Goal: Task Accomplishment & Management: Manage account settings

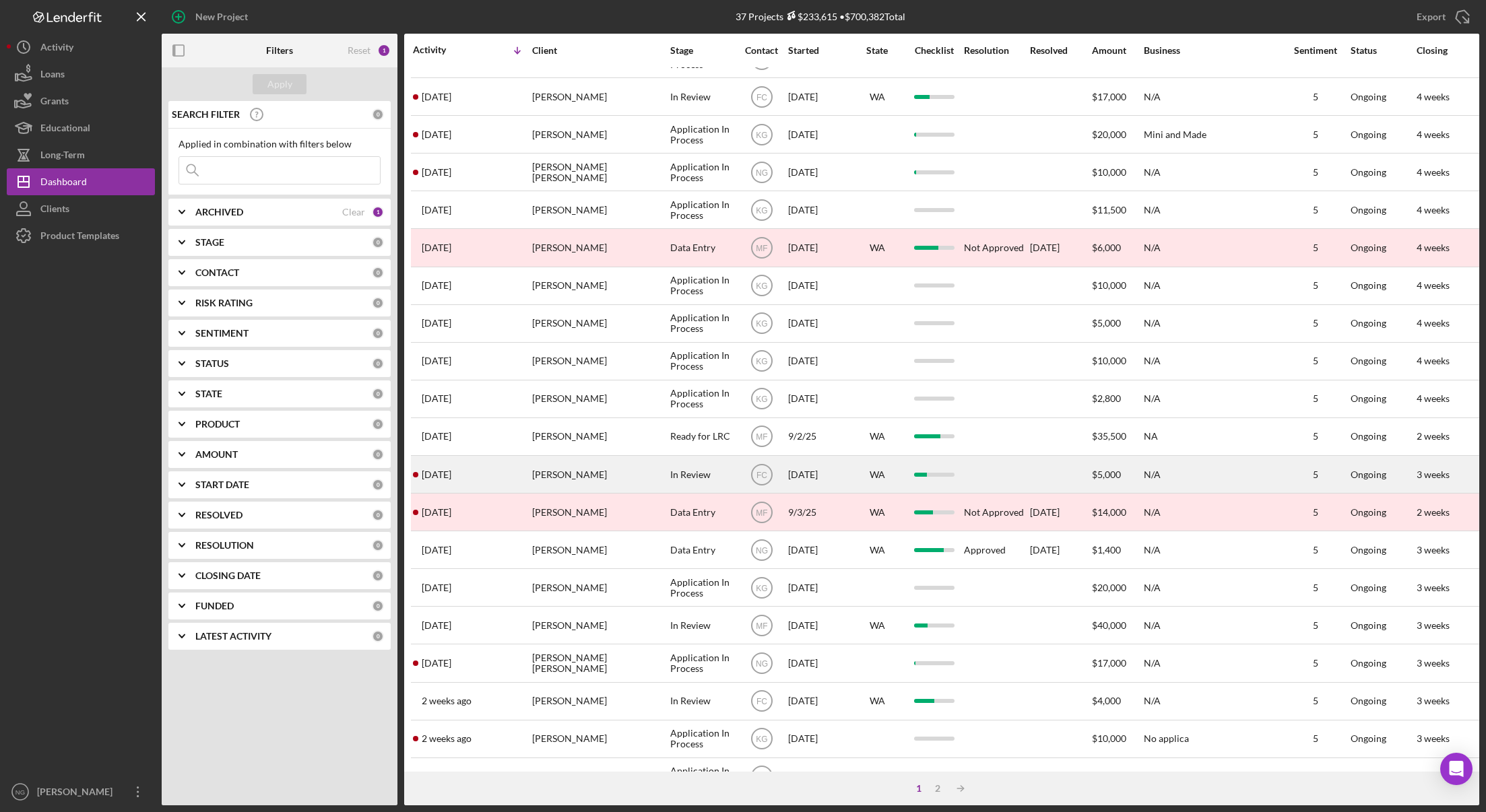
scroll to position [258, 0]
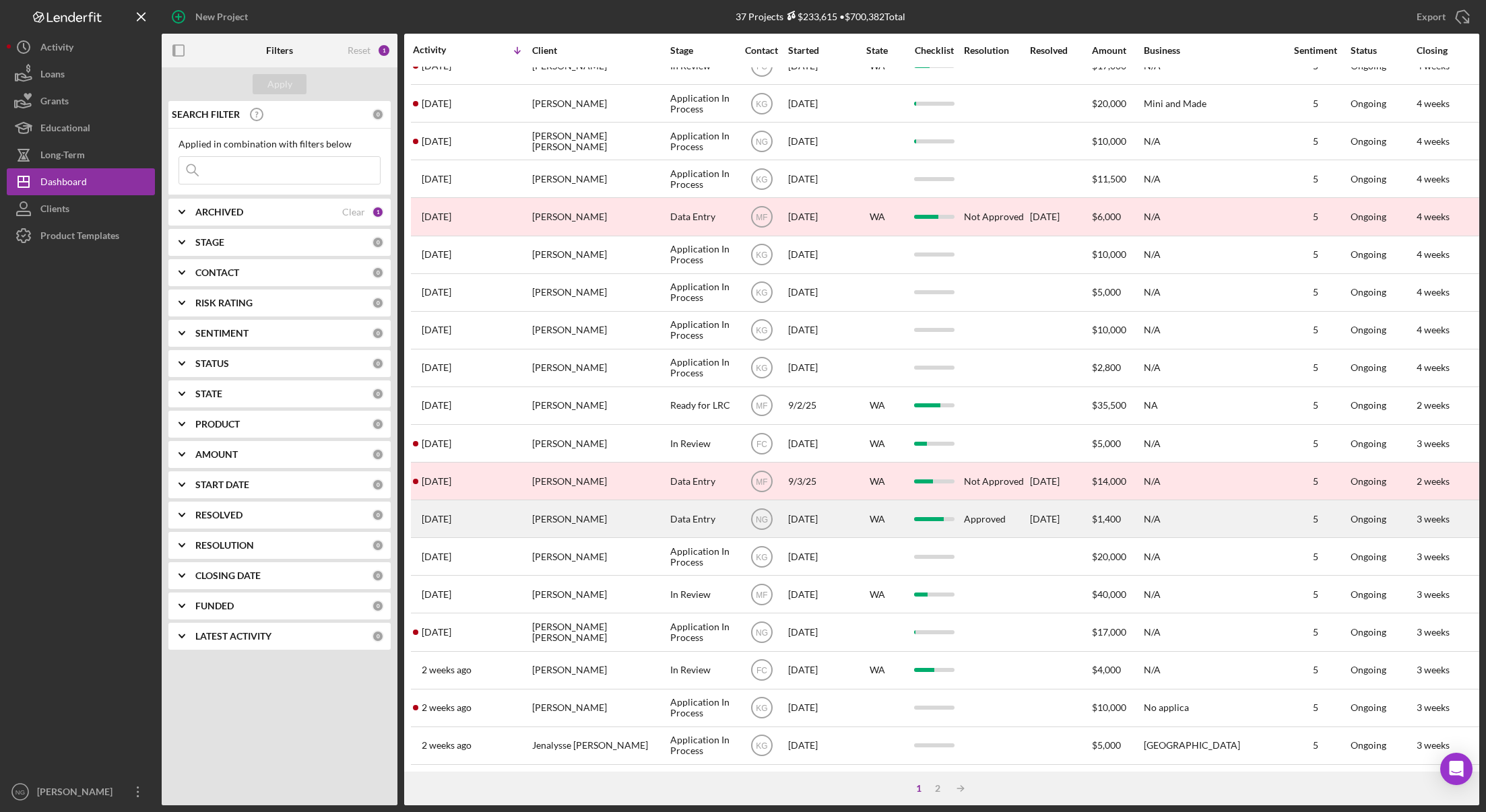
click at [586, 512] on div "[PERSON_NAME]" at bounding box center [599, 519] width 135 height 35
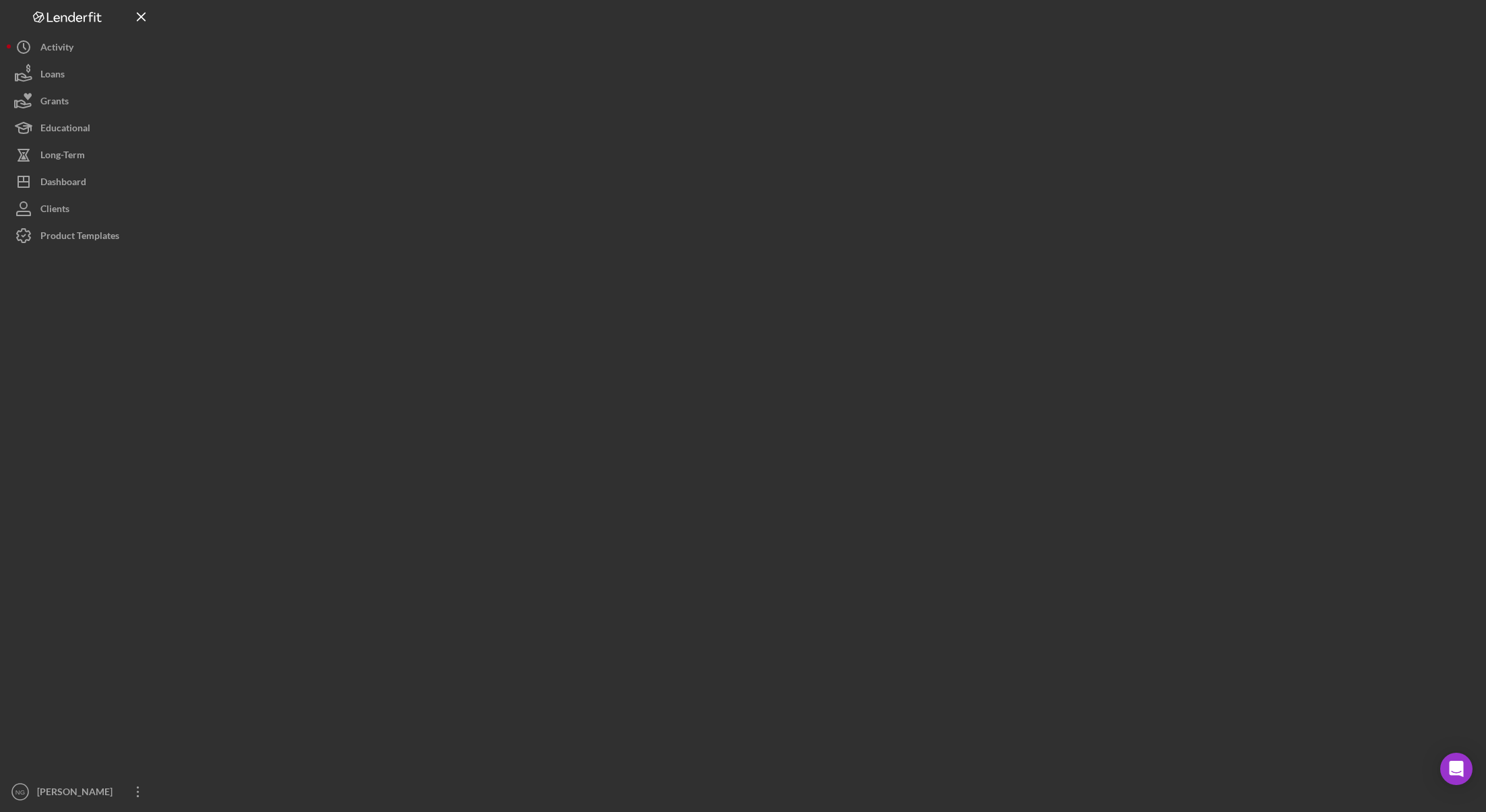
click at [586, 512] on div at bounding box center [821, 403] width 1318 height 806
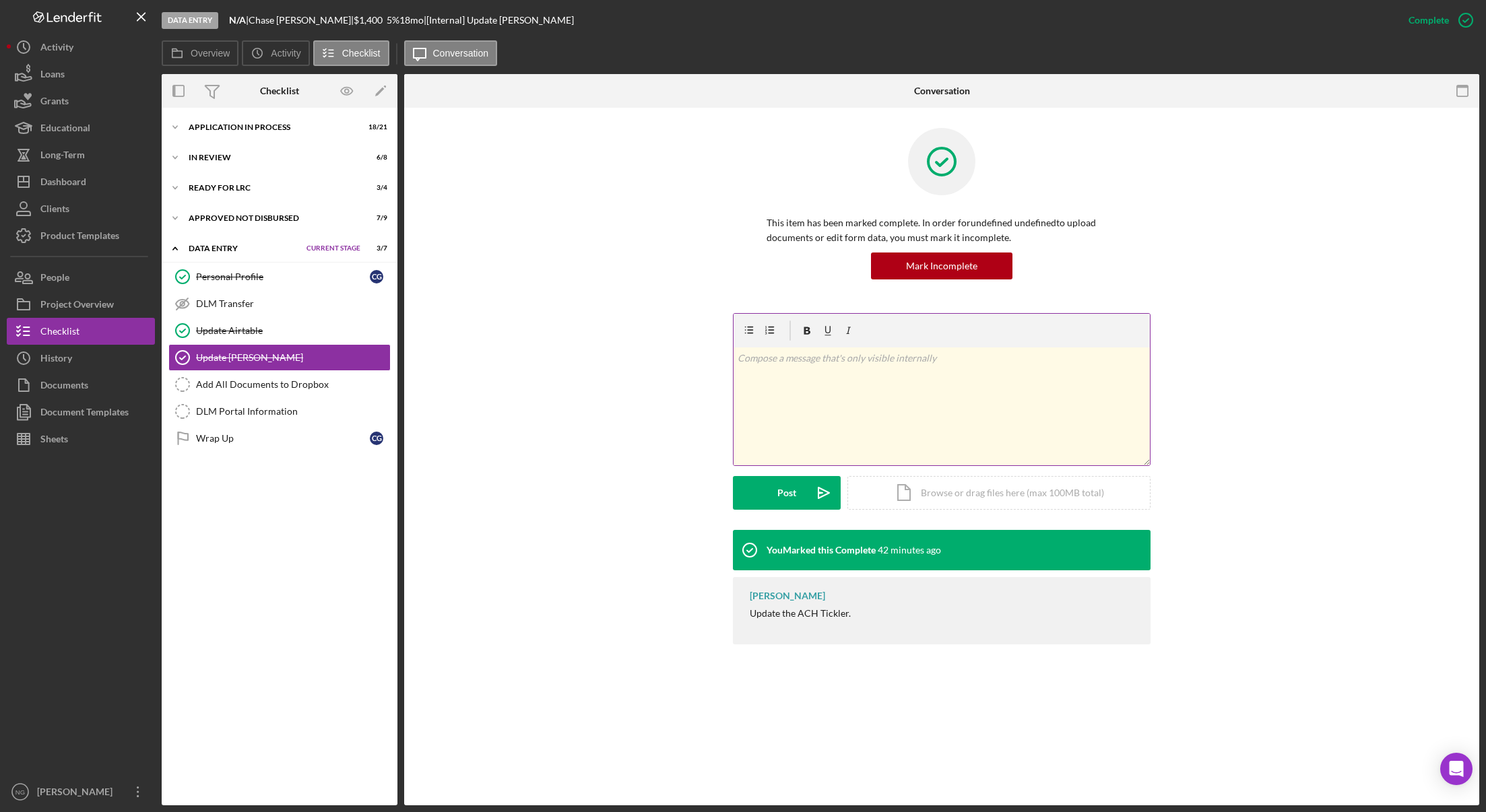
click at [813, 419] on div "v Color teal Color pink Remove color Add row above Add row below Add column bef…" at bounding box center [941, 406] width 416 height 118
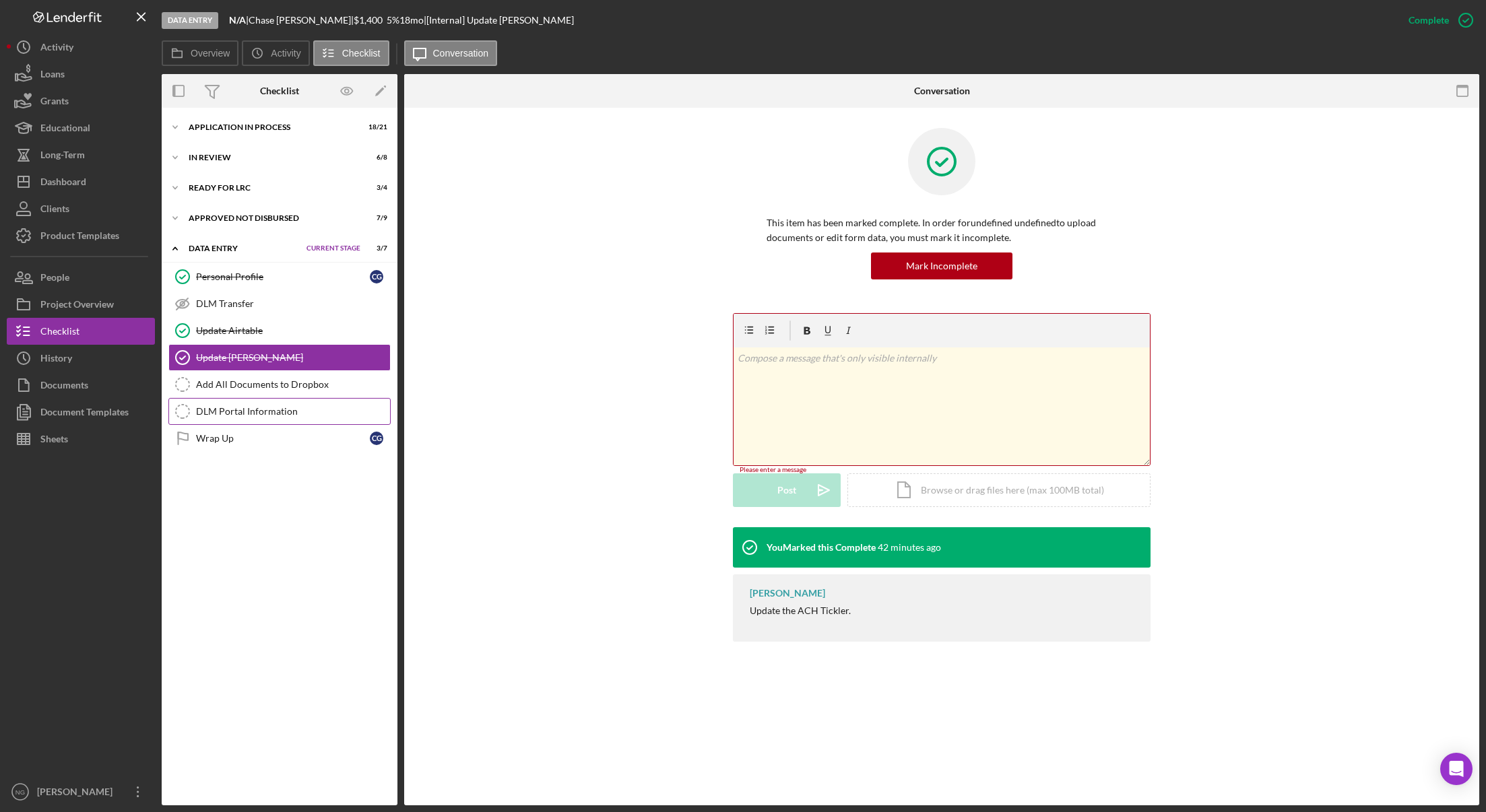
click at [232, 414] on div "DLM Portal Information" at bounding box center [293, 412] width 194 height 10
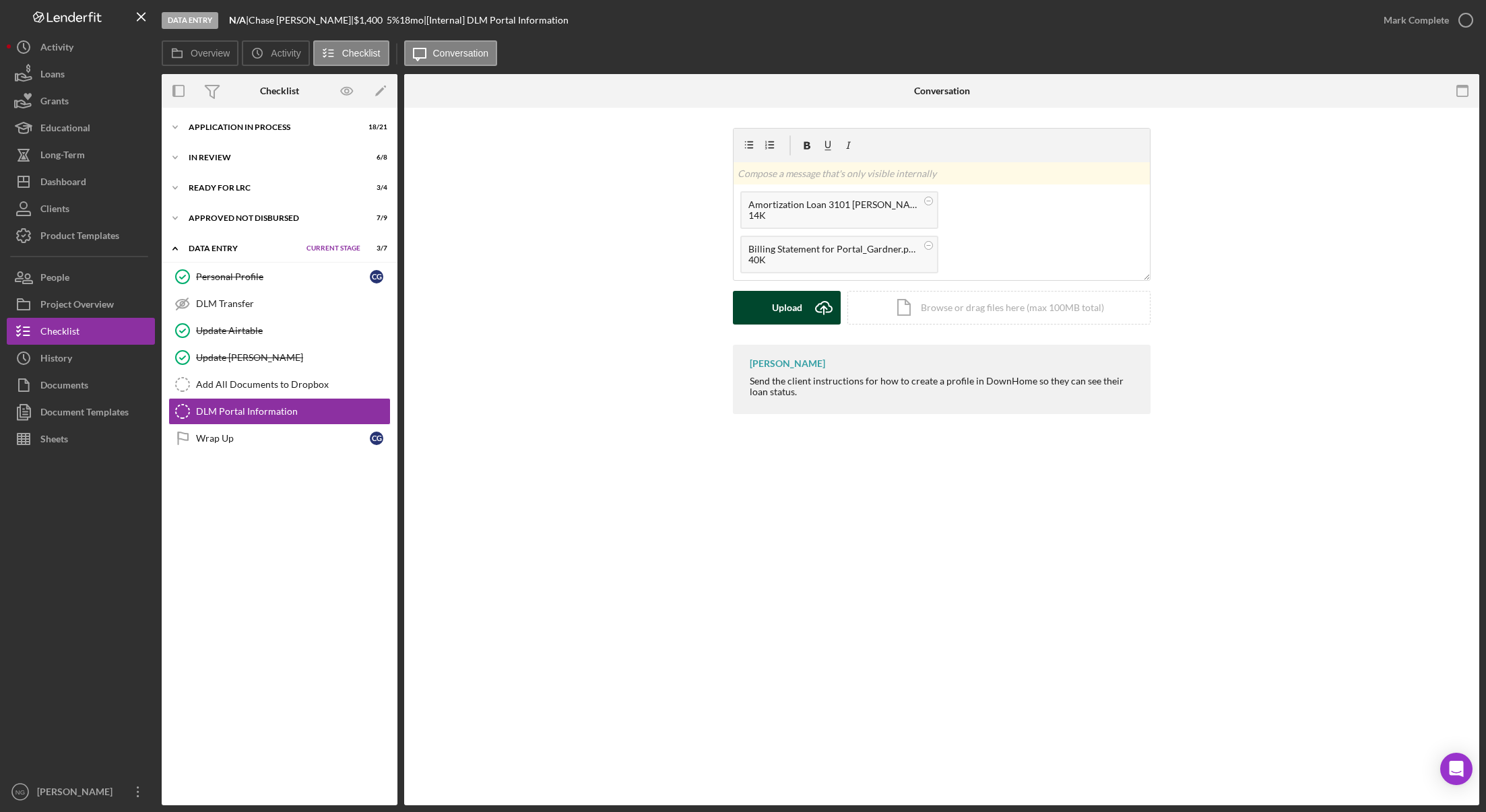
click at [785, 310] on div "Upload" at bounding box center [787, 308] width 30 height 34
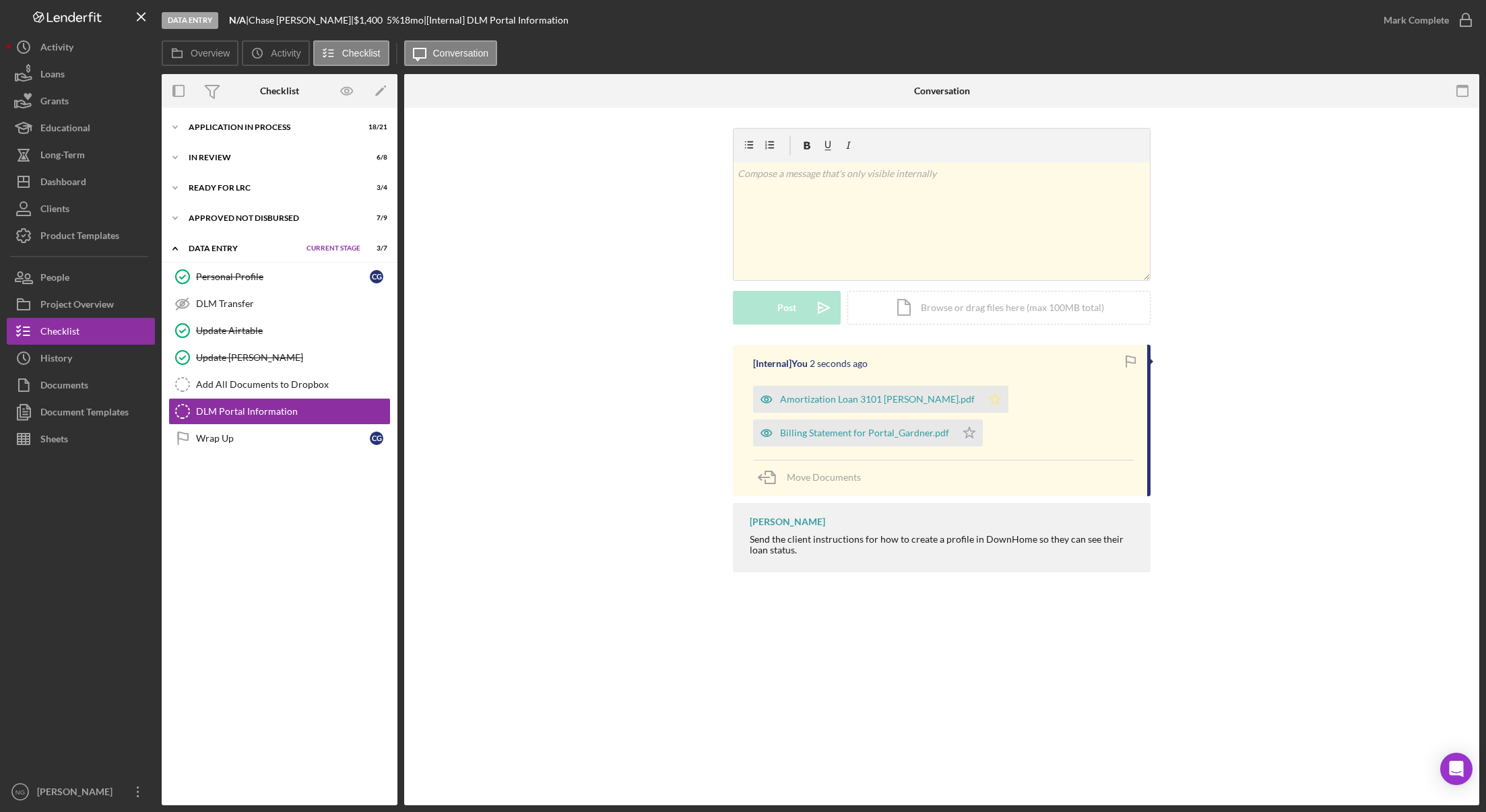
click at [990, 400] on polygon "button" at bounding box center [995, 399] width 11 height 10
click at [961, 431] on icon "Icon/Star" at bounding box center [969, 432] width 27 height 27
click at [602, 508] on div "[Internal] You 3 seconds ago Amortization Loan 3101 [PERSON_NAME].pdf Icon/Star…" at bounding box center [942, 462] width 1034 height 234
click at [499, 574] on div "[Internal] You 6 minutes ago Amortization Loan 3101 [PERSON_NAME].pdf Icon/Star…" at bounding box center [942, 462] width 1034 height 234
click at [238, 438] on div "Wrap Up" at bounding box center [283, 438] width 174 height 10
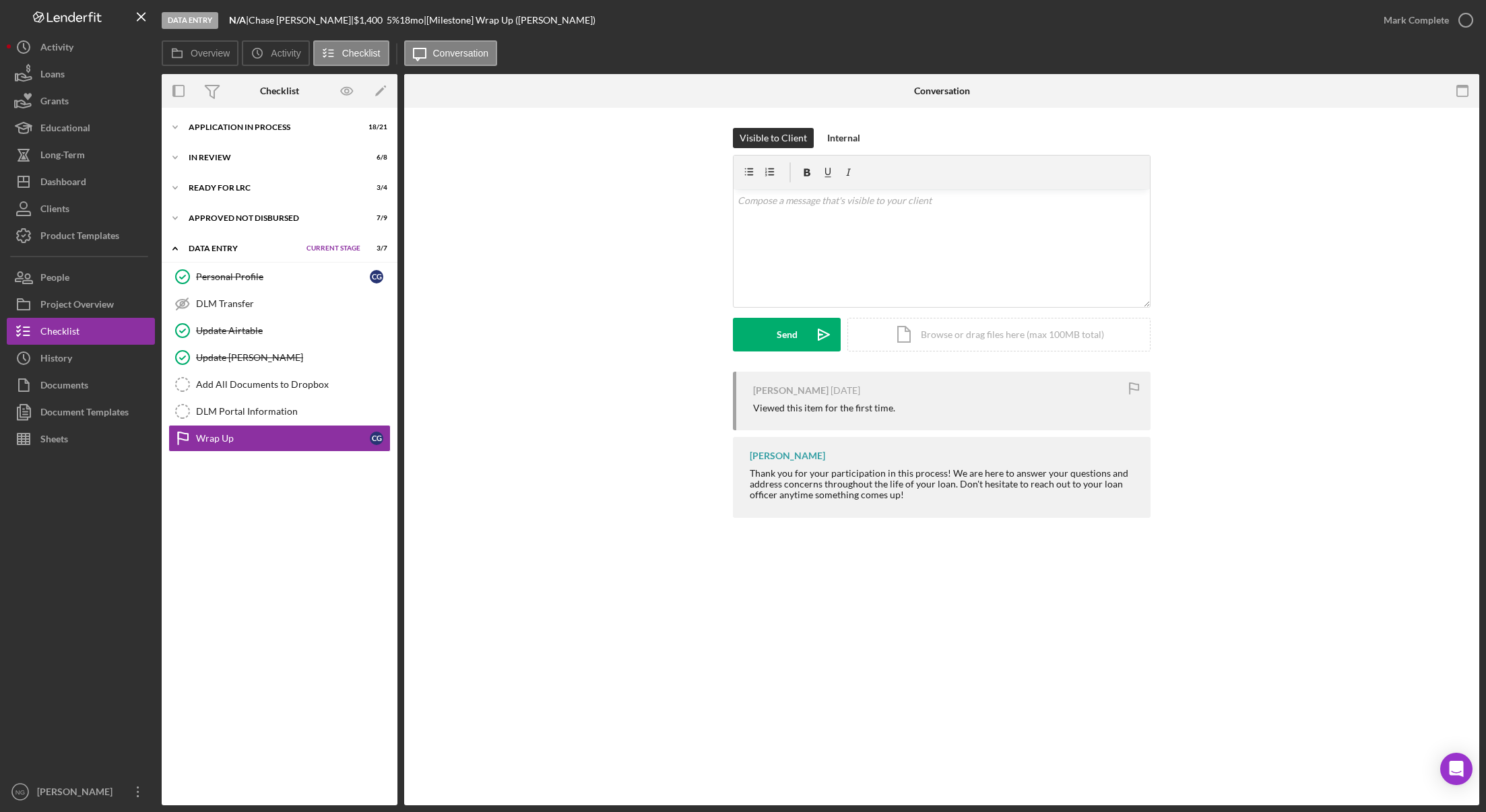
drag, startPoint x: 622, startPoint y: 417, endPoint x: 620, endPoint y: 467, distance: 50.0
click at [623, 417] on div "[PERSON_NAME] [DATE] Viewed this item for the first time. [PERSON_NAME] Thank y…" at bounding box center [942, 448] width 1034 height 153
click at [272, 406] on div "DLM Portal Information" at bounding box center [293, 412] width 194 height 10
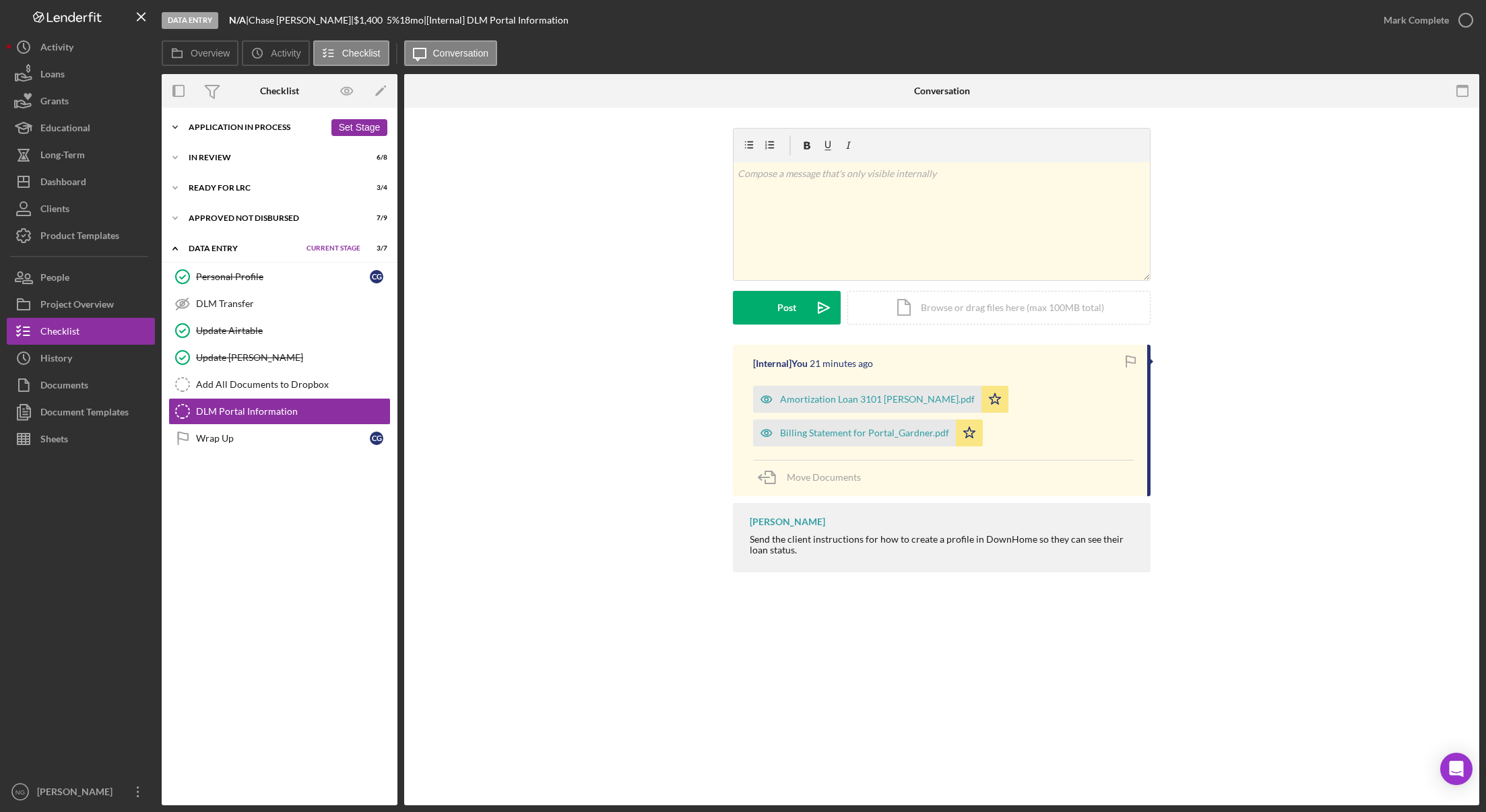
click at [276, 134] on div "Icon/Expander Application In Process 18 / 21 Set Stage" at bounding box center [279, 127] width 236 height 27
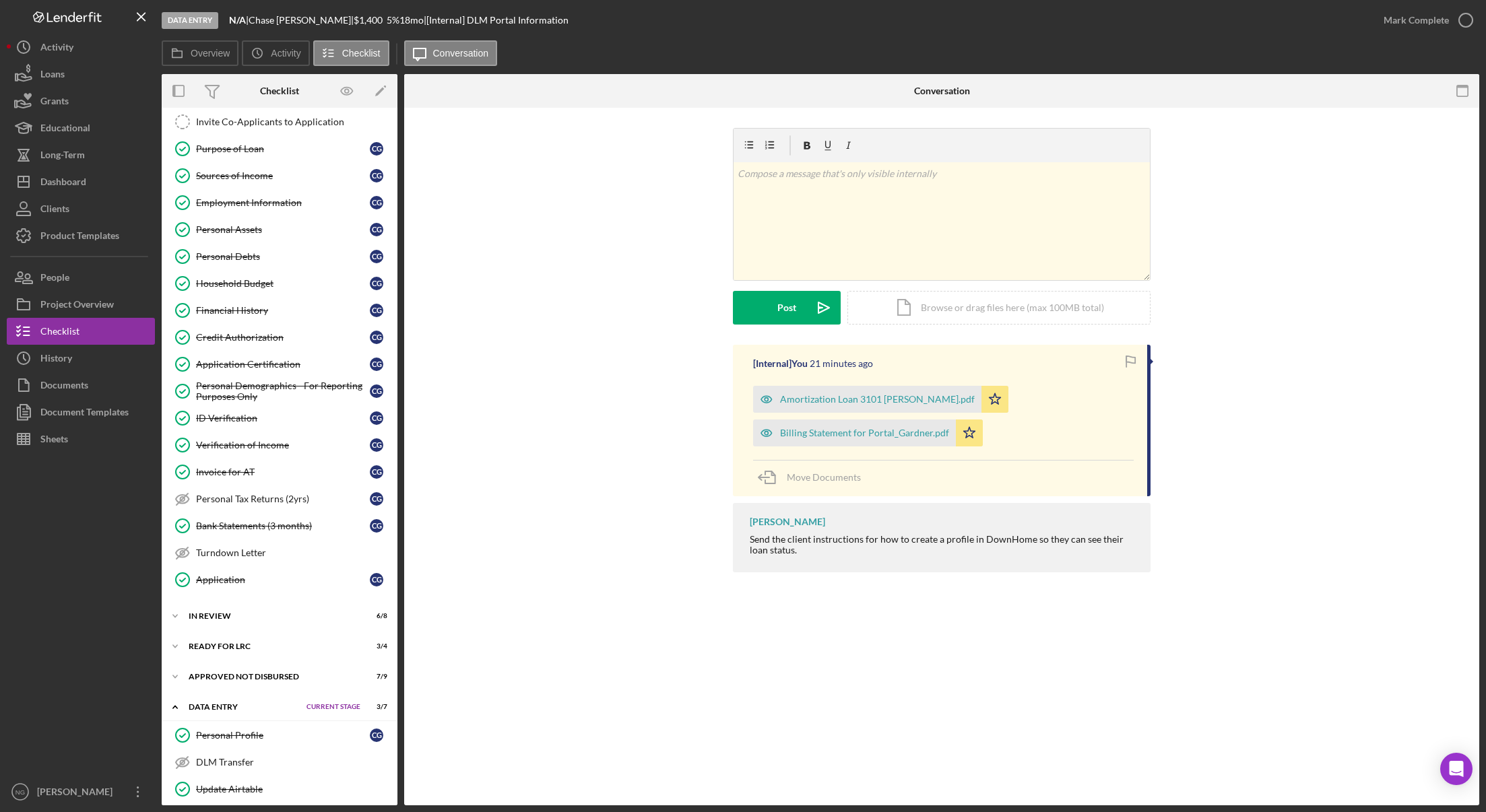
scroll to position [233, 0]
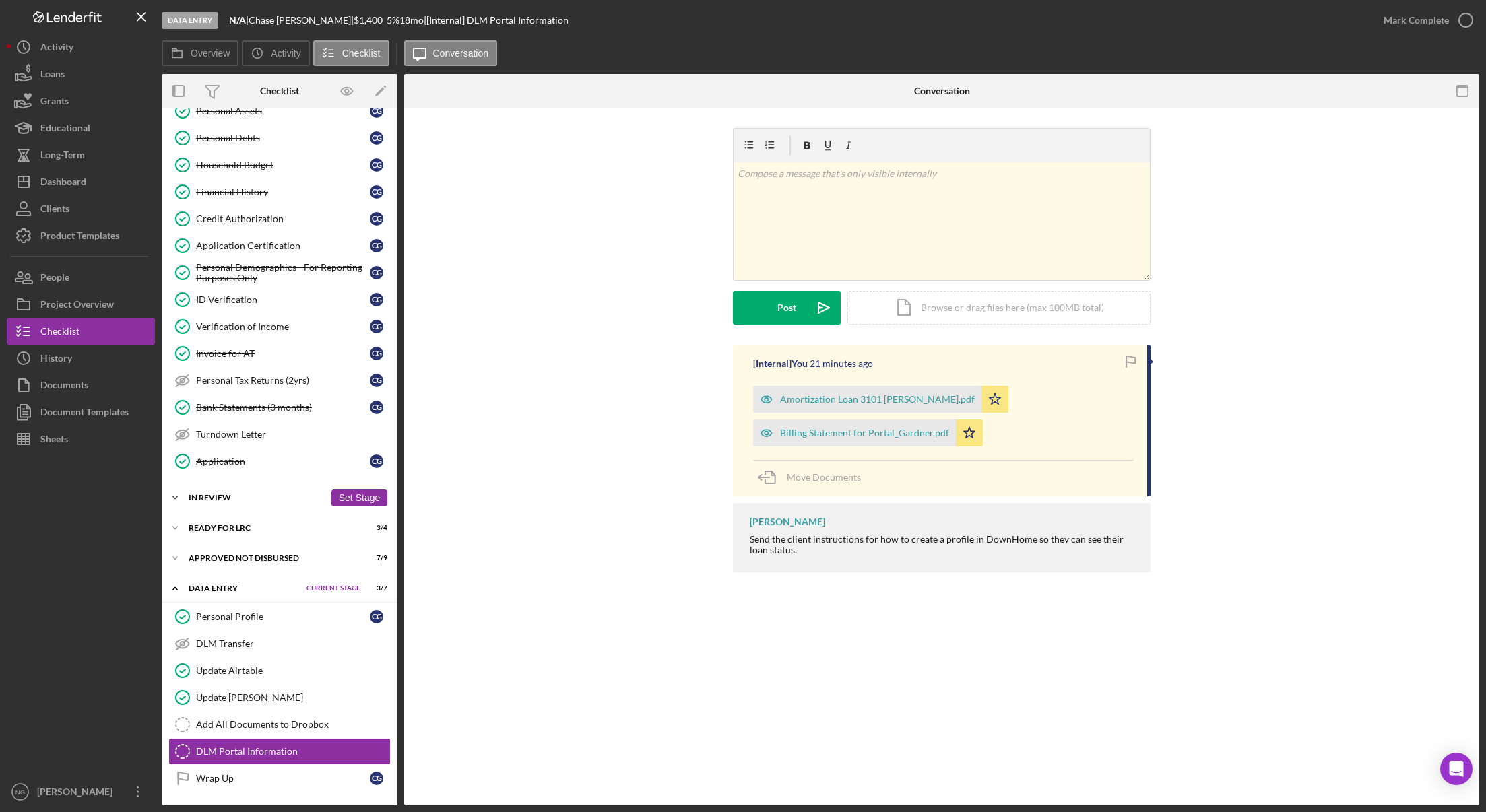
click at [245, 502] on div "Icon/Expander In Review 6 / 8 Set Stage" at bounding box center [279, 497] width 236 height 27
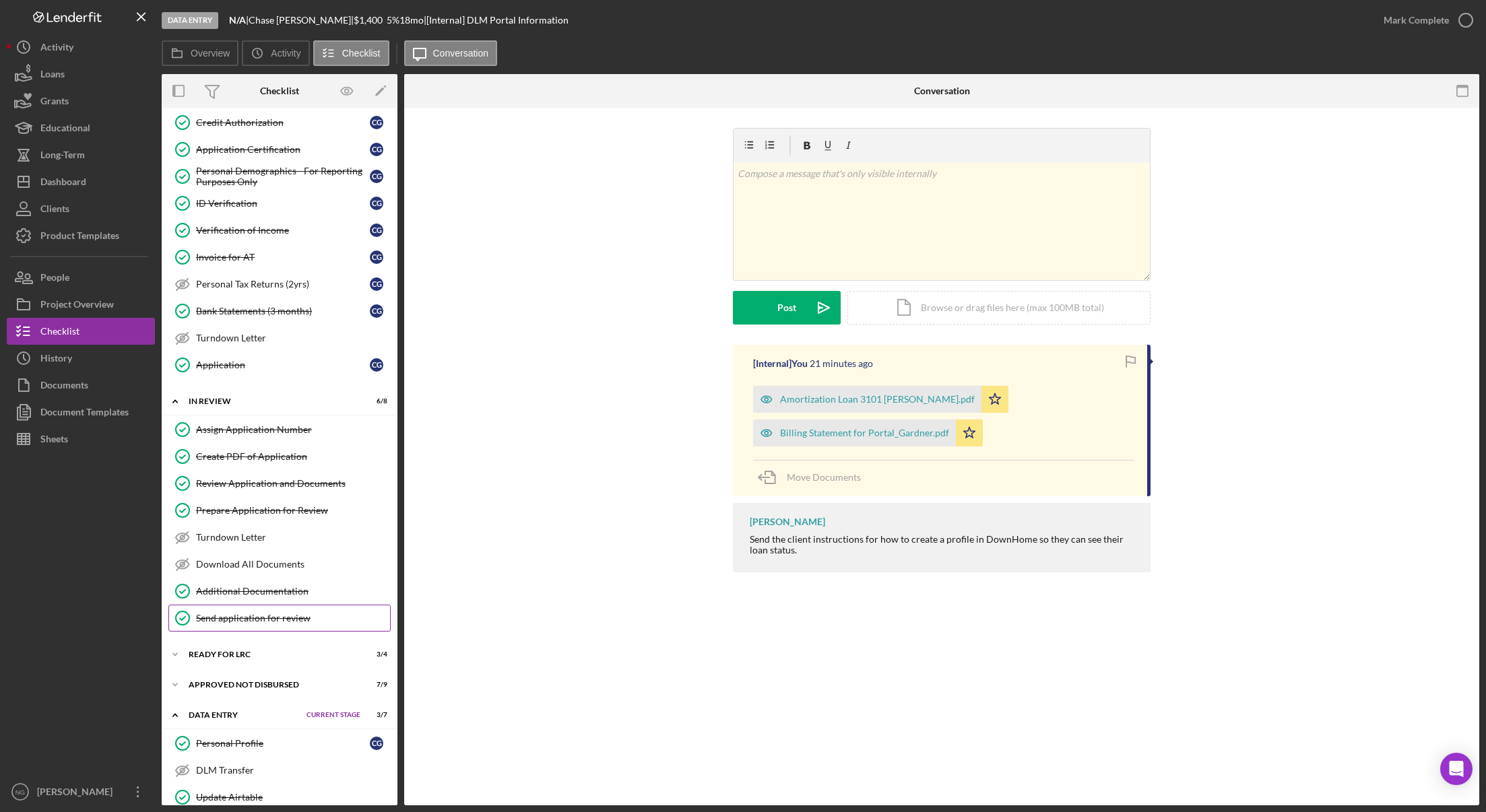
scroll to position [456, 0]
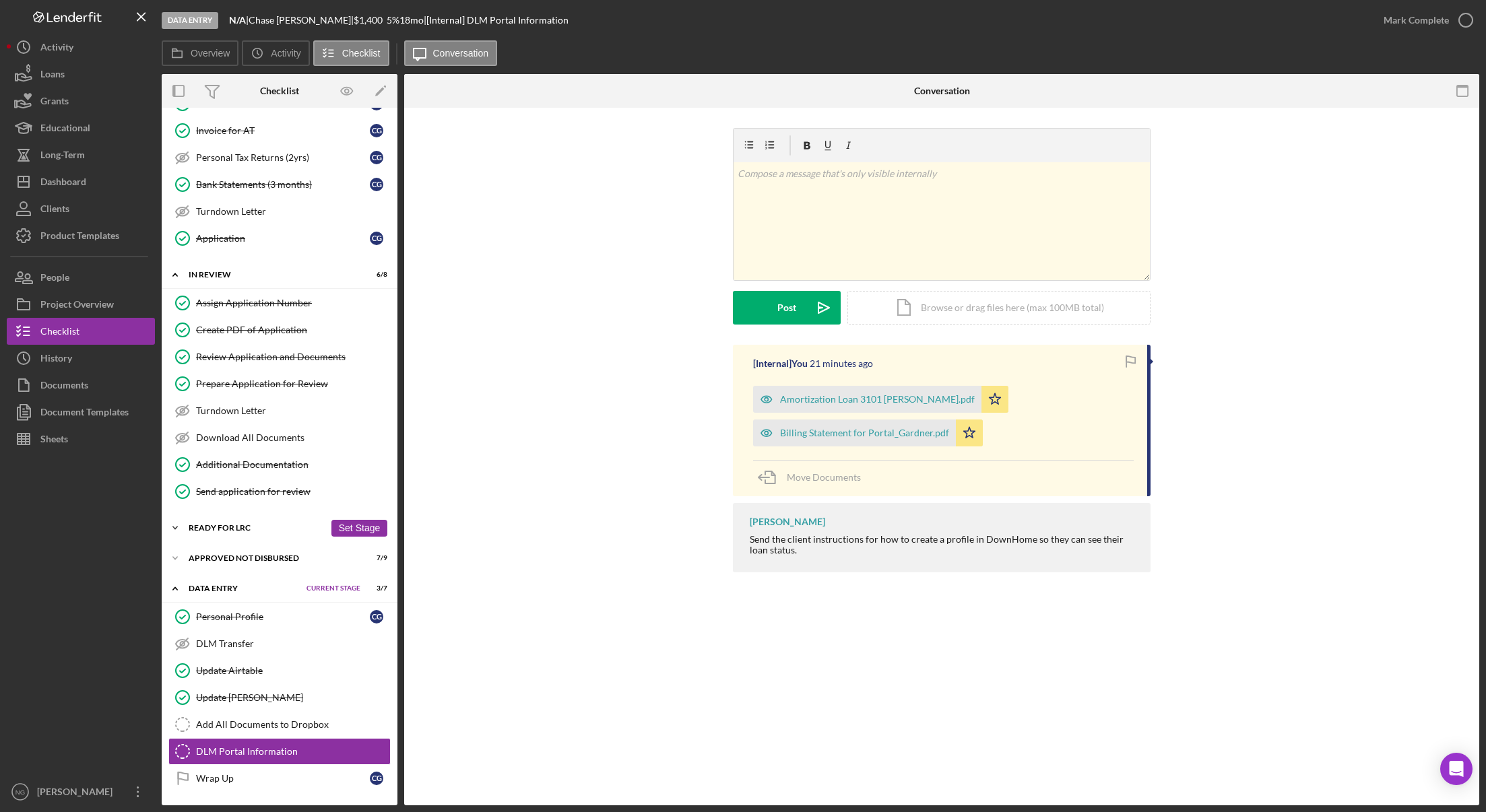
click at [247, 524] on div "Ready for LRC" at bounding box center [256, 527] width 136 height 8
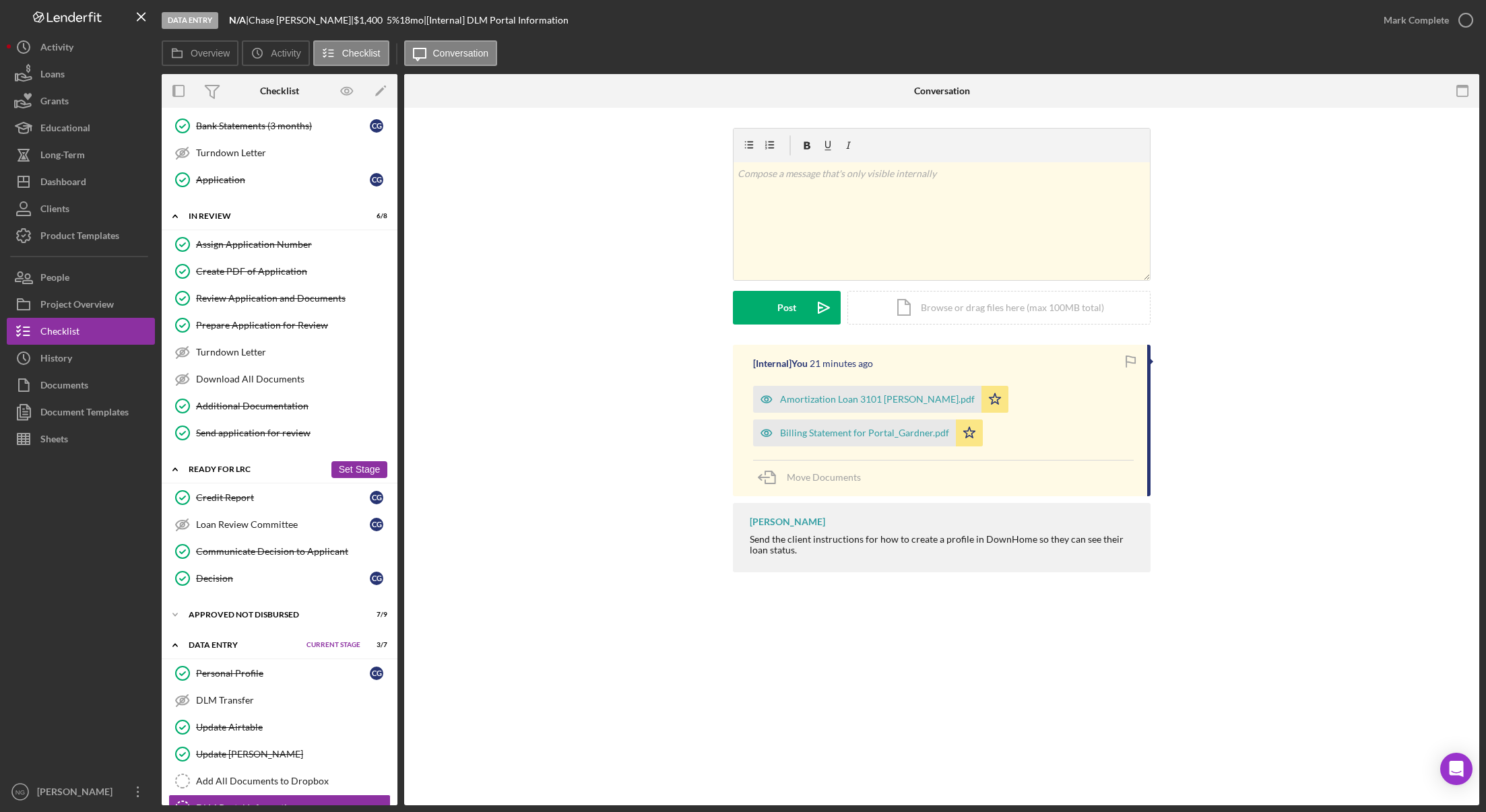
scroll to position [572, 0]
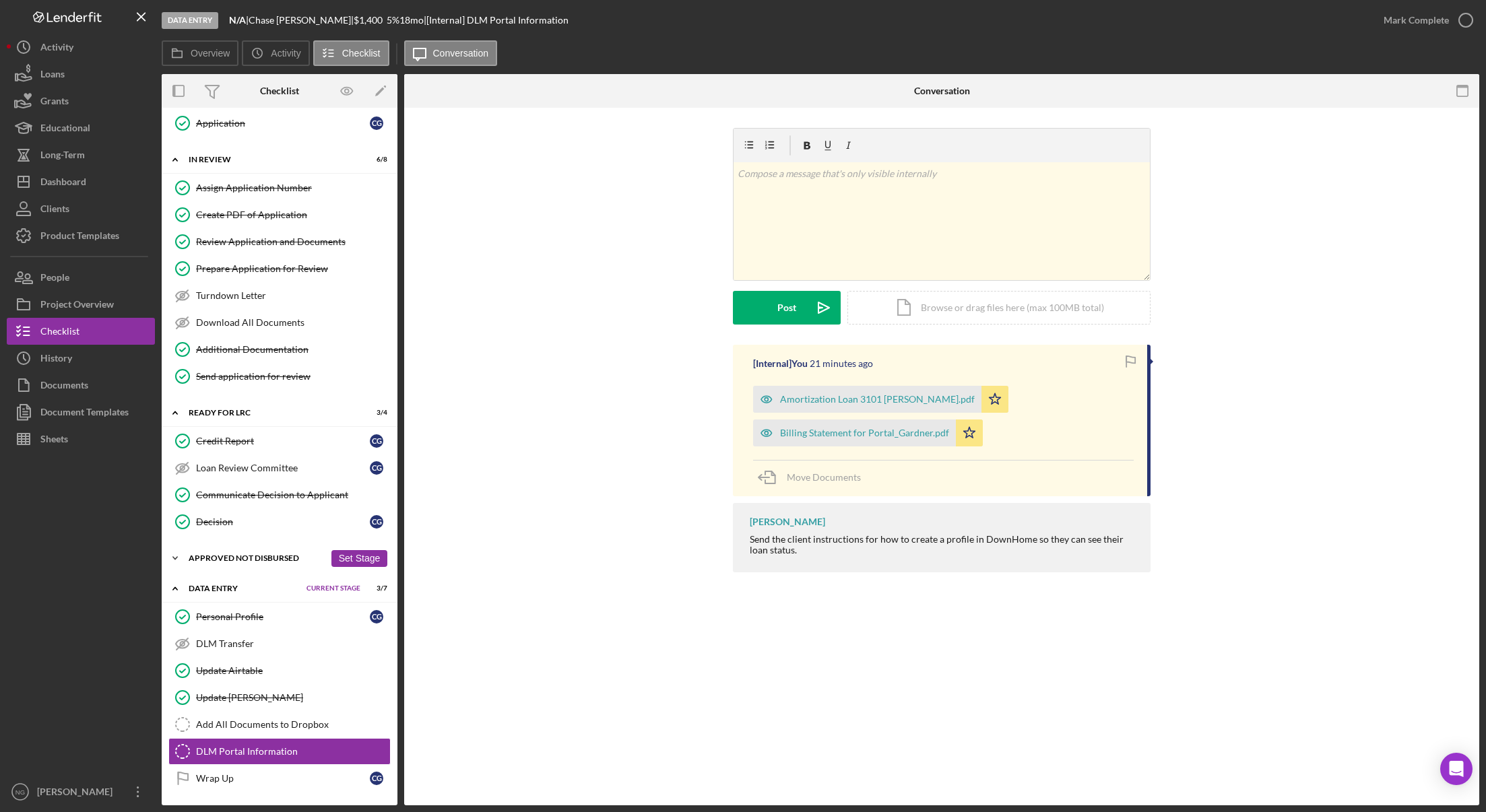
click at [270, 553] on div "Icon/Expander Approved Not Disbursed 7 / 9 Set Stage" at bounding box center [279, 558] width 236 height 27
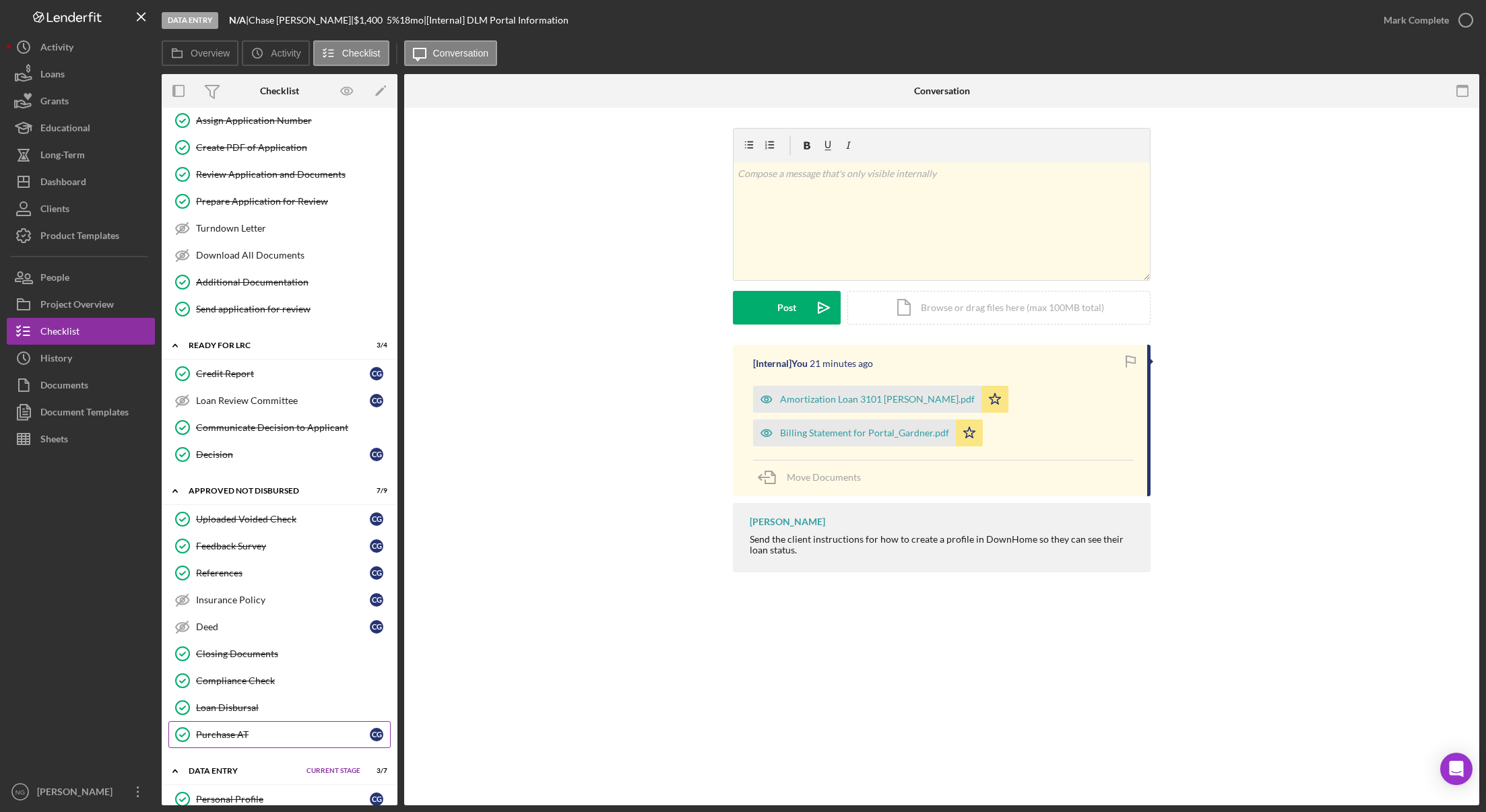
scroll to position [822, 0]
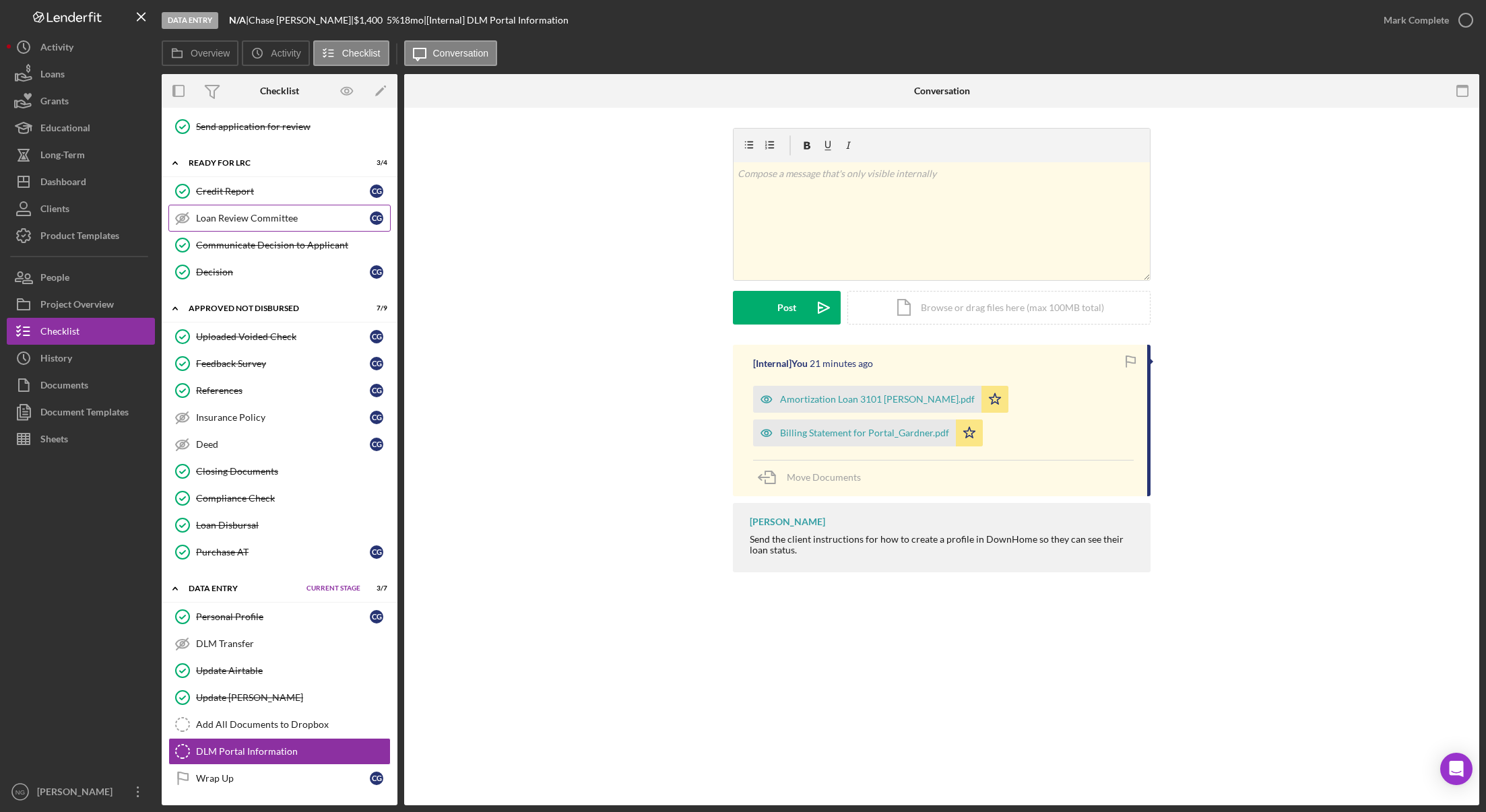
click at [272, 215] on div "Loan Review Committee" at bounding box center [283, 218] width 174 height 10
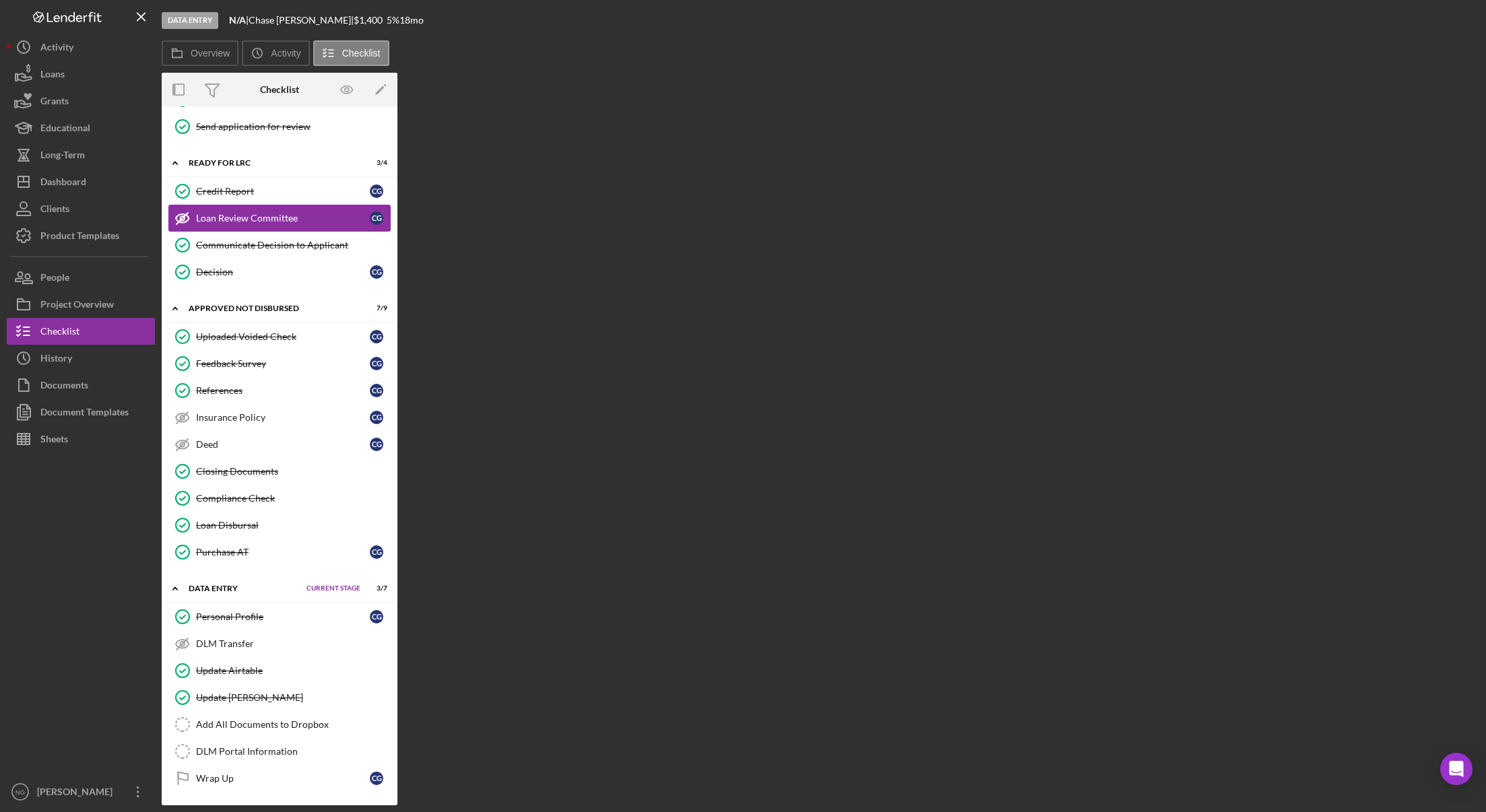
scroll to position [822, 0]
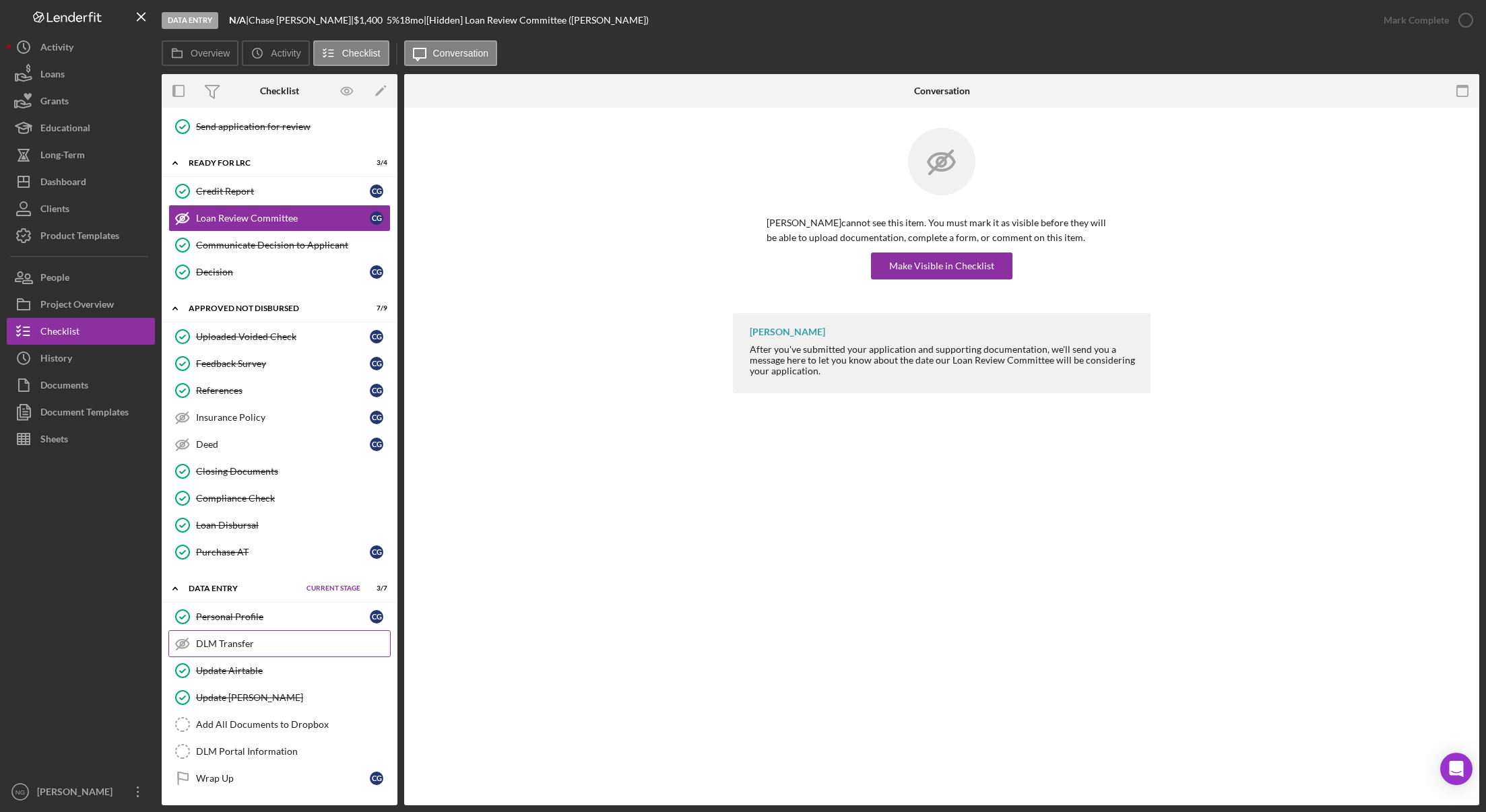
click at [240, 639] on div "DLM Transfer" at bounding box center [293, 643] width 194 height 10
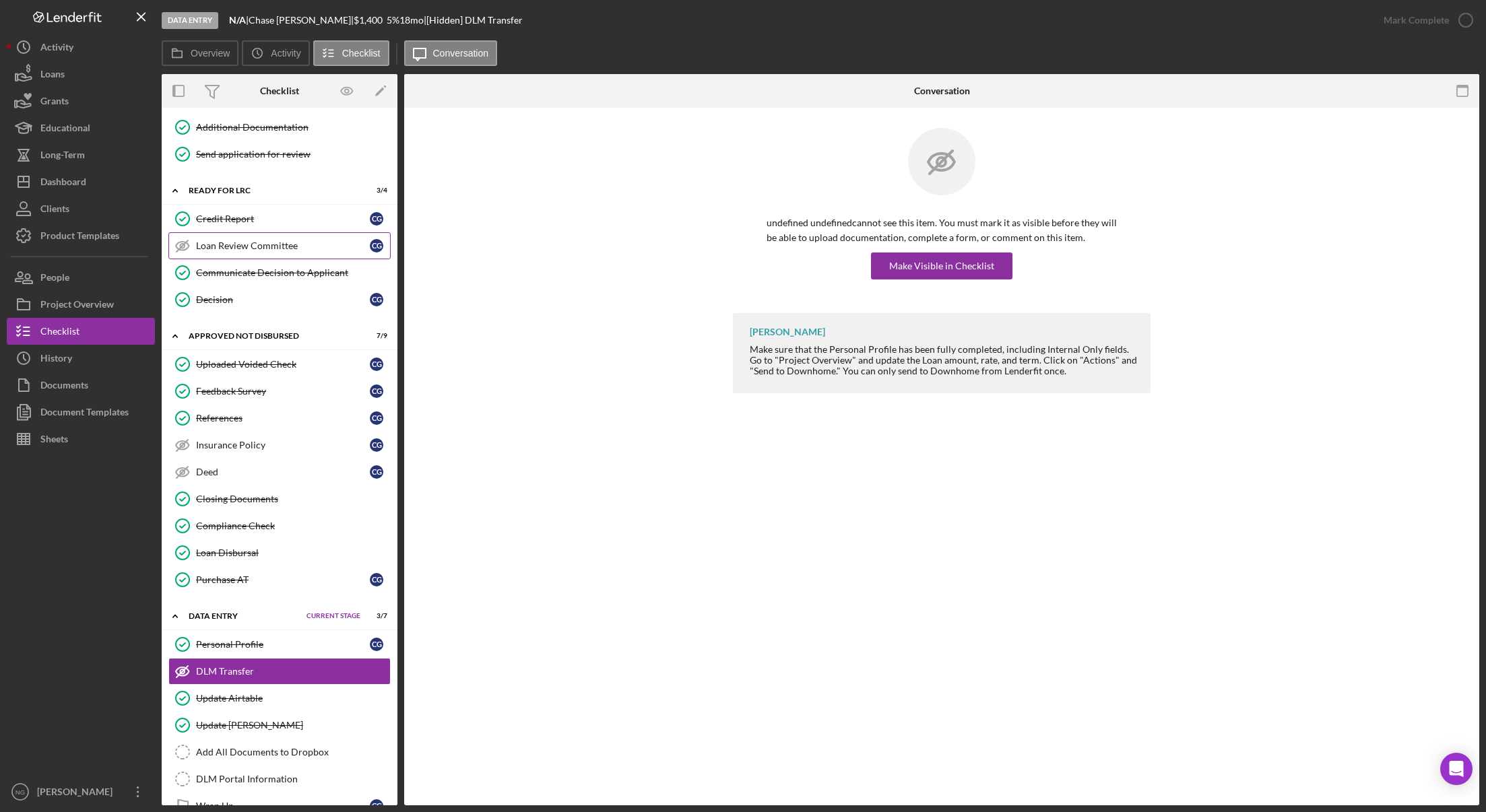
scroll to position [822, 0]
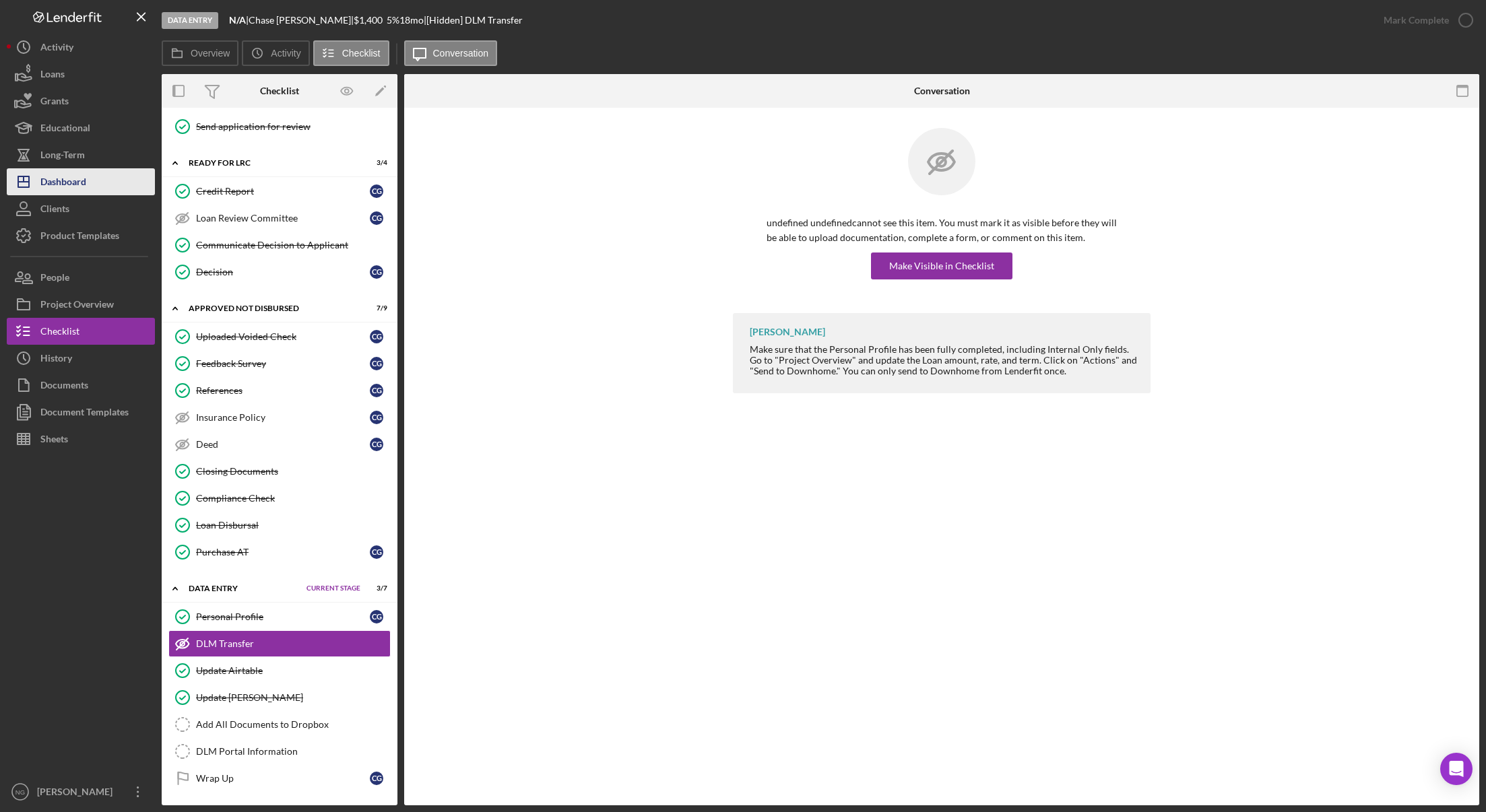
click at [96, 181] on button "Icon/Dashboard Dashboard" at bounding box center [80, 182] width 148 height 27
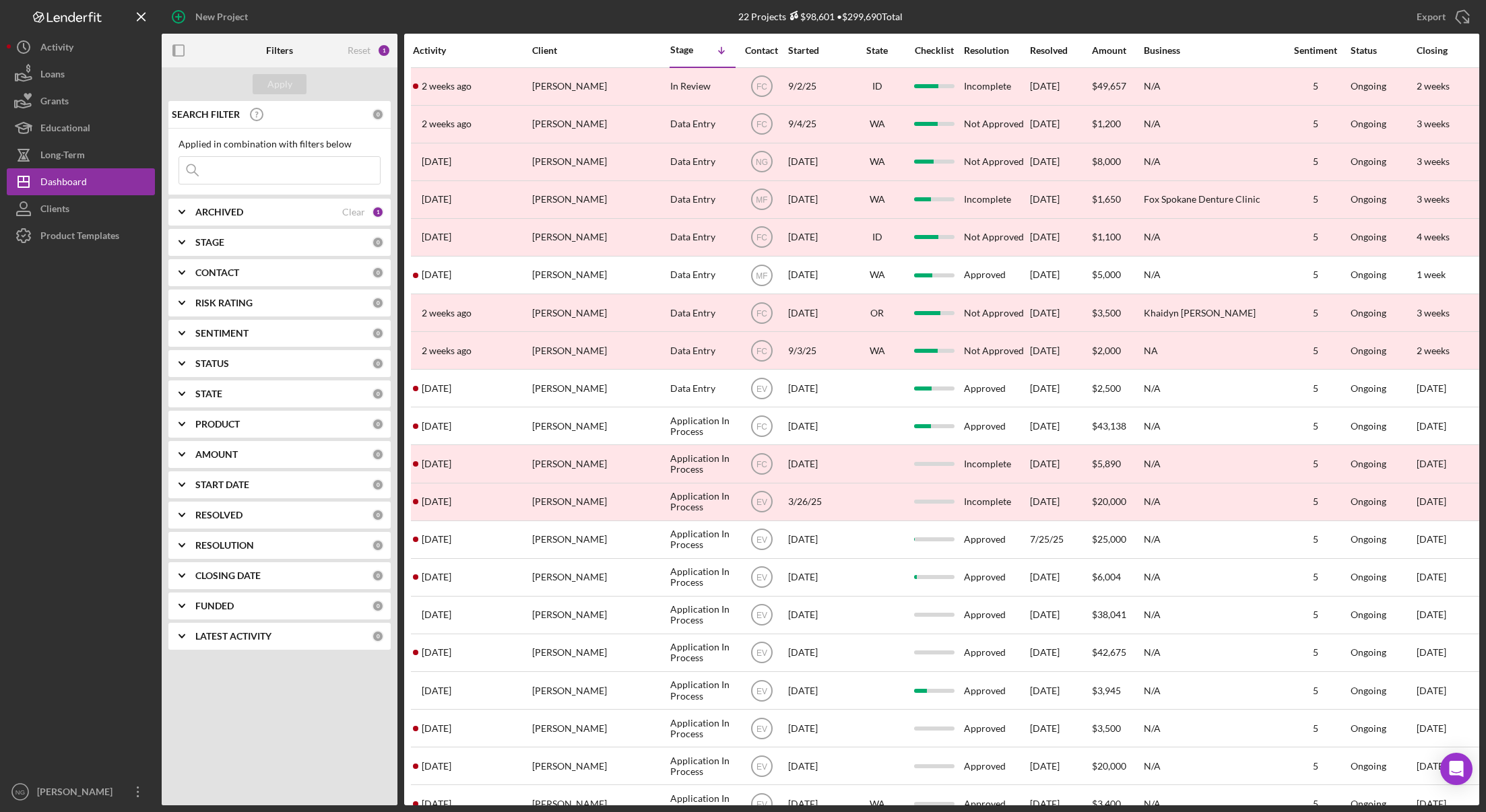
click at [370, 210] on div "ARCHIVED Clear 1" at bounding box center [290, 212] width 189 height 12
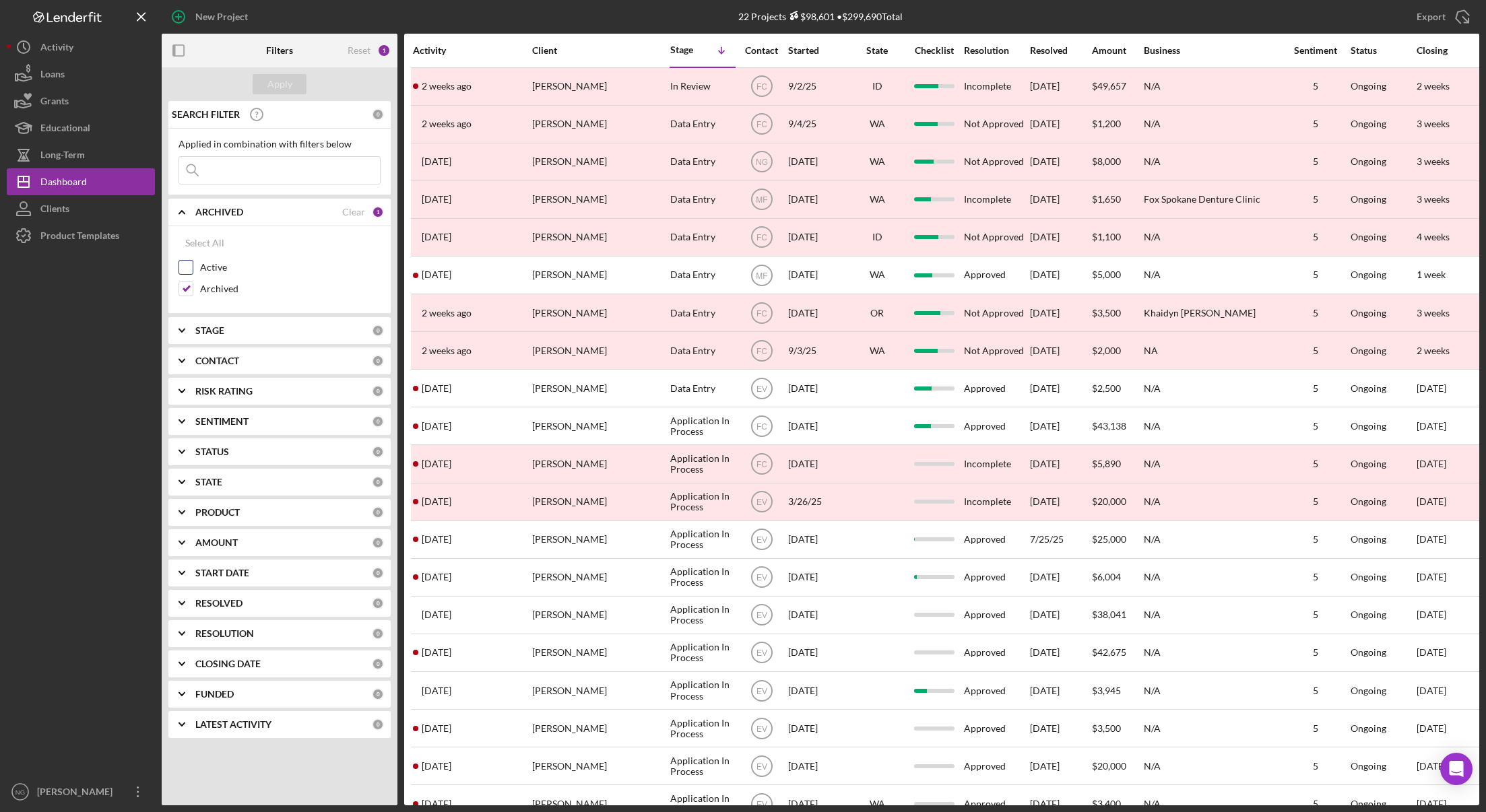
click at [182, 270] on input "Active" at bounding box center [186, 267] width 14 height 14
checkbox input "true"
click at [186, 285] on input "Archived" at bounding box center [186, 289] width 14 height 14
checkbox input "false"
click at [270, 82] on div "Apply" at bounding box center [279, 84] width 25 height 20
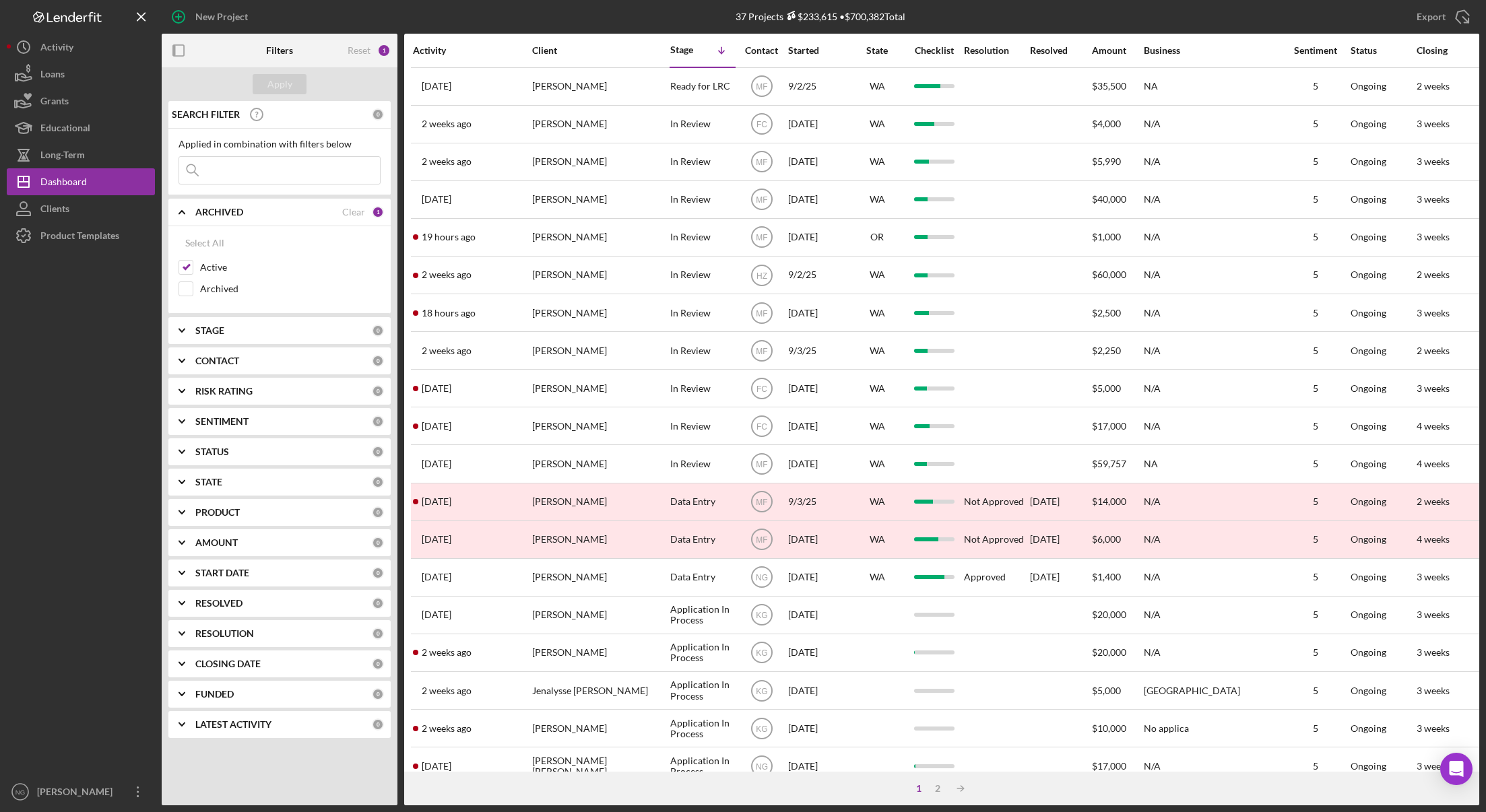
click at [440, 50] on div "Activity" at bounding box center [472, 50] width 118 height 10
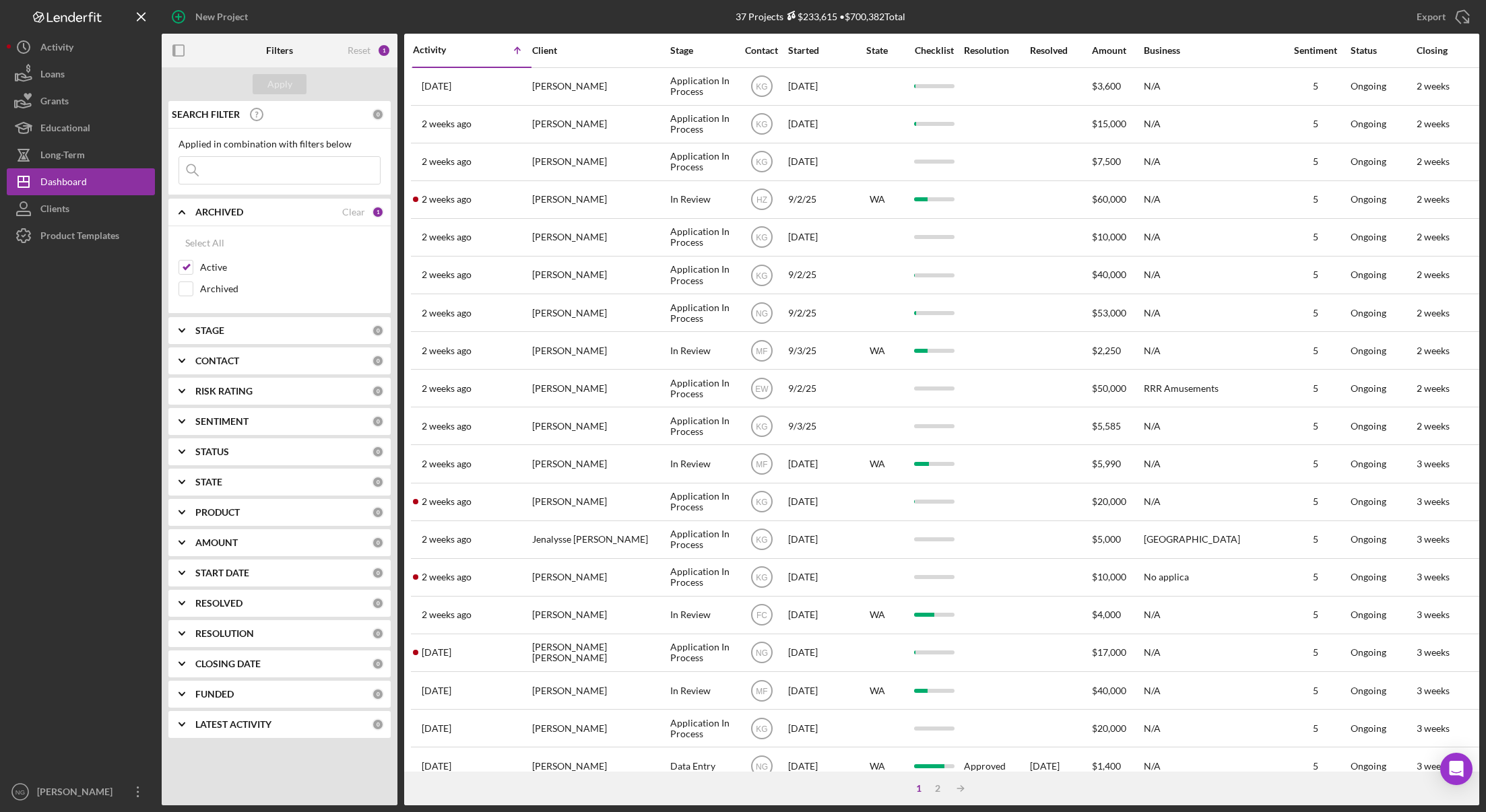
click at [440, 50] on div "Activity" at bounding box center [443, 49] width 60 height 10
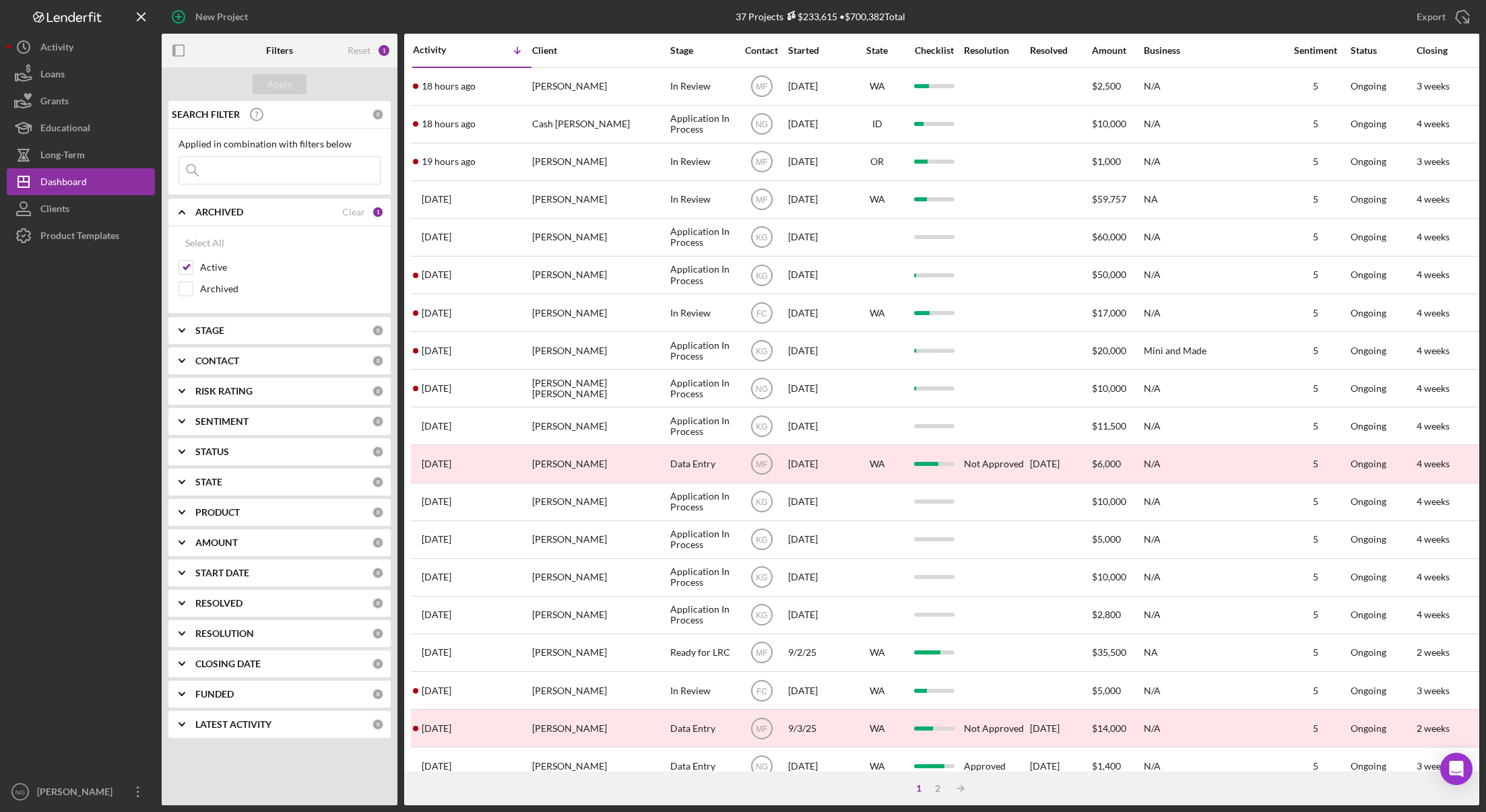
click at [758, 46] on div "Contact" at bounding box center [761, 50] width 50 height 10
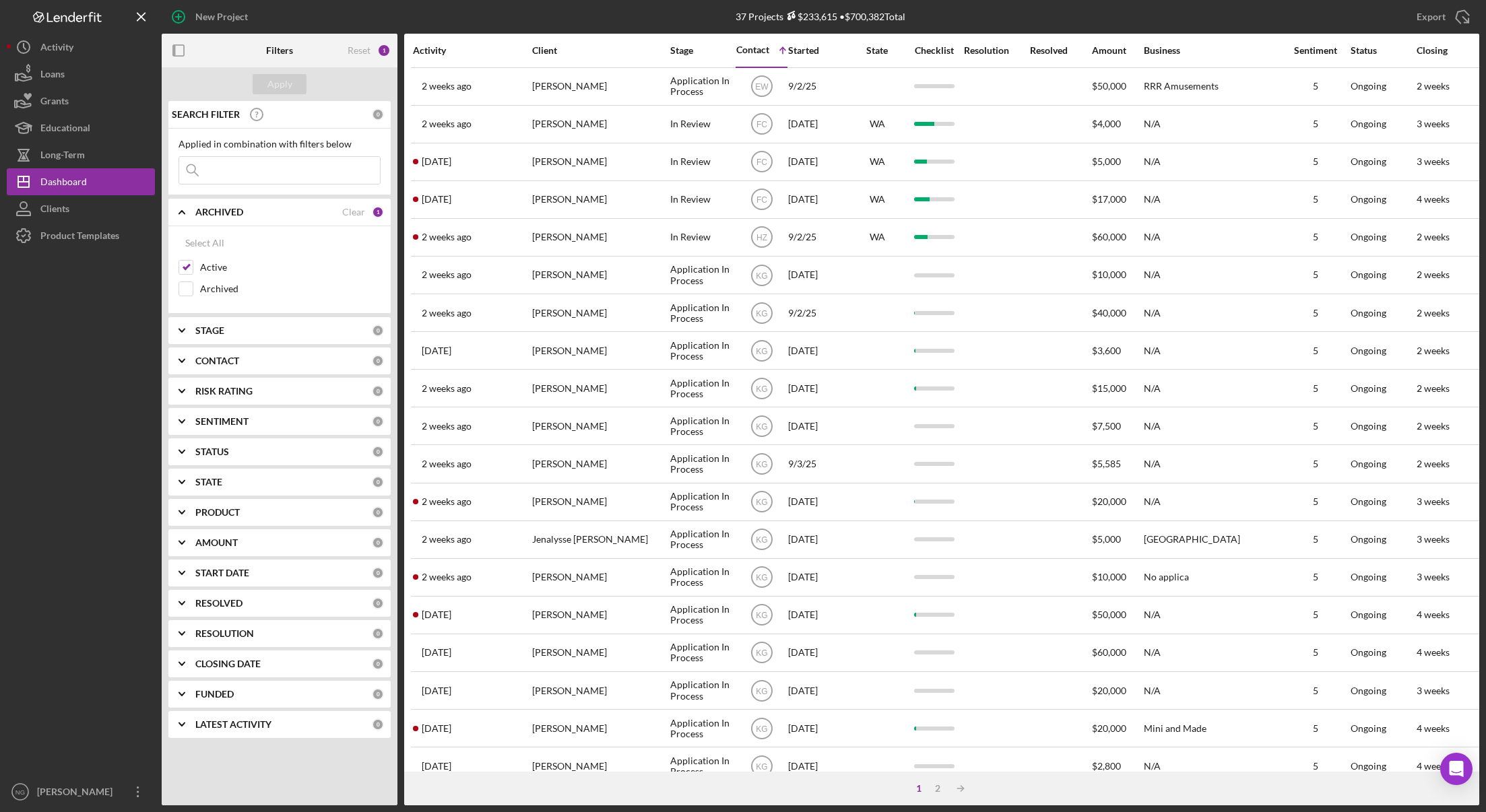
click at [758, 47] on div "Contact" at bounding box center [753, 49] width 33 height 10
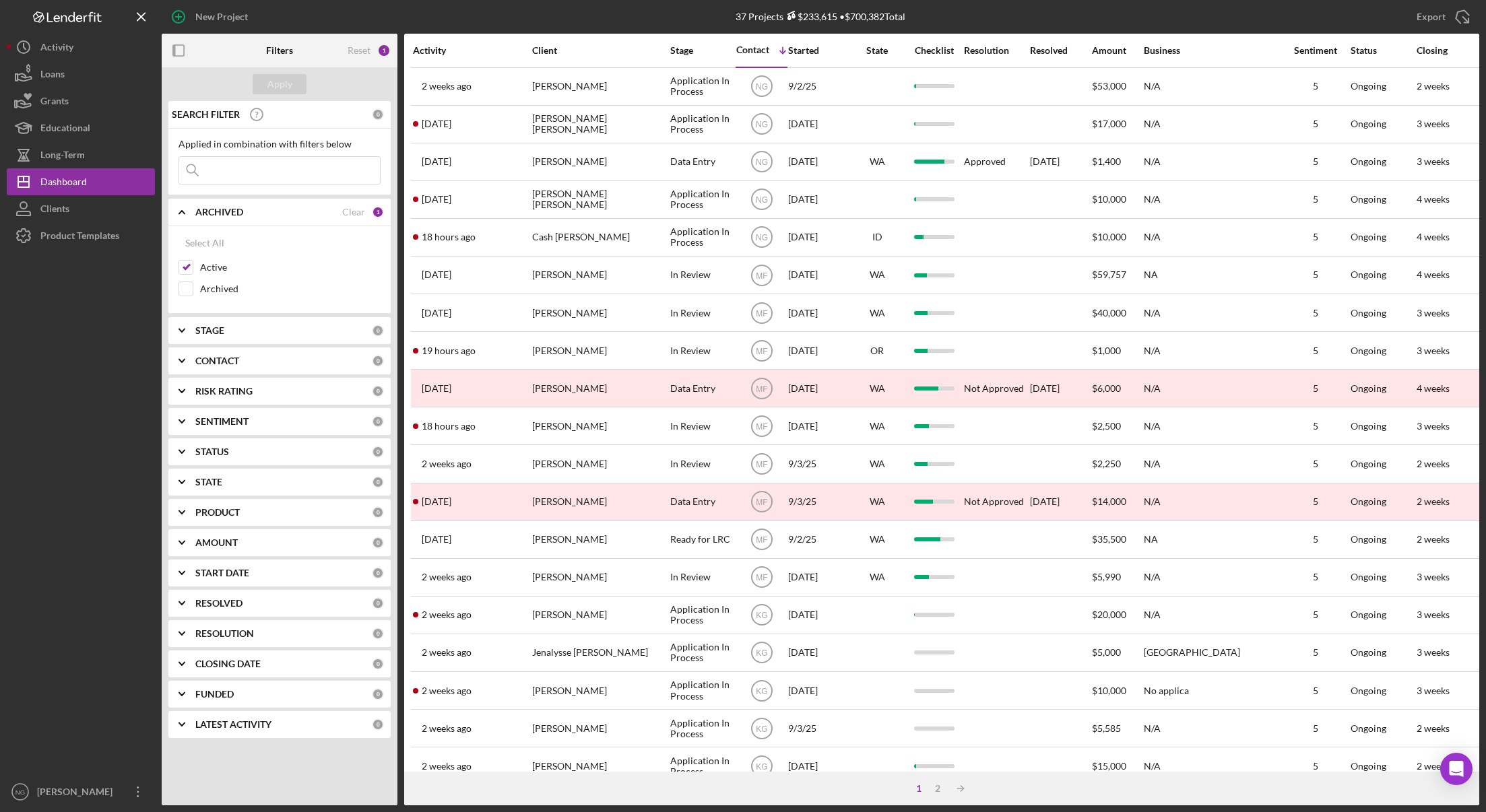
click at [438, 46] on div "Activity" at bounding box center [472, 50] width 118 height 10
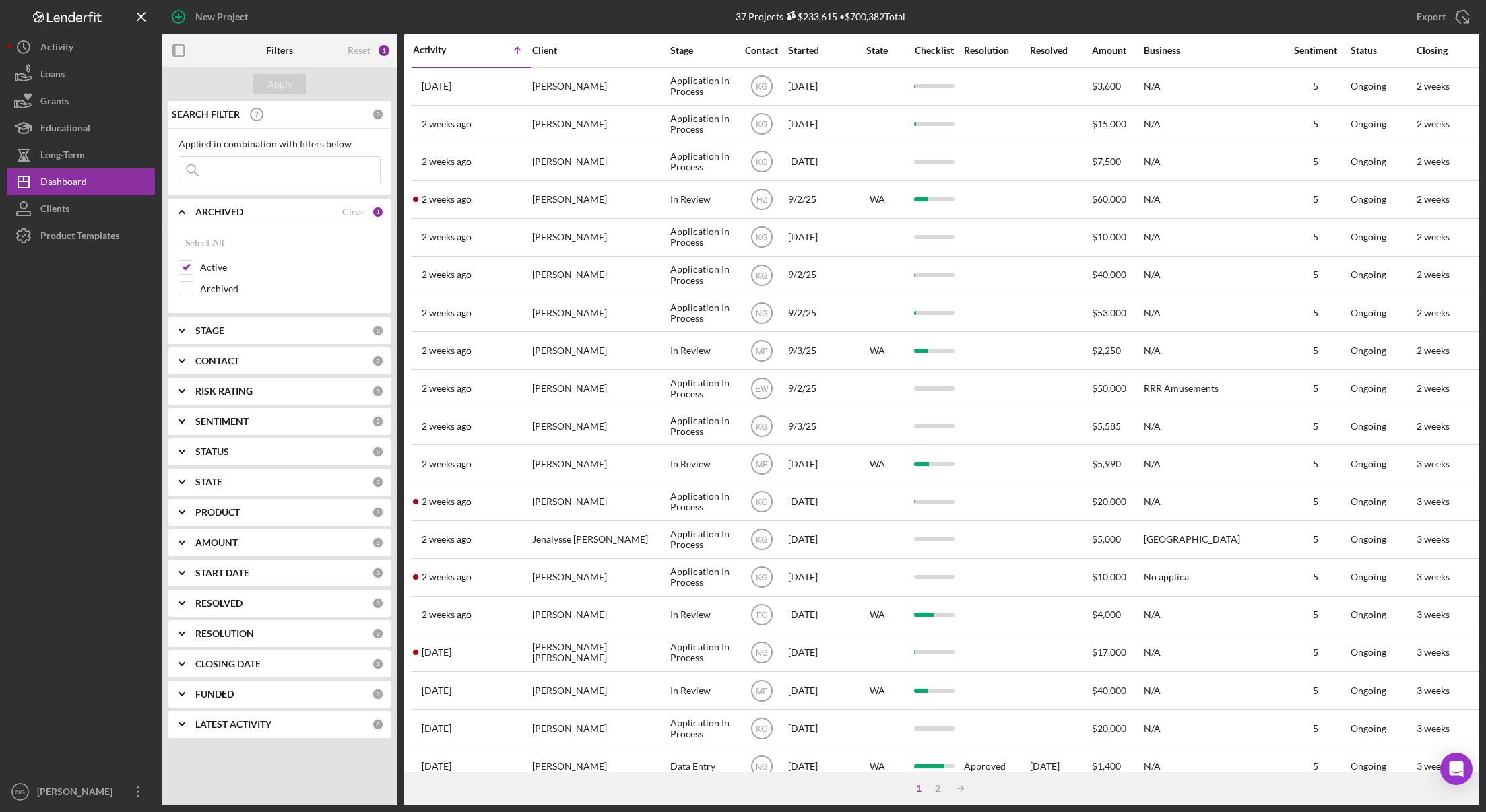
click at [438, 47] on div "Activity" at bounding box center [443, 49] width 60 height 10
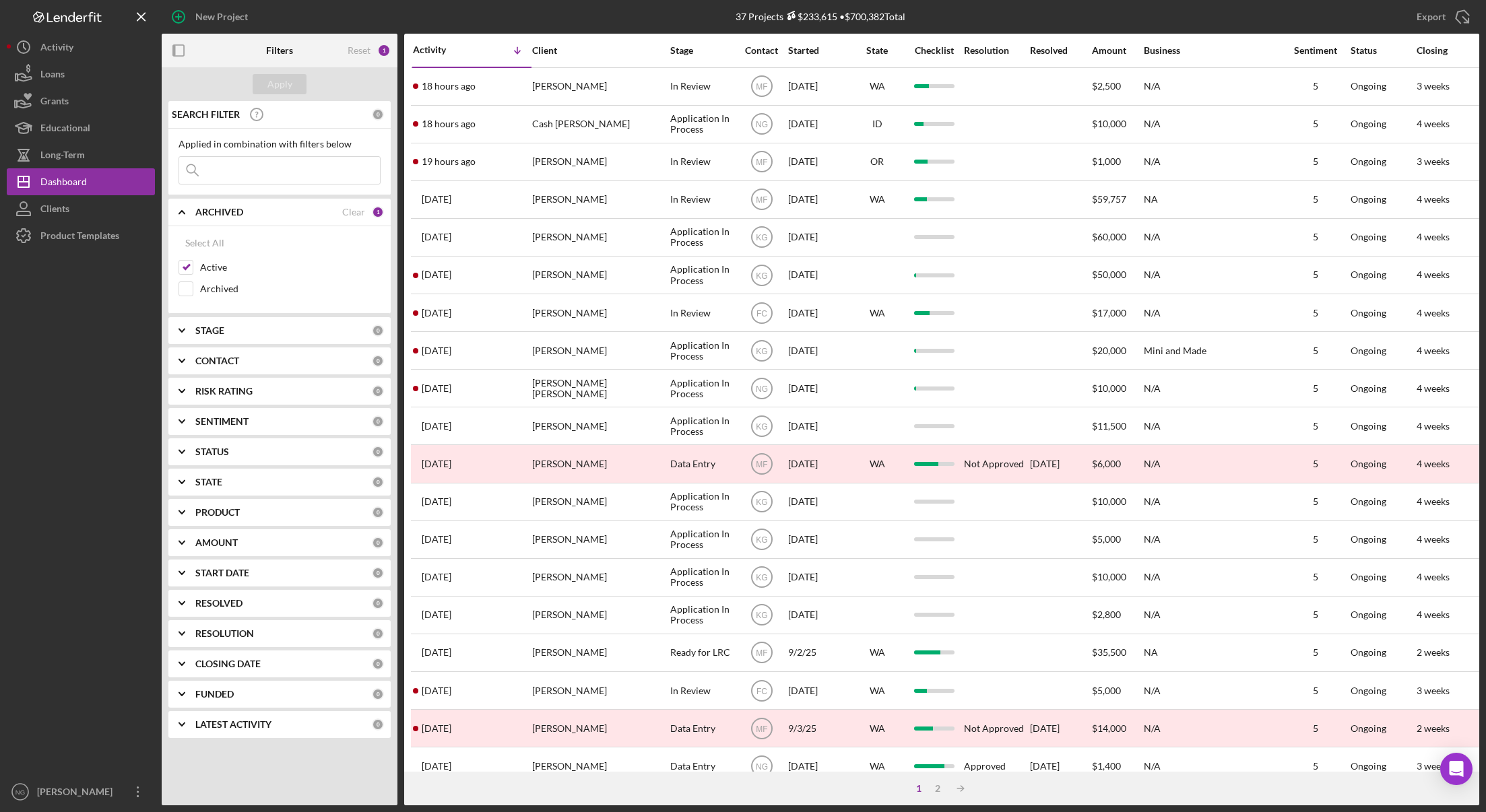
click at [245, 457] on div "STATUS" at bounding box center [284, 451] width 176 height 10
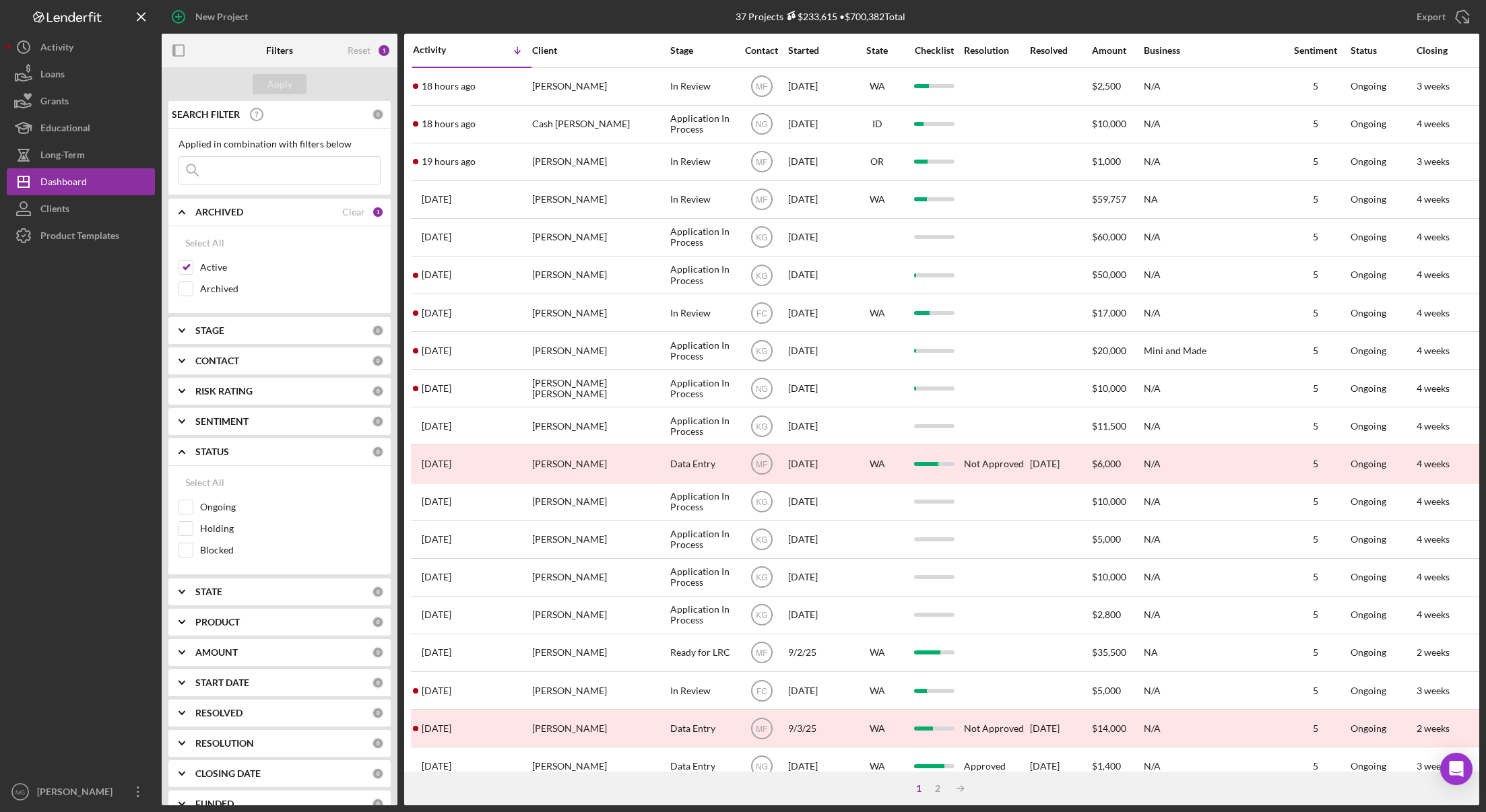
click at [246, 456] on div "STATUS" at bounding box center [284, 451] width 176 height 10
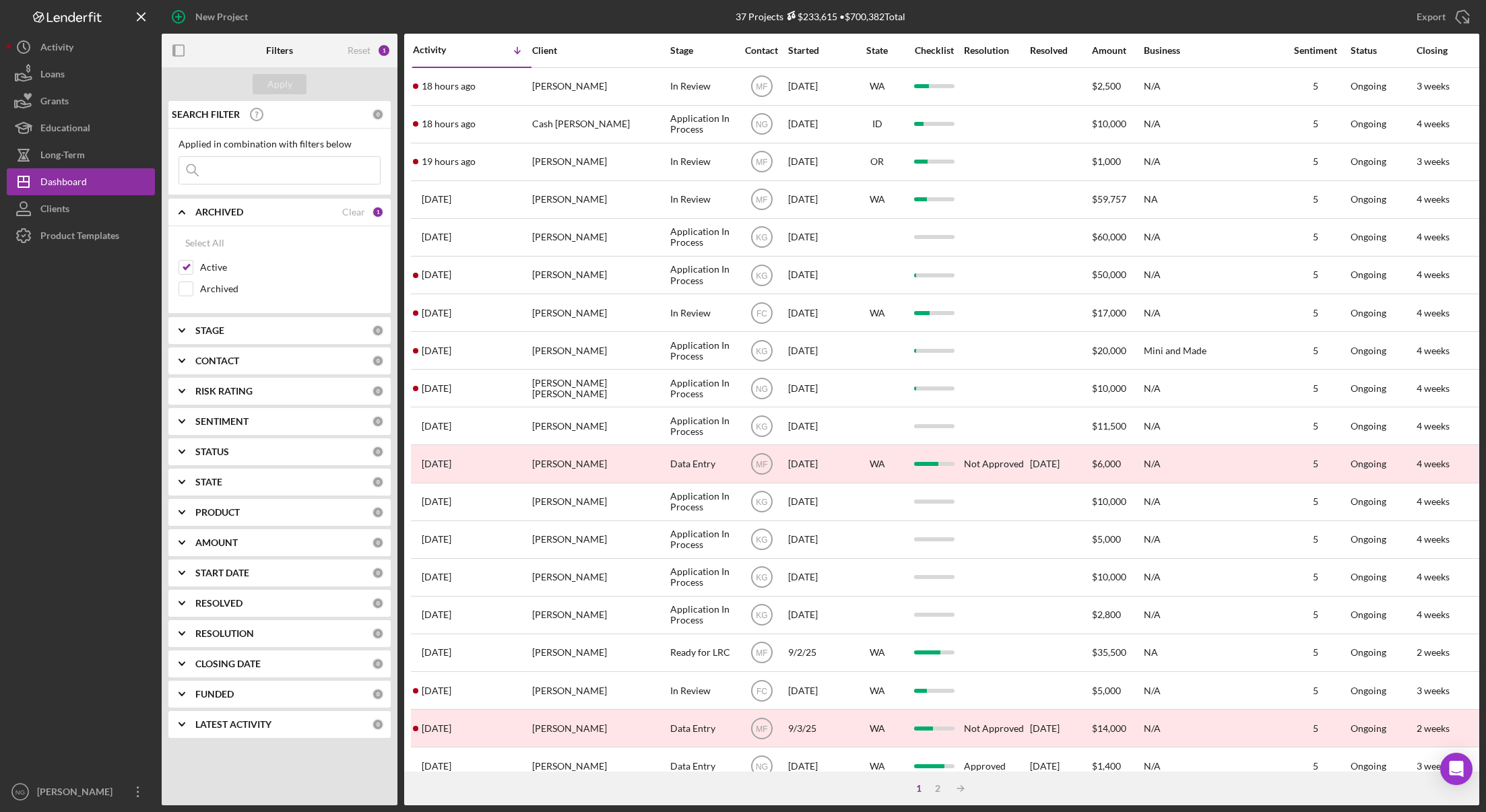
click at [240, 366] on div "CONTACT" at bounding box center [284, 361] width 176 height 10
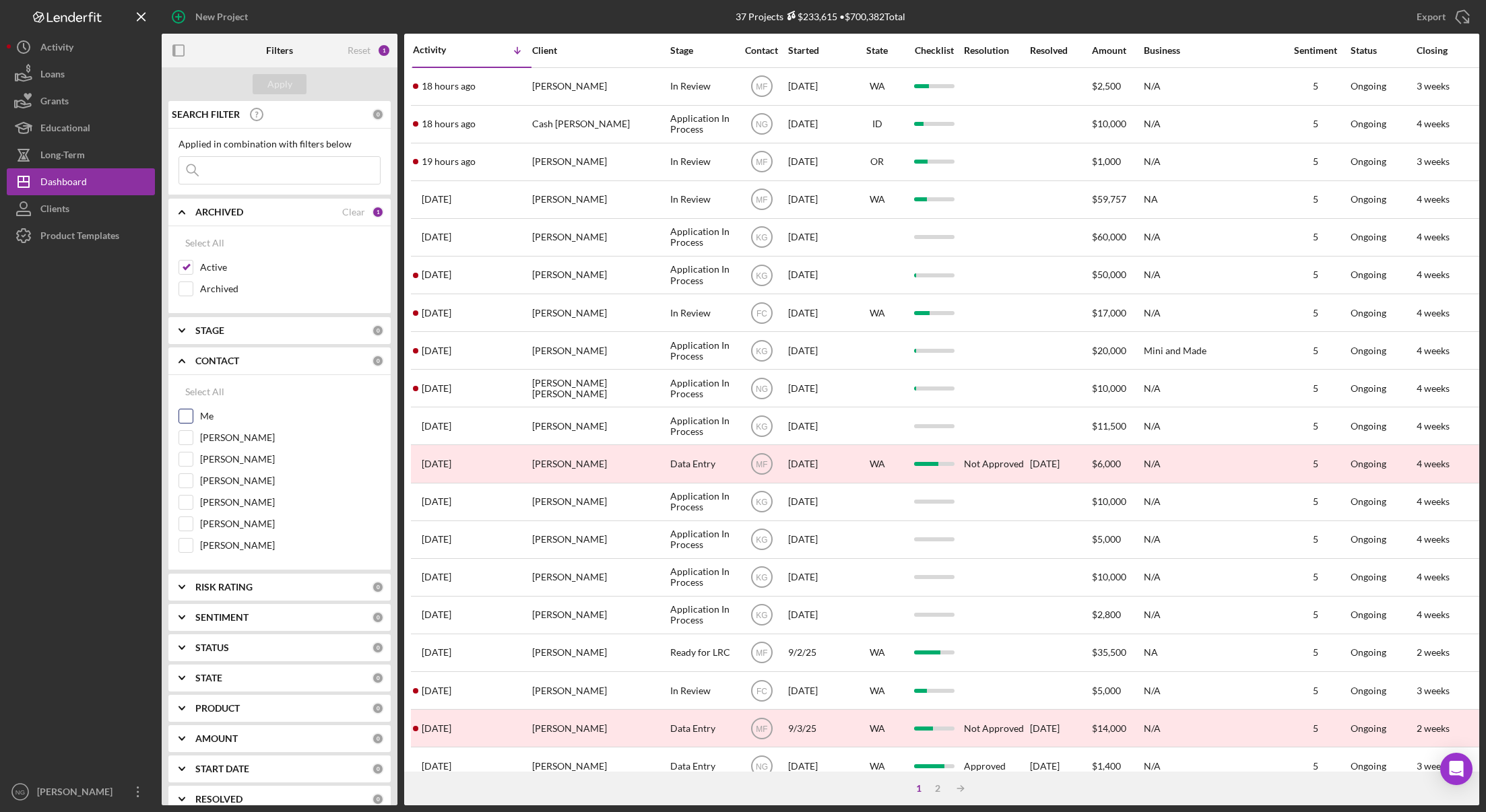
click at [191, 418] on input "Me" at bounding box center [186, 417] width 14 height 14
checkbox input "true"
click at [279, 86] on div "Apply" at bounding box center [279, 84] width 25 height 20
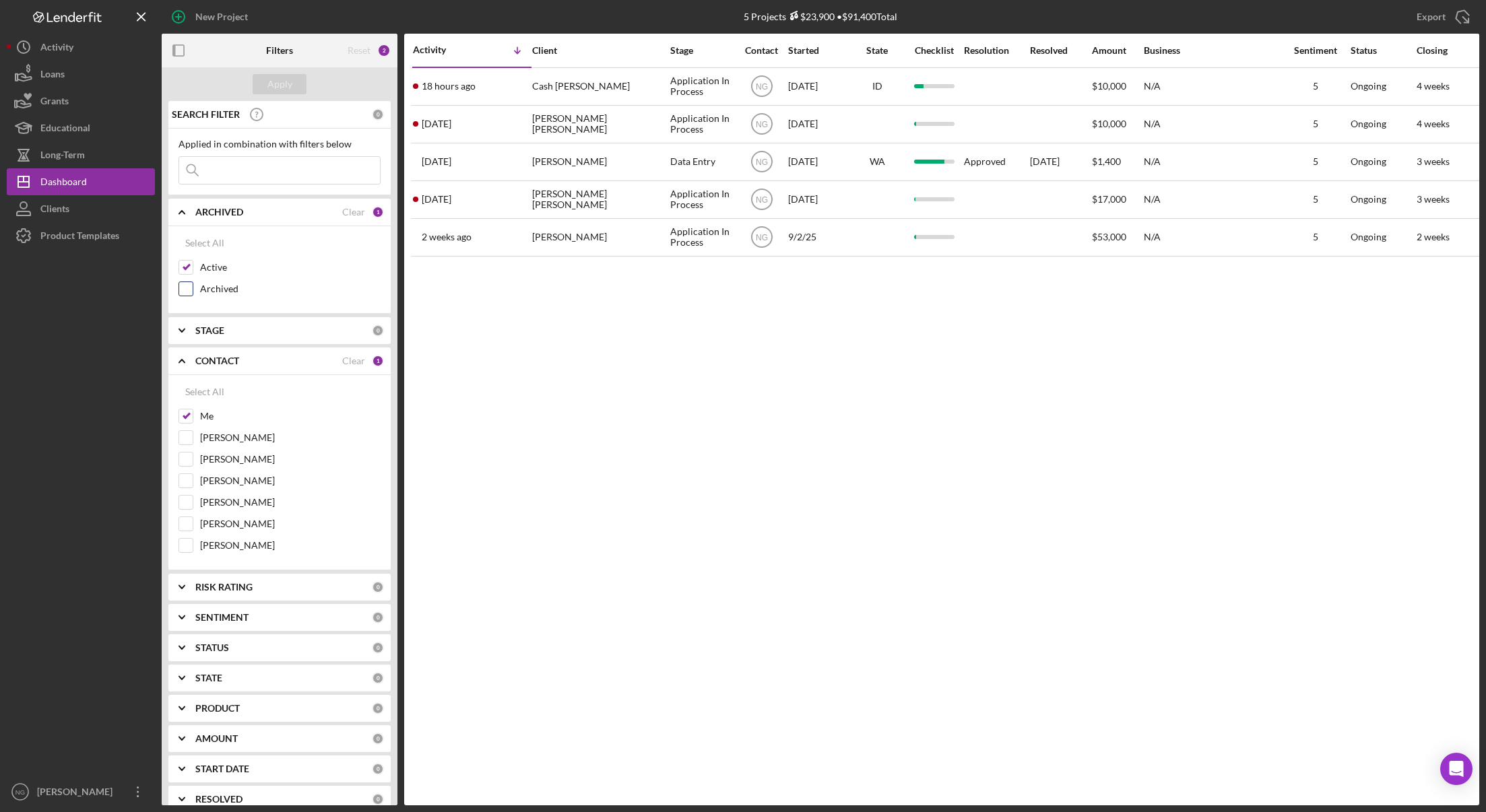
click at [186, 291] on input "Archived" at bounding box center [186, 289] width 14 height 14
checkbox input "true"
click at [192, 264] on input "Active" at bounding box center [186, 267] width 14 height 14
checkbox input "false"
click at [285, 80] on div "Apply" at bounding box center [279, 84] width 25 height 20
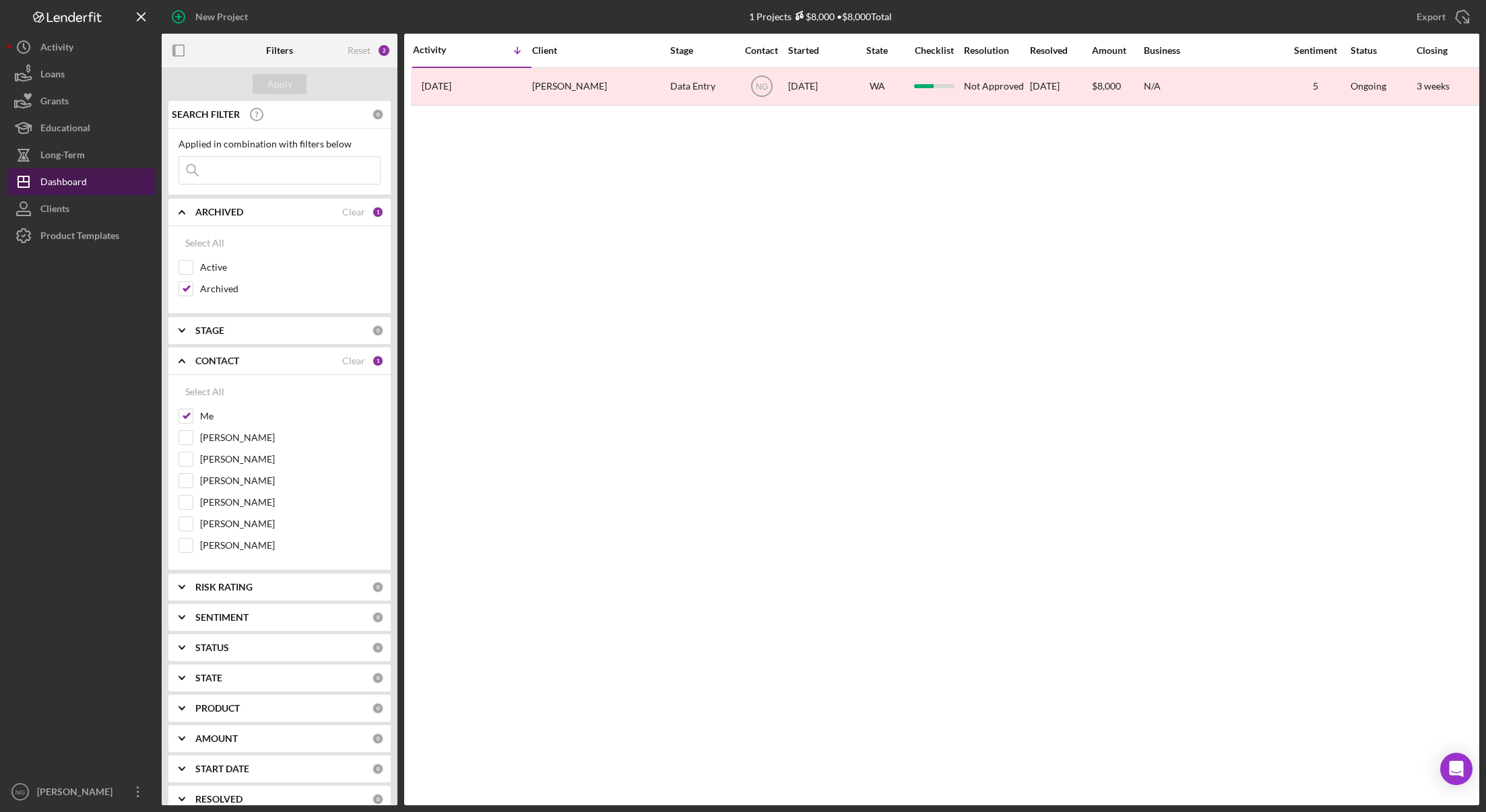
click at [80, 180] on div "Dashboard" at bounding box center [64, 183] width 47 height 30
click at [184, 421] on input "Me" at bounding box center [186, 417] width 14 height 14
checkbox input "false"
click at [181, 543] on input "[PERSON_NAME]" at bounding box center [186, 546] width 14 height 14
checkbox input "true"
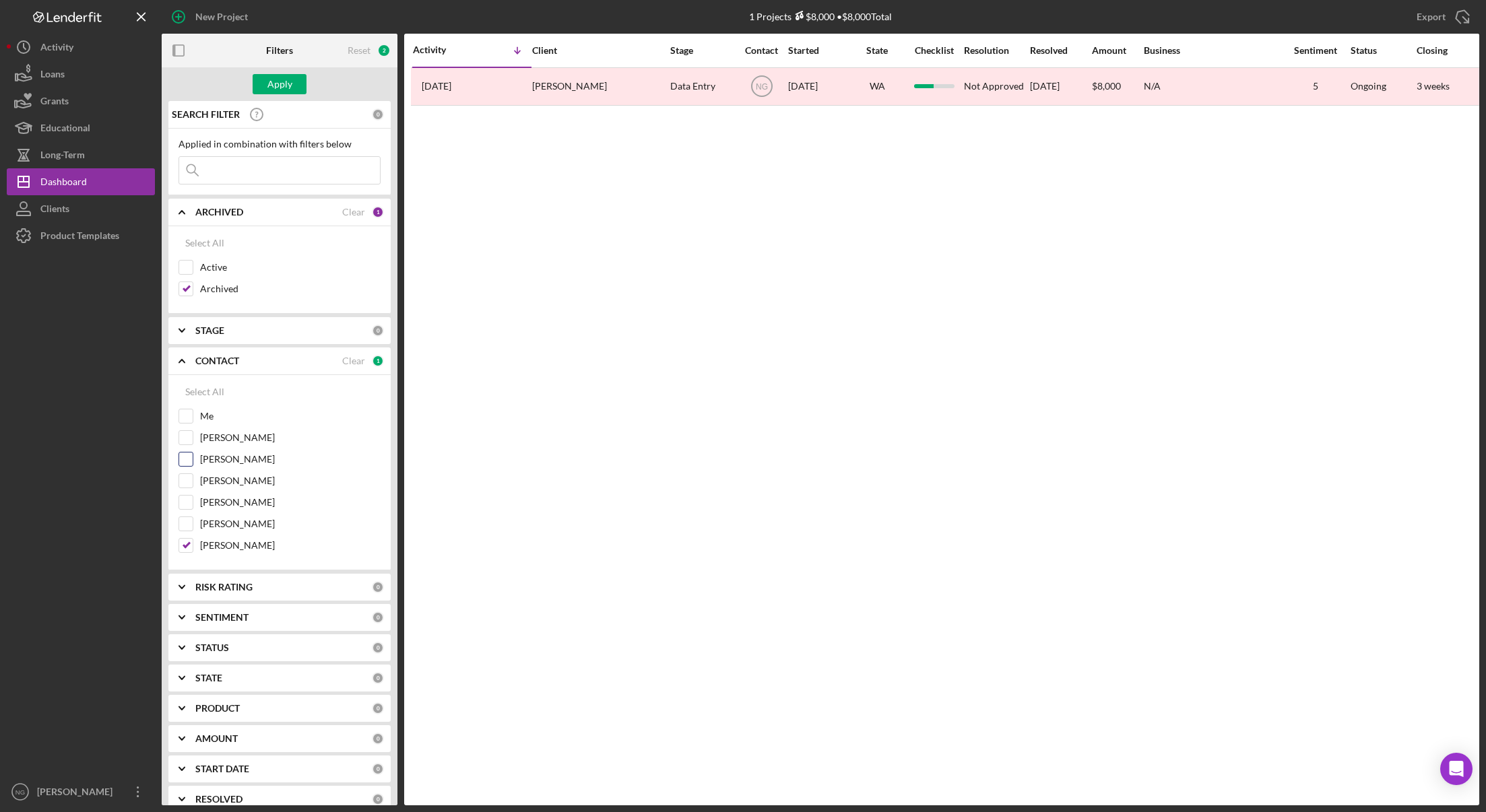
click at [189, 458] on input "[PERSON_NAME]" at bounding box center [186, 459] width 14 height 14
checkbox input "true"
click at [188, 432] on input "[PERSON_NAME]" at bounding box center [186, 438] width 14 height 14
checkbox input "true"
click at [272, 76] on div "Apply" at bounding box center [279, 84] width 25 height 20
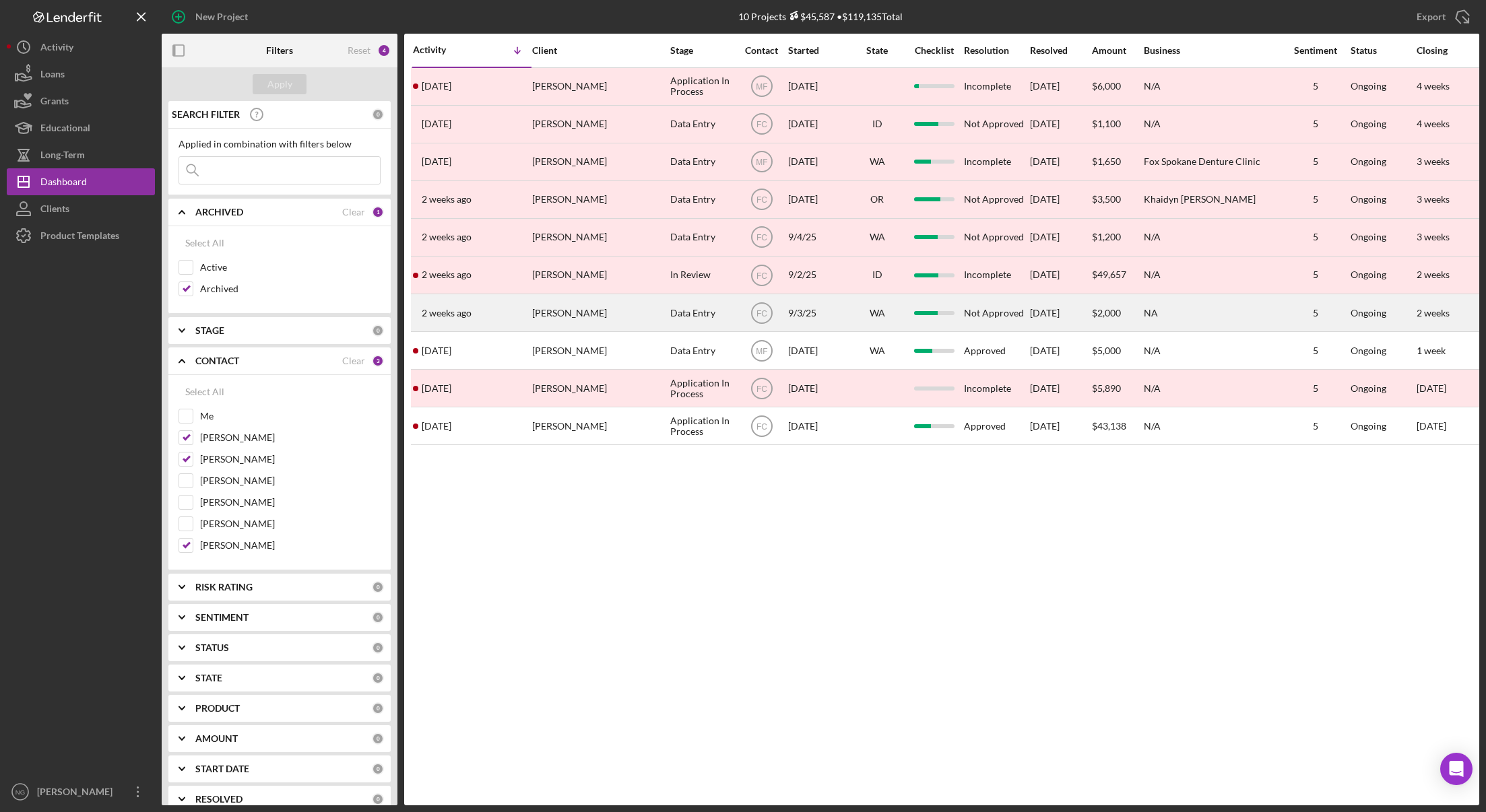
click at [695, 319] on div "Data Entry" at bounding box center [702, 312] width 65 height 35
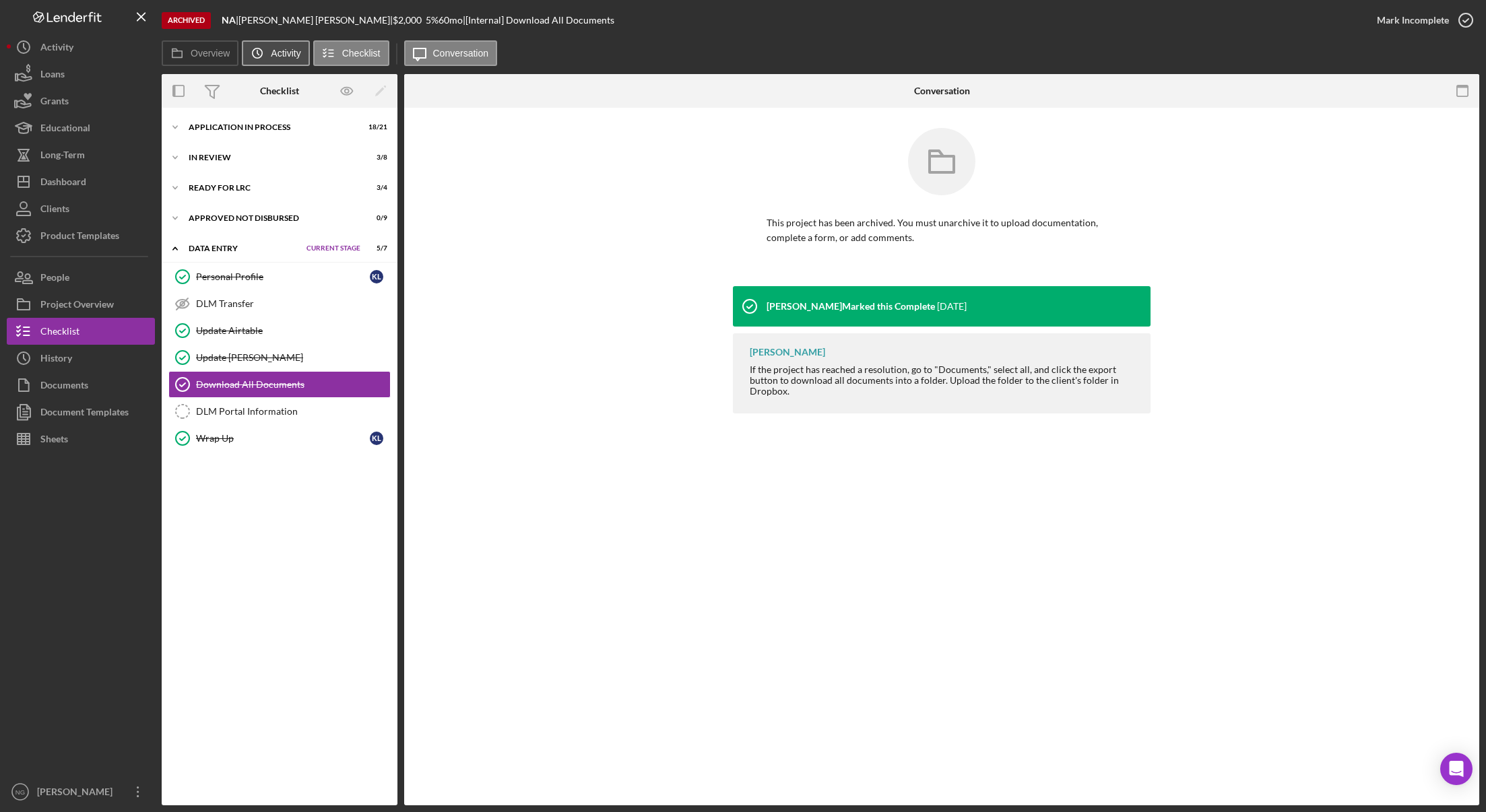
click at [275, 53] on label "Activity" at bounding box center [285, 53] width 29 height 10
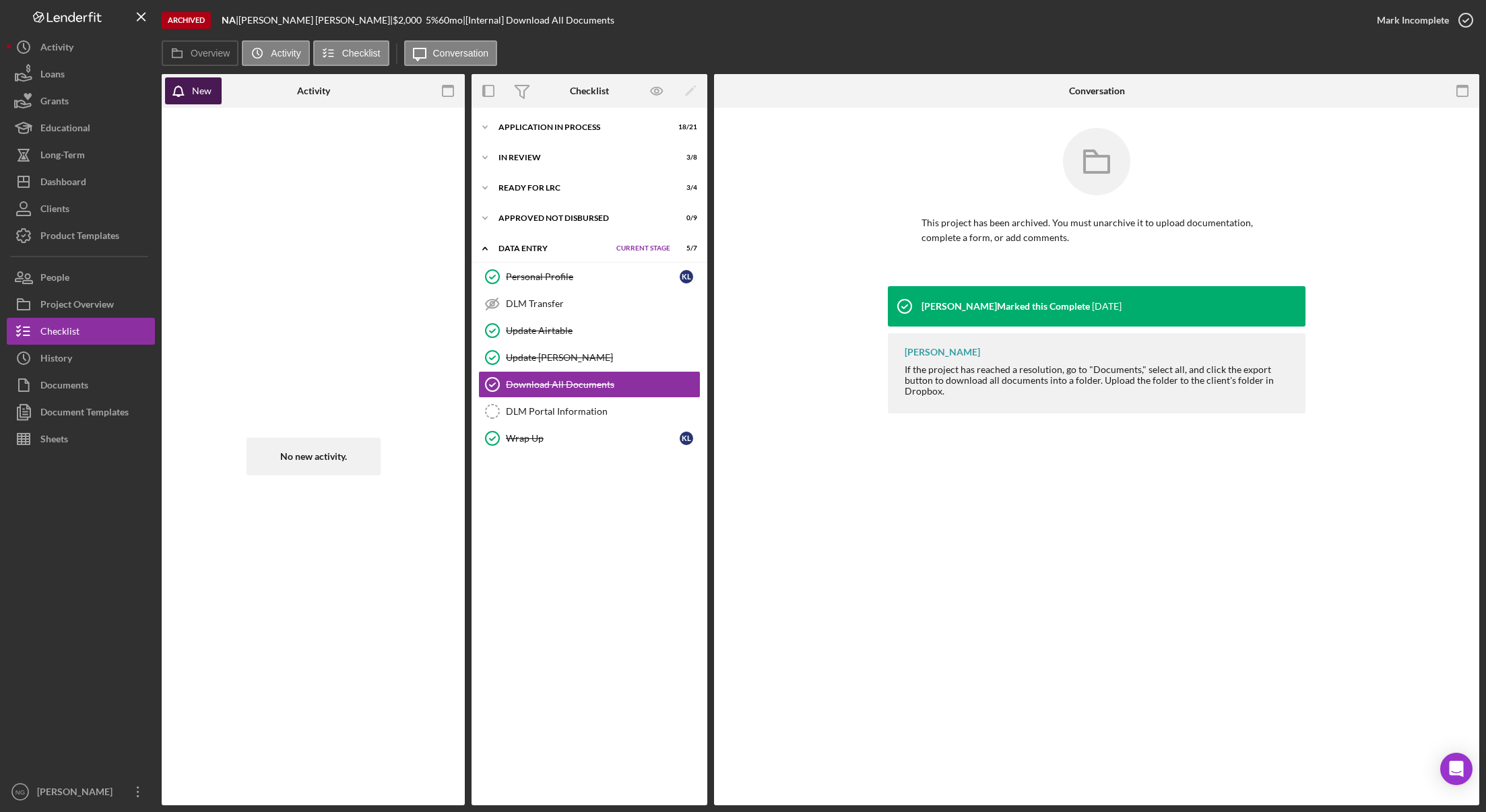
click at [205, 101] on div "New" at bounding box center [202, 91] width 20 height 27
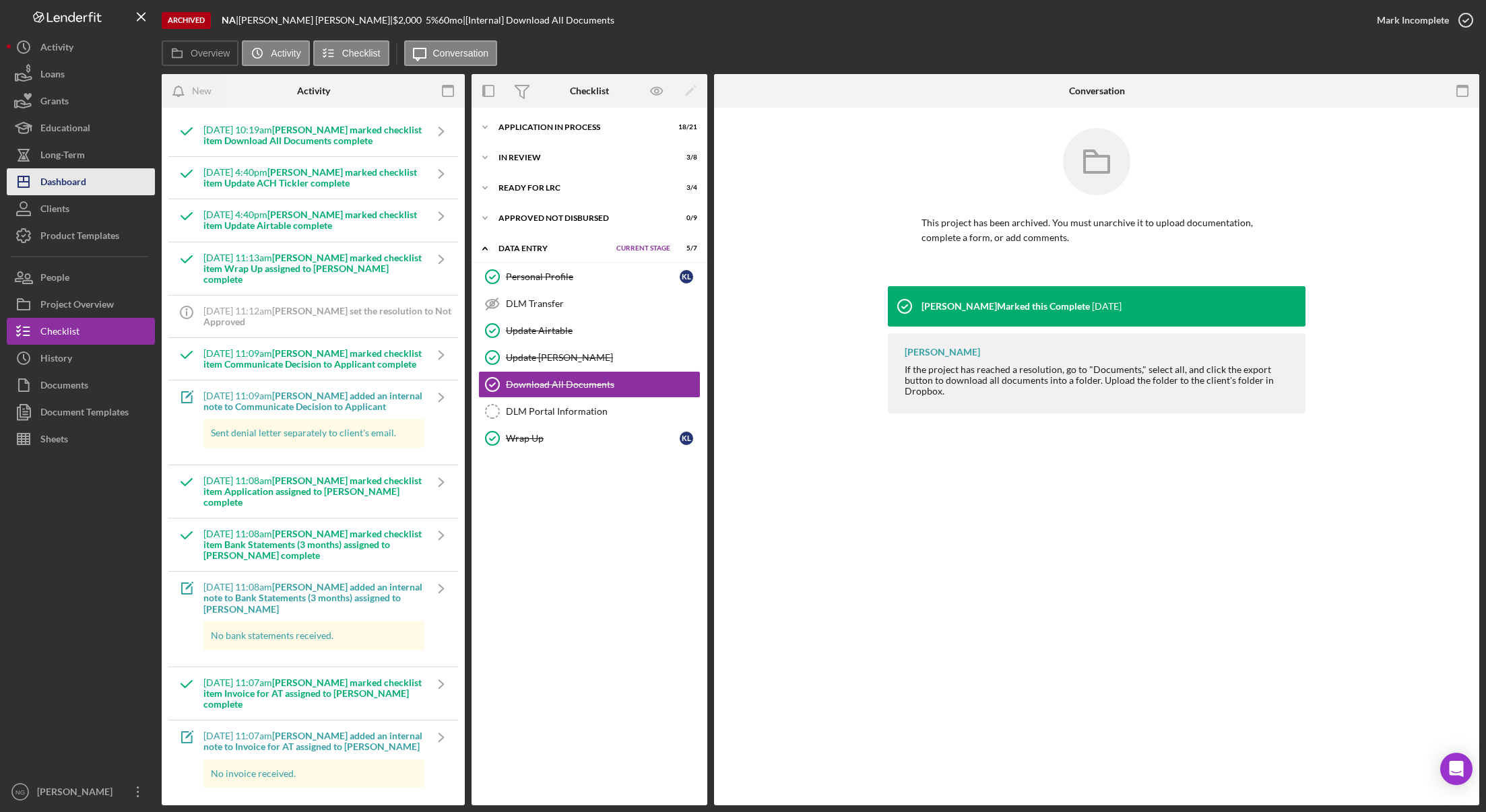
click at [84, 189] on div "Dashboard" at bounding box center [63, 183] width 46 height 30
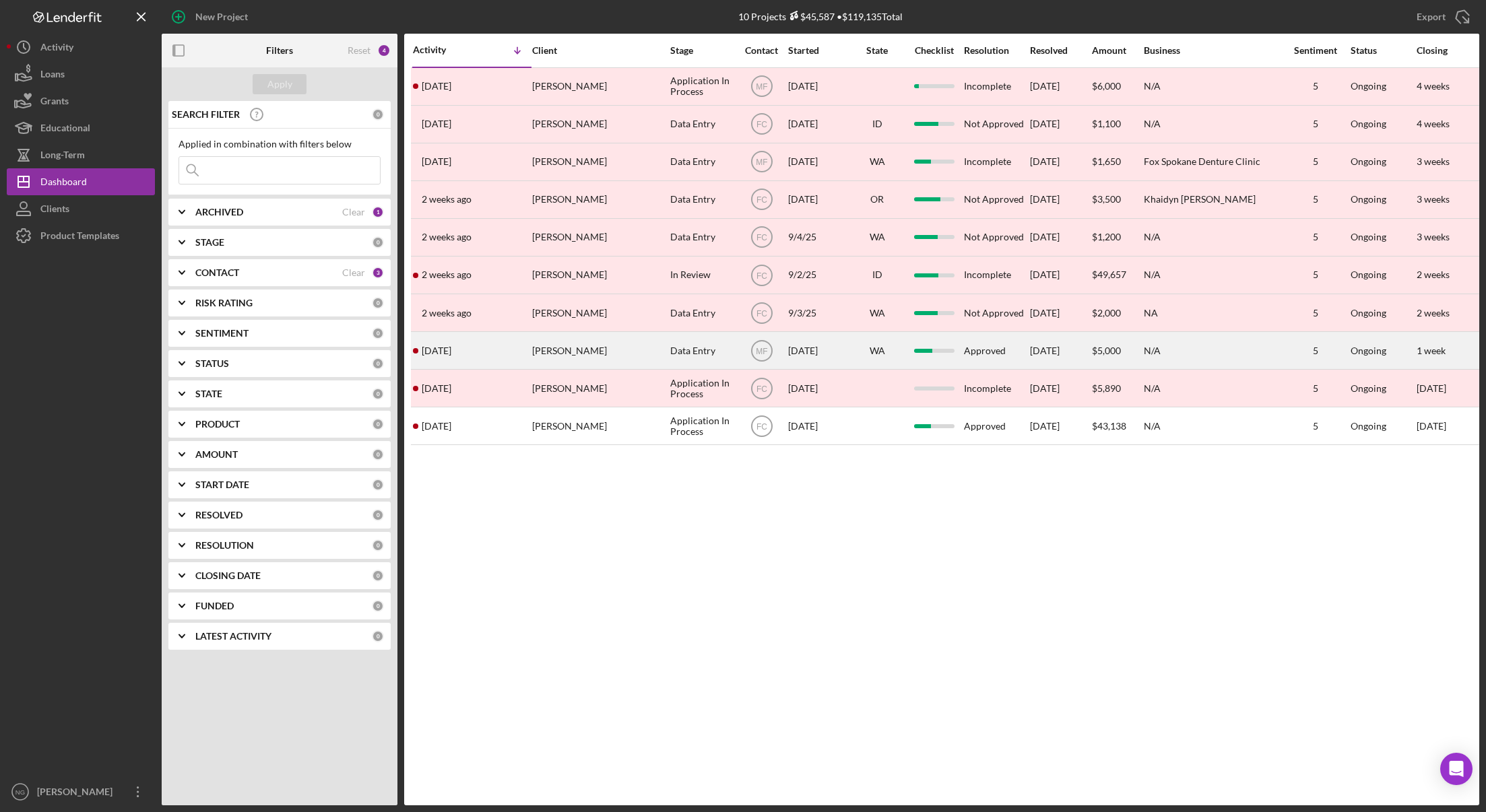
click at [612, 360] on div "[PERSON_NAME]" at bounding box center [599, 350] width 135 height 35
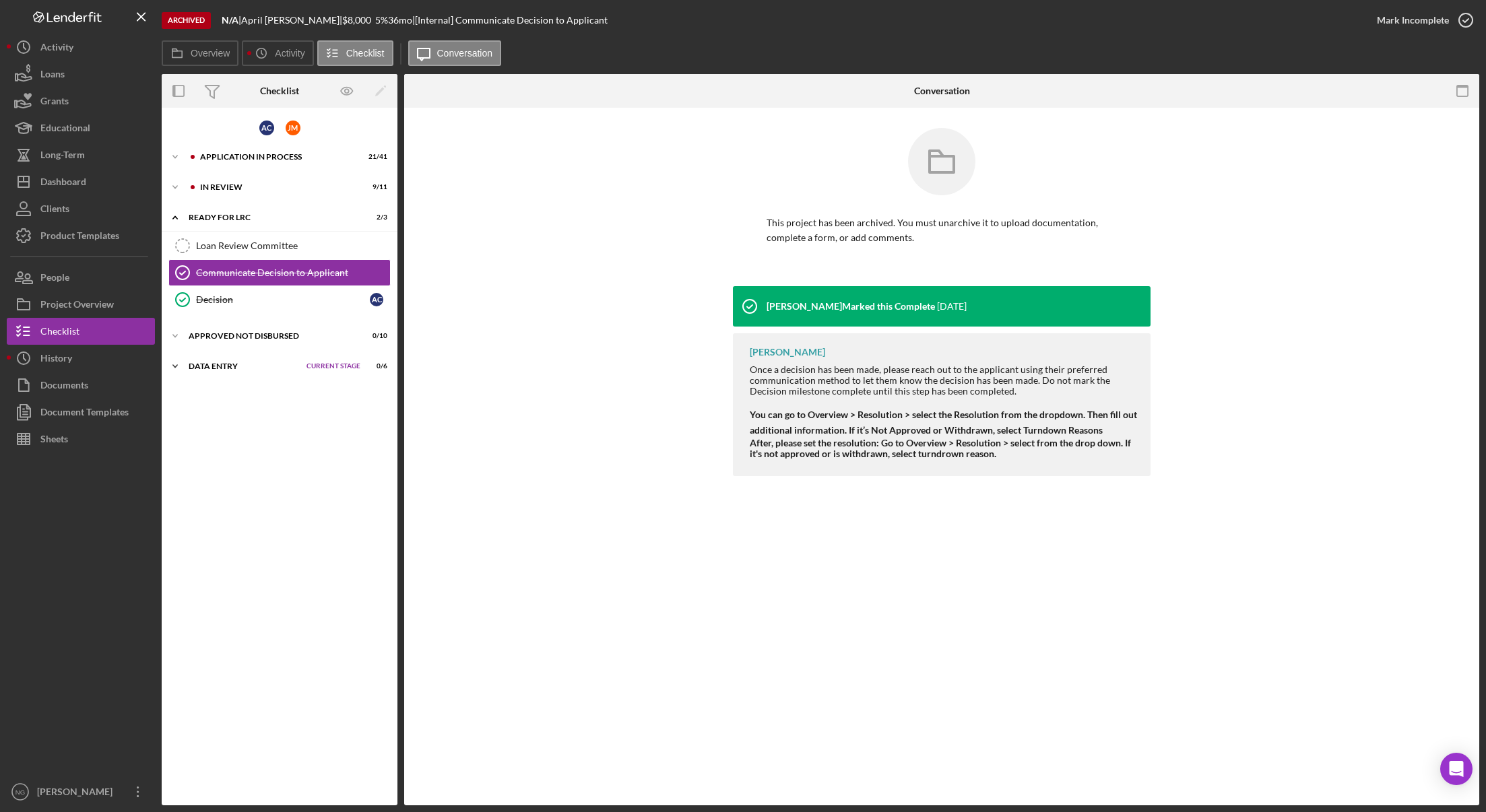
click at [227, 369] on div "Data Entry" at bounding box center [244, 366] width 112 height 8
click at [238, 335] on div "Approved Not Disbursed" at bounding box center [256, 336] width 136 height 8
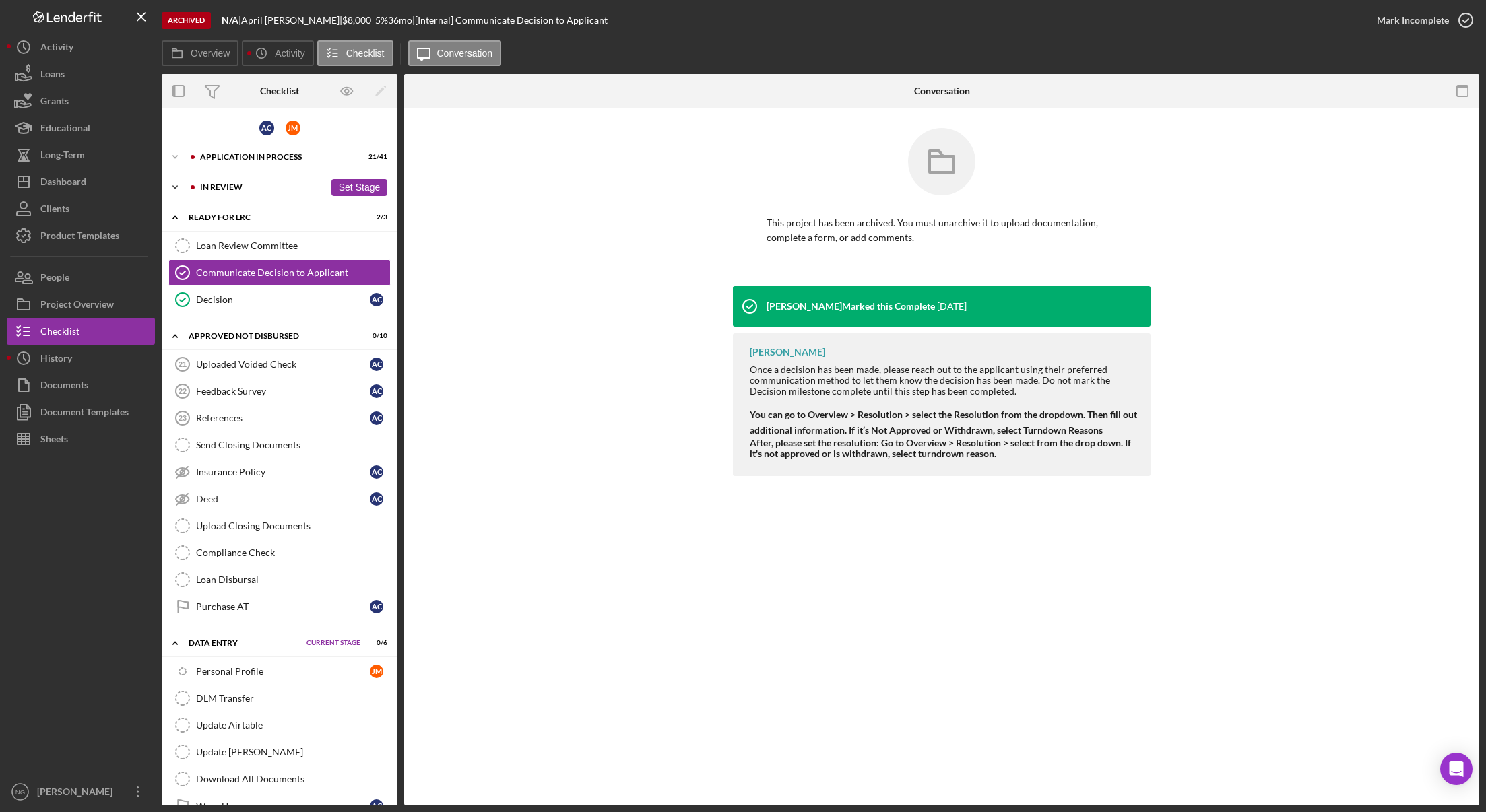
click at [222, 187] on div "In Review" at bounding box center [262, 187] width 125 height 8
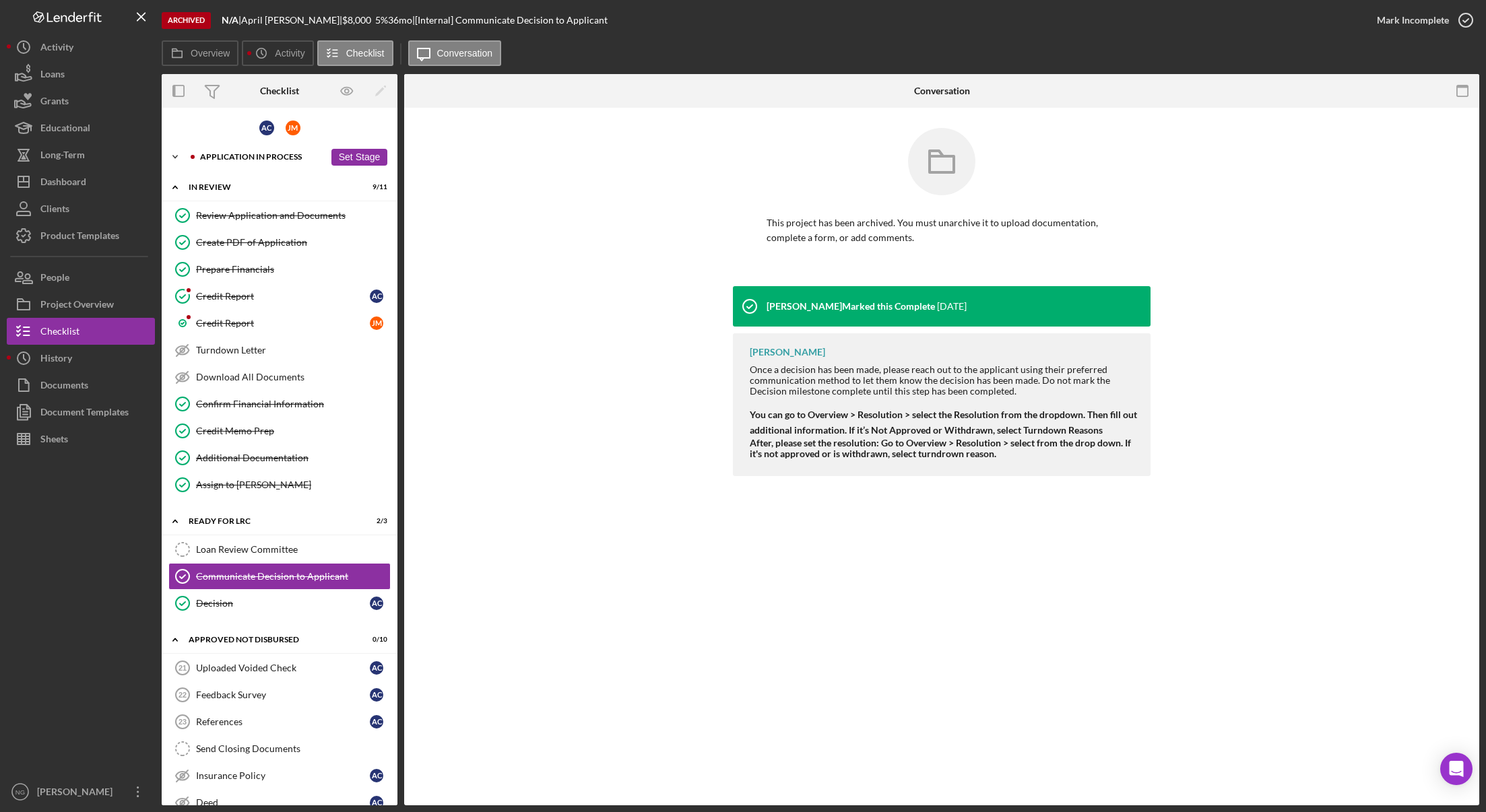
click at [233, 155] on div "Application In Process" at bounding box center [262, 157] width 125 height 8
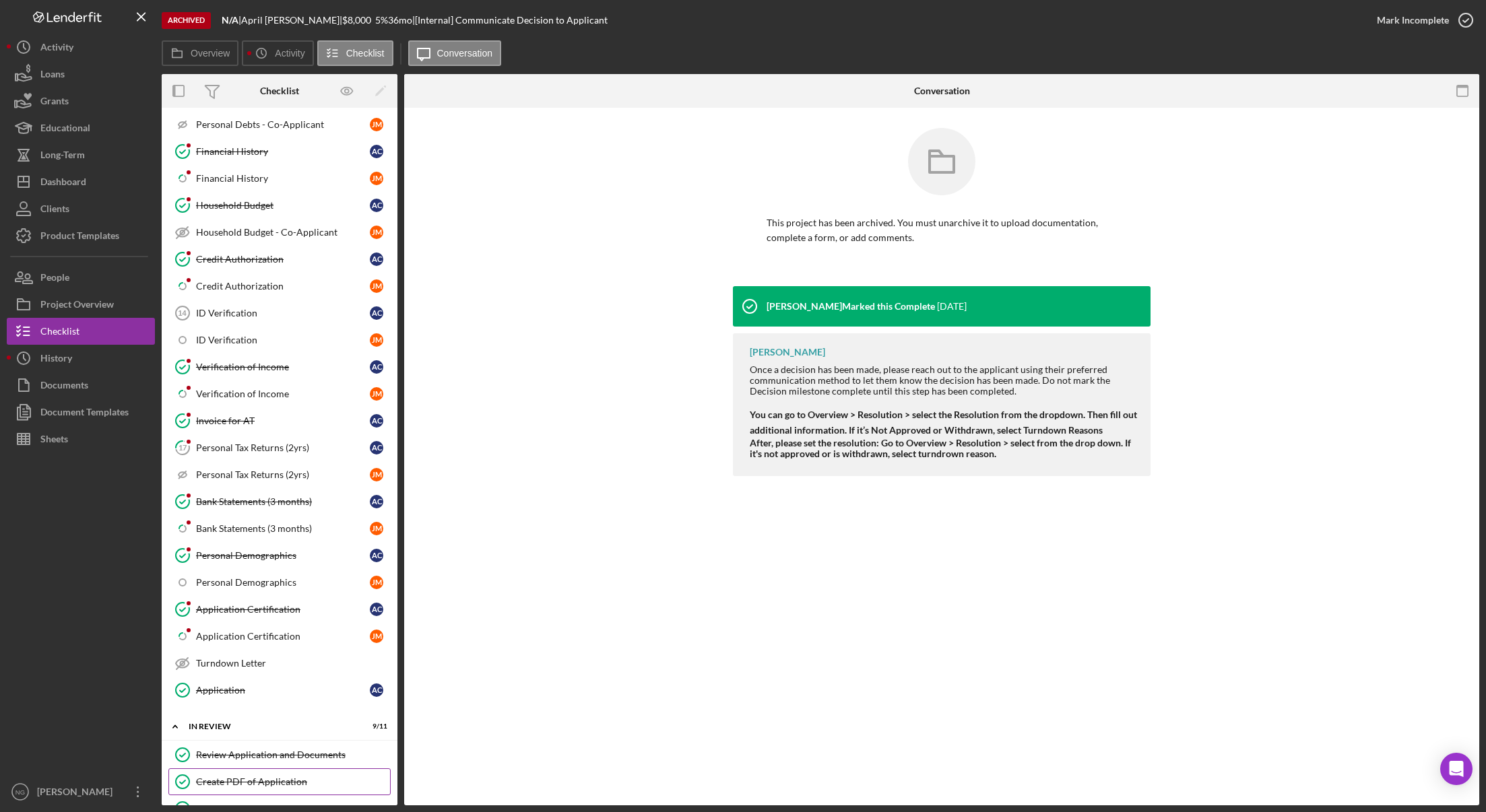
scroll to position [674, 0]
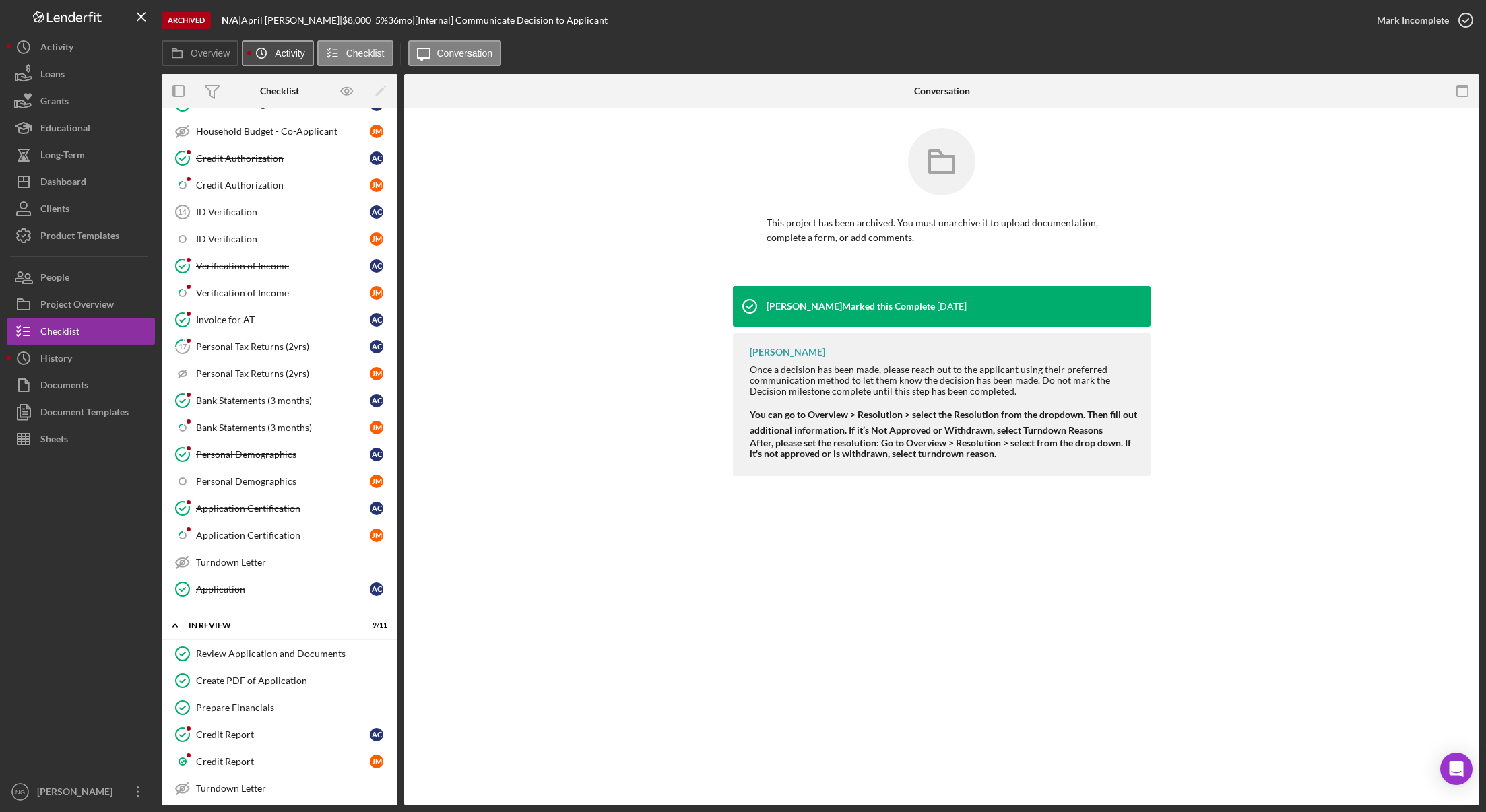
click at [265, 46] on icon "Icon/History" at bounding box center [261, 53] width 27 height 27
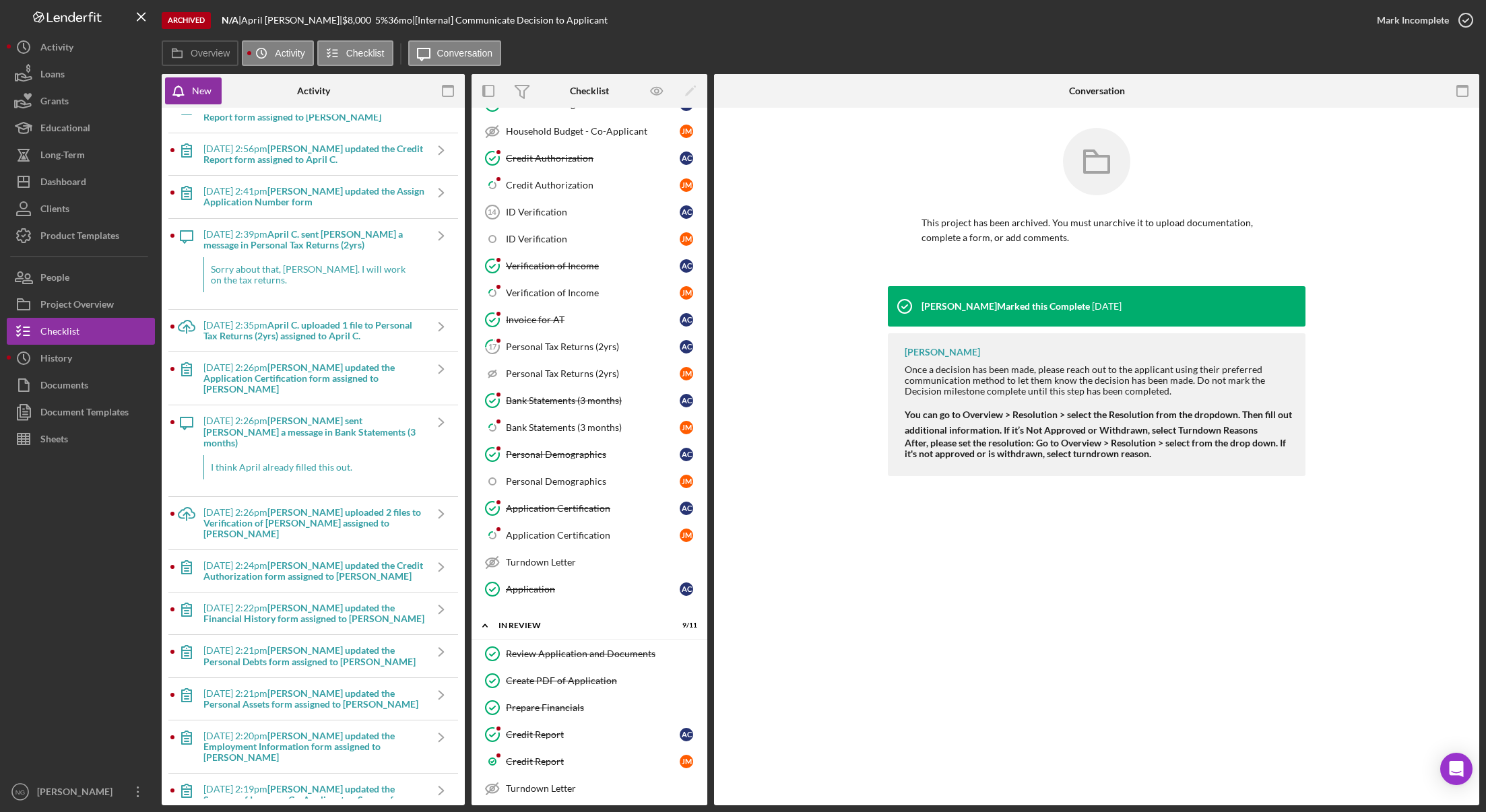
scroll to position [0, 0]
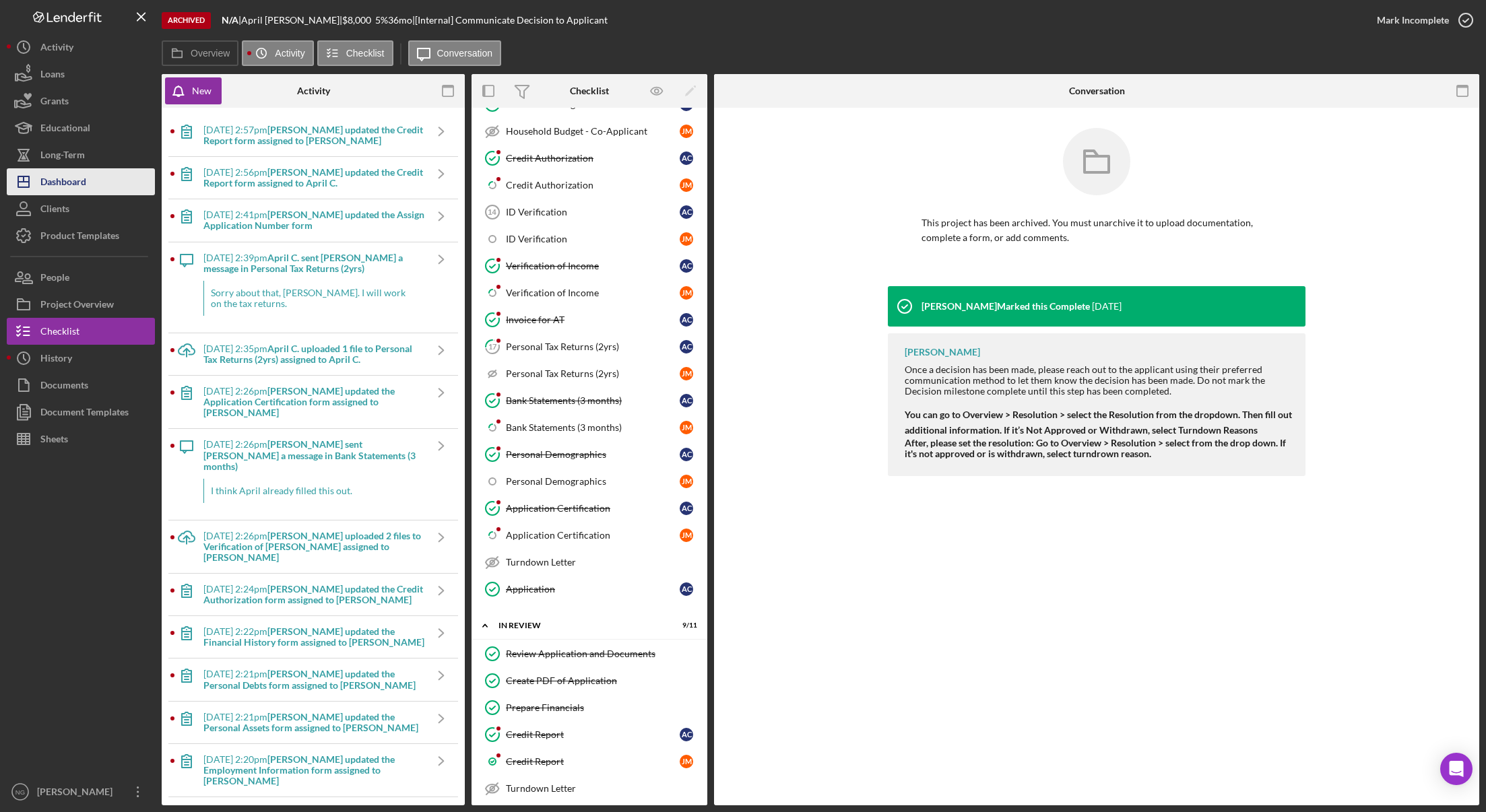
click at [60, 172] on div "Dashboard" at bounding box center [63, 183] width 46 height 30
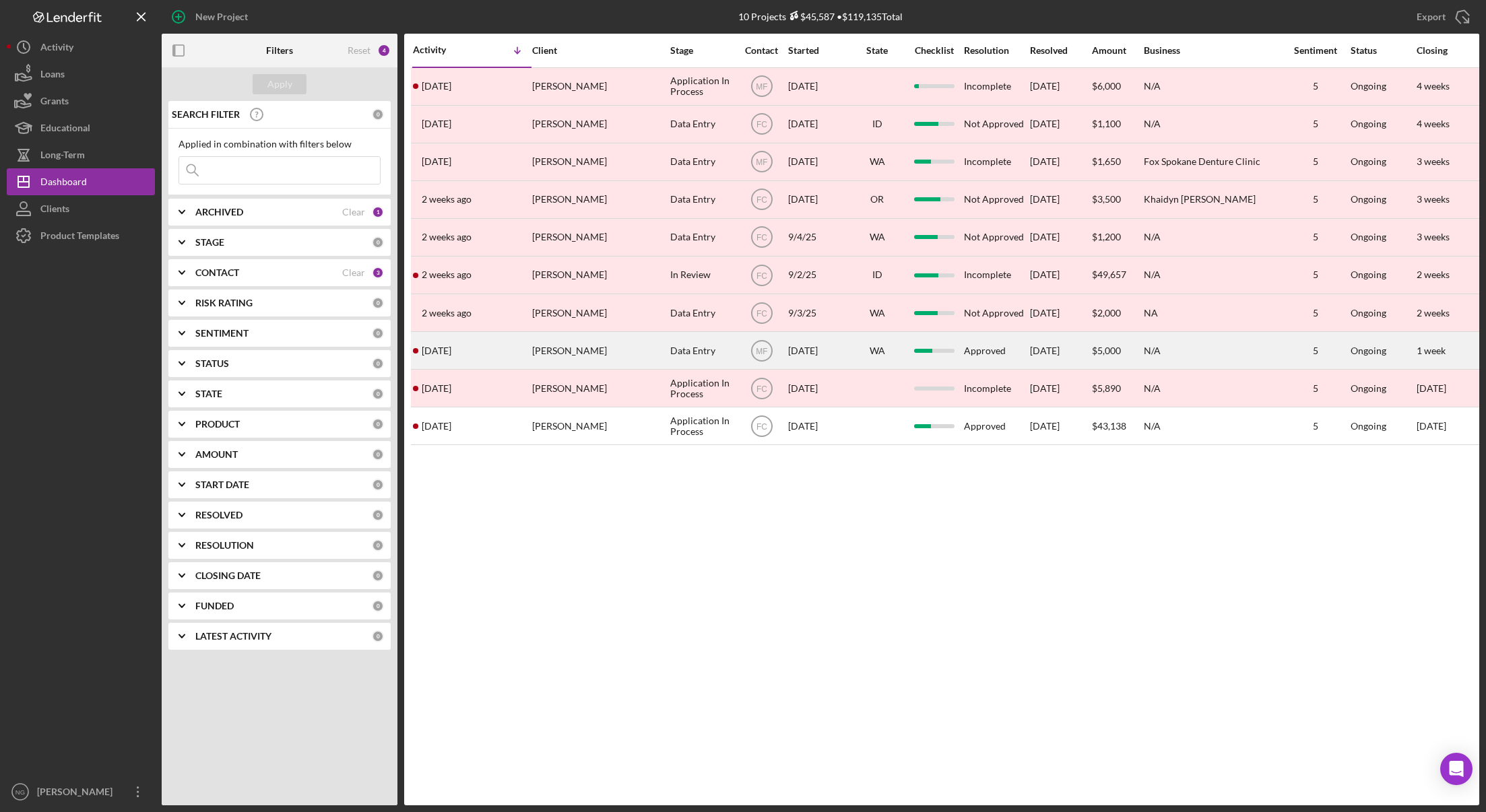
click at [627, 361] on div "[PERSON_NAME]" at bounding box center [599, 350] width 135 height 35
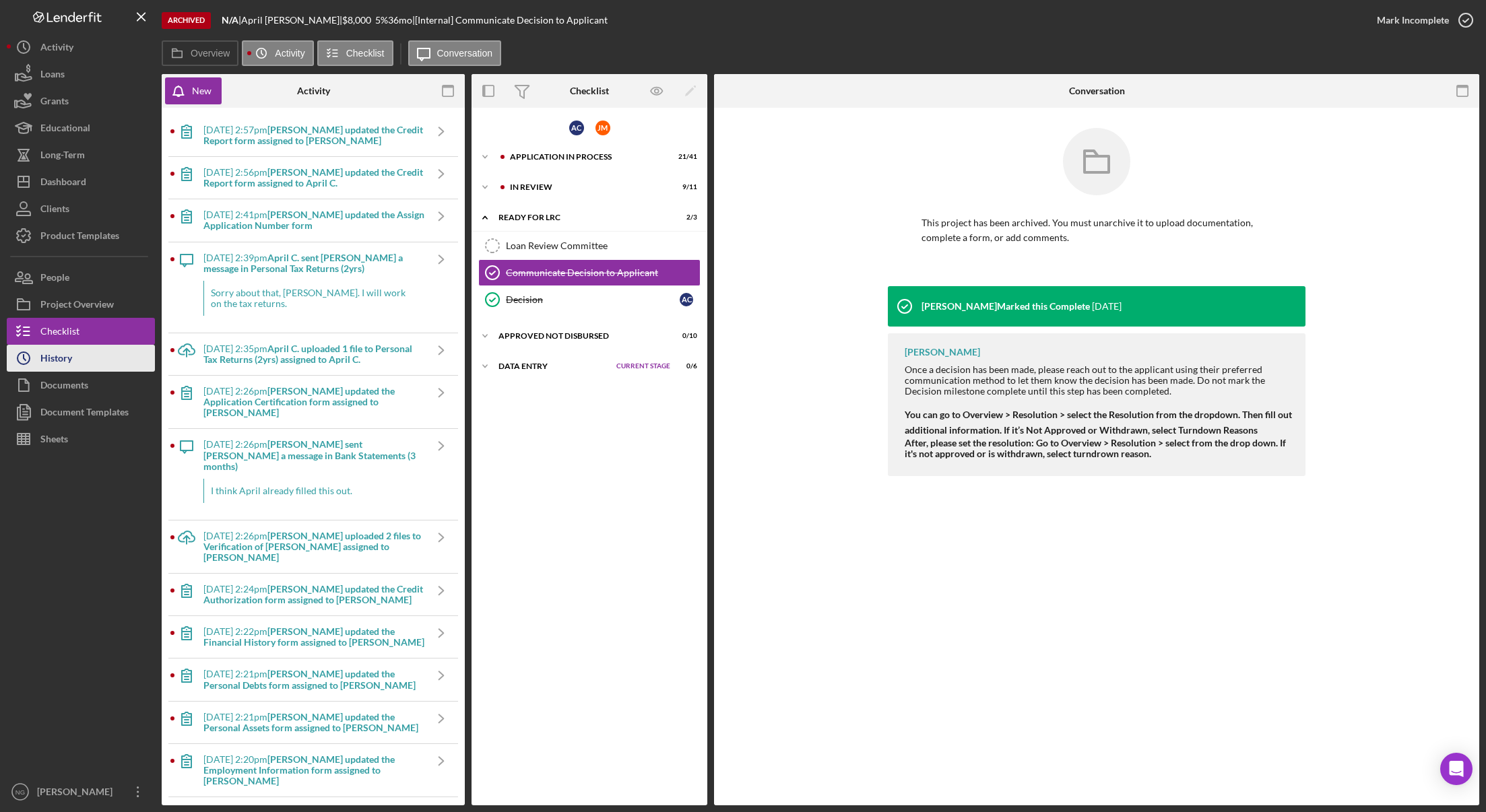
click at [72, 360] on div "History" at bounding box center [56, 360] width 32 height 30
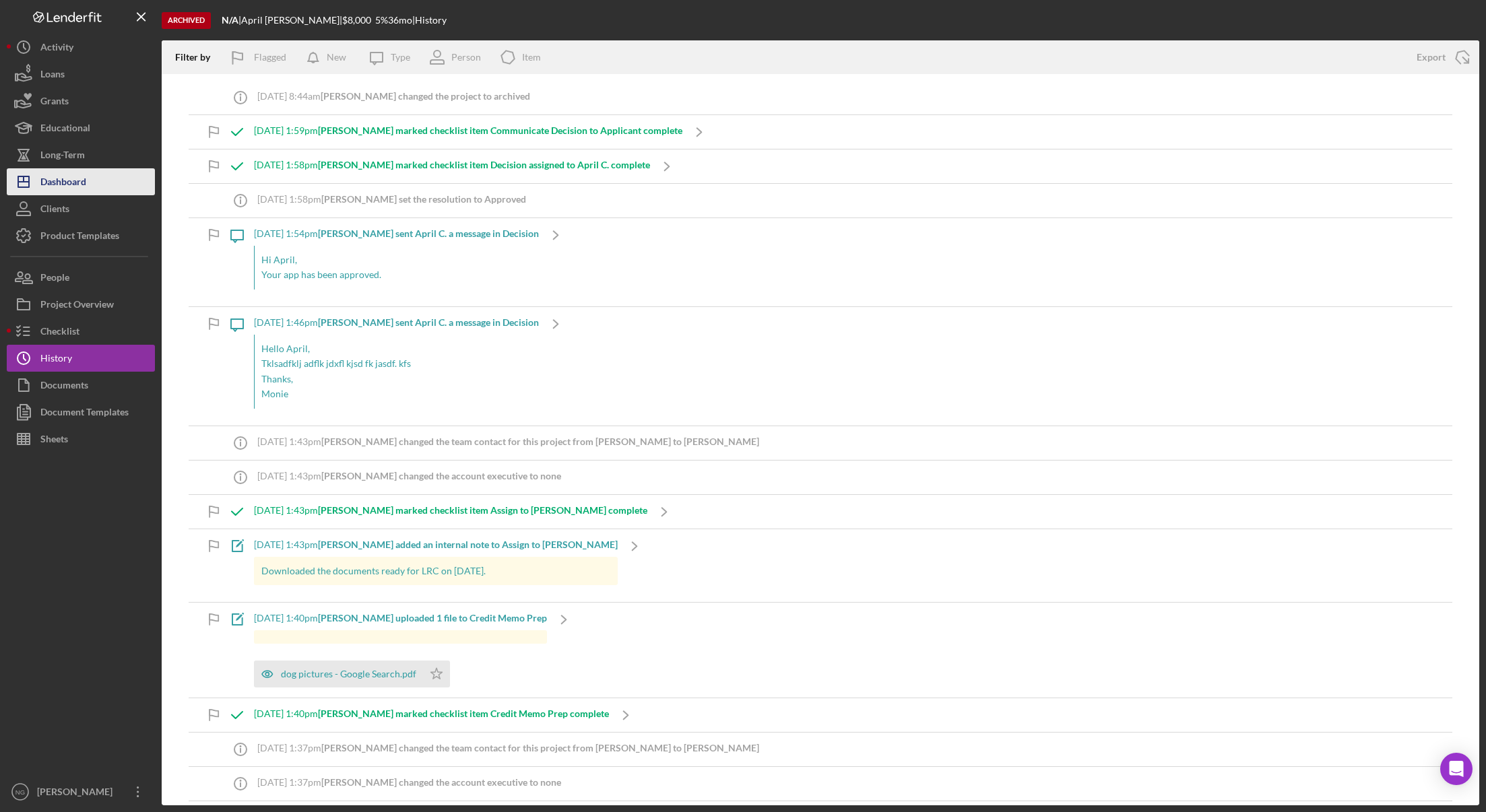
click at [73, 193] on div "Dashboard" at bounding box center [63, 183] width 46 height 30
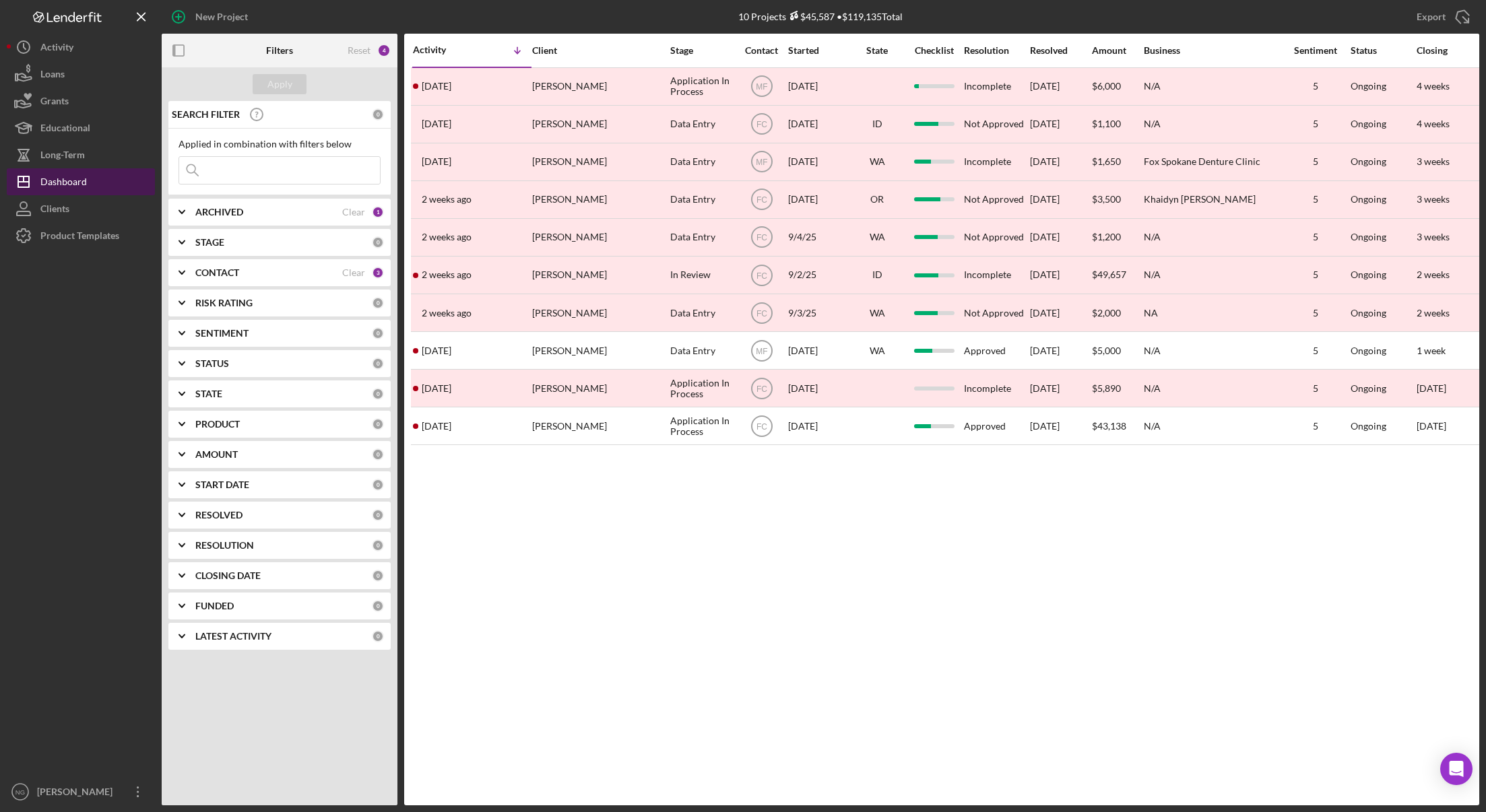
click at [96, 180] on button "Icon/Dashboard Dashboard" at bounding box center [80, 182] width 148 height 27
click at [361, 207] on div "Clear" at bounding box center [354, 212] width 22 height 10
click at [272, 93] on div "Apply" at bounding box center [279, 84] width 25 height 20
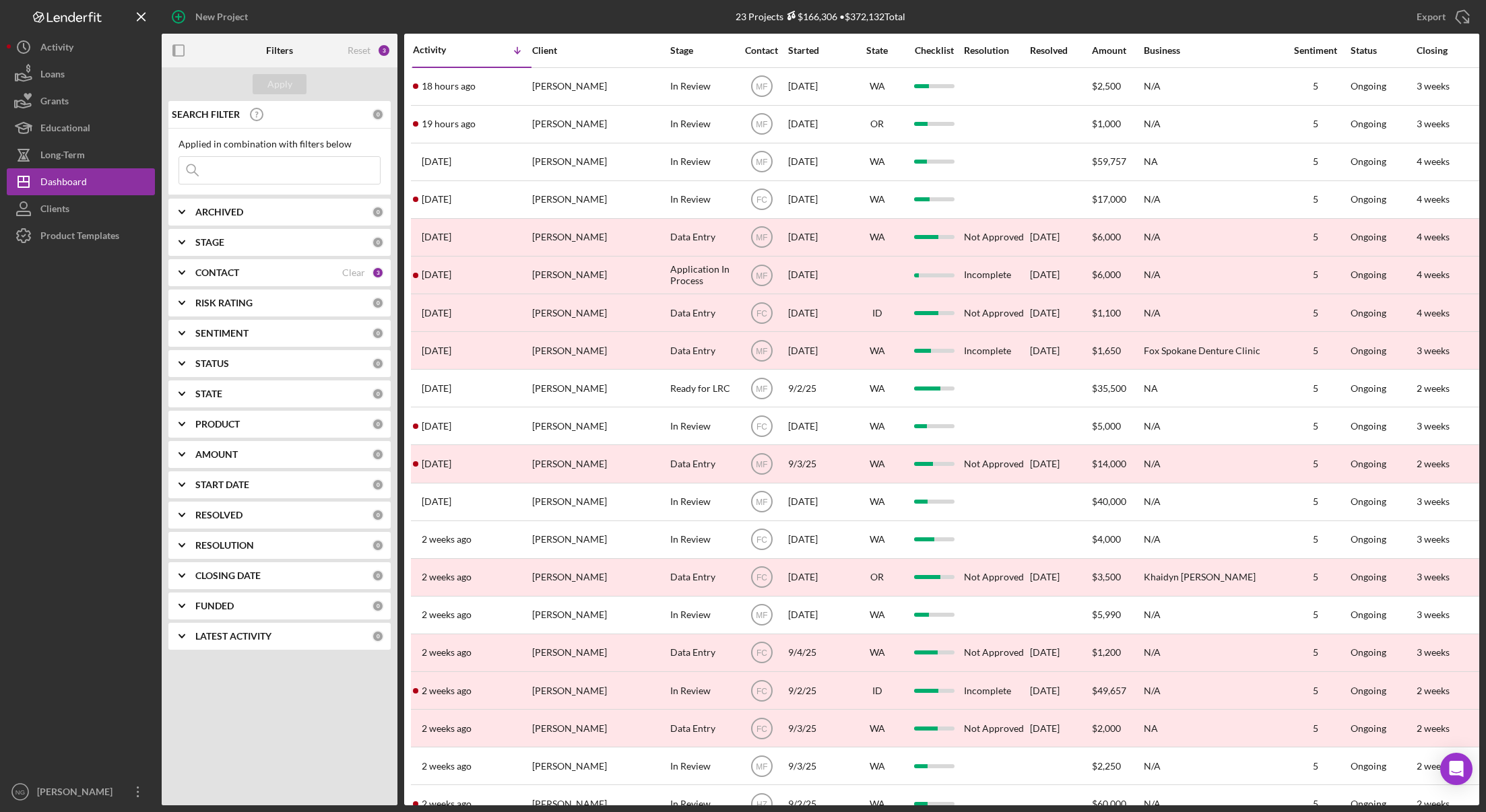
click at [282, 208] on div "ARCHIVED" at bounding box center [284, 212] width 176 height 10
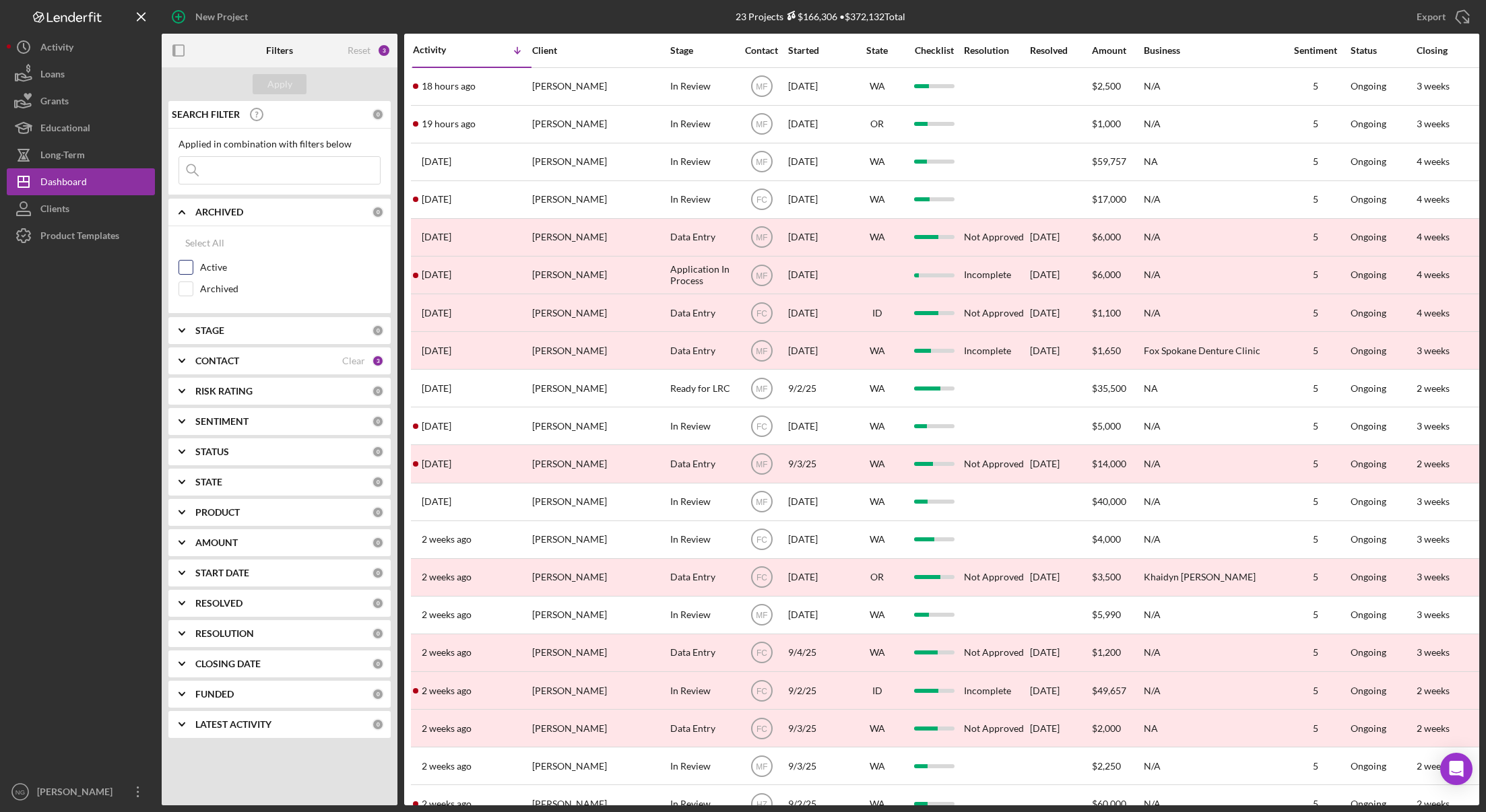
click at [228, 272] on label "Active" at bounding box center [290, 267] width 181 height 14
click at [193, 272] on input "Active" at bounding box center [186, 267] width 14 height 14
checkbox input "true"
click at [282, 89] on div "Apply" at bounding box center [279, 84] width 25 height 20
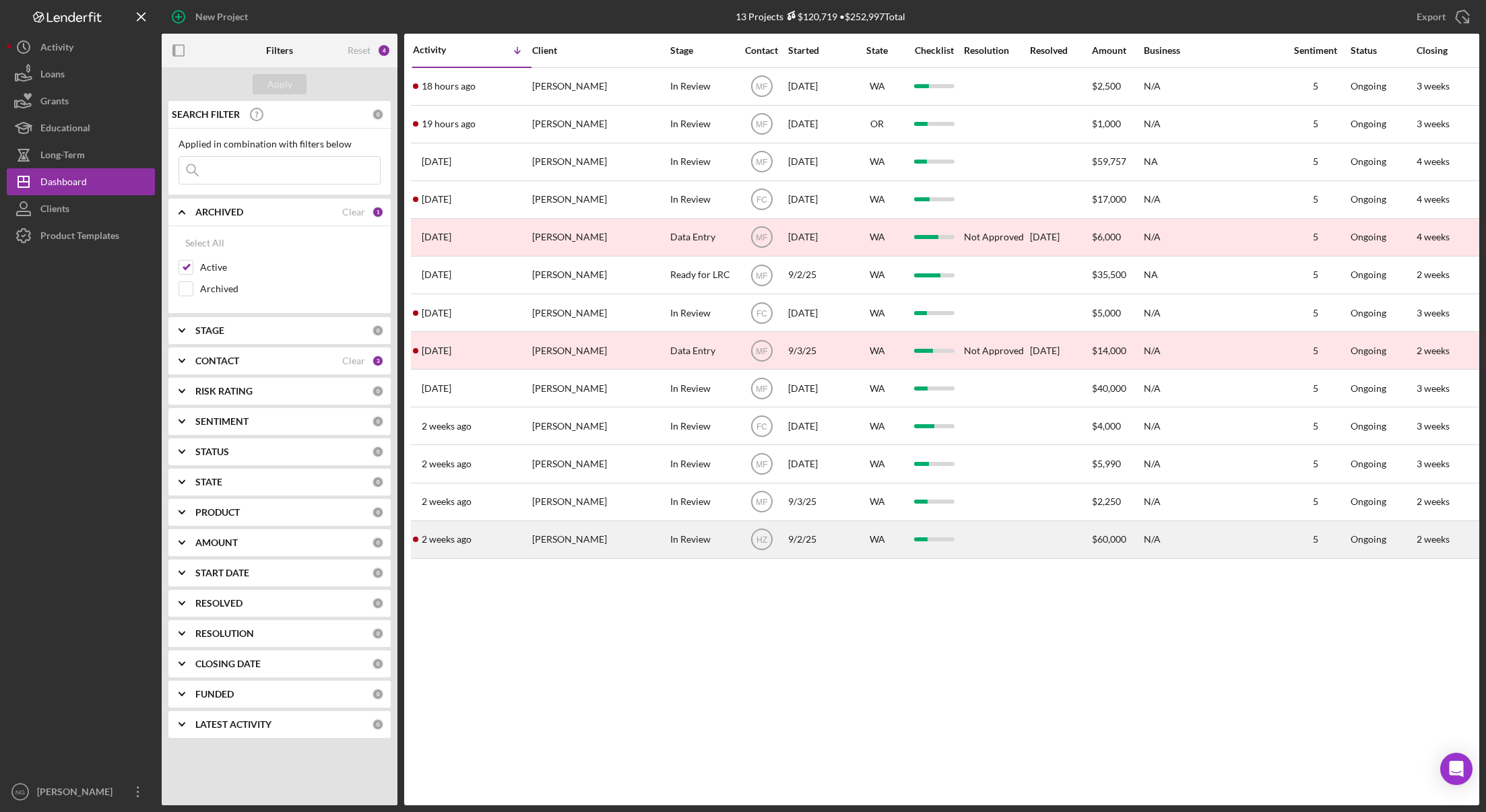
click at [560, 544] on div "[PERSON_NAME]" at bounding box center [599, 540] width 135 height 35
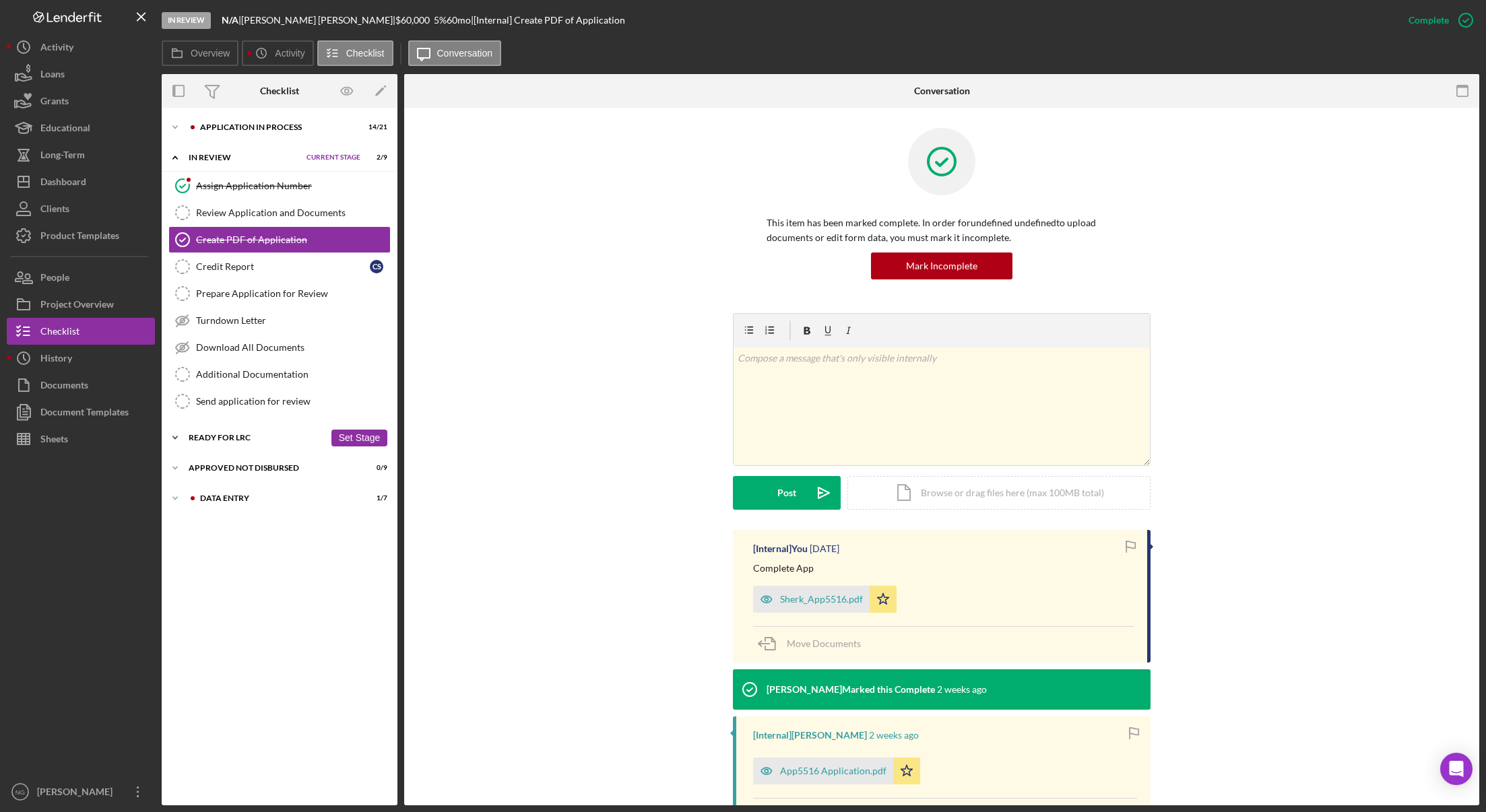
click at [247, 439] on div "Ready for LRC" at bounding box center [256, 438] width 136 height 8
click at [229, 562] on div "Icon/Expander Approved Not Disbursed 0 / 9 Set Stage" at bounding box center [279, 556] width 236 height 27
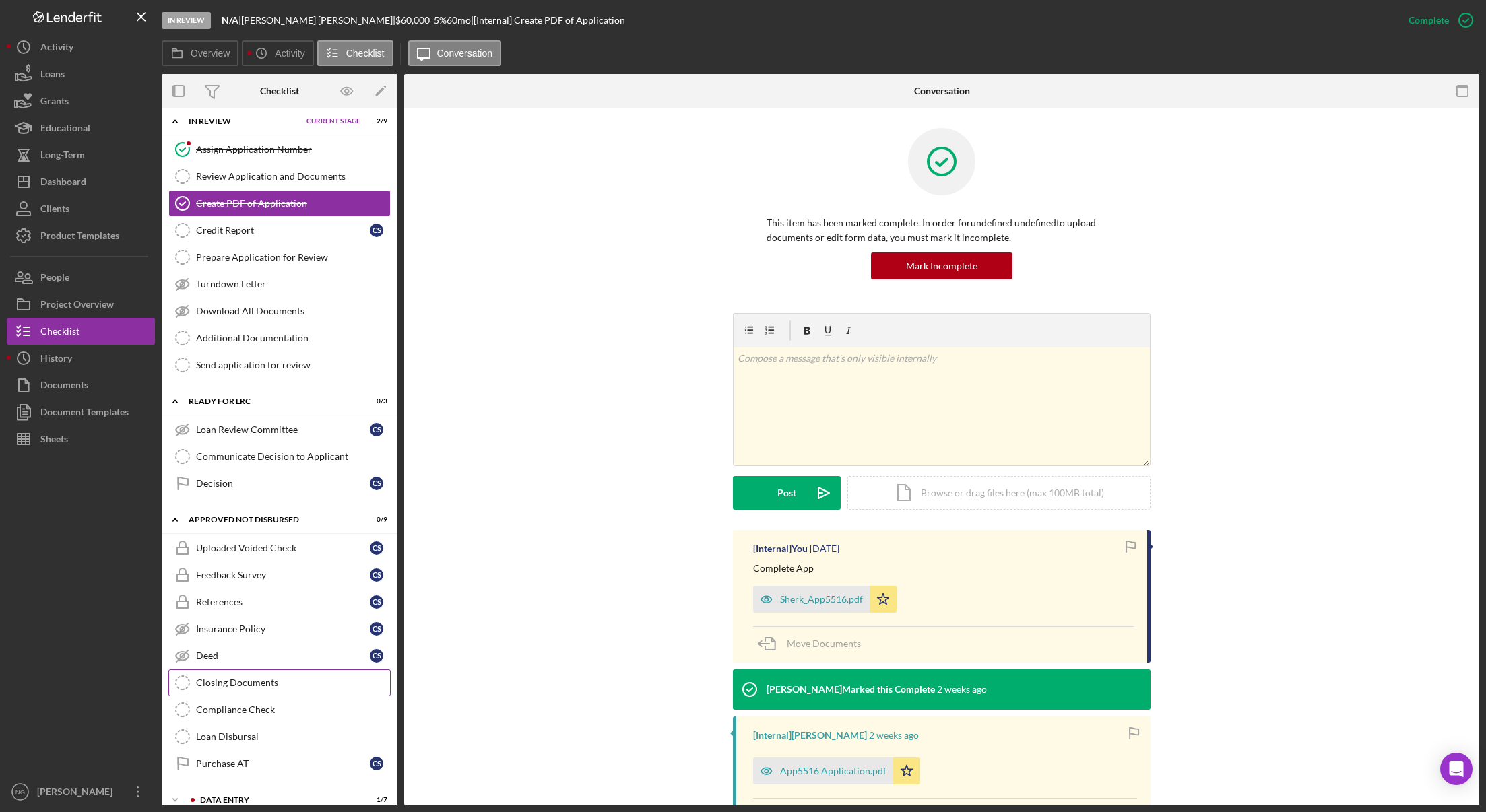
scroll to position [52, 0]
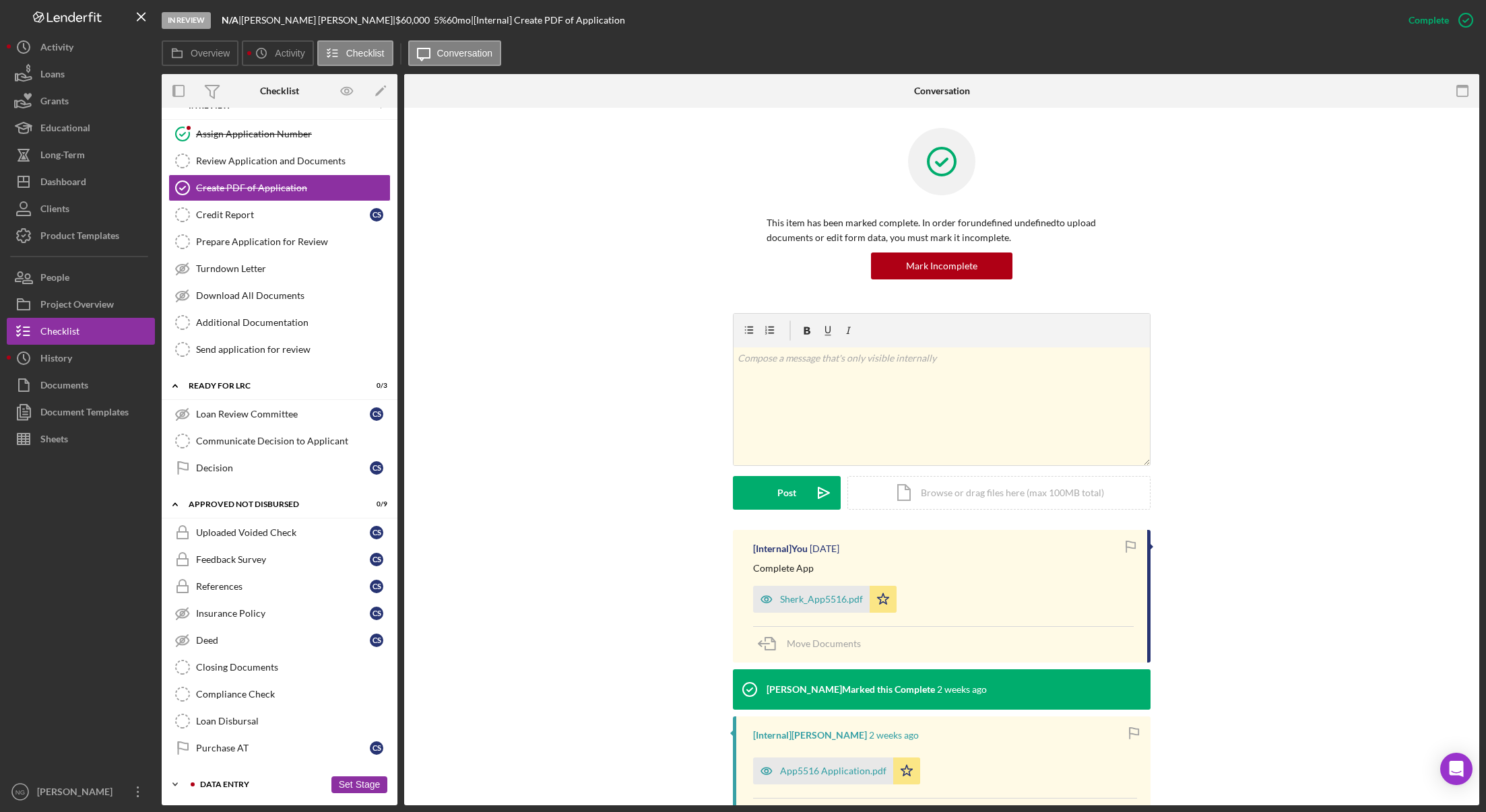
click at [236, 778] on div "Icon/Expander Data Entry 1 / 7 Set Stage" at bounding box center [279, 784] width 236 height 27
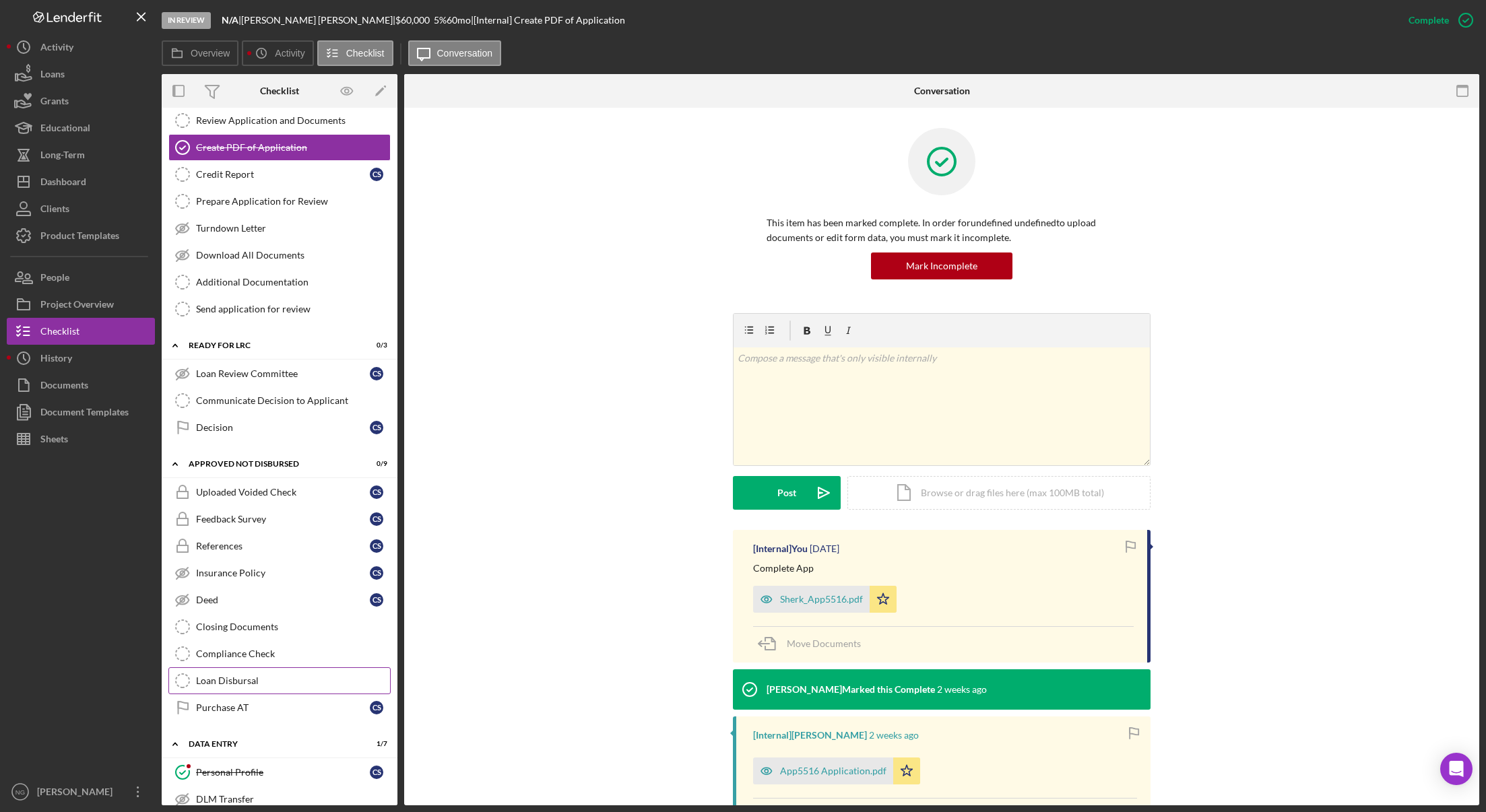
scroll to position [0, 0]
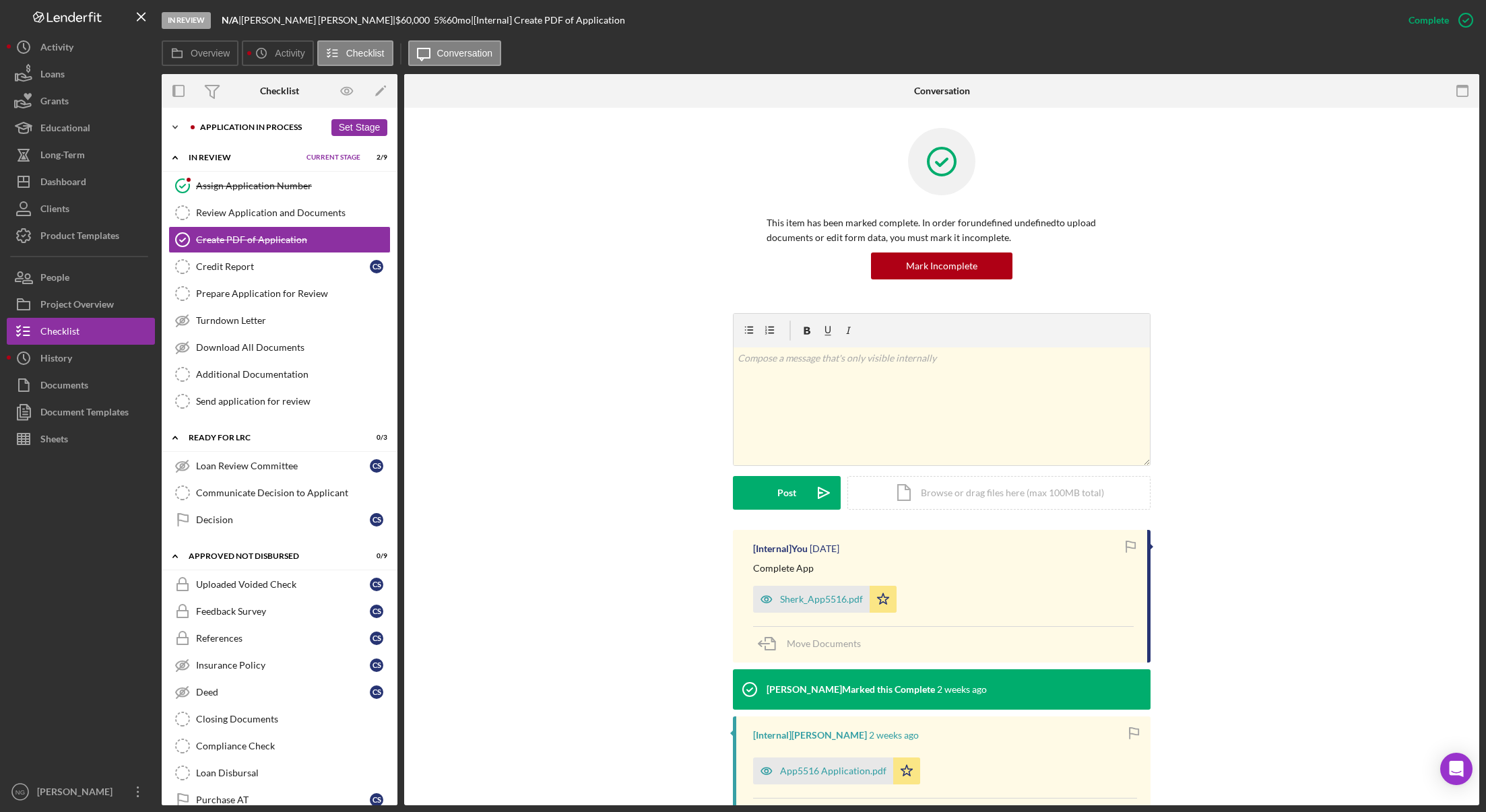
click at [253, 122] on div "Icon/Expander Application In Process 14 / 21 Set Stage" at bounding box center [279, 127] width 236 height 27
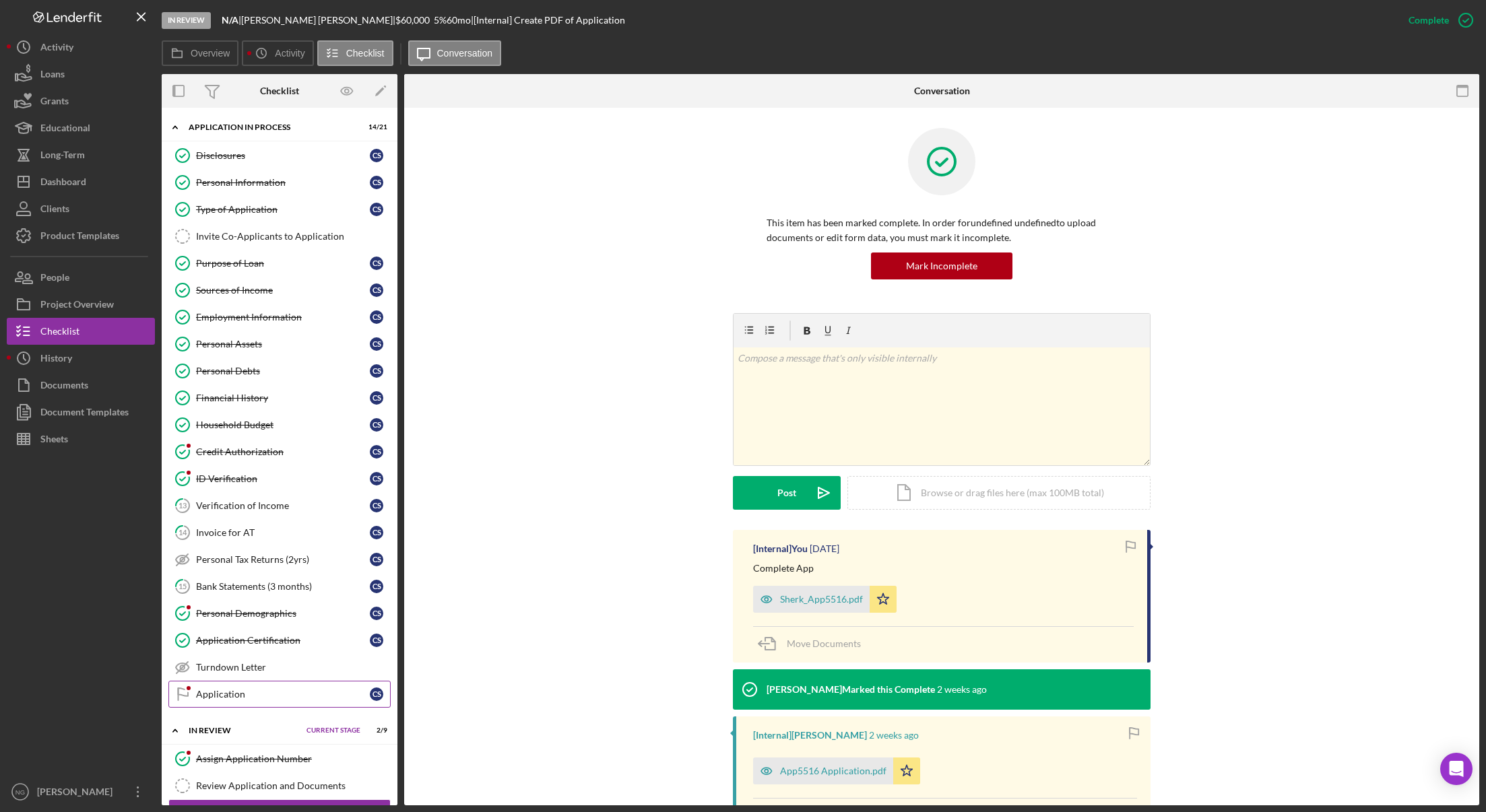
click at [262, 701] on link "Application Application C S" at bounding box center [279, 694] width 222 height 27
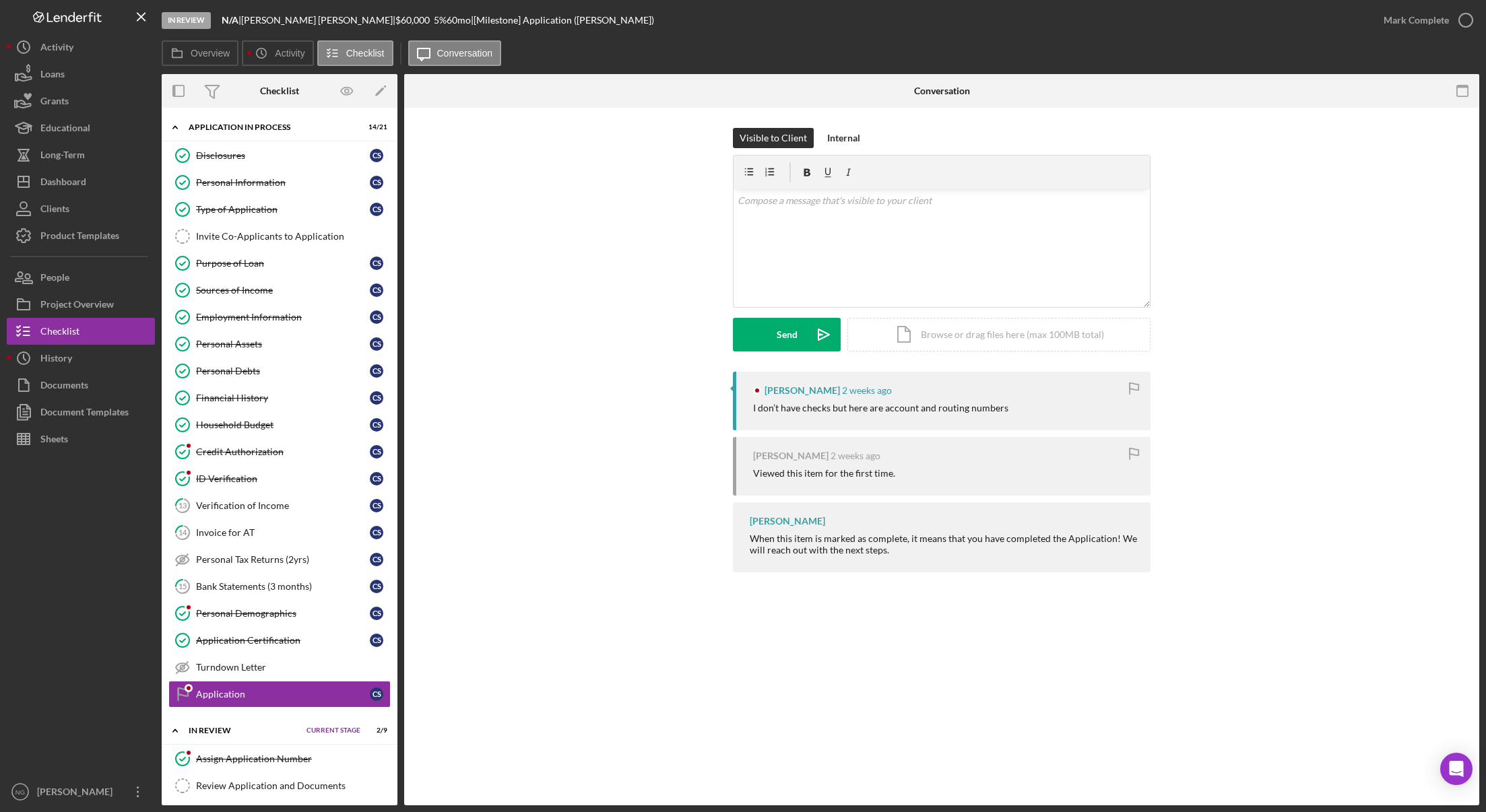
click at [815, 404] on div "I don’t have checks but here are account and routing numbers" at bounding box center [881, 408] width 255 height 10
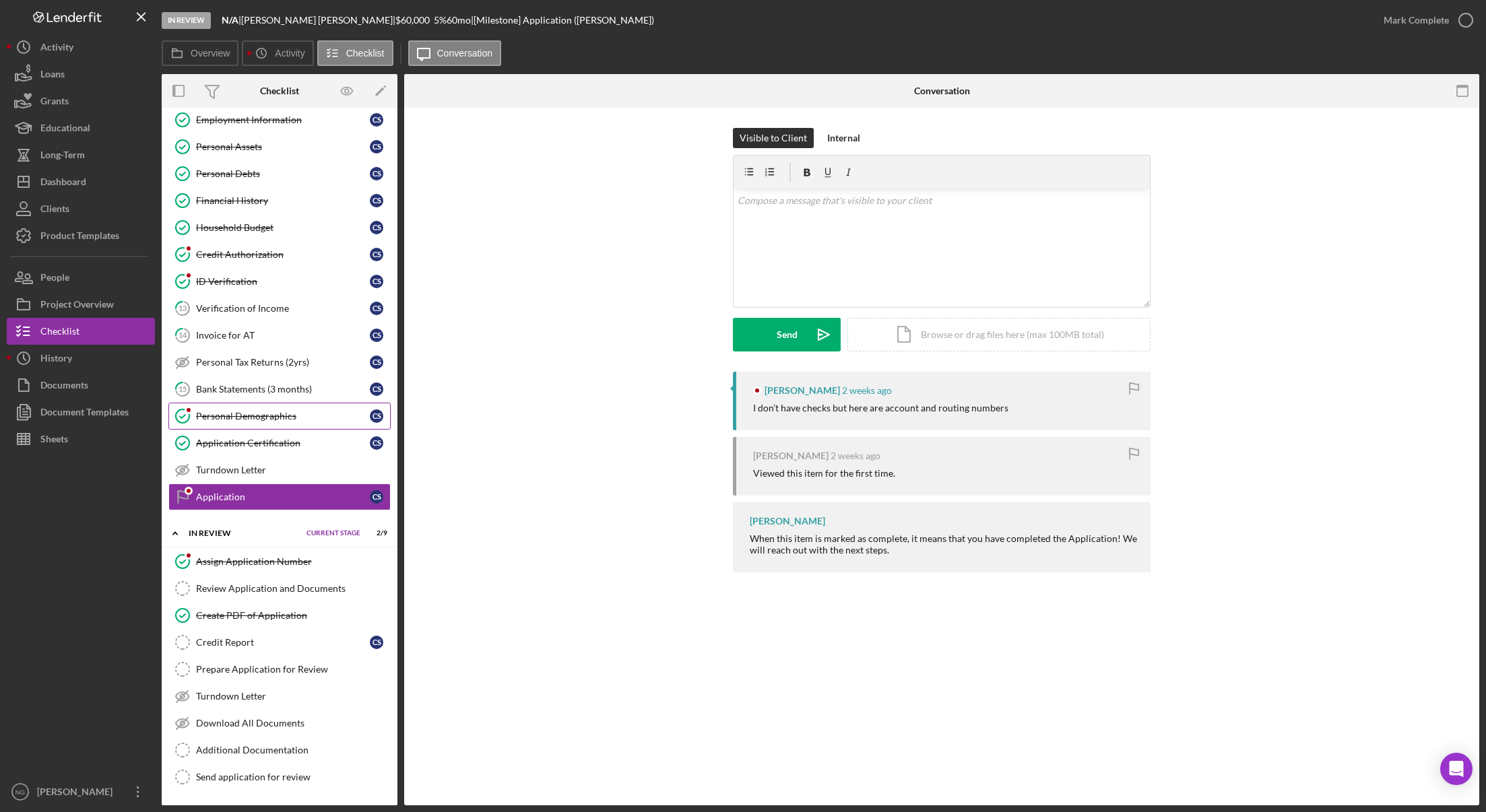
scroll to position [404, 0]
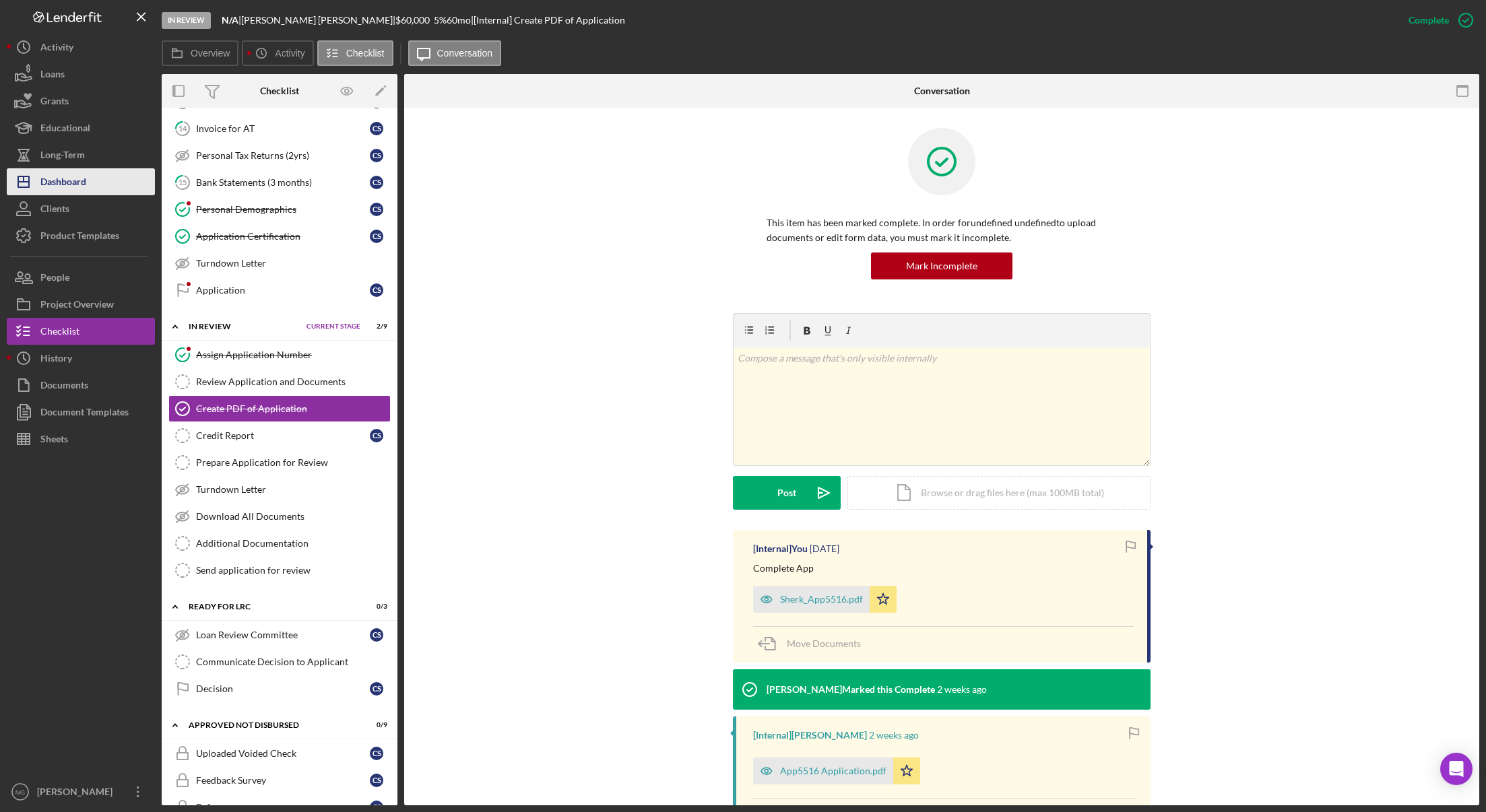
click at [83, 183] on div "Dashboard" at bounding box center [63, 183] width 46 height 30
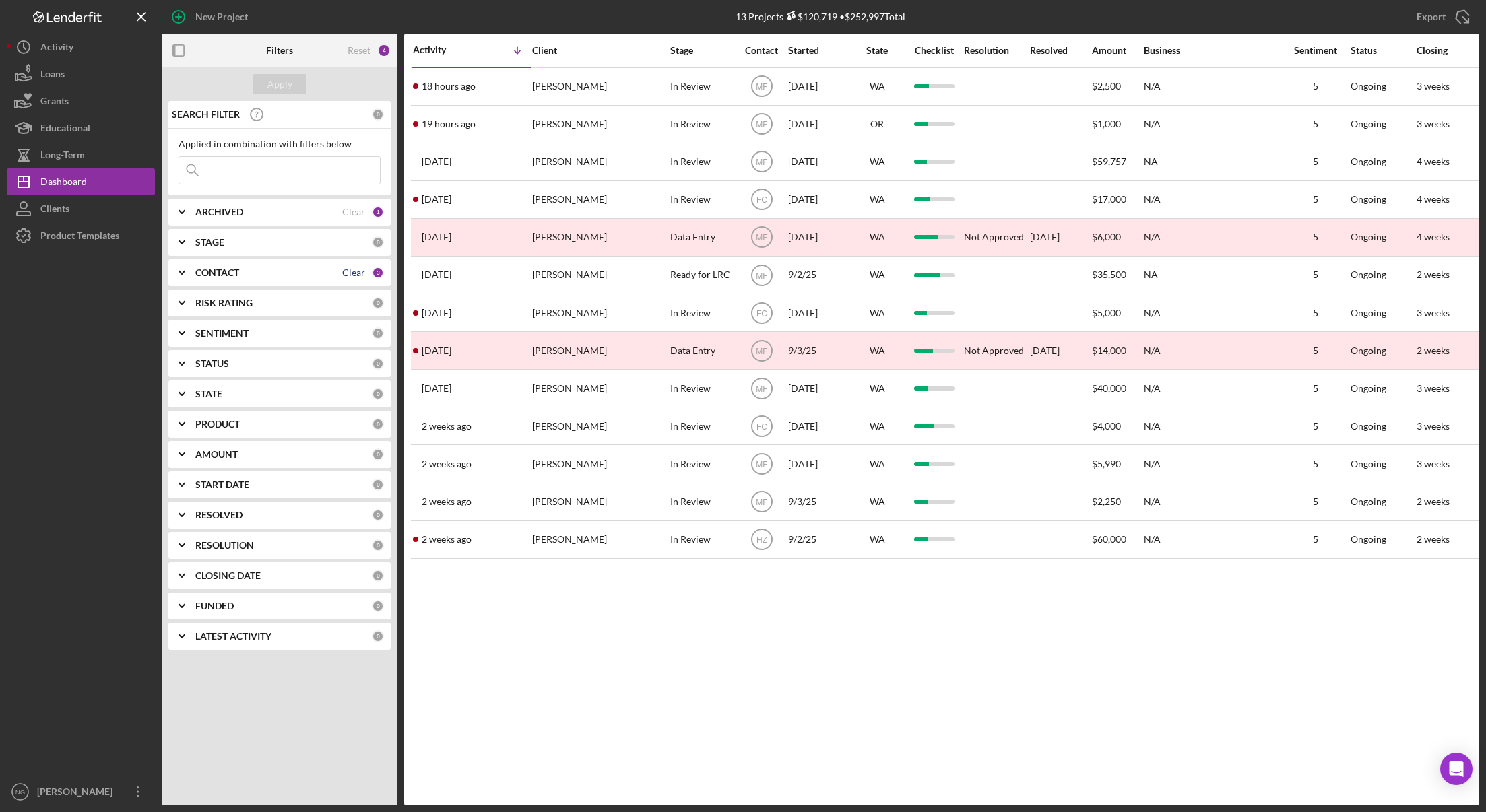
click at [362, 272] on div "Clear" at bounding box center [354, 272] width 22 height 10
click at [282, 88] on div "Apply" at bounding box center [279, 84] width 25 height 20
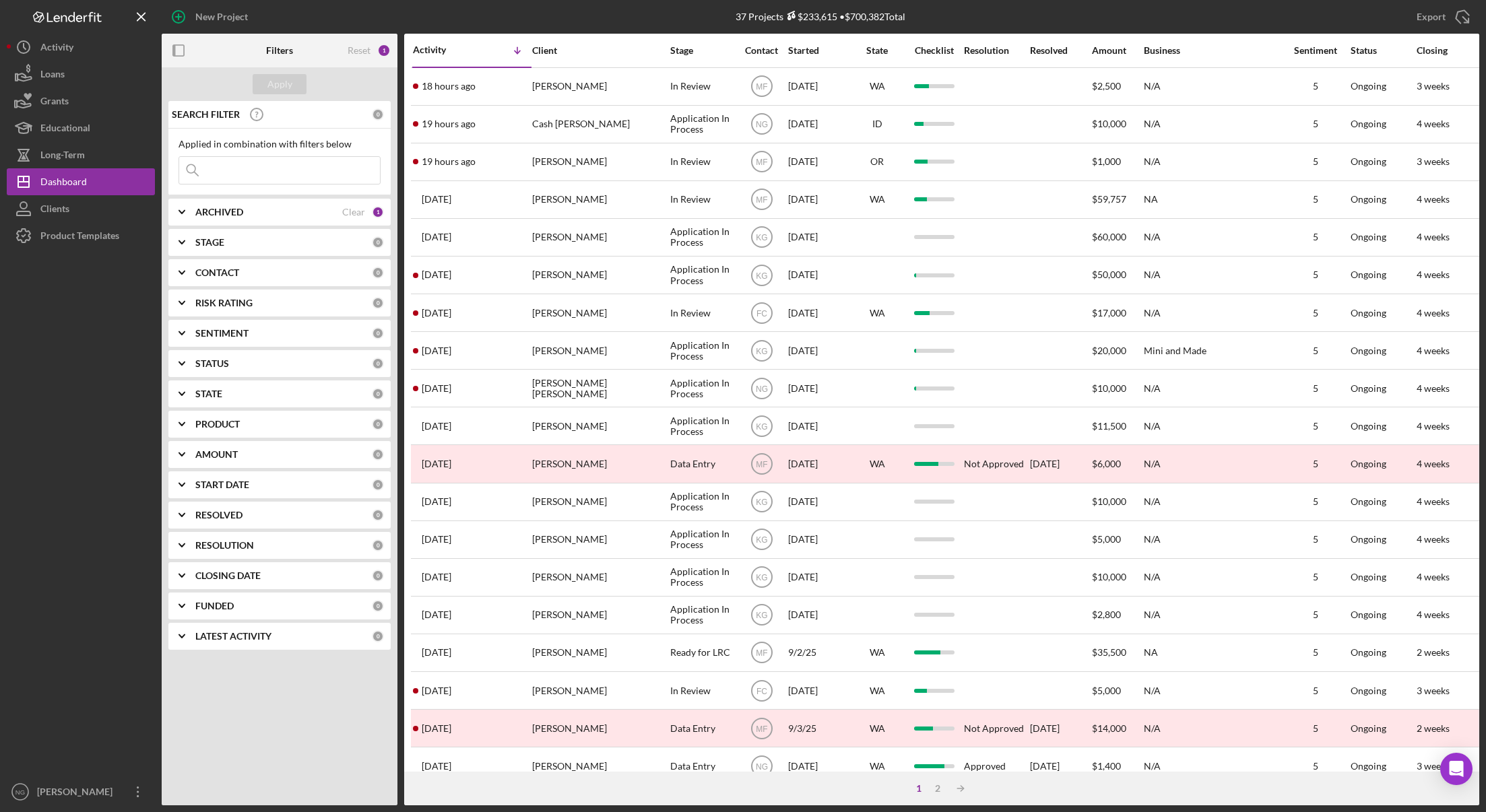
click at [262, 544] on div "RESOLUTION" at bounding box center [284, 546] width 176 height 10
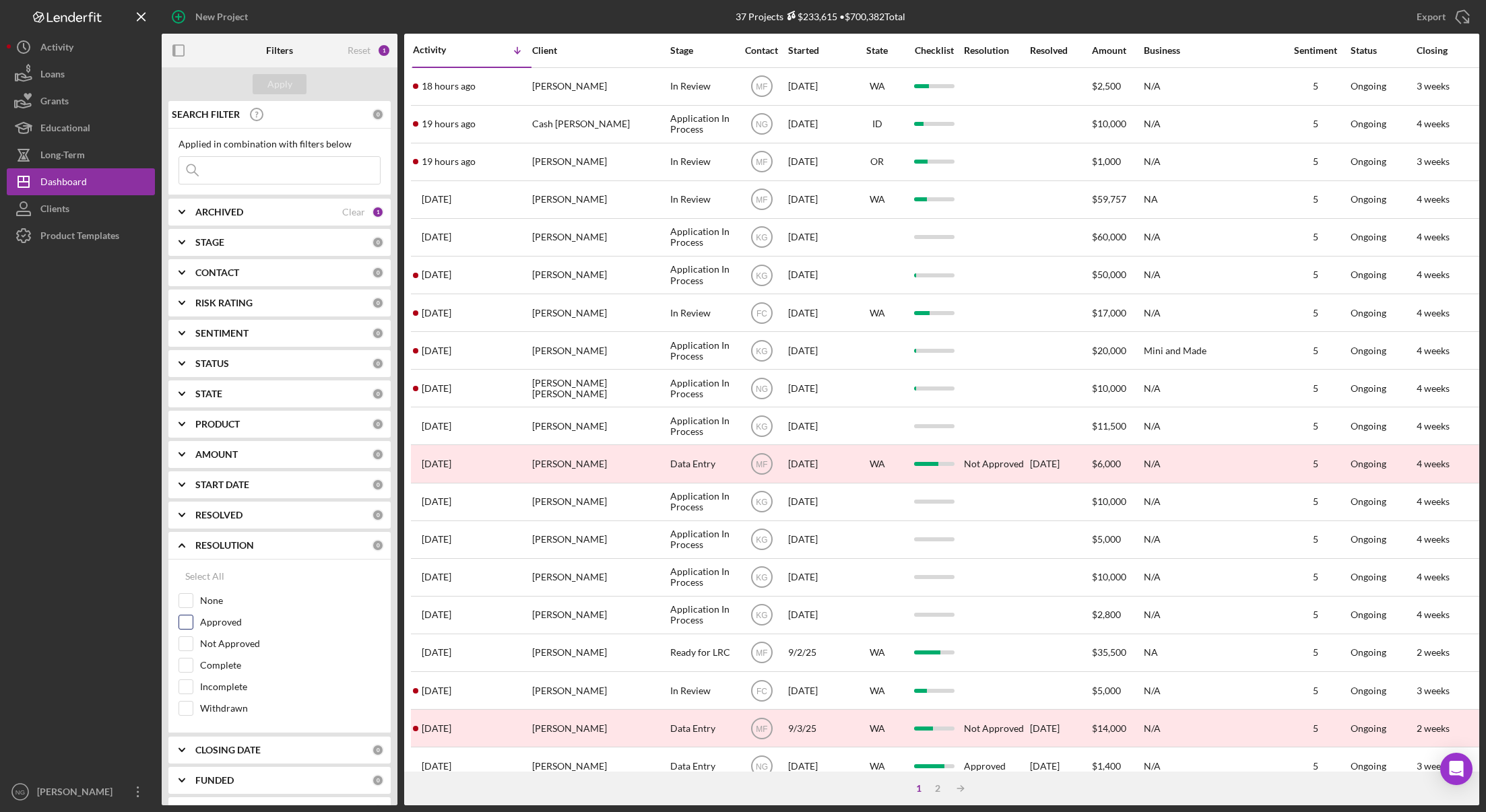
click at [189, 623] on input "Approved" at bounding box center [186, 623] width 14 height 14
click at [279, 90] on div "Apply" at bounding box center [279, 84] width 25 height 20
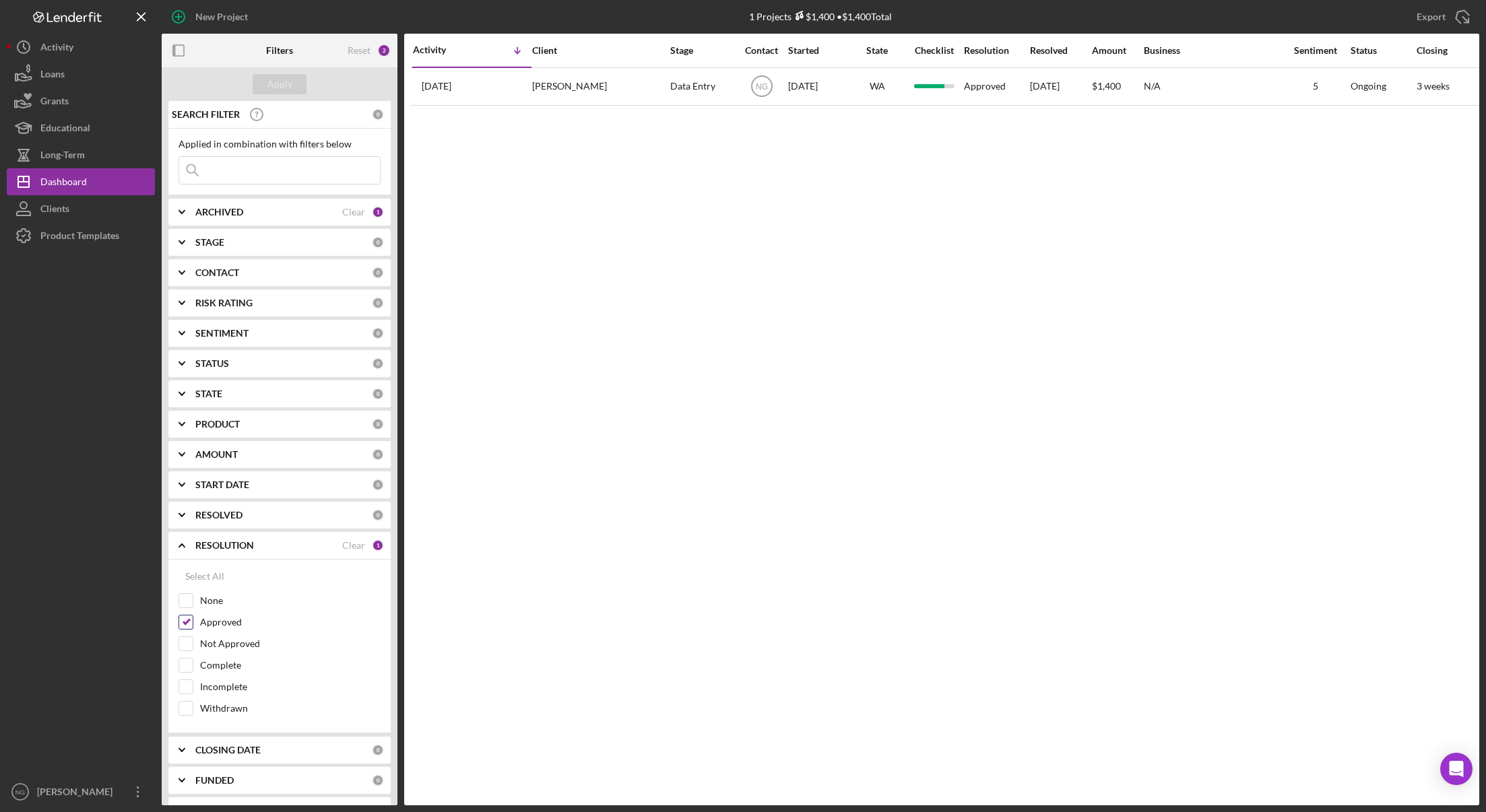
click at [188, 623] on input "Approved" at bounding box center [186, 623] width 14 height 14
checkbox input "false"
click at [187, 648] on input "Not Approved" at bounding box center [186, 644] width 14 height 14
checkbox input "true"
click at [279, 83] on div "Apply" at bounding box center [279, 84] width 25 height 20
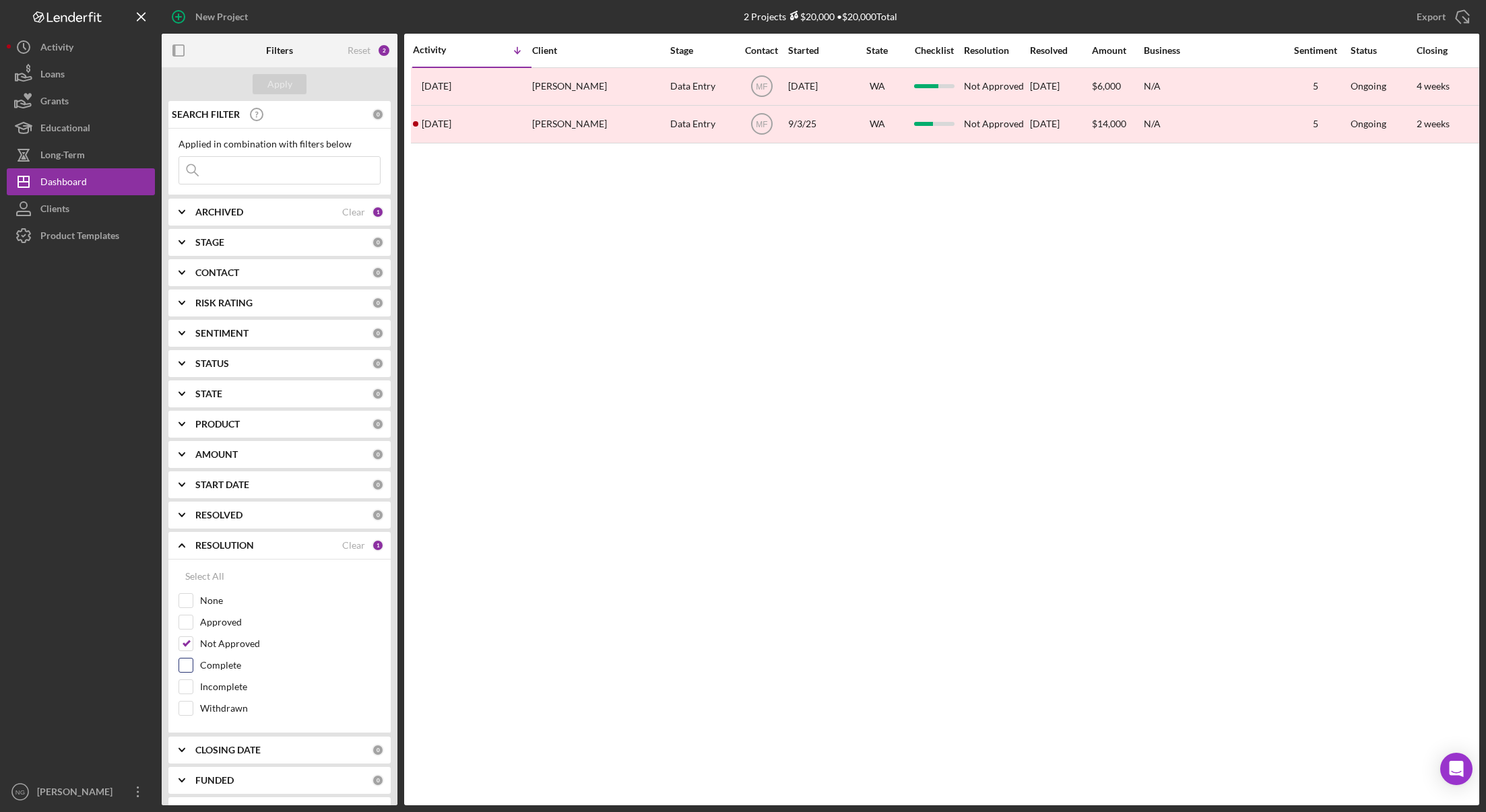
click at [187, 663] on input "Complete" at bounding box center [186, 666] width 14 height 14
checkbox input "true"
click at [277, 86] on div "Apply" at bounding box center [279, 84] width 25 height 20
click at [194, 644] on div "Not Approved" at bounding box center [279, 647] width 202 height 22
click at [184, 648] on input "Not Approved" at bounding box center [186, 644] width 14 height 14
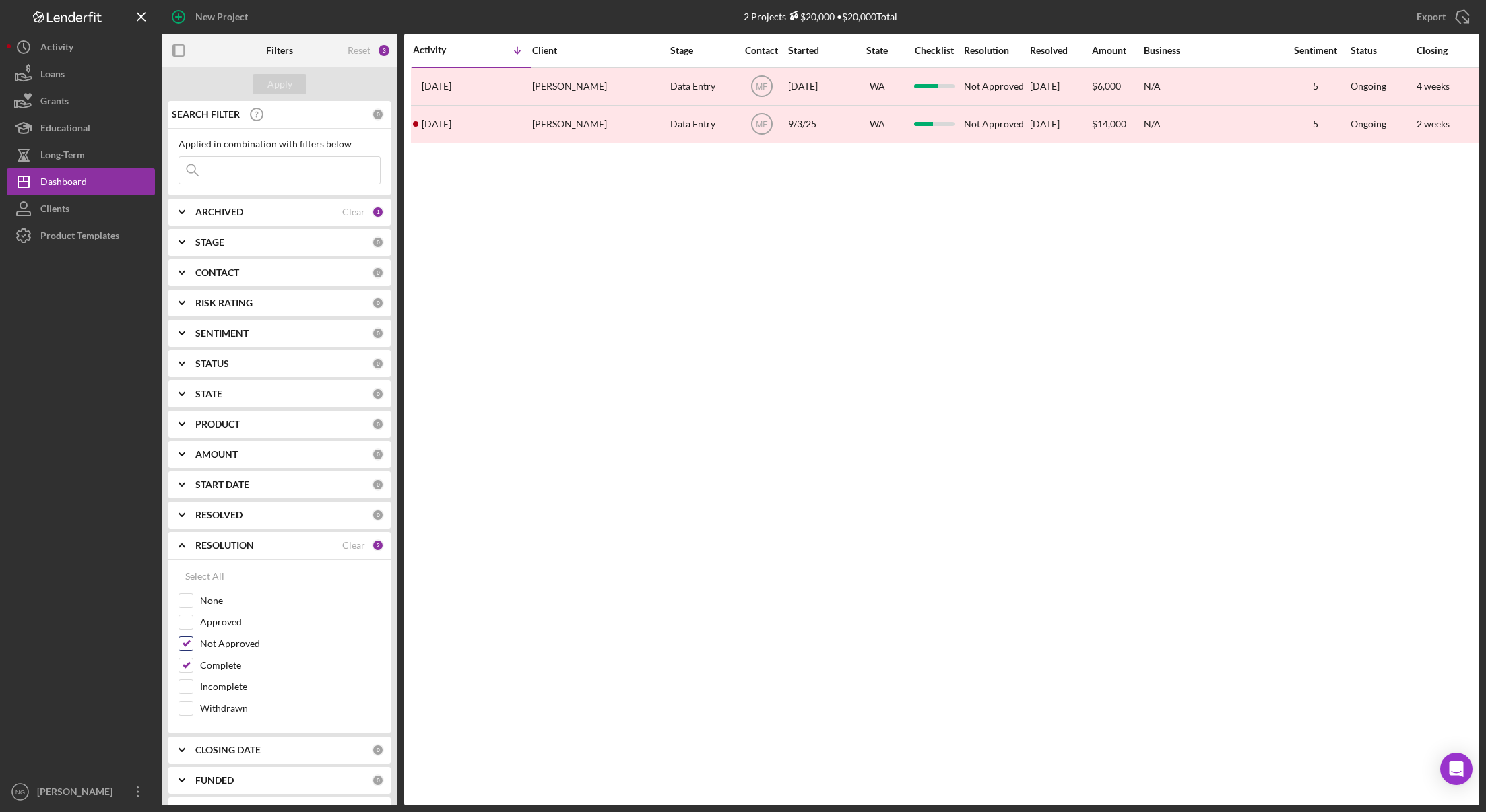
checkbox input "false"
click at [285, 89] on div "Apply" at bounding box center [279, 84] width 25 height 20
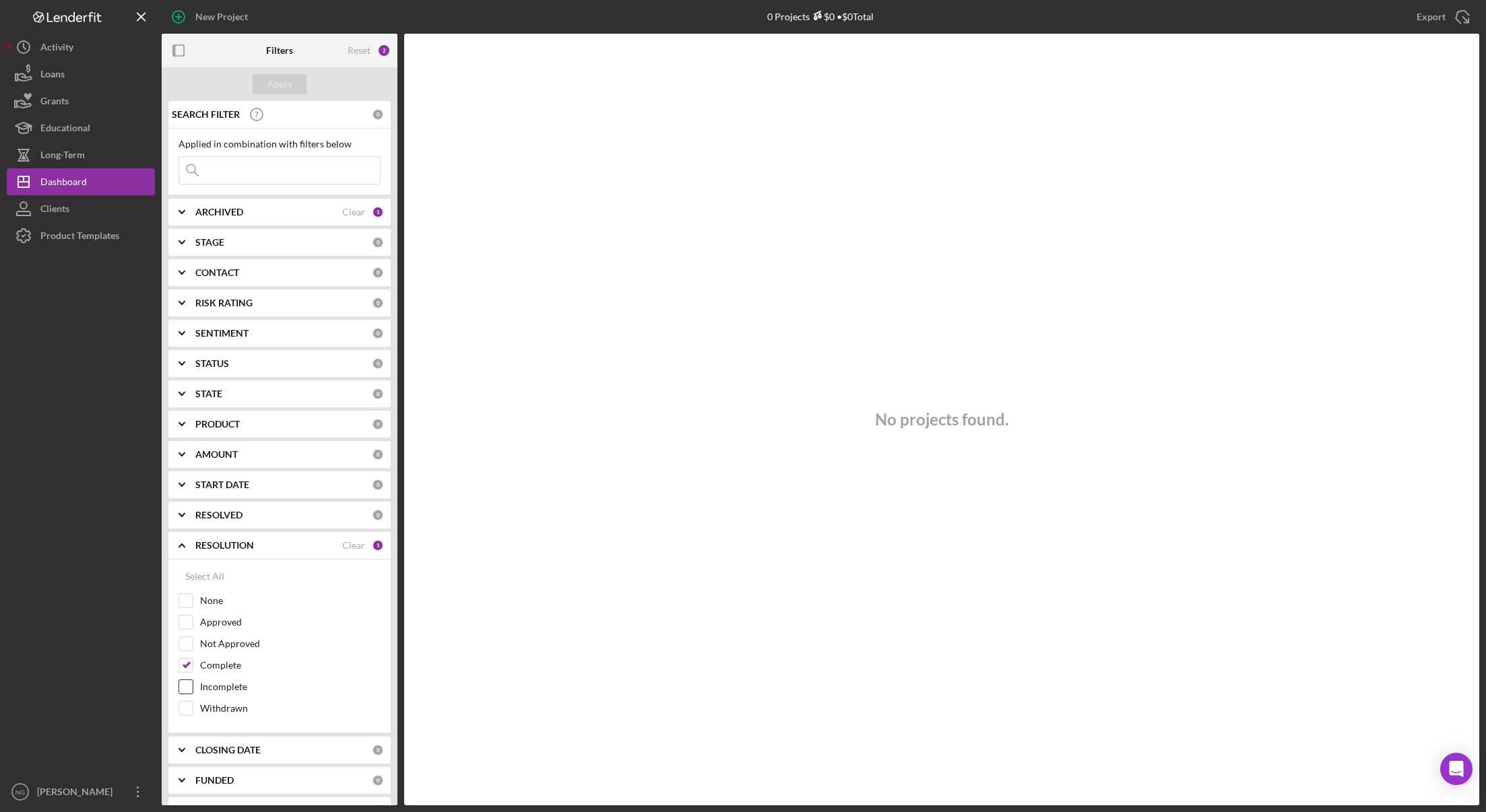
click at [190, 690] on input "Incomplete" at bounding box center [186, 687] width 14 height 14
checkbox input "true"
click at [281, 74] on div "Apply" at bounding box center [279, 84] width 25 height 20
click at [190, 671] on input "Complete" at bounding box center [186, 666] width 14 height 14
checkbox input "false"
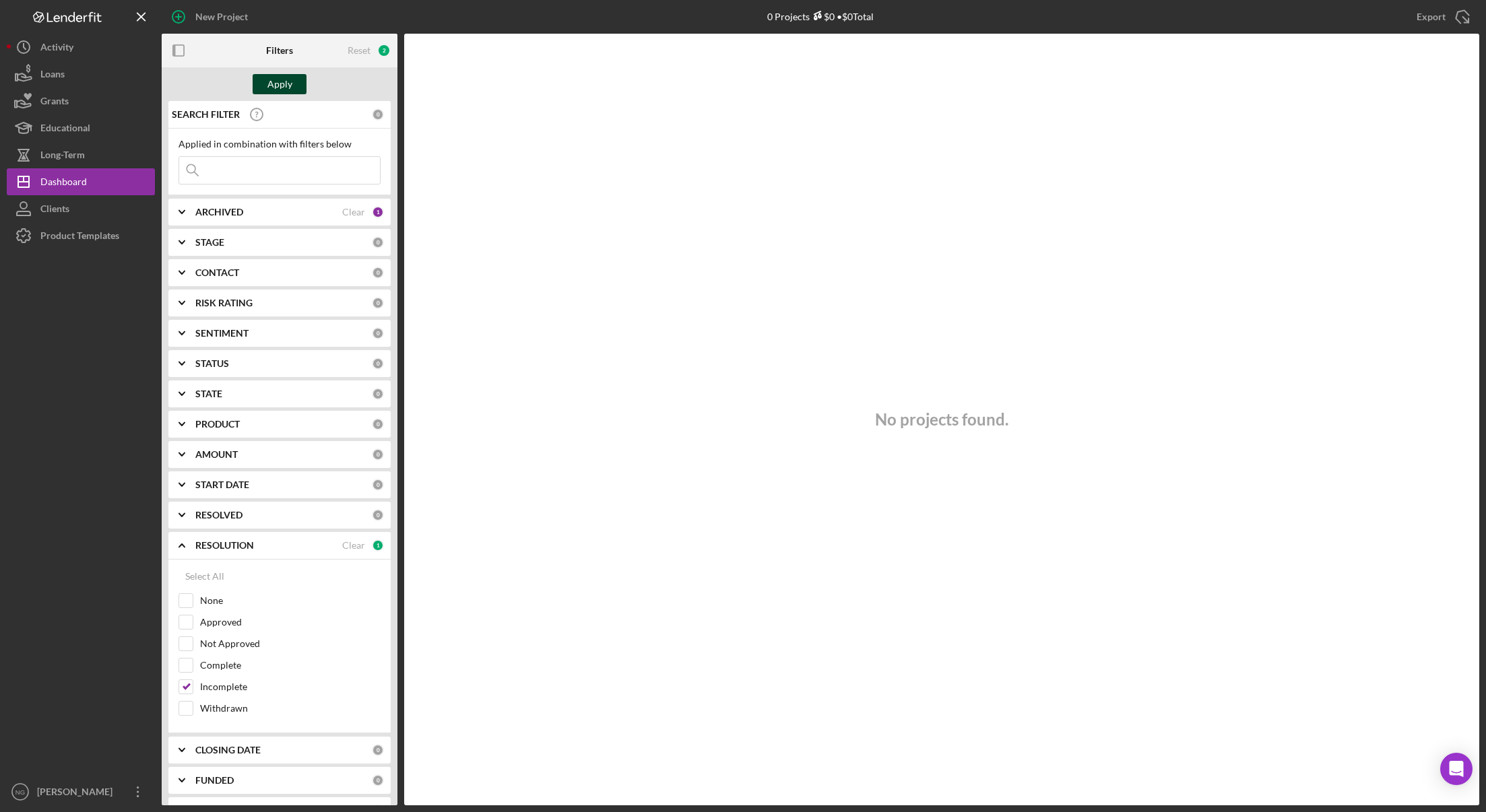
click at [289, 87] on div "Apply" at bounding box center [279, 84] width 25 height 20
click at [190, 712] on input "Withdrawn" at bounding box center [186, 709] width 14 height 14
checkbox input "true"
click at [184, 692] on input "Incomplete" at bounding box center [186, 687] width 14 height 14
checkbox input "false"
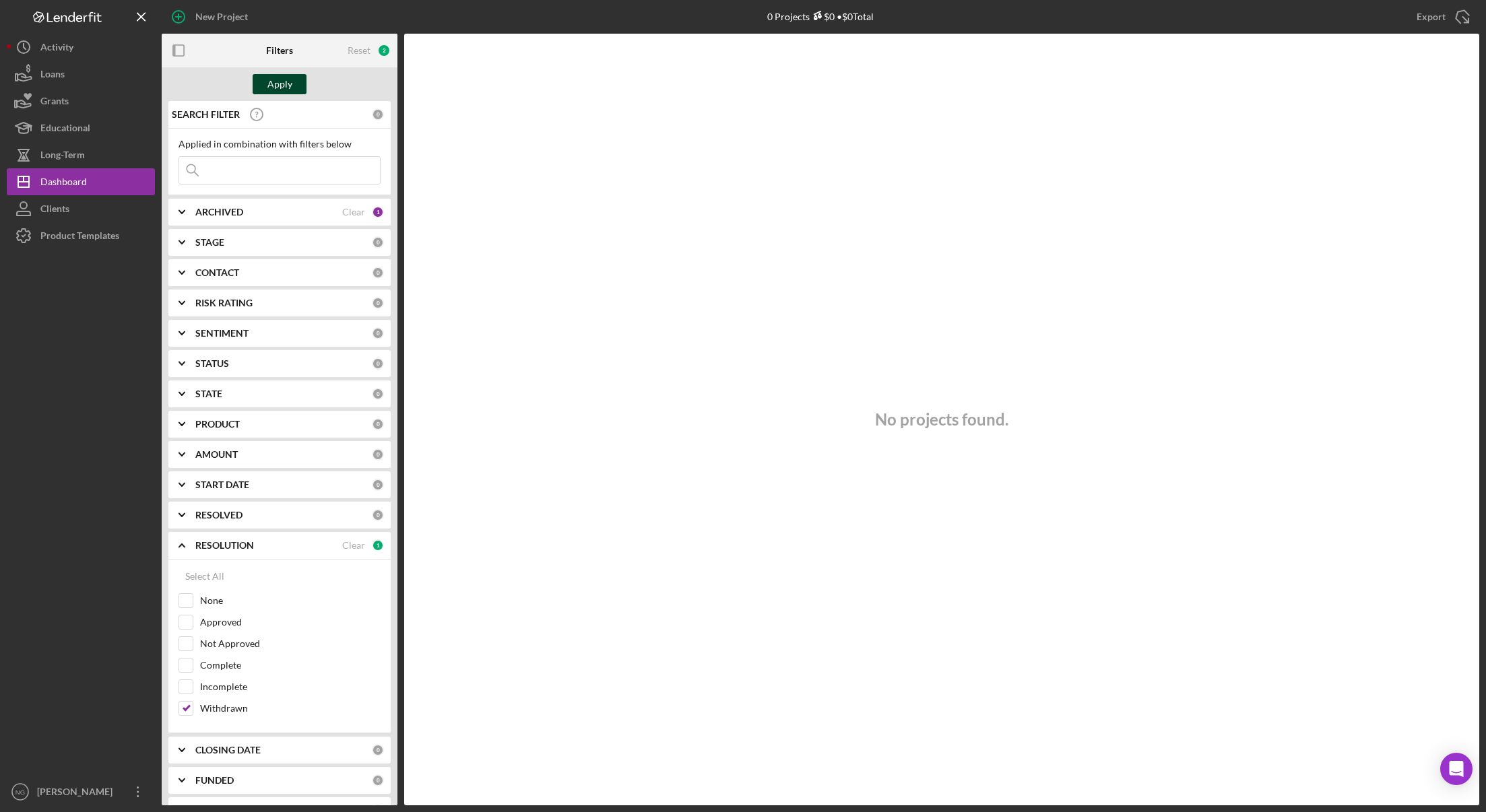
click at [291, 86] on div "Apply" at bounding box center [279, 84] width 25 height 20
click at [237, 751] on b "CLOSING DATE" at bounding box center [228, 751] width 66 height 10
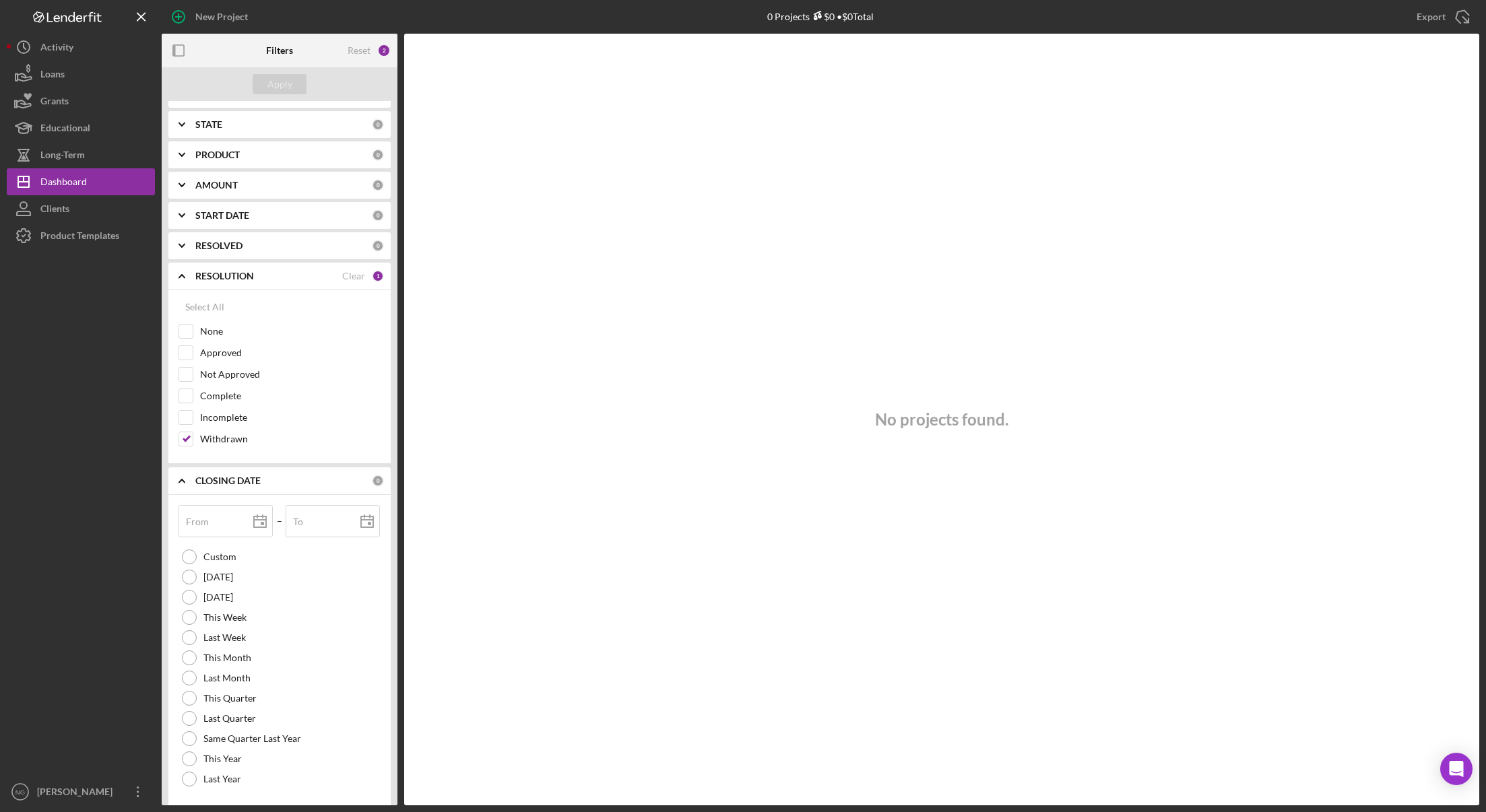
click at [261, 478] on div "CLOSING DATE" at bounding box center [284, 481] width 176 height 10
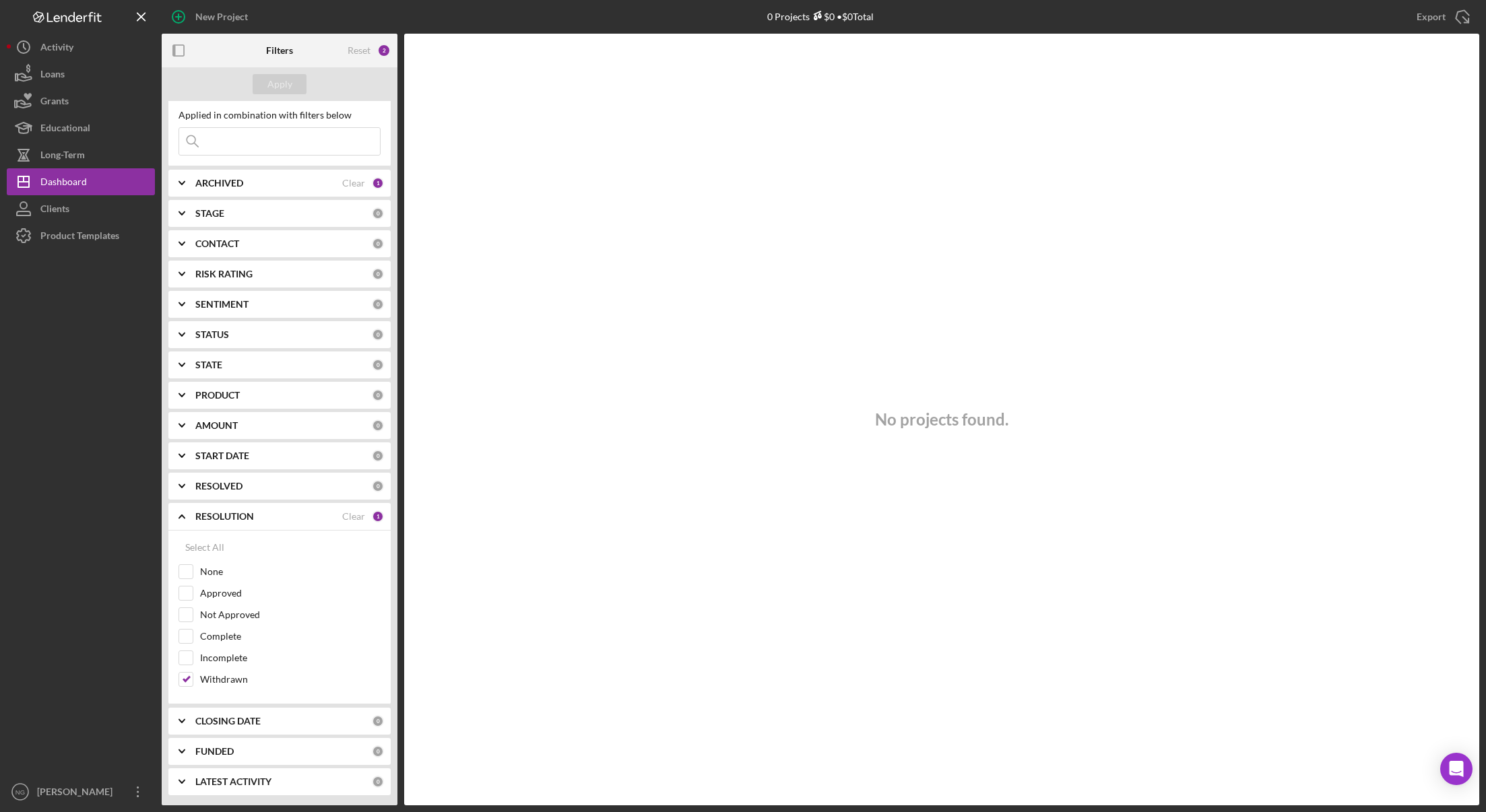
click at [224, 751] on b "FUNDED" at bounding box center [215, 751] width 38 height 10
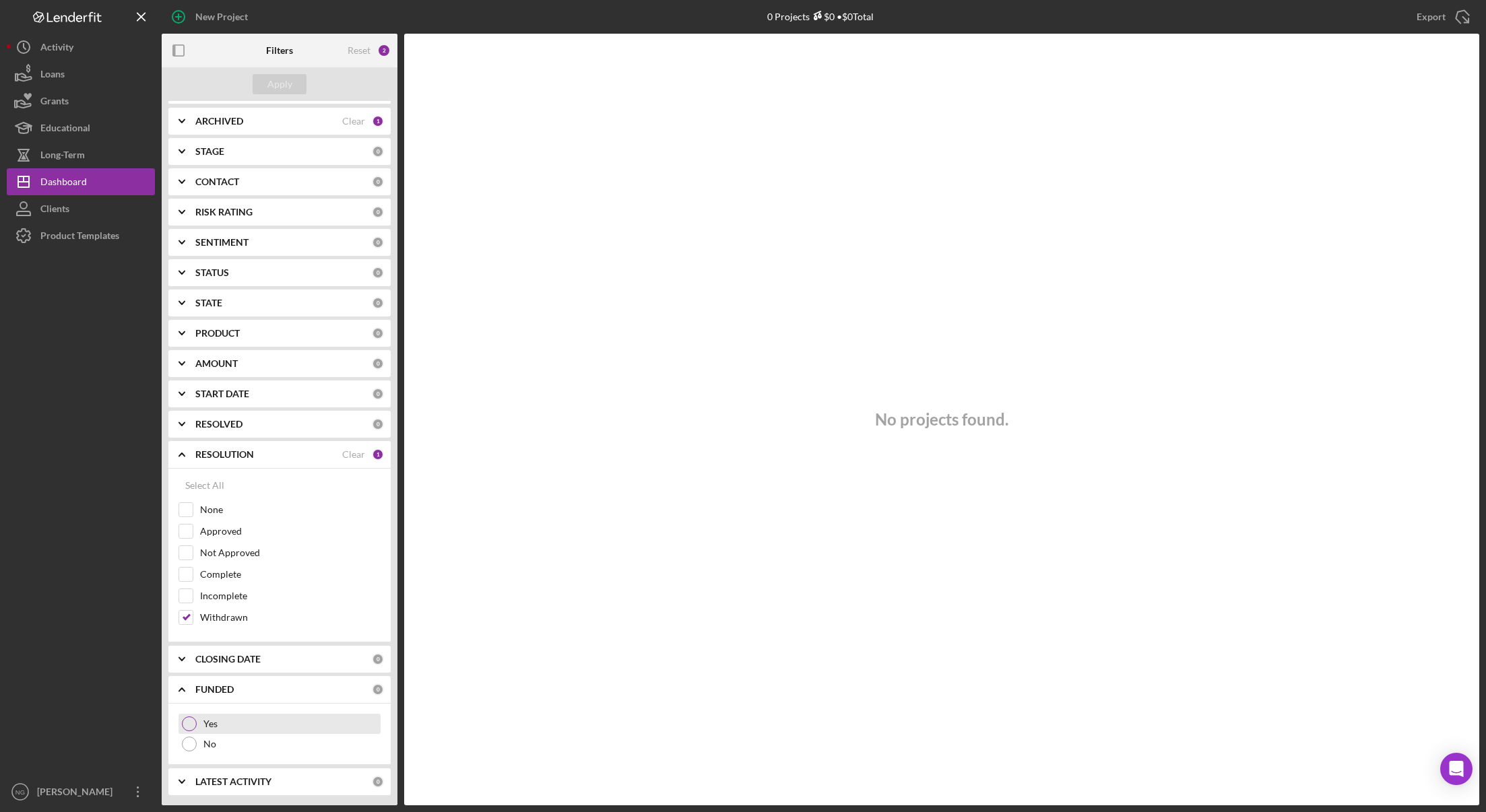
click at [196, 727] on div "Yes" at bounding box center [279, 724] width 202 height 20
click at [293, 87] on button "Apply" at bounding box center [279, 84] width 54 height 20
click at [355, 694] on div "Clear" at bounding box center [354, 689] width 22 height 10
click at [195, 621] on div "Withdrawn" at bounding box center [279, 621] width 202 height 22
click at [183, 621] on input "Withdrawn" at bounding box center [186, 618] width 14 height 14
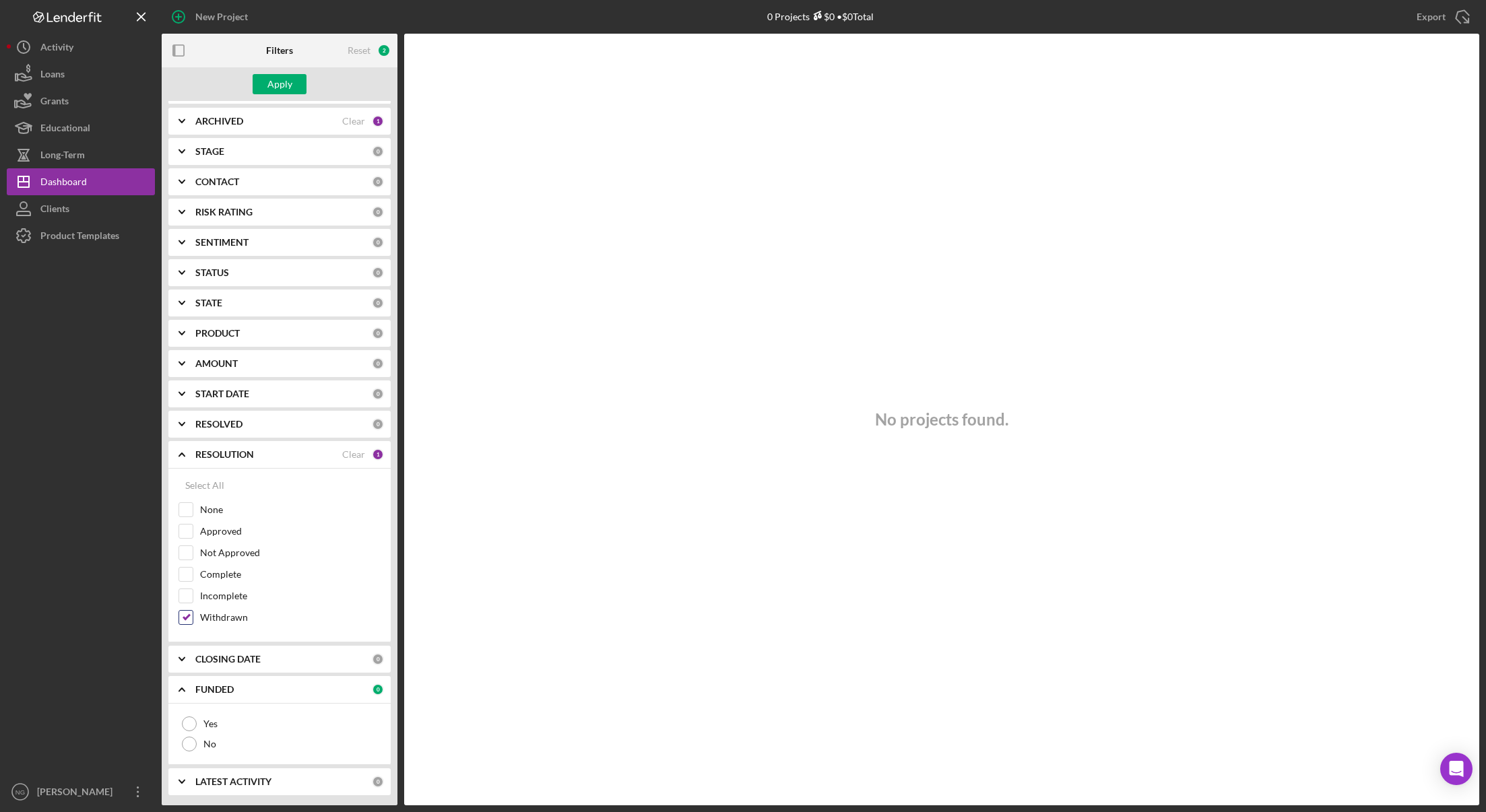
checkbox input "false"
click at [185, 726] on div at bounding box center [189, 724] width 15 height 15
click at [260, 78] on button "Apply" at bounding box center [279, 84] width 54 height 20
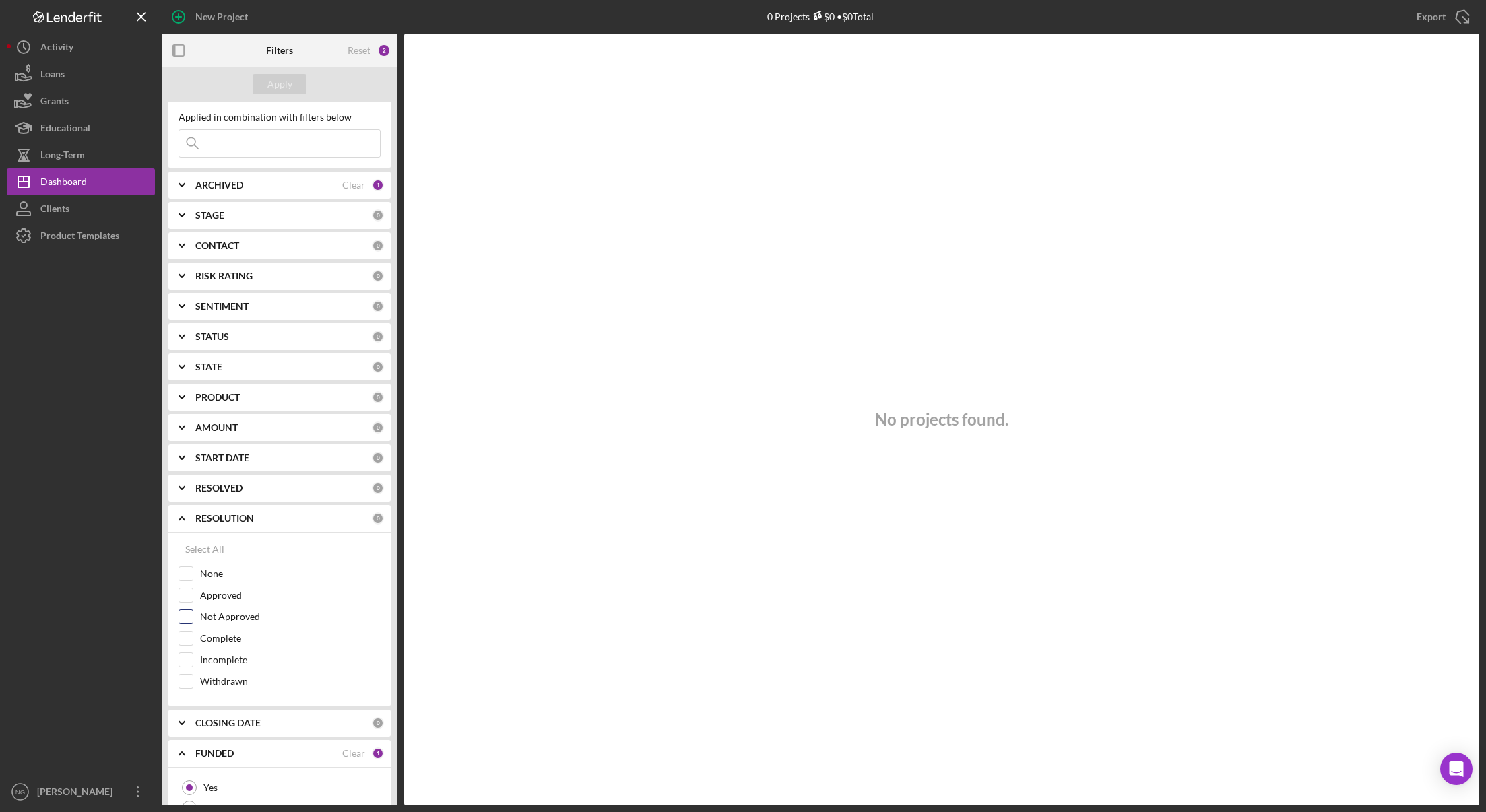
scroll to position [0, 0]
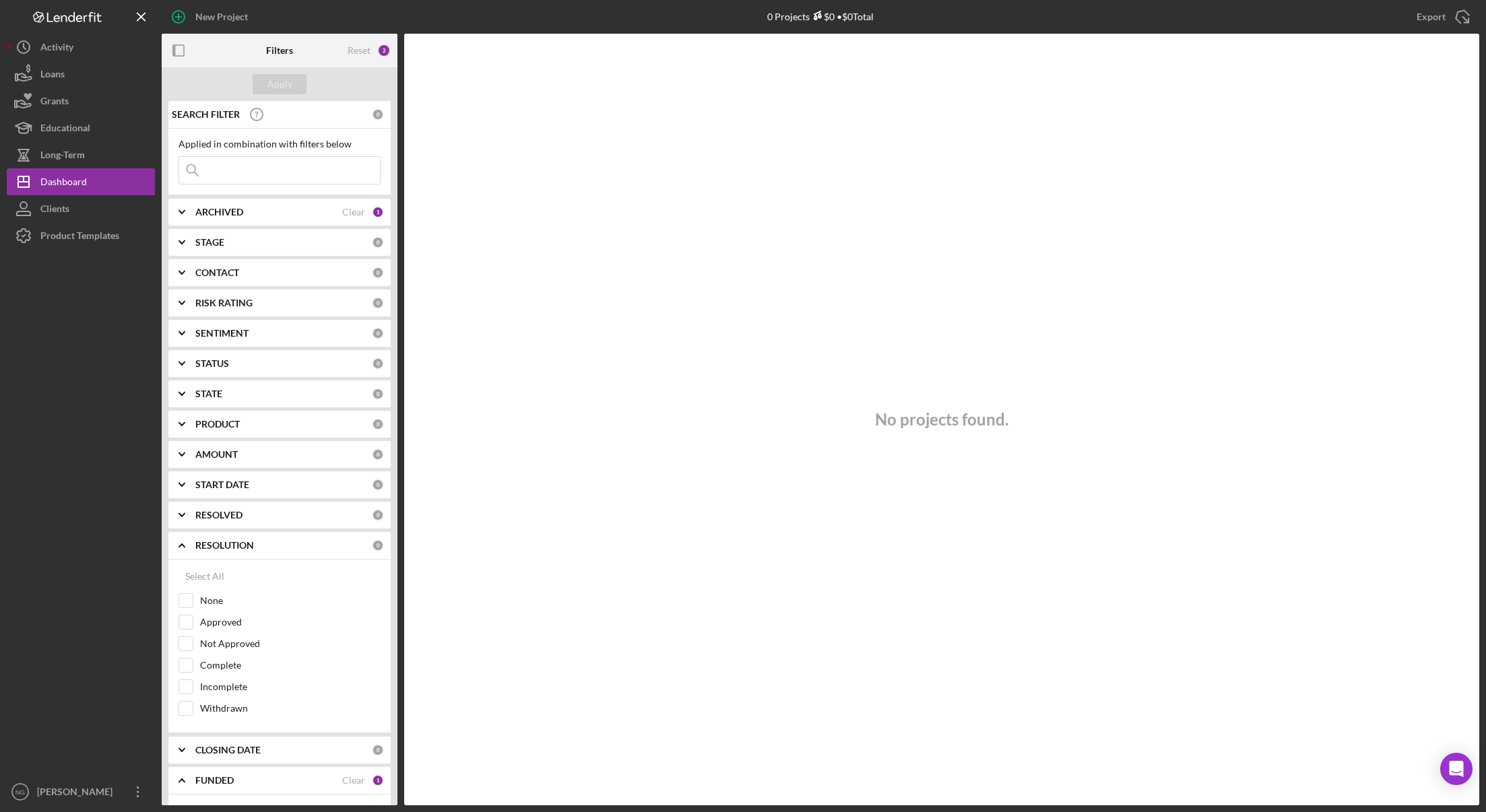
click at [247, 278] on div "CONTACT" at bounding box center [284, 272] width 176 height 10
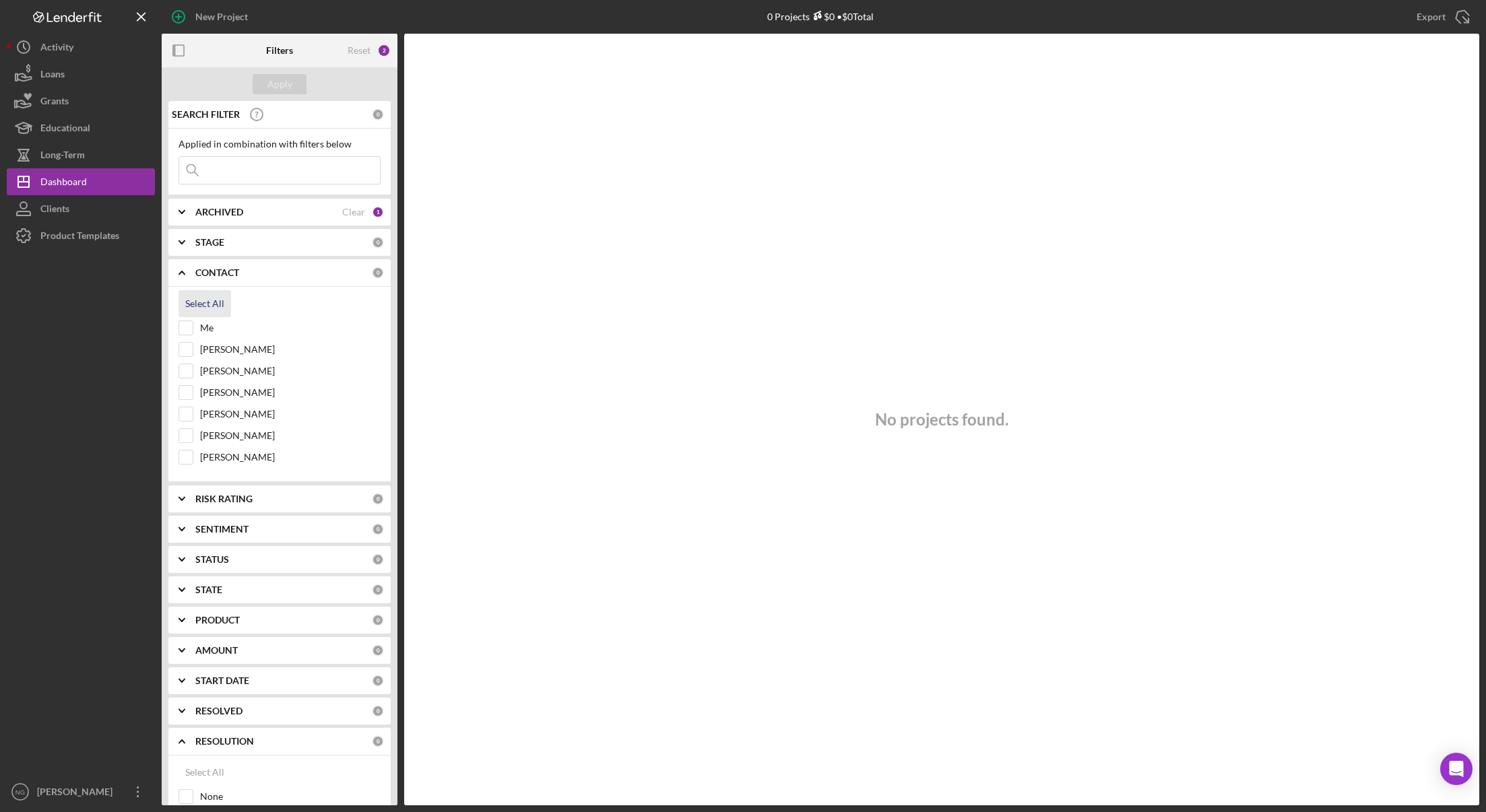
click at [205, 304] on div "Select All" at bounding box center [204, 304] width 39 height 27
checkbox input "true"
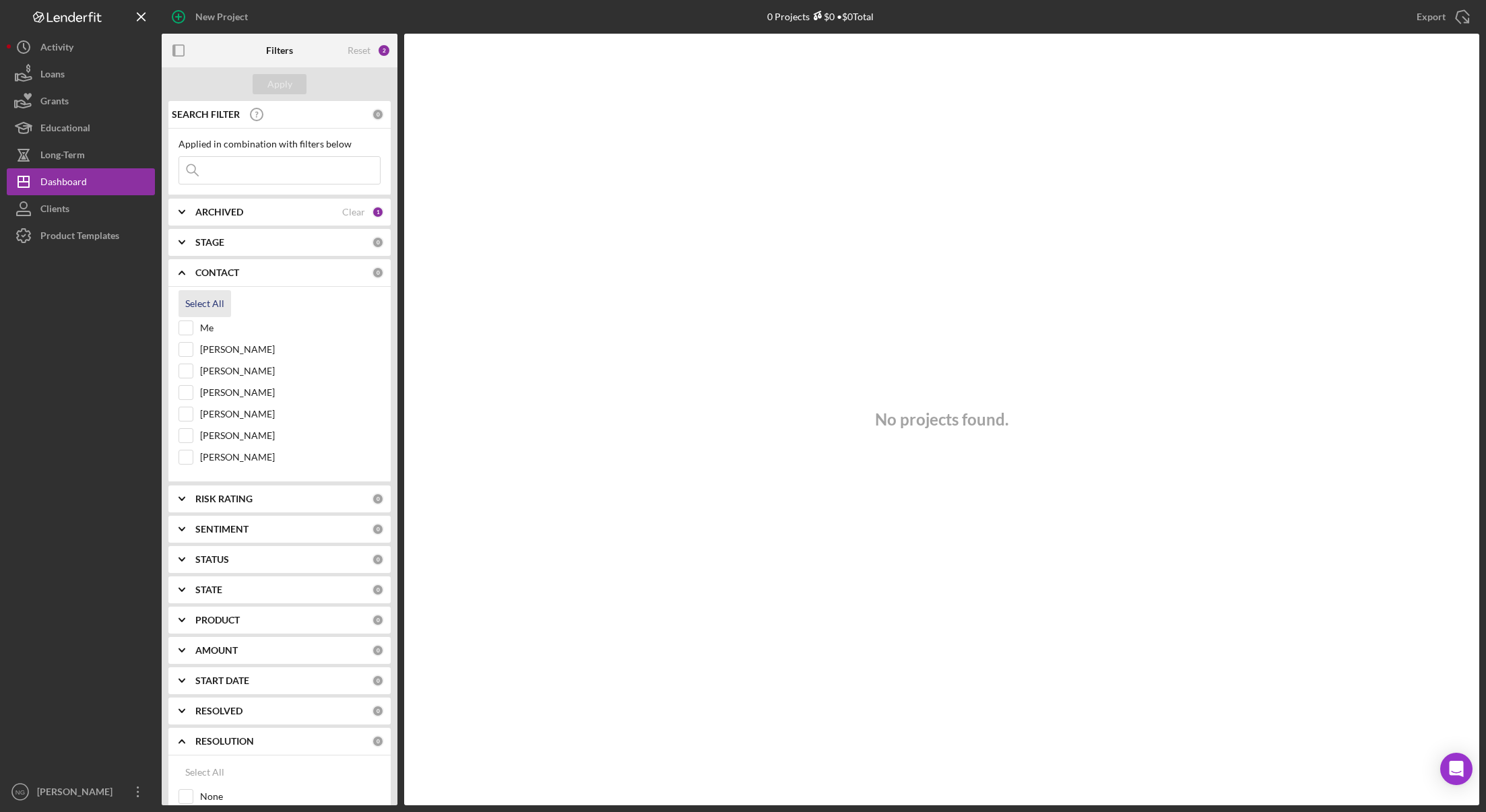
checkbox input "true"
click at [272, 87] on div "Apply" at bounding box center [279, 84] width 25 height 20
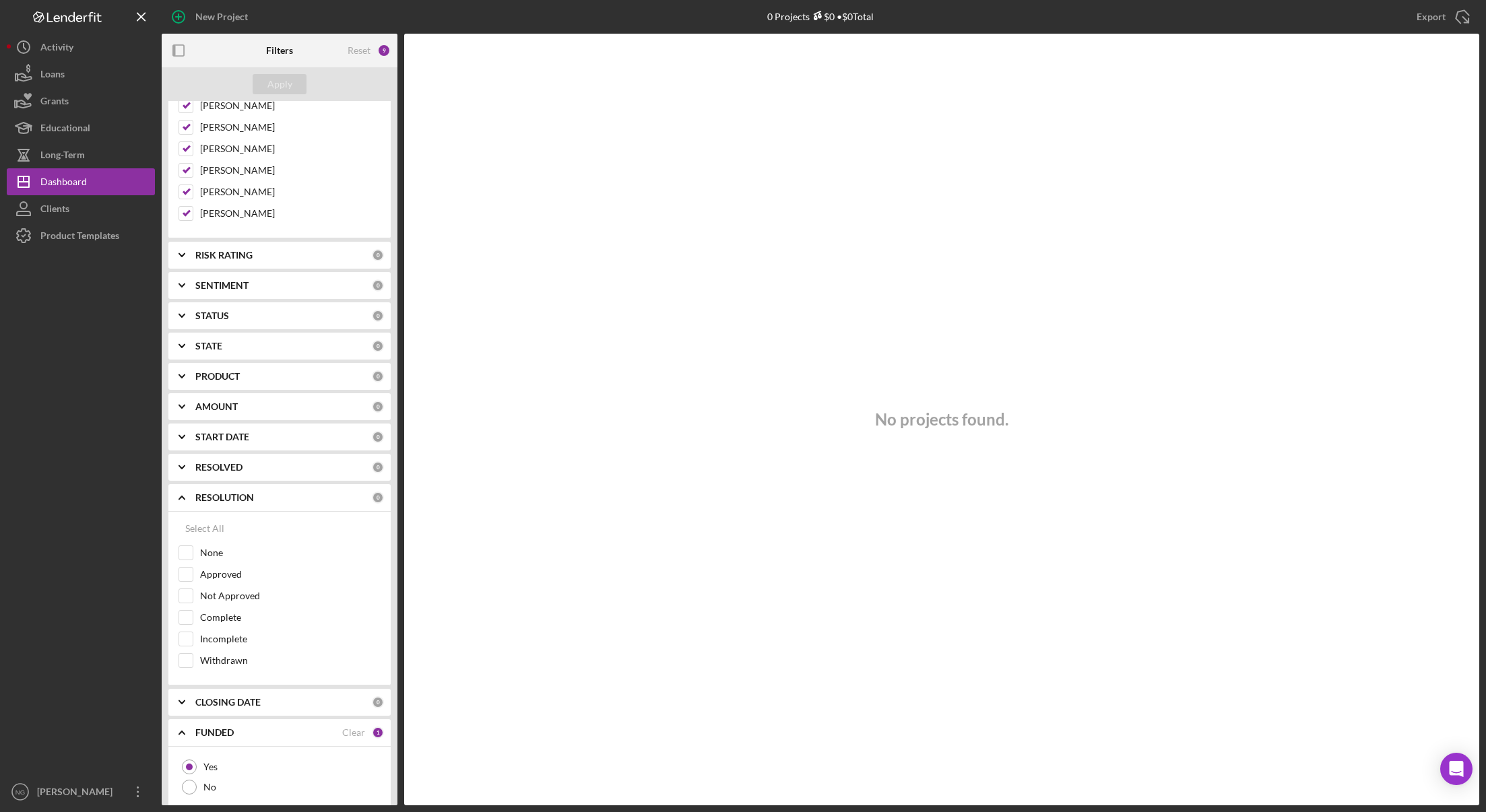
scroll to position [287, 0]
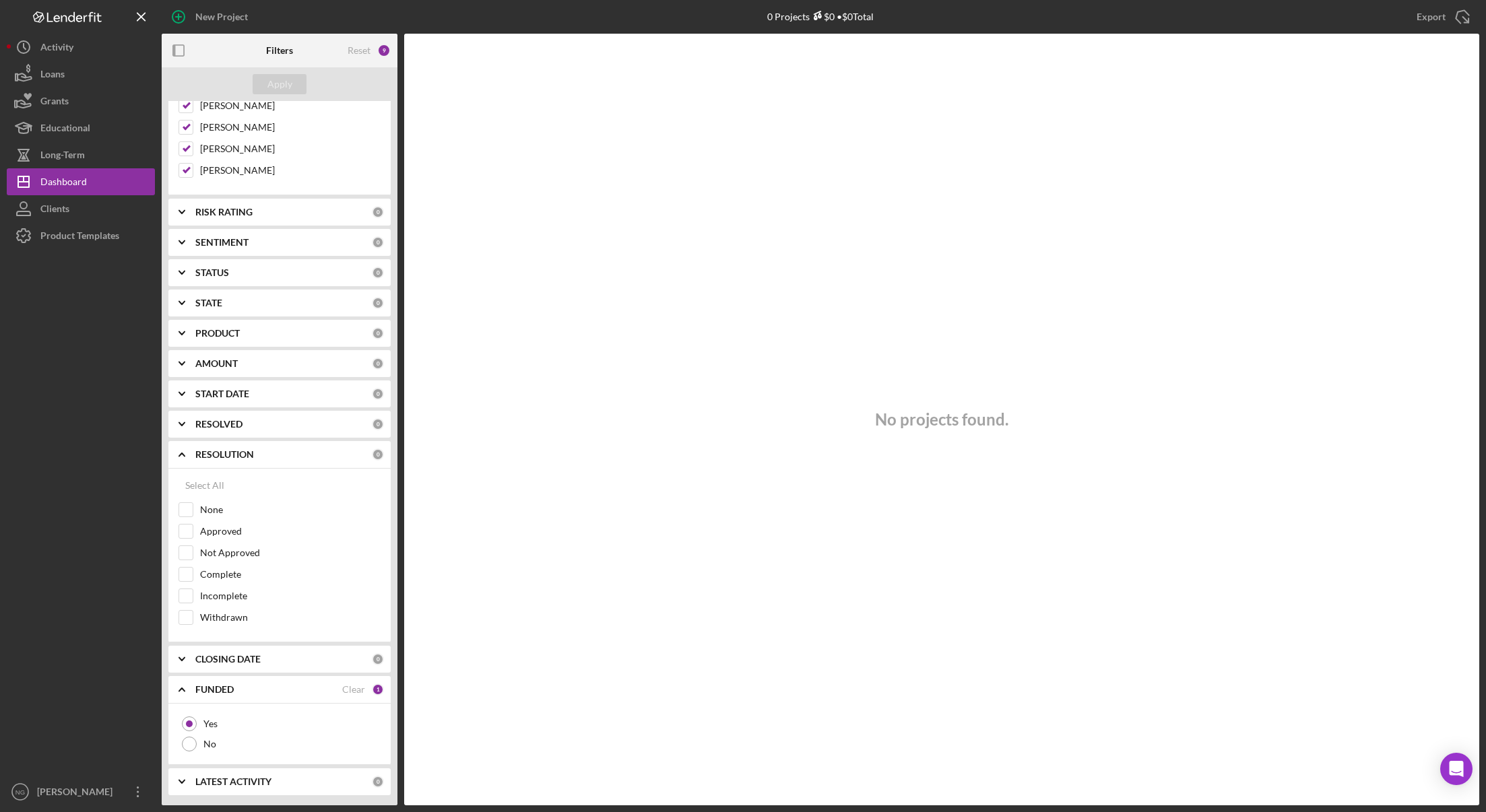
click at [358, 690] on div "Clear" at bounding box center [354, 689] width 22 height 10
click at [287, 86] on div "Apply" at bounding box center [279, 84] width 25 height 20
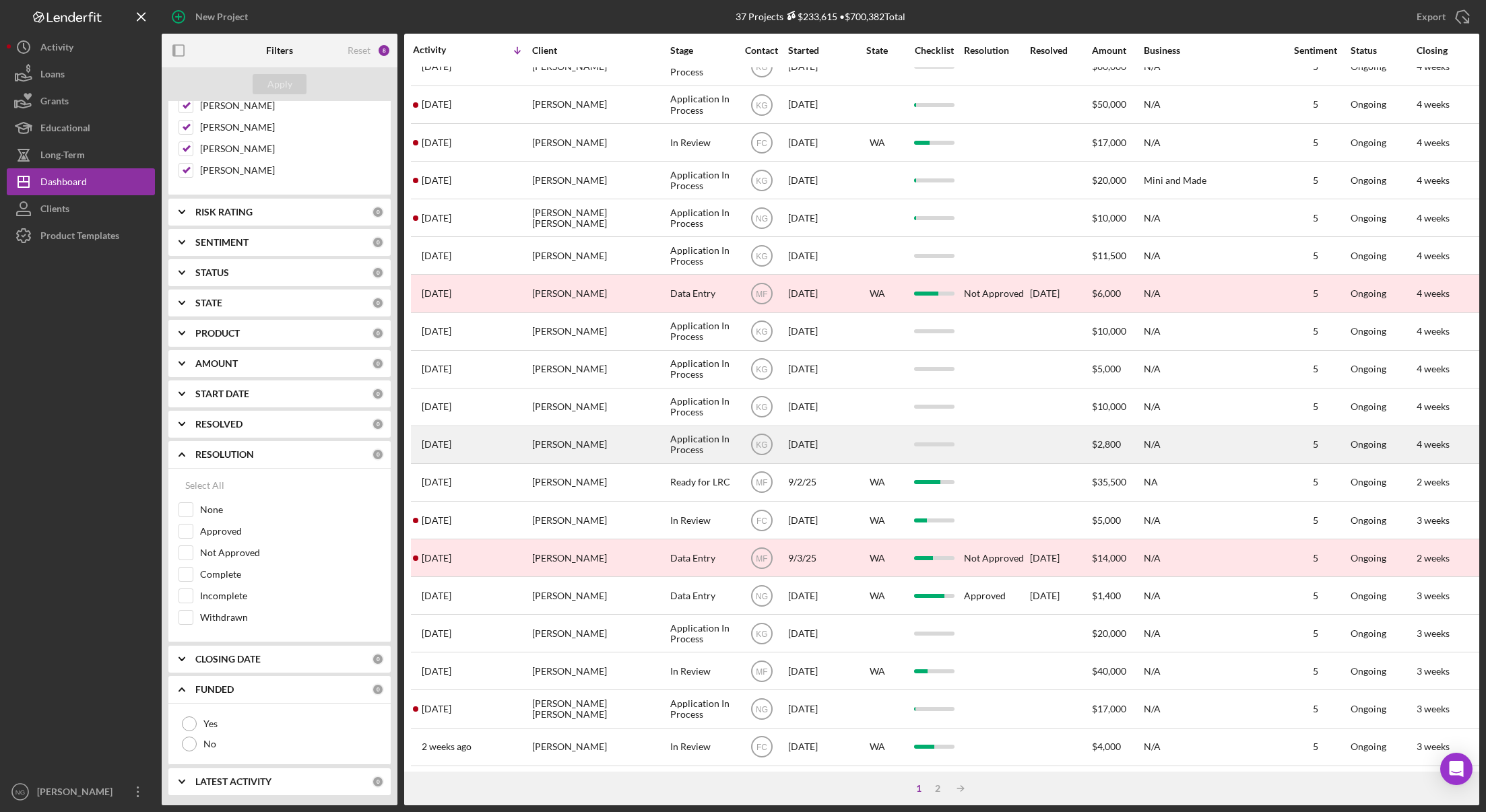
scroll to position [258, 0]
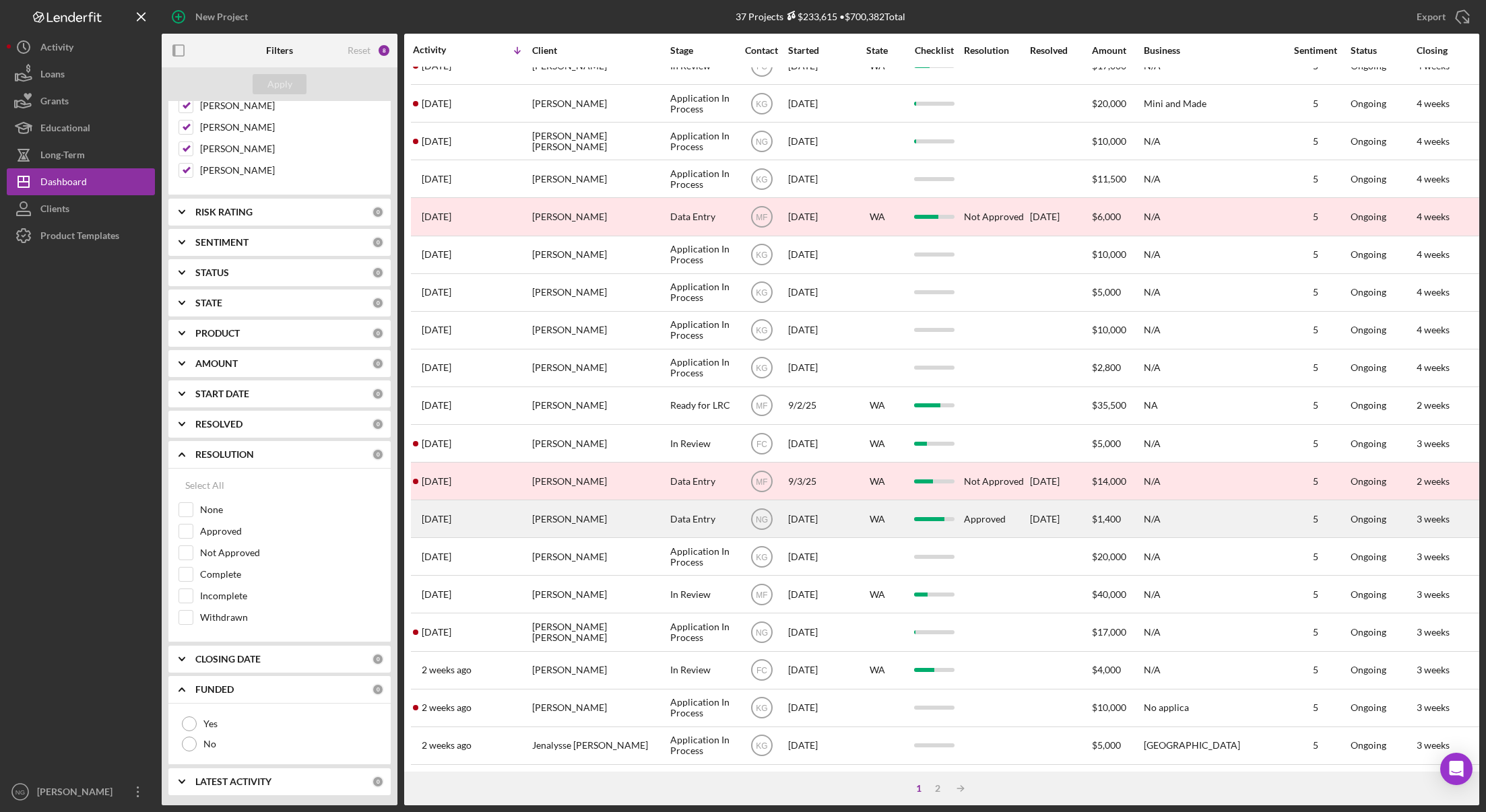
click at [620, 518] on div "[PERSON_NAME]" at bounding box center [599, 519] width 135 height 35
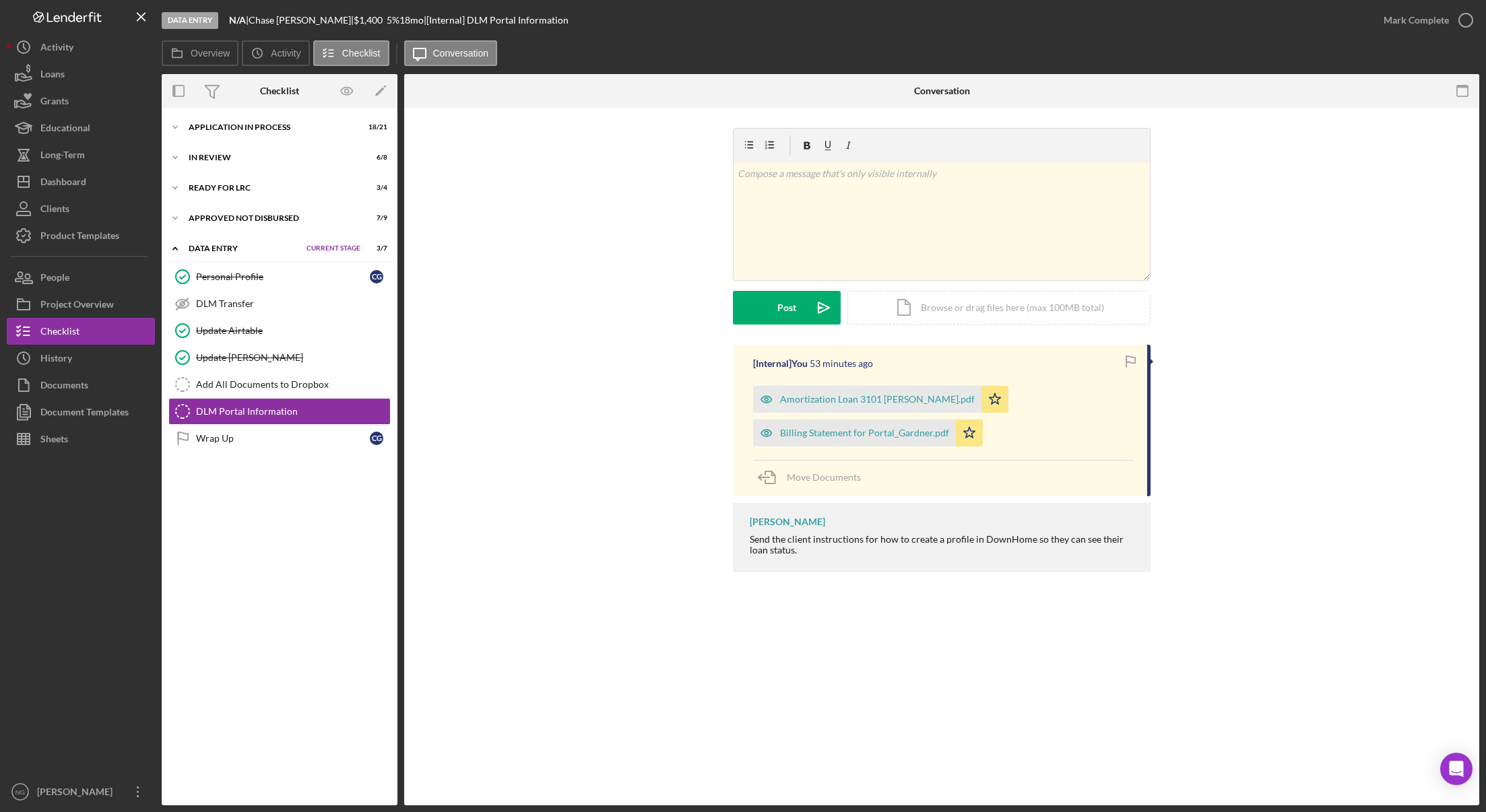
click at [620, 518] on div "[Internal] You 53 minutes ago Amortization Loan 3101 [PERSON_NAME].pdf Icon/Sta…" at bounding box center [942, 462] width 1034 height 234
click at [228, 219] on div "Approved Not Disbursed" at bounding box center [256, 218] width 136 height 8
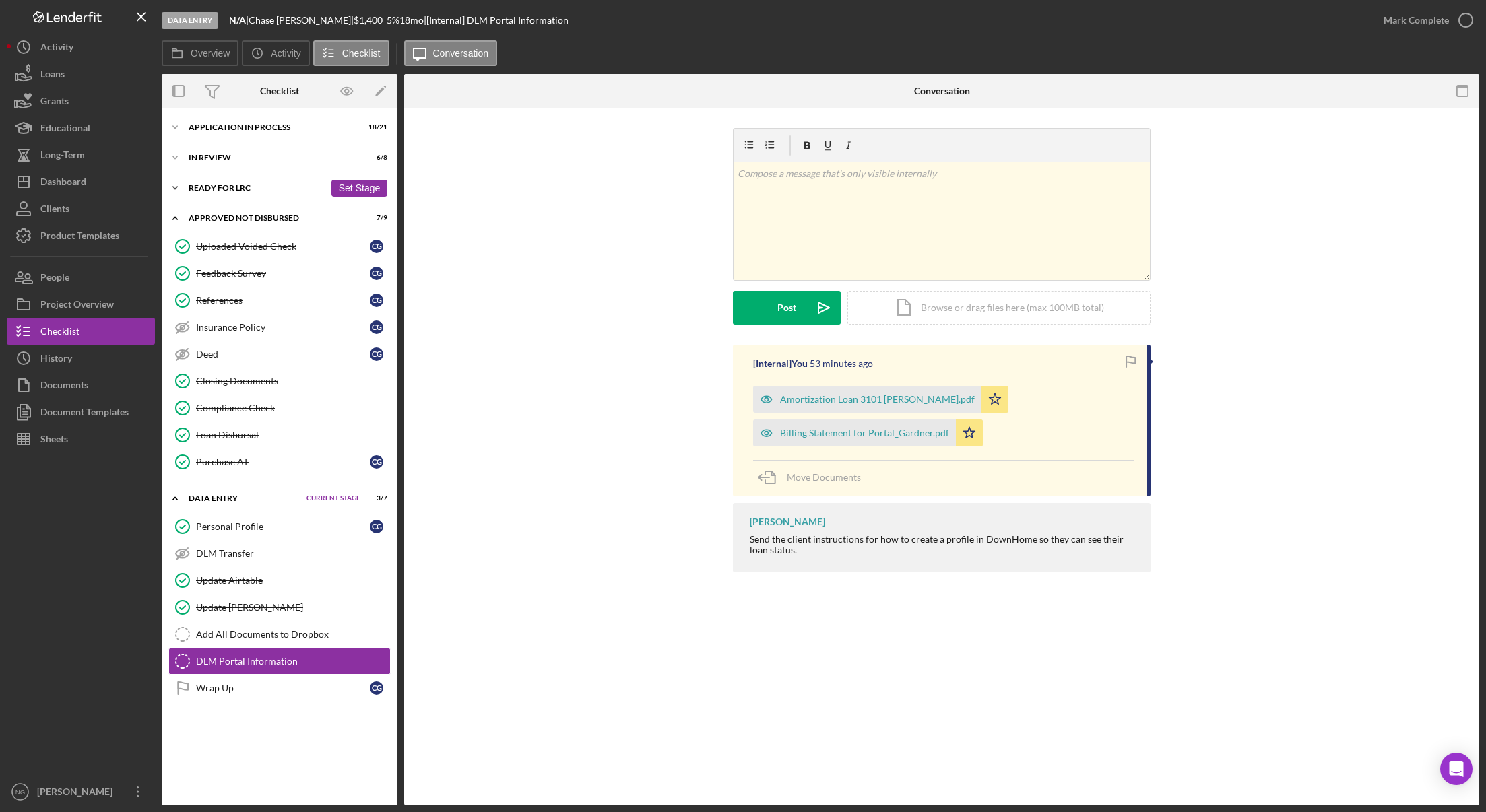
click at [239, 191] on div "Ready for LRC" at bounding box center [256, 188] width 136 height 8
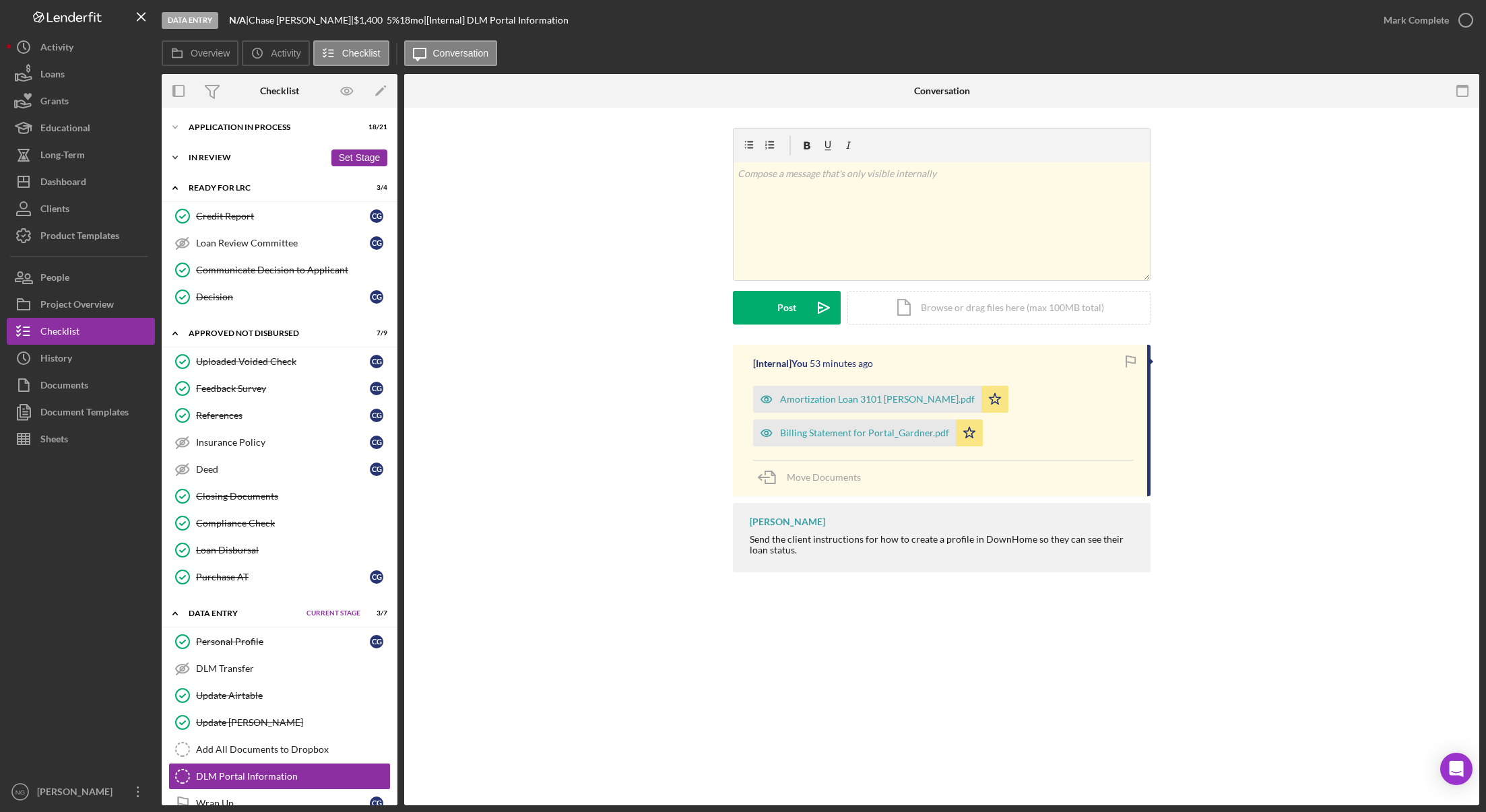
click at [236, 156] on div "In Review" at bounding box center [256, 157] width 136 height 8
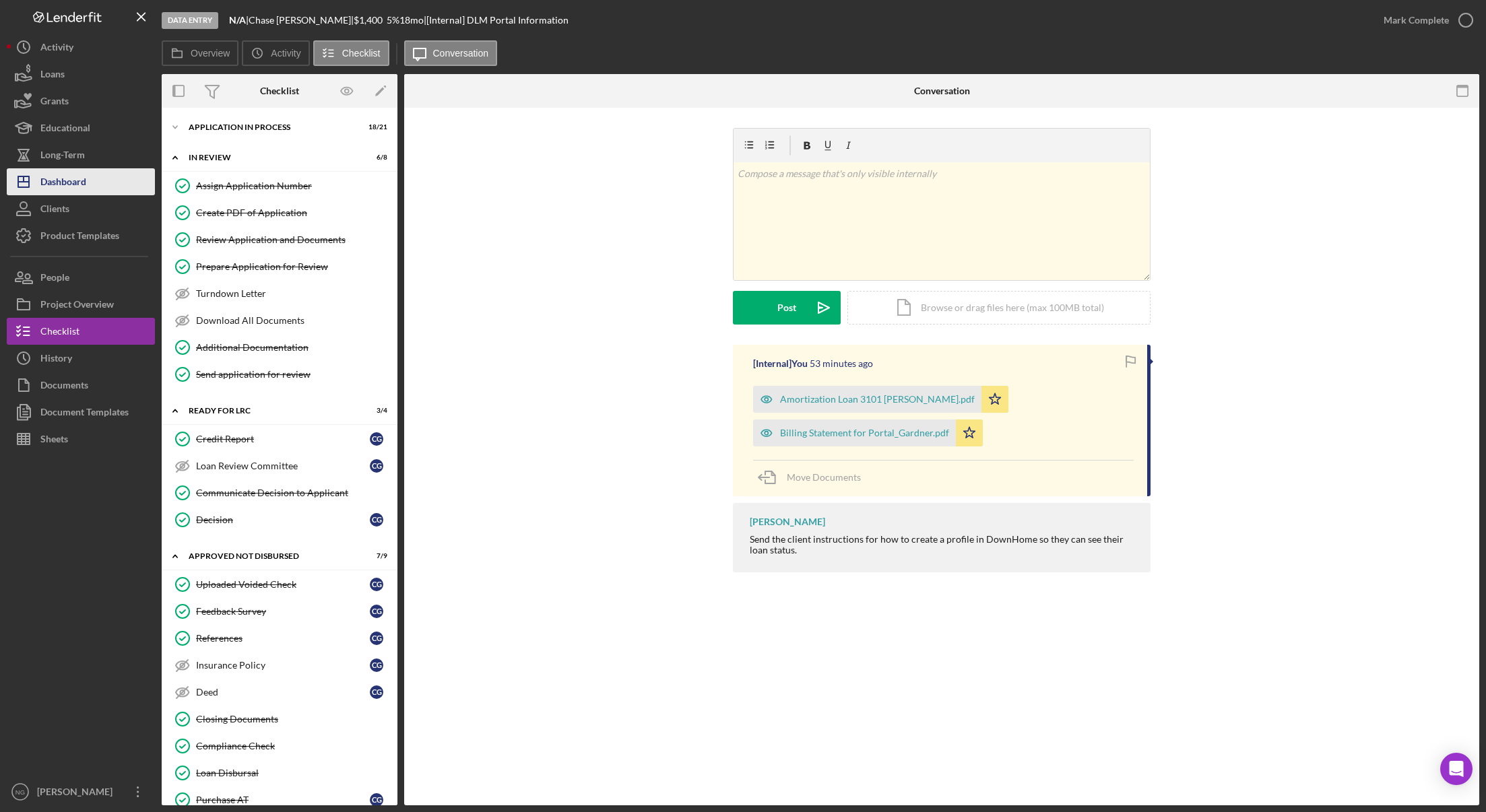
click at [99, 185] on button "Icon/Dashboard Dashboard" at bounding box center [80, 182] width 148 height 27
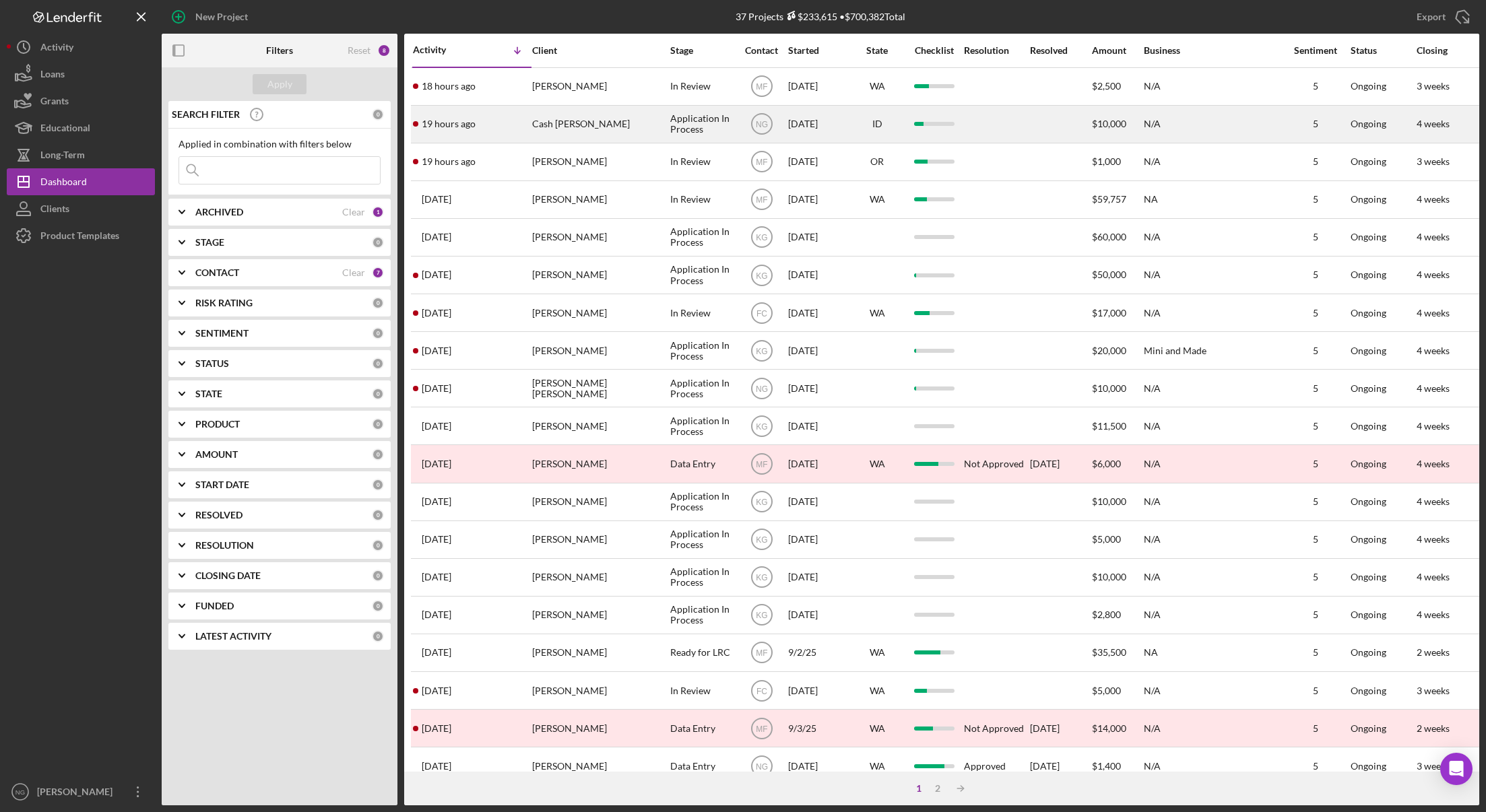
click at [590, 126] on div "Cash [PERSON_NAME]" at bounding box center [599, 124] width 135 height 35
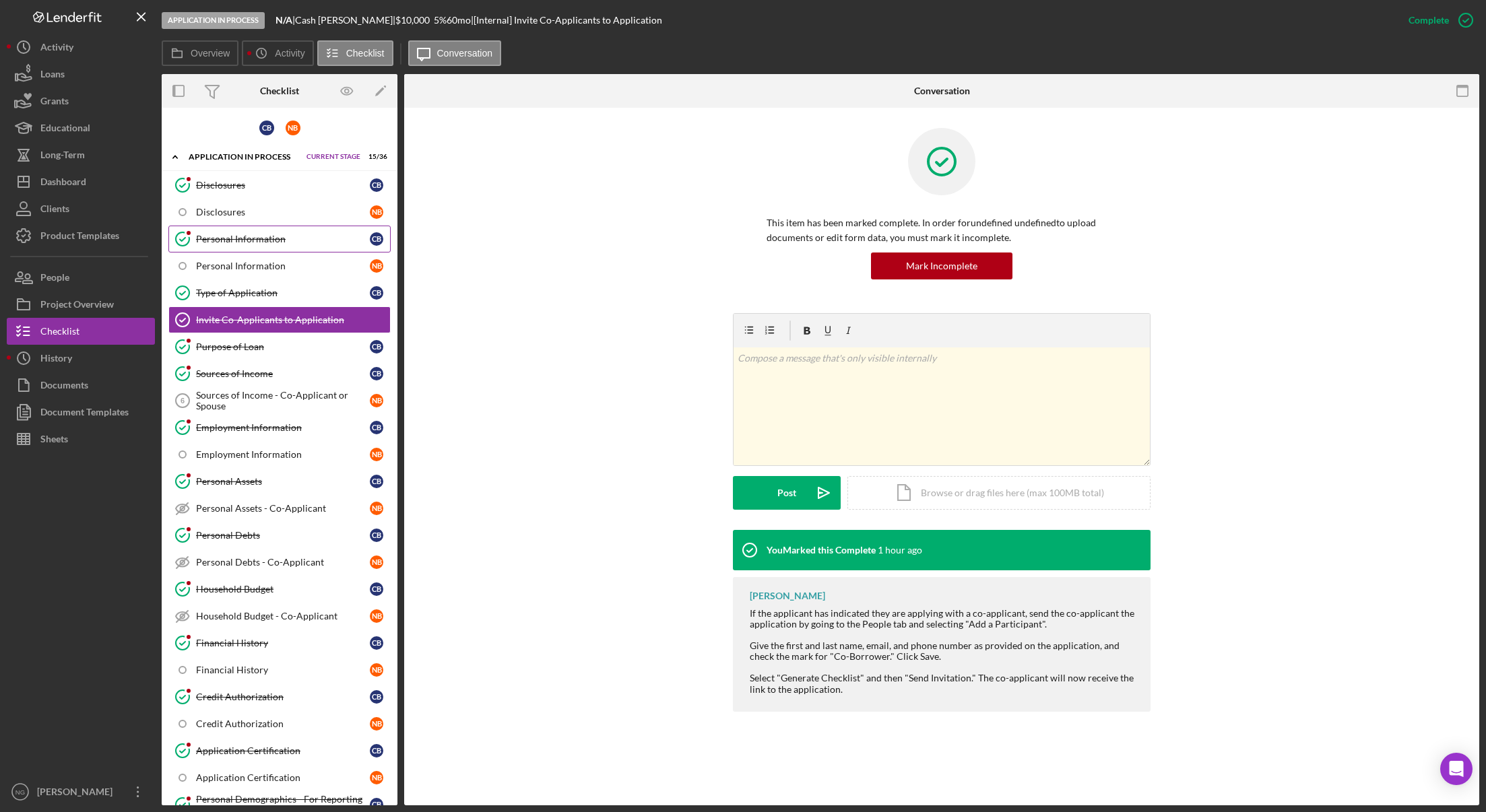
click at [300, 238] on div "Personal Information" at bounding box center [283, 239] width 174 height 10
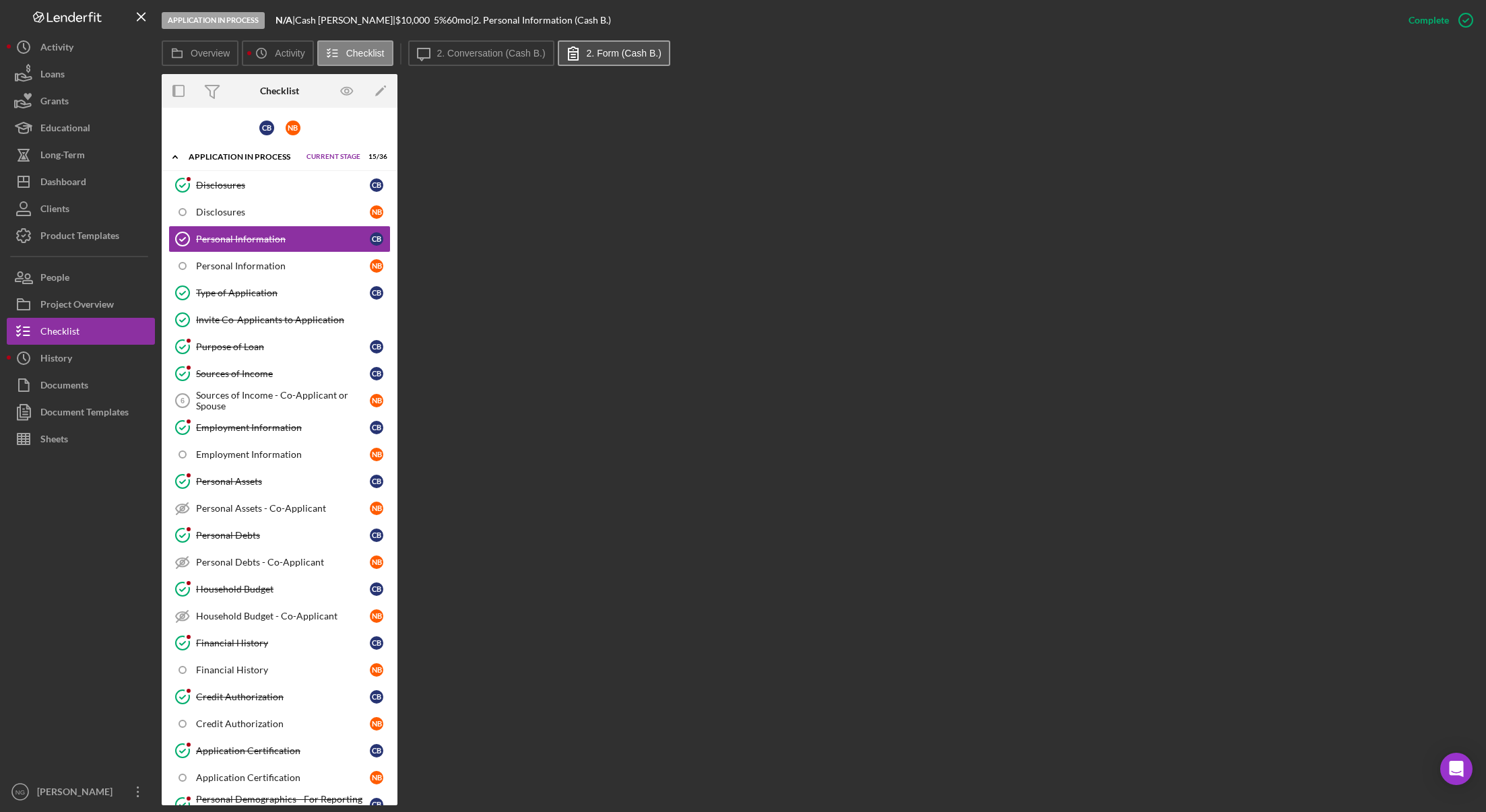
click at [614, 46] on button "2. Form (Cash B.)" at bounding box center [614, 54] width 112 height 26
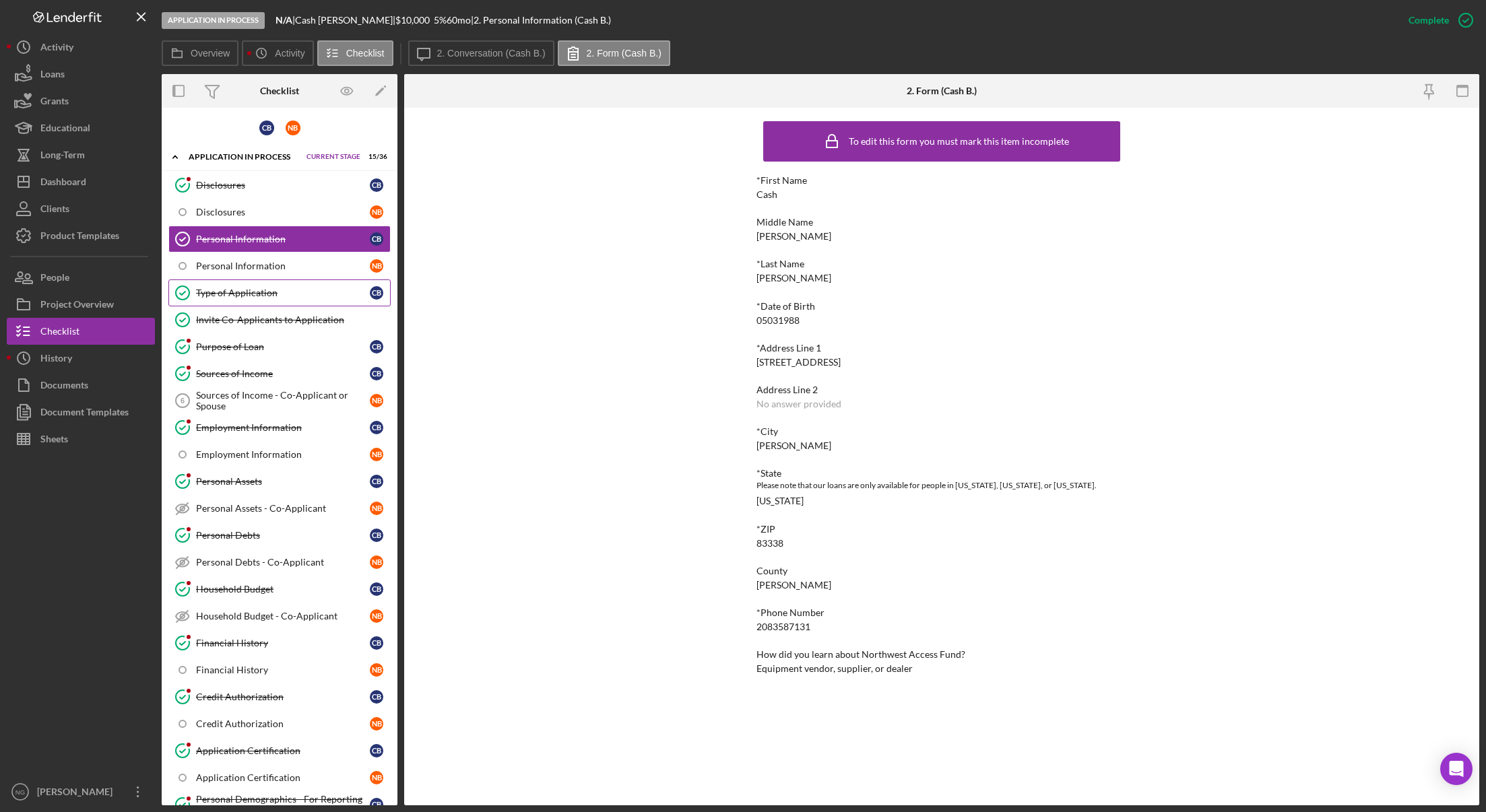
click at [291, 296] on div "Type of Application" at bounding box center [283, 293] width 174 height 10
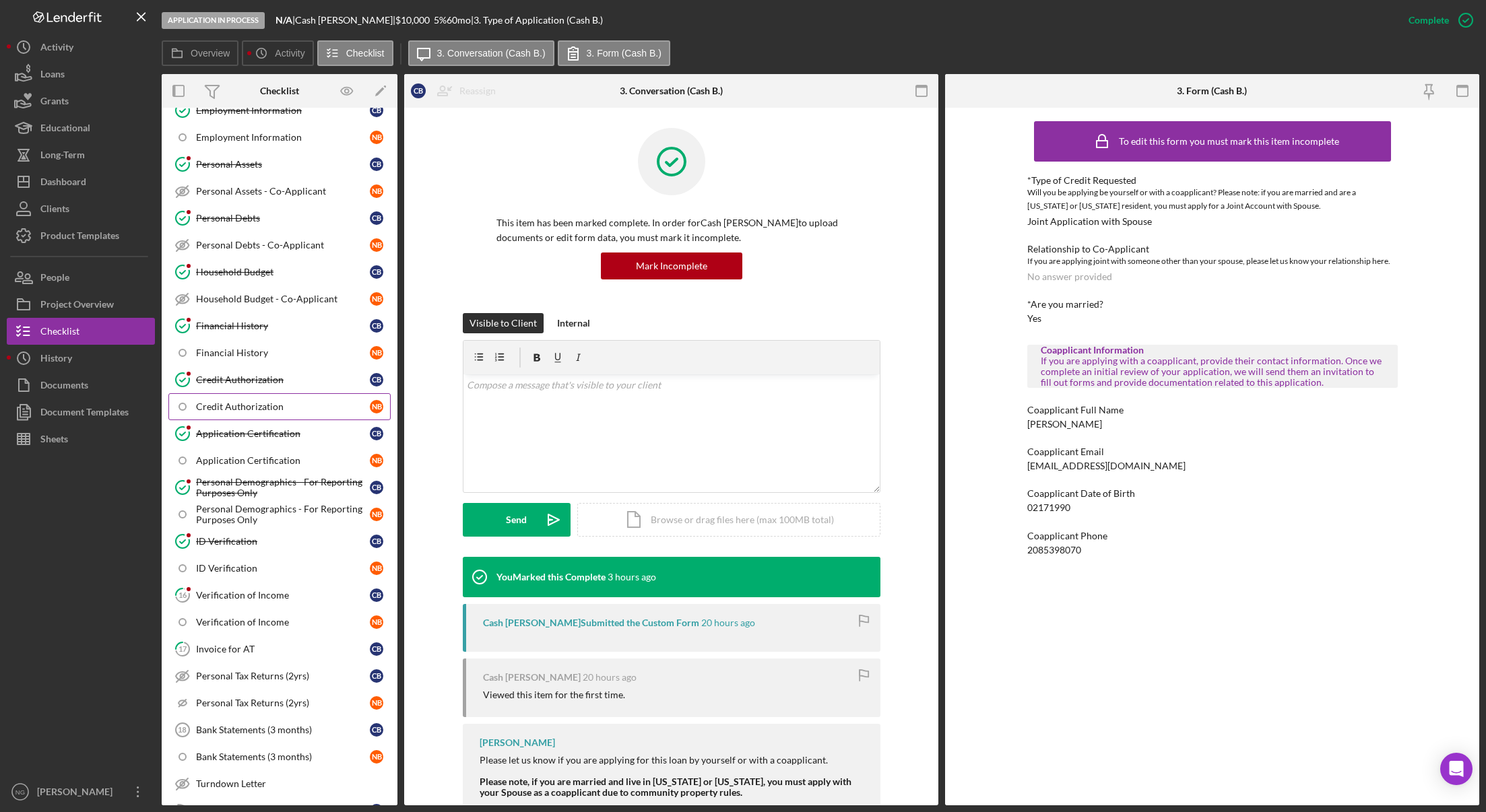
scroll to position [471, 0]
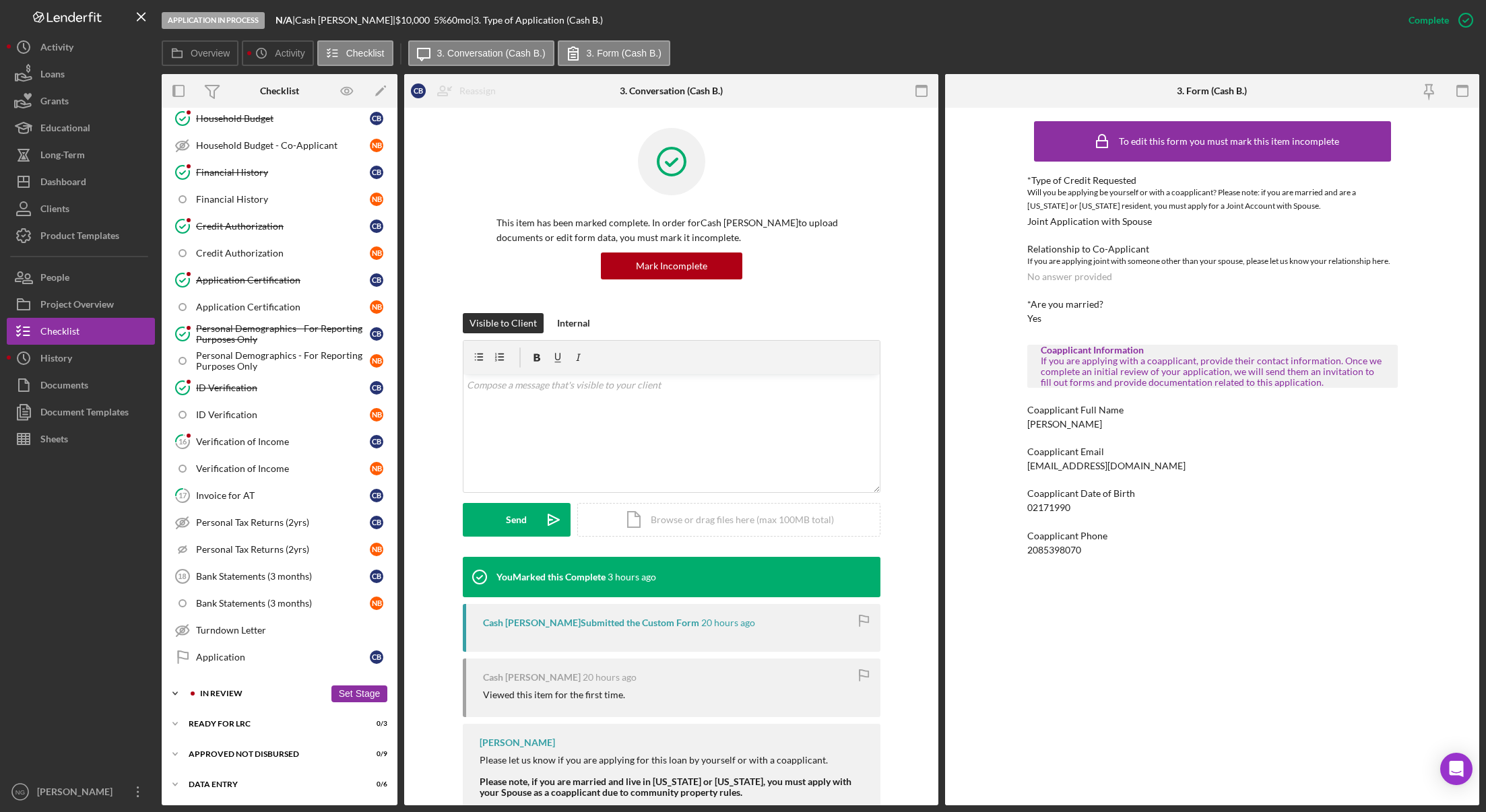
click at [264, 684] on div "Icon/Expander In Review 1 / 11 Set Stage" at bounding box center [279, 694] width 236 height 27
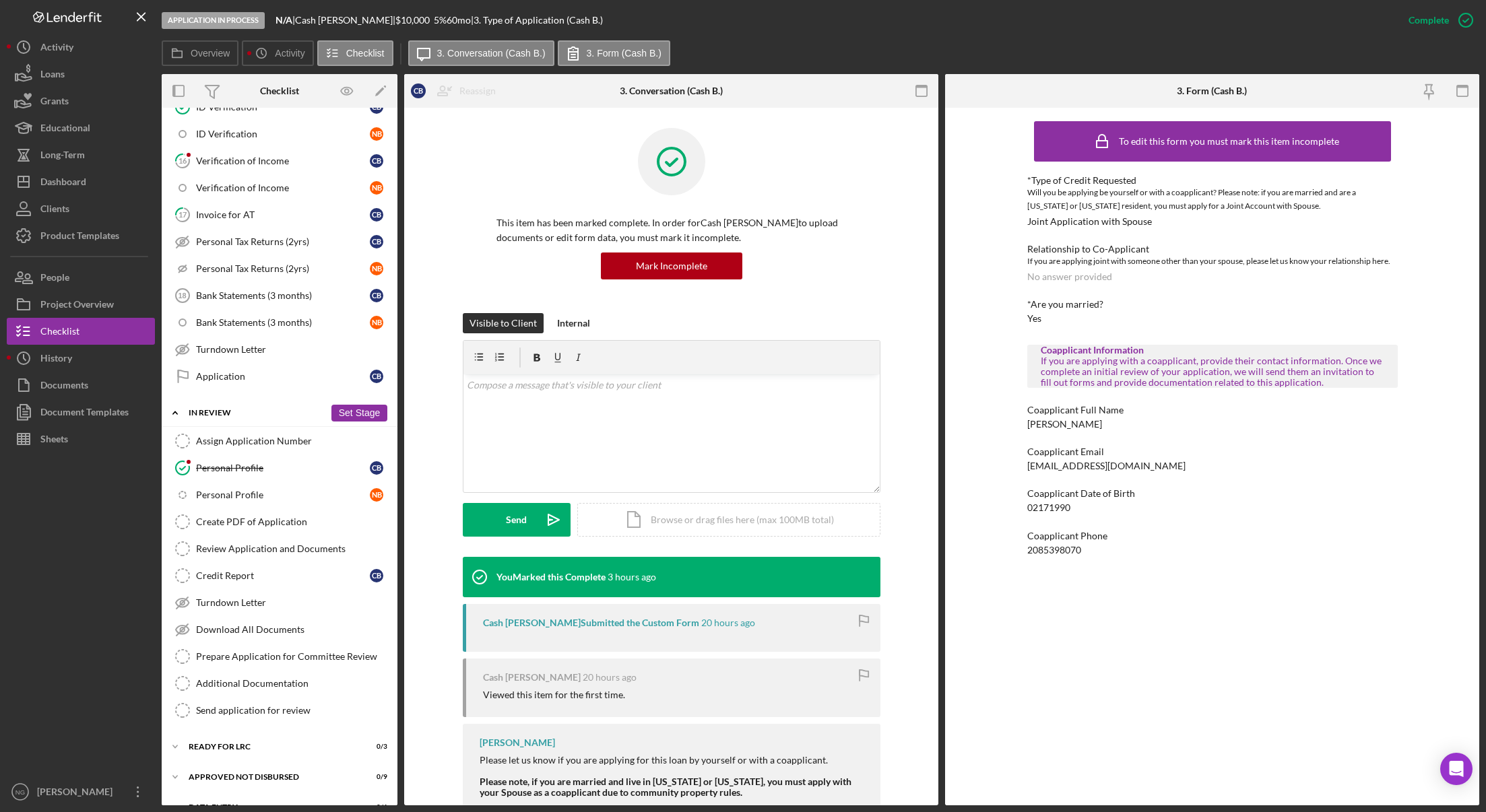
scroll to position [775, 0]
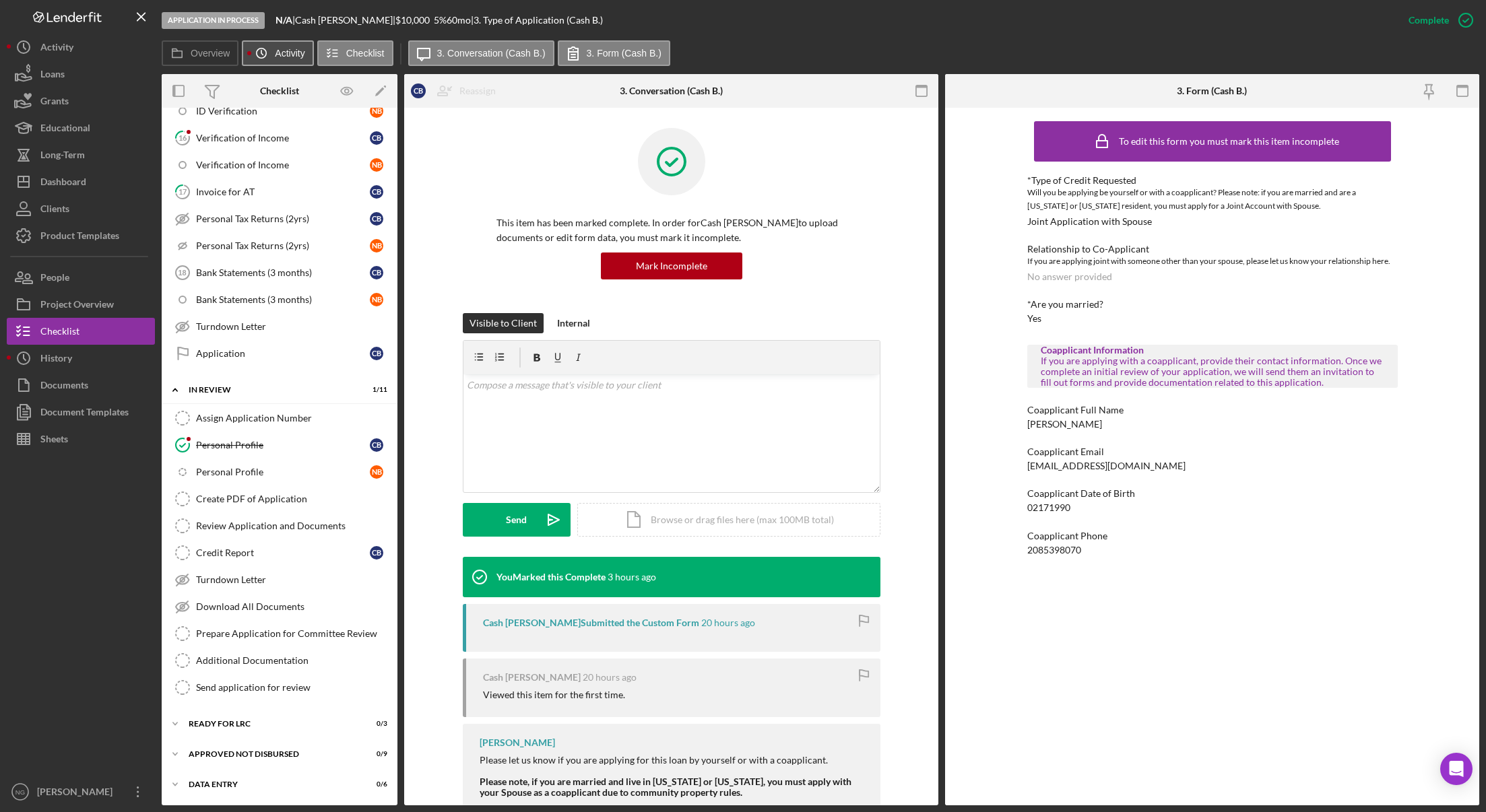
click at [293, 61] on button "Icon/History Activity" at bounding box center [278, 54] width 72 height 26
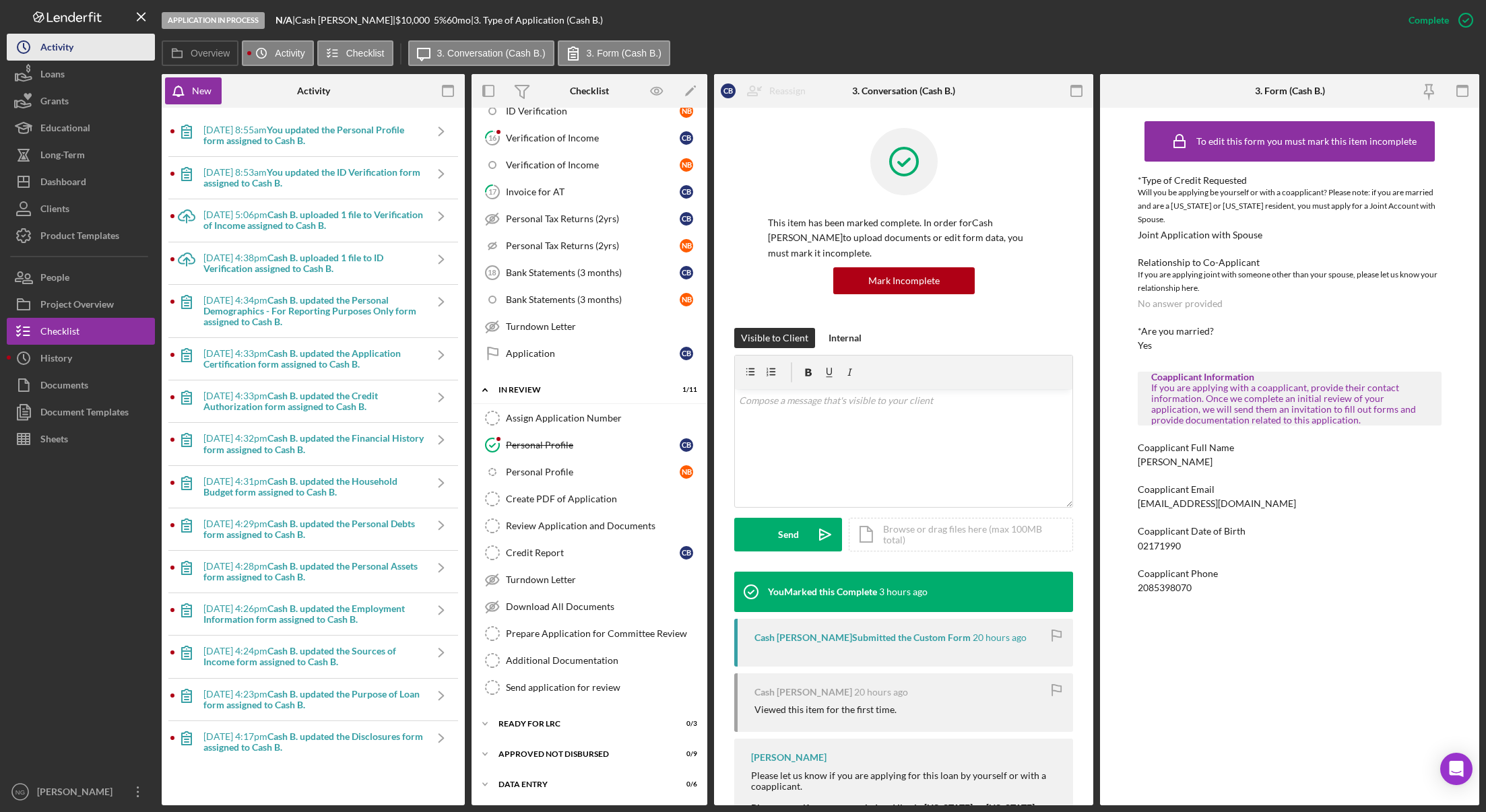
click at [74, 44] on div "Activity" at bounding box center [57, 48] width 33 height 30
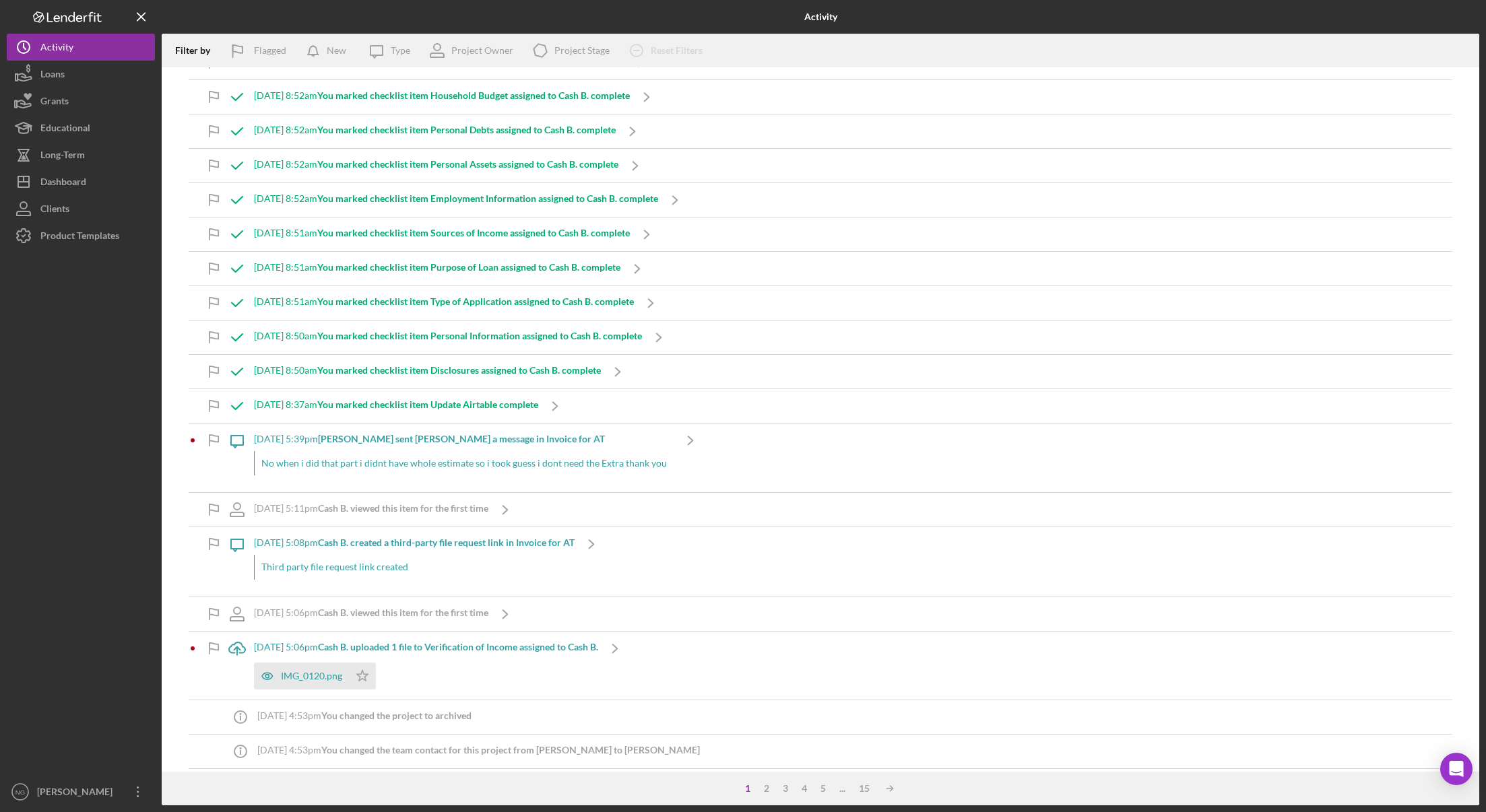
scroll to position [876, 0]
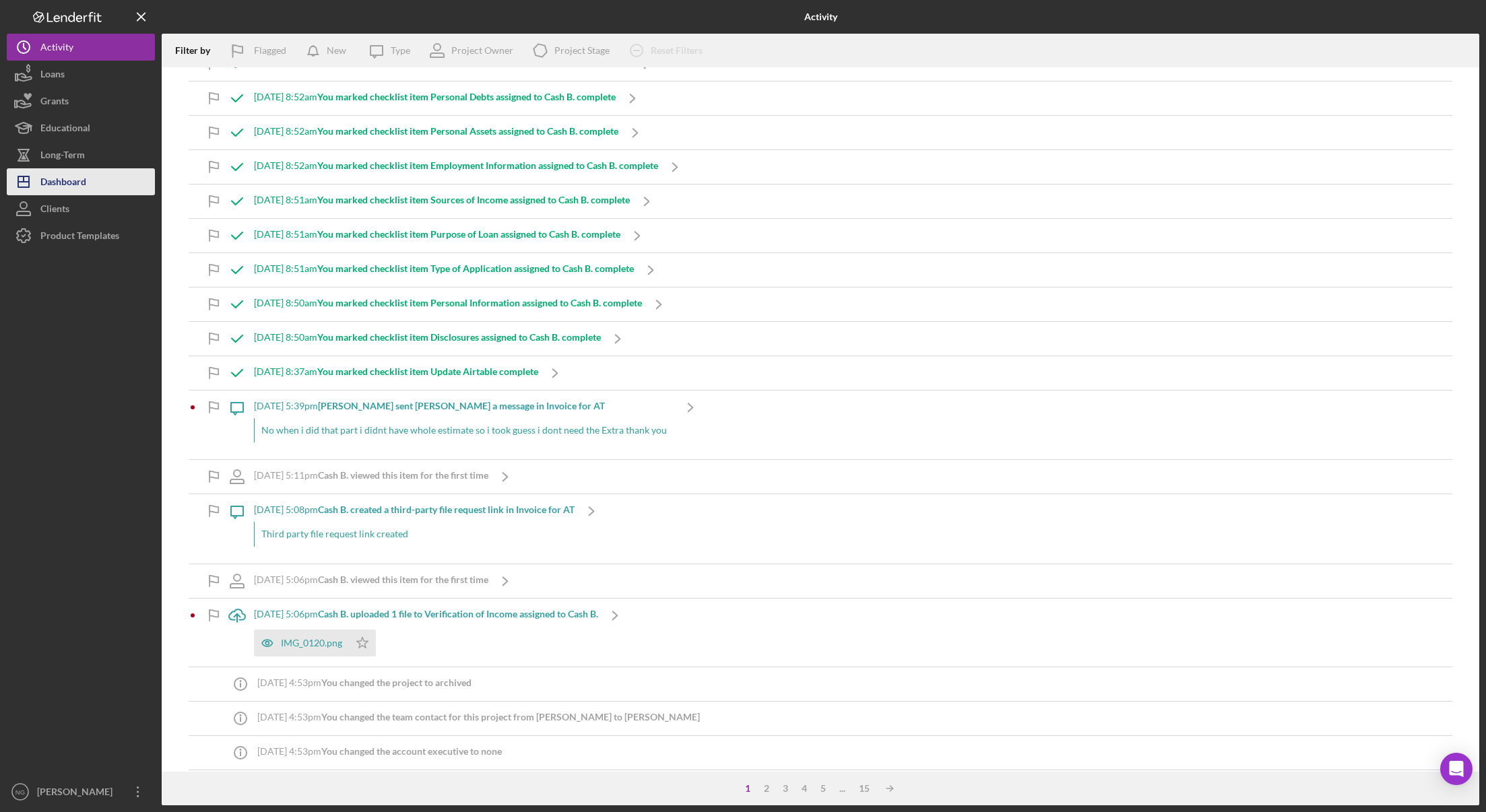
click at [80, 181] on div "Dashboard" at bounding box center [63, 183] width 46 height 30
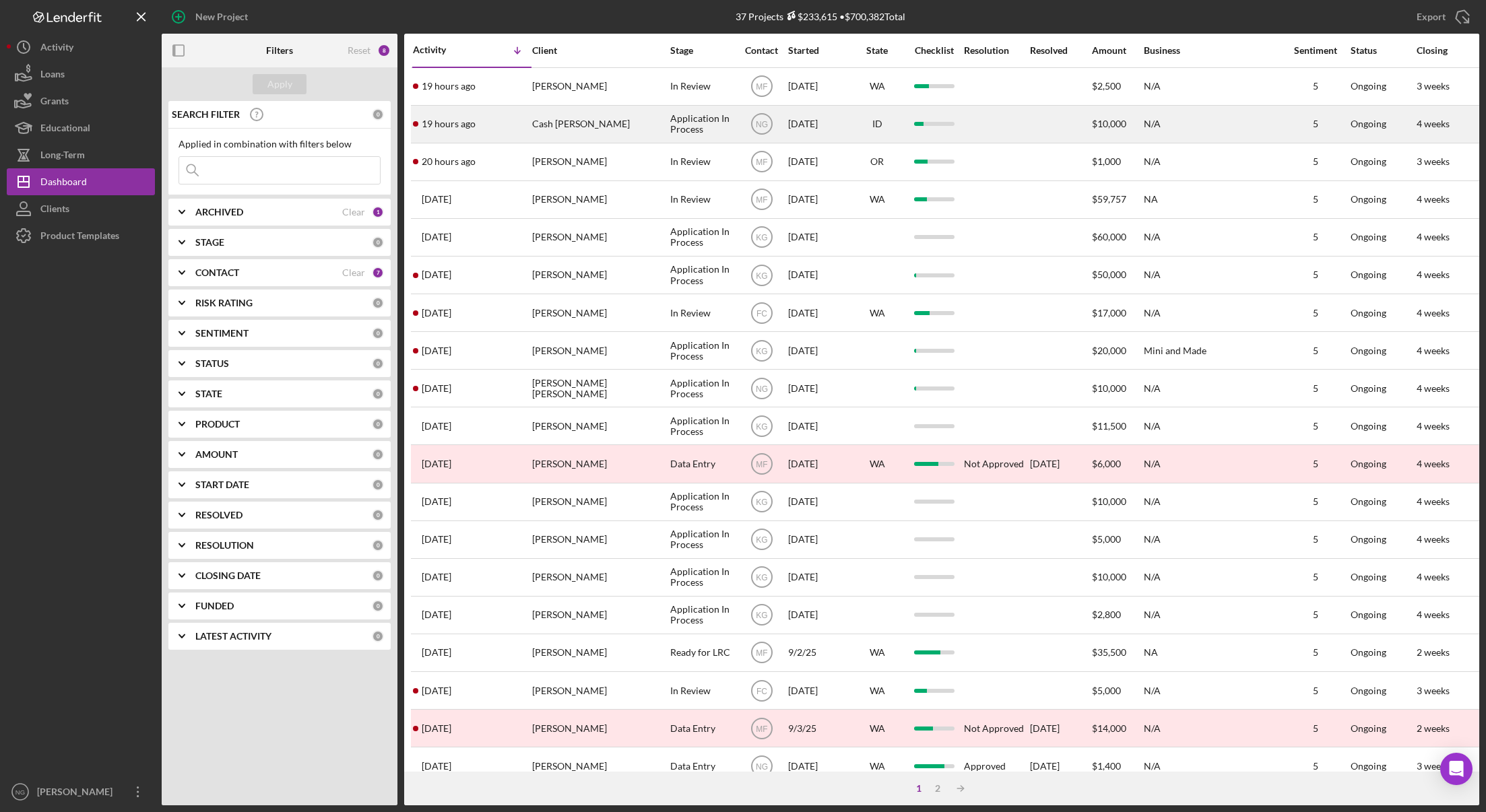
click at [572, 125] on div "Cash [PERSON_NAME]" at bounding box center [599, 124] width 135 height 35
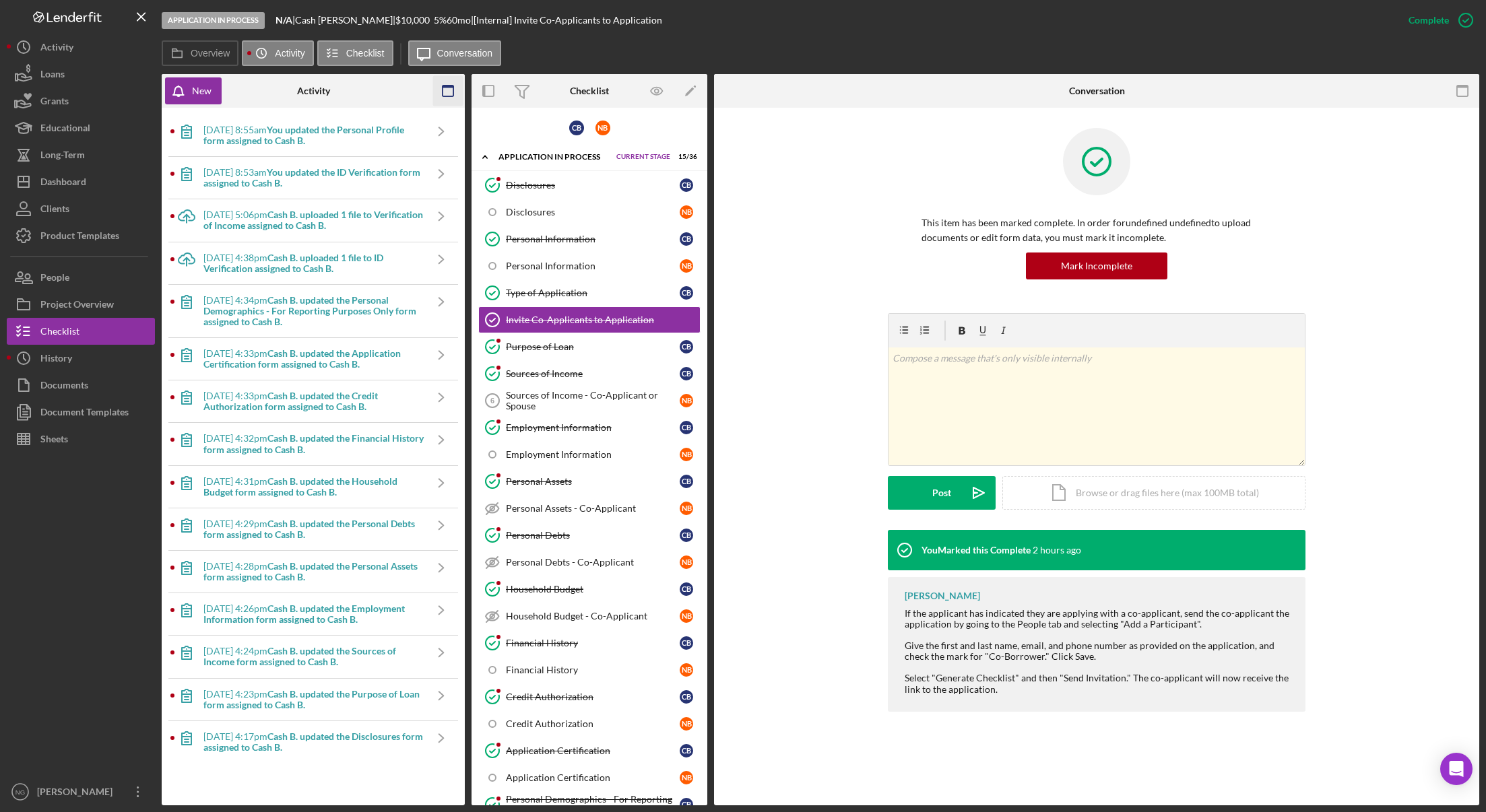
click at [451, 90] on icon "button" at bounding box center [448, 91] width 30 height 30
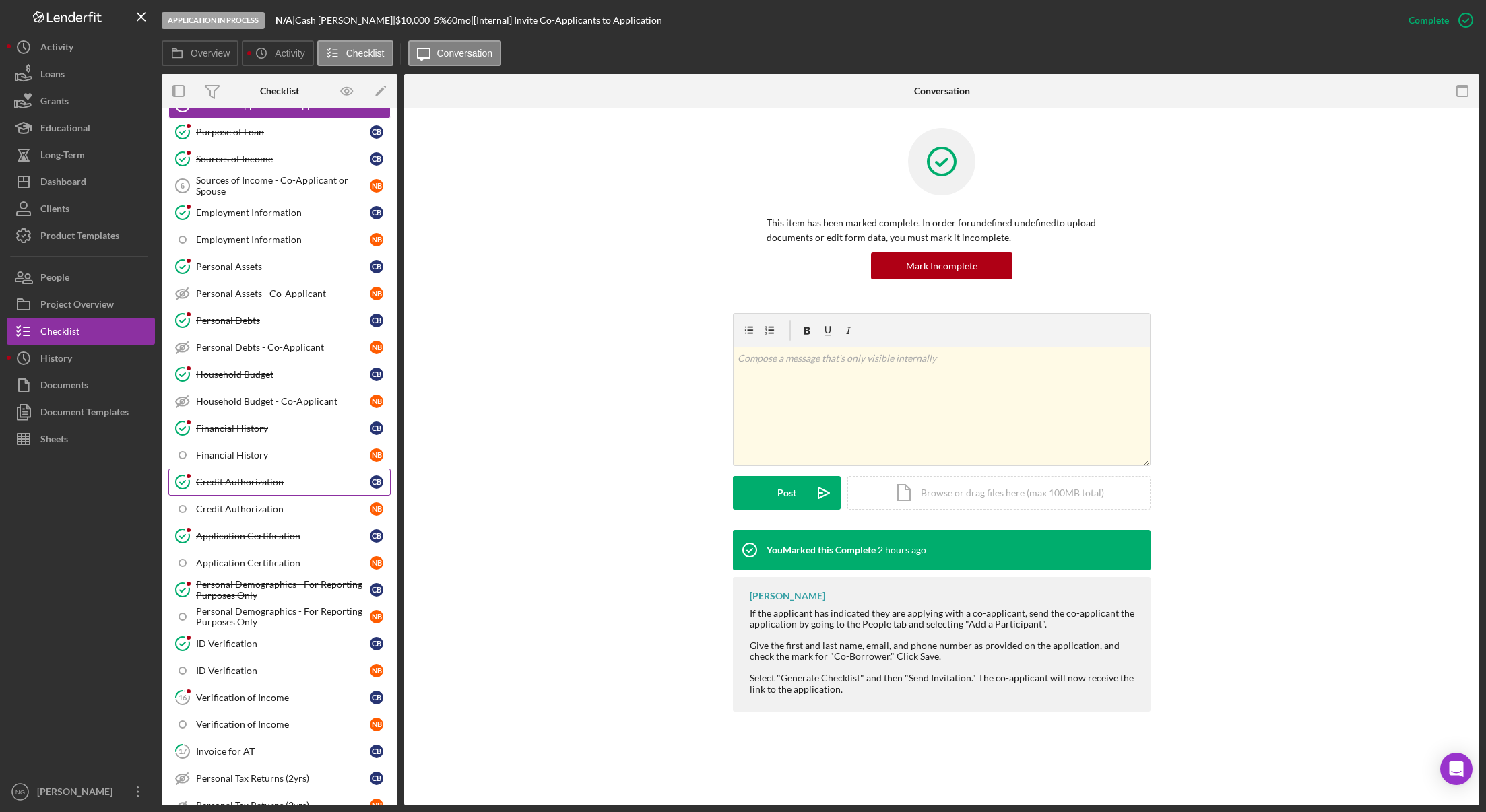
scroll to position [336, 0]
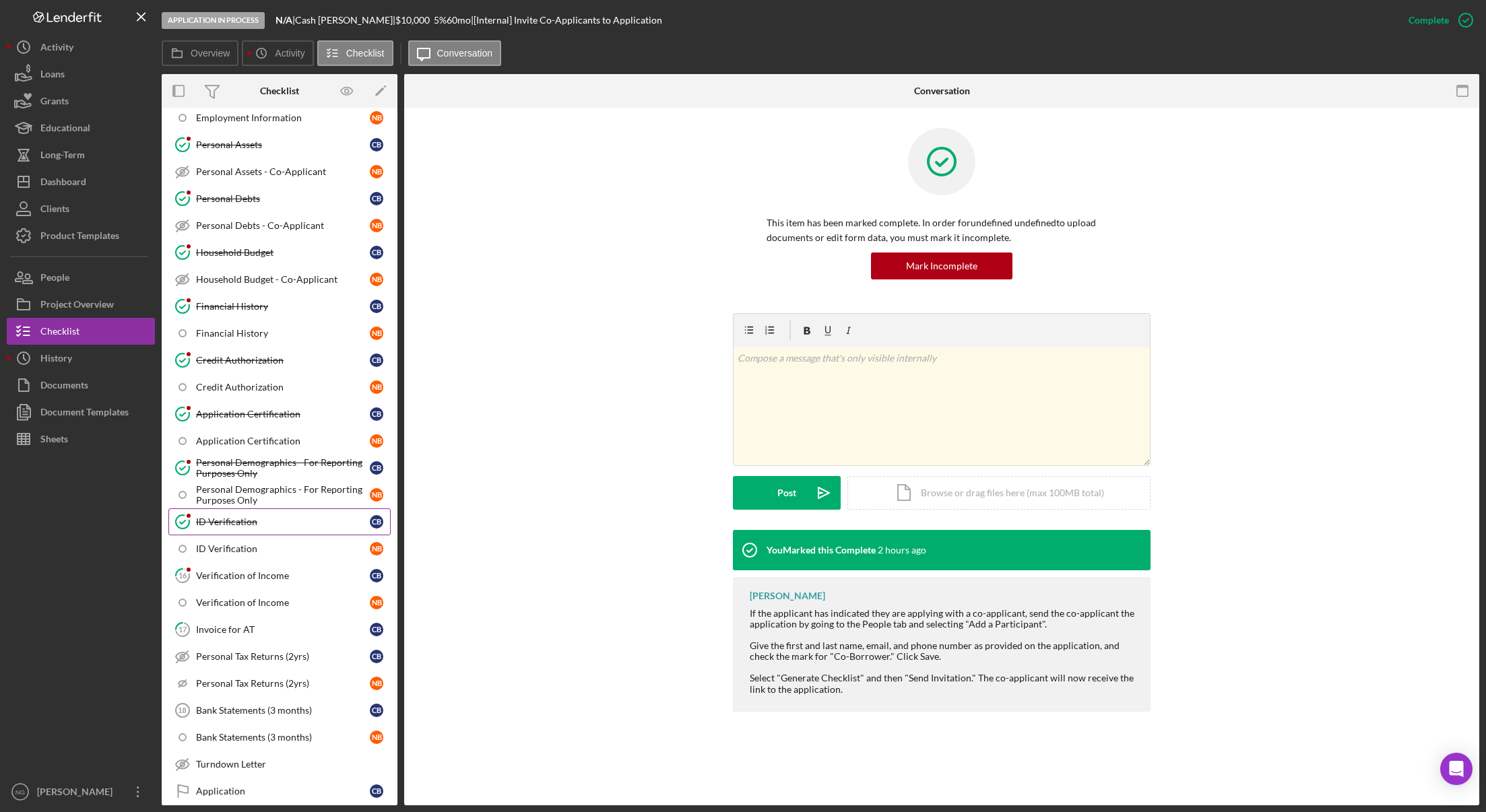
click at [279, 528] on link "ID Verification ID Verification C B" at bounding box center [279, 521] width 222 height 27
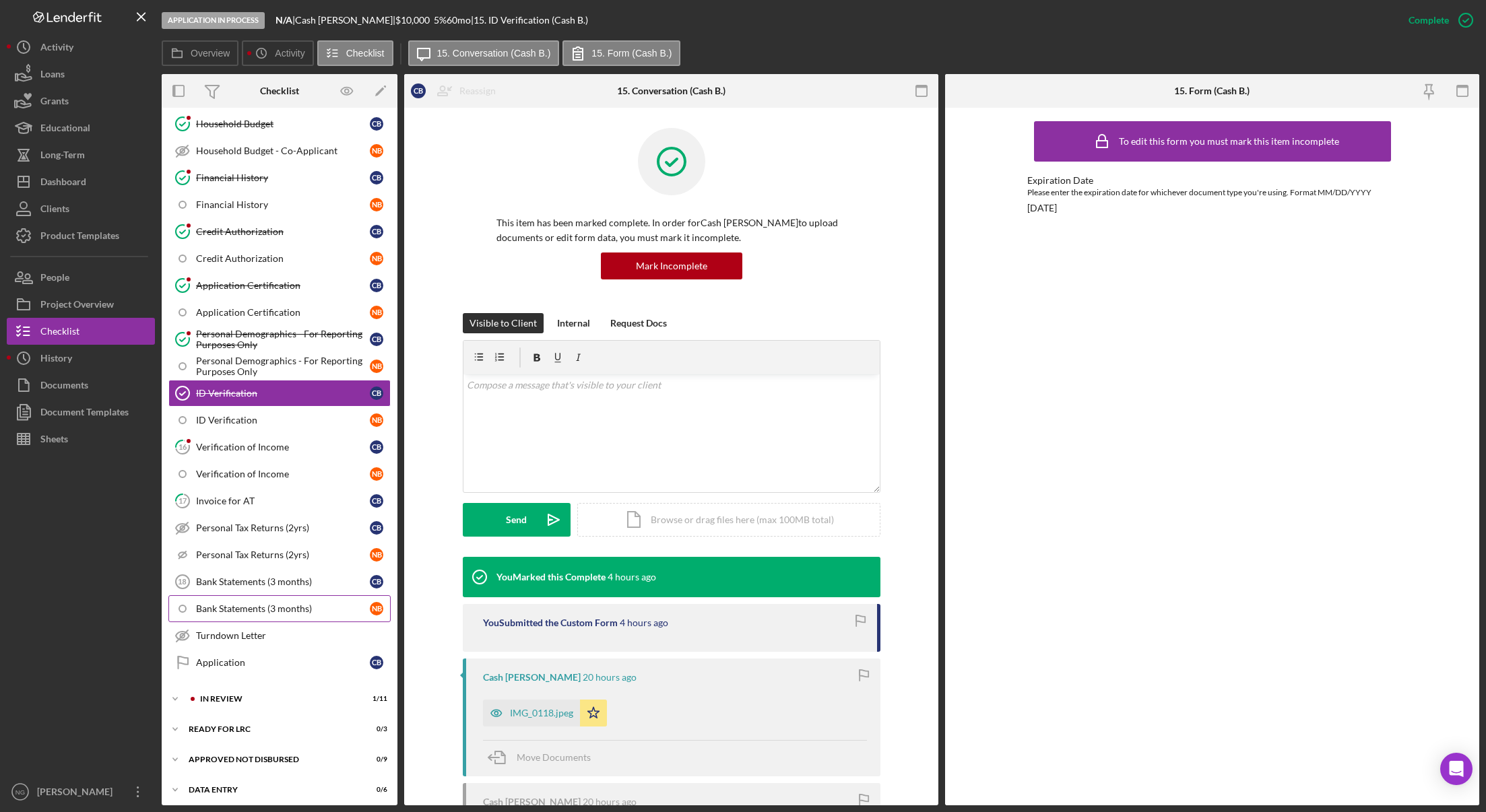
scroll to position [471, 0]
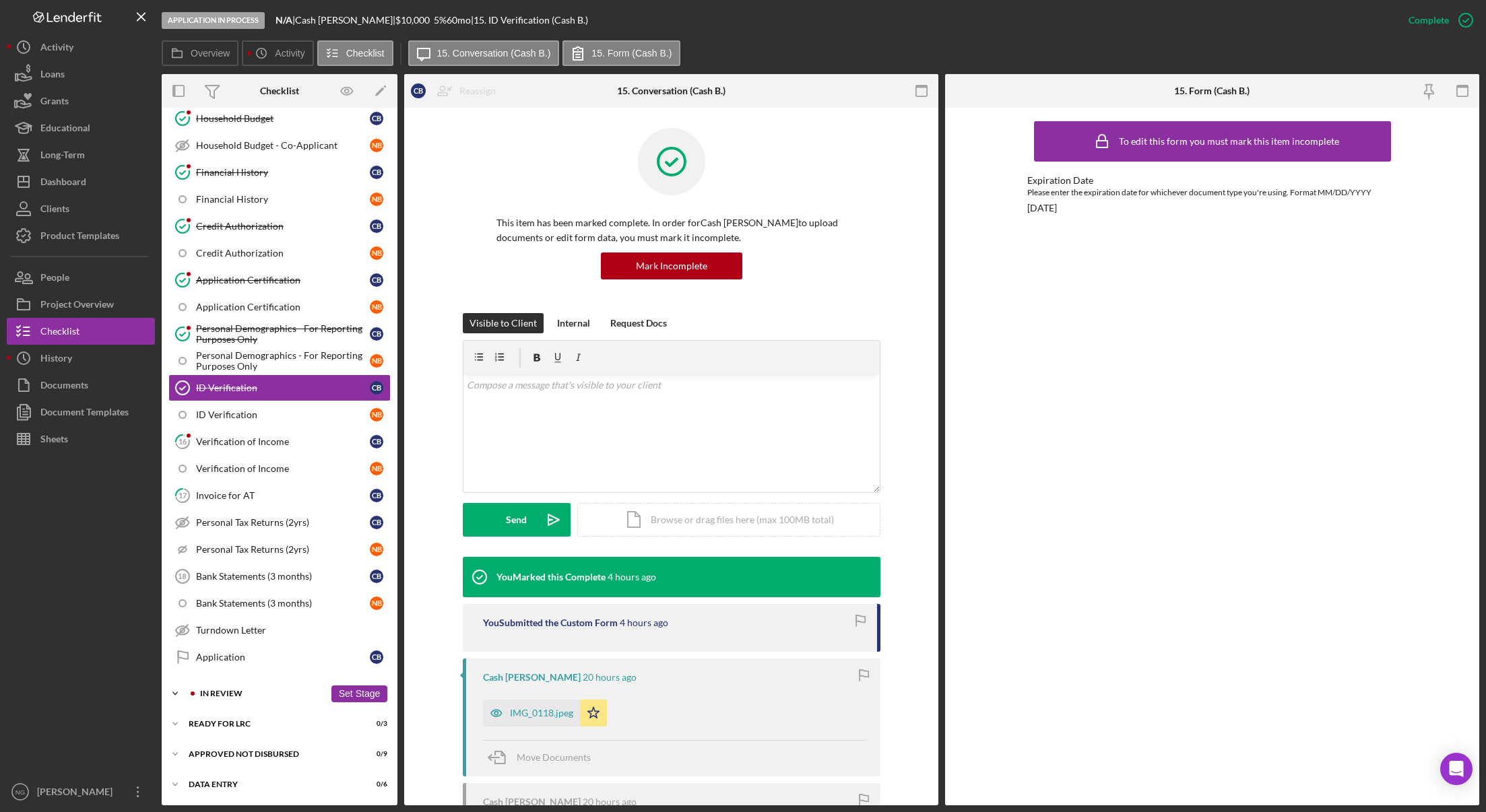
click at [258, 688] on div "Icon/Expander In Review 1 / 11 Set Stage" at bounding box center [279, 694] width 236 height 27
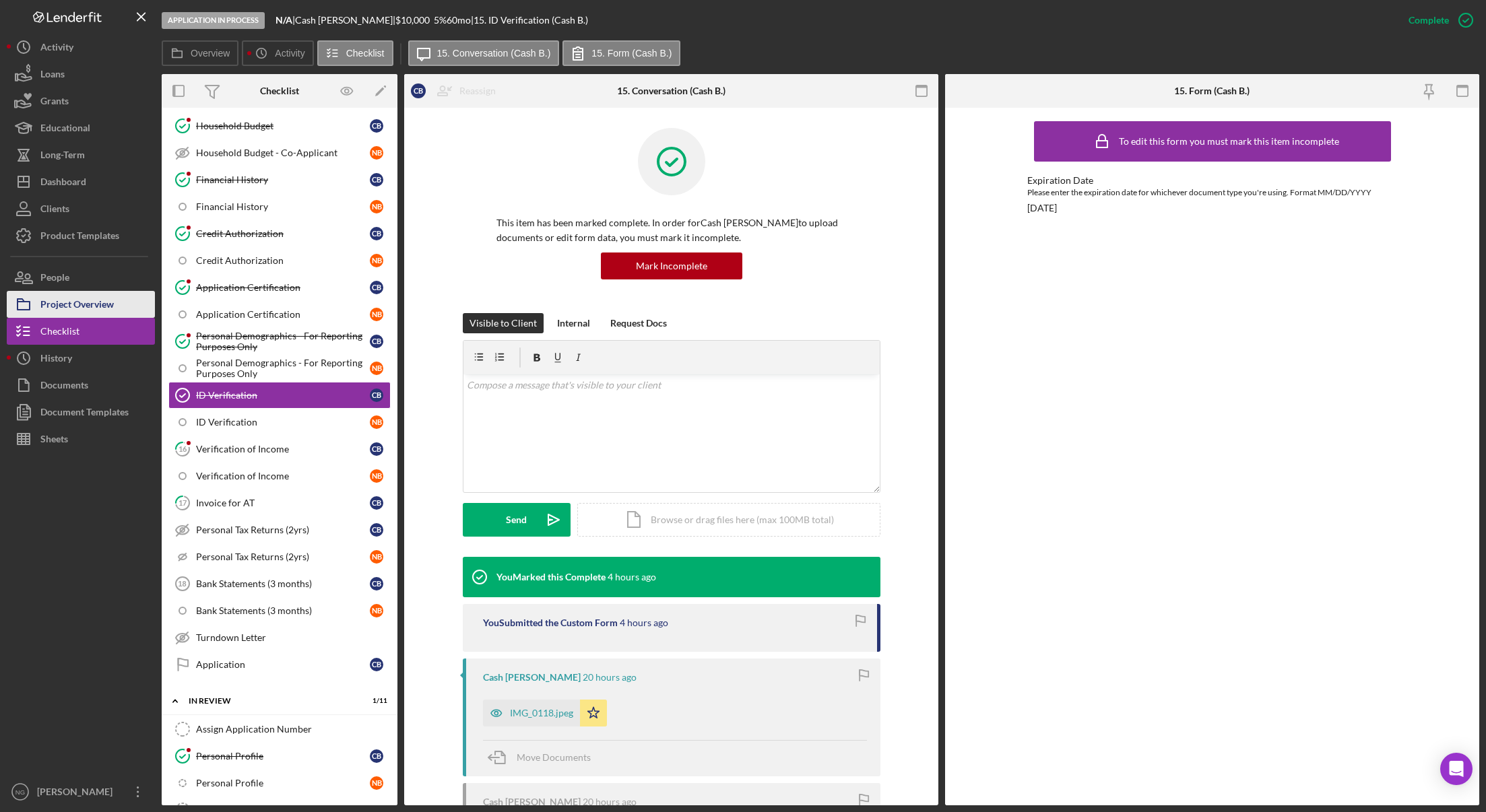
scroll to position [304, 0]
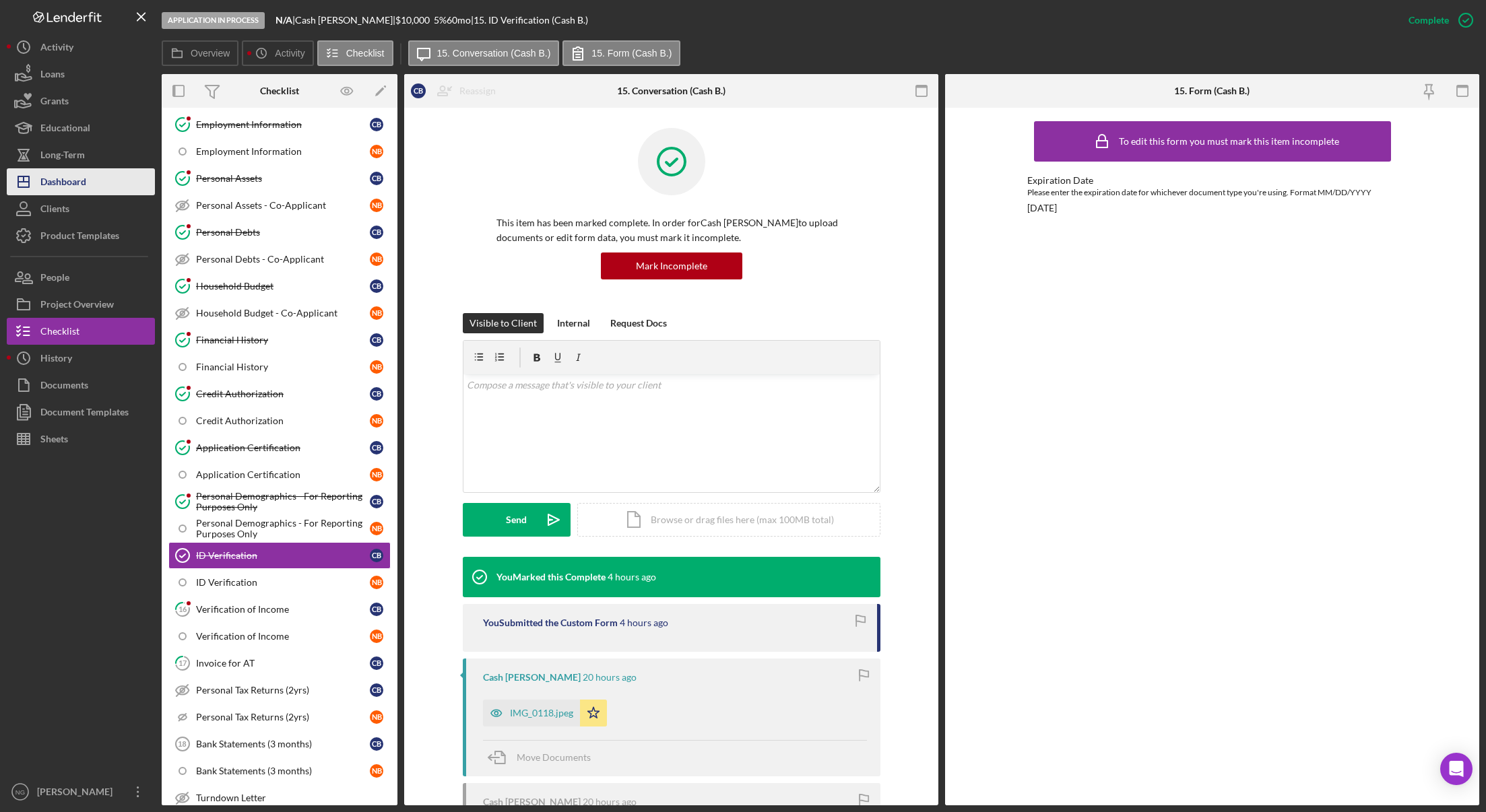
click at [73, 187] on div "Dashboard" at bounding box center [63, 183] width 46 height 30
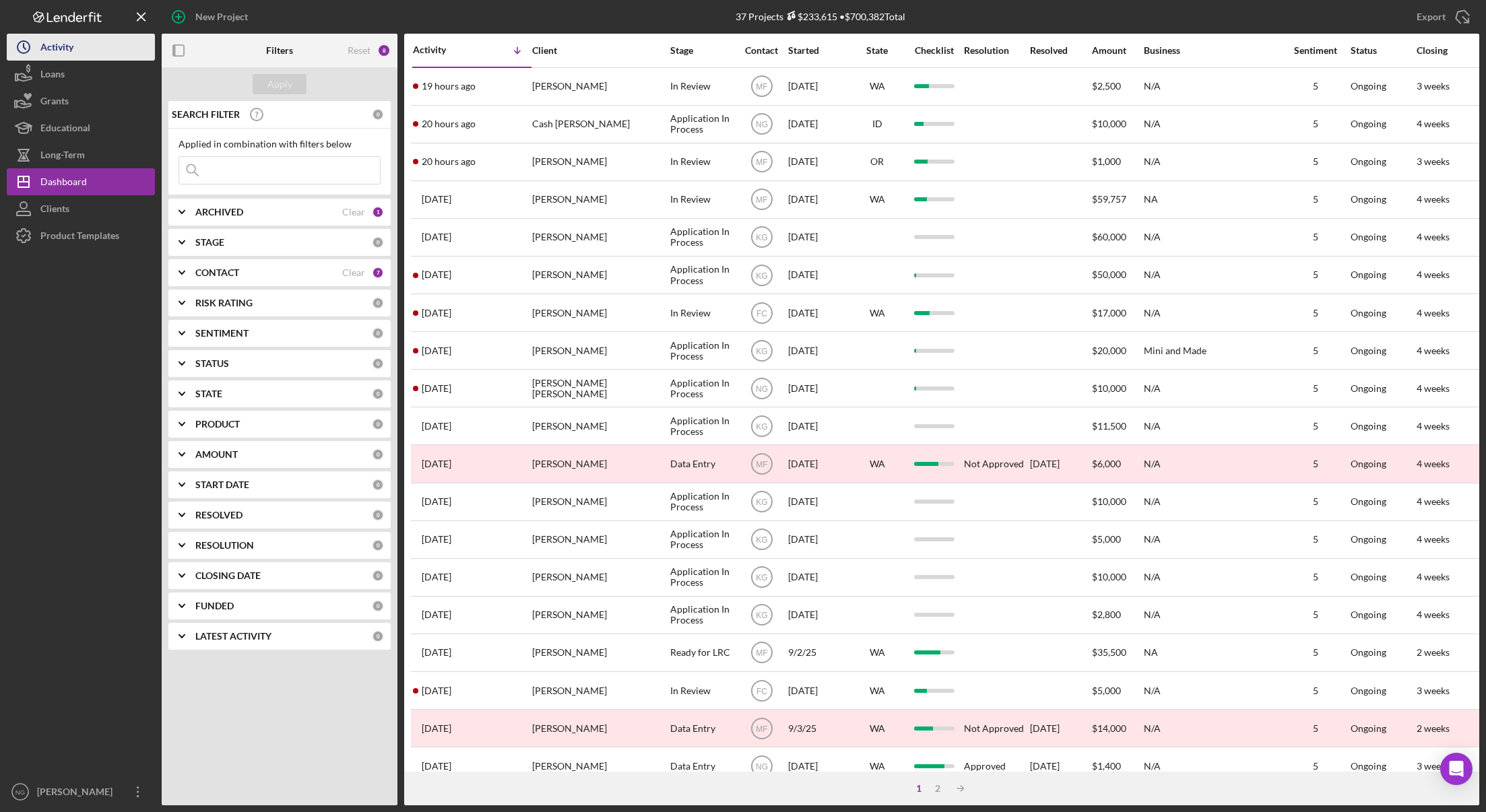
click at [84, 50] on button "Icon/History Activity" at bounding box center [80, 47] width 148 height 27
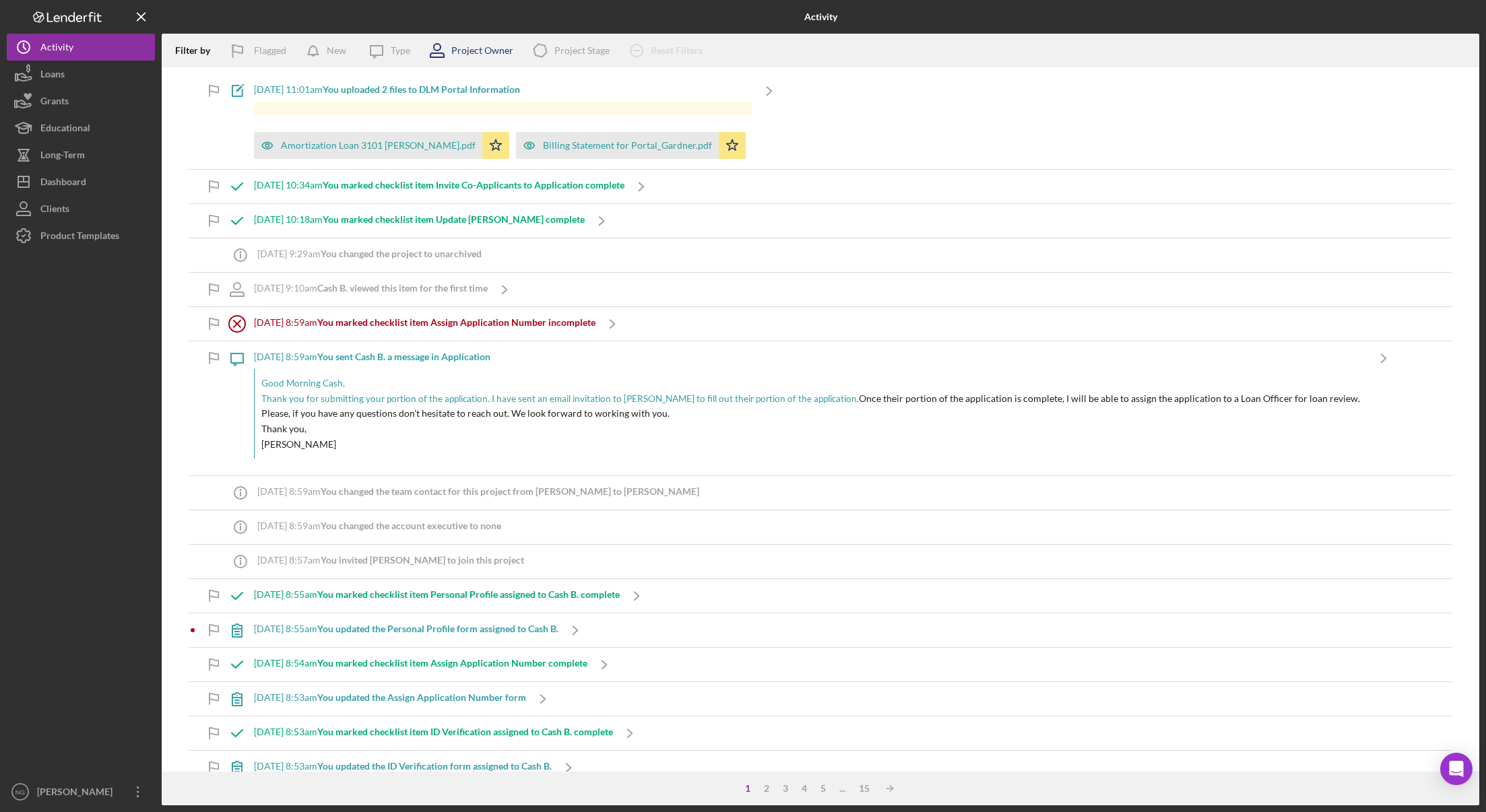
click at [483, 50] on div "Project Owner" at bounding box center [483, 50] width 62 height 10
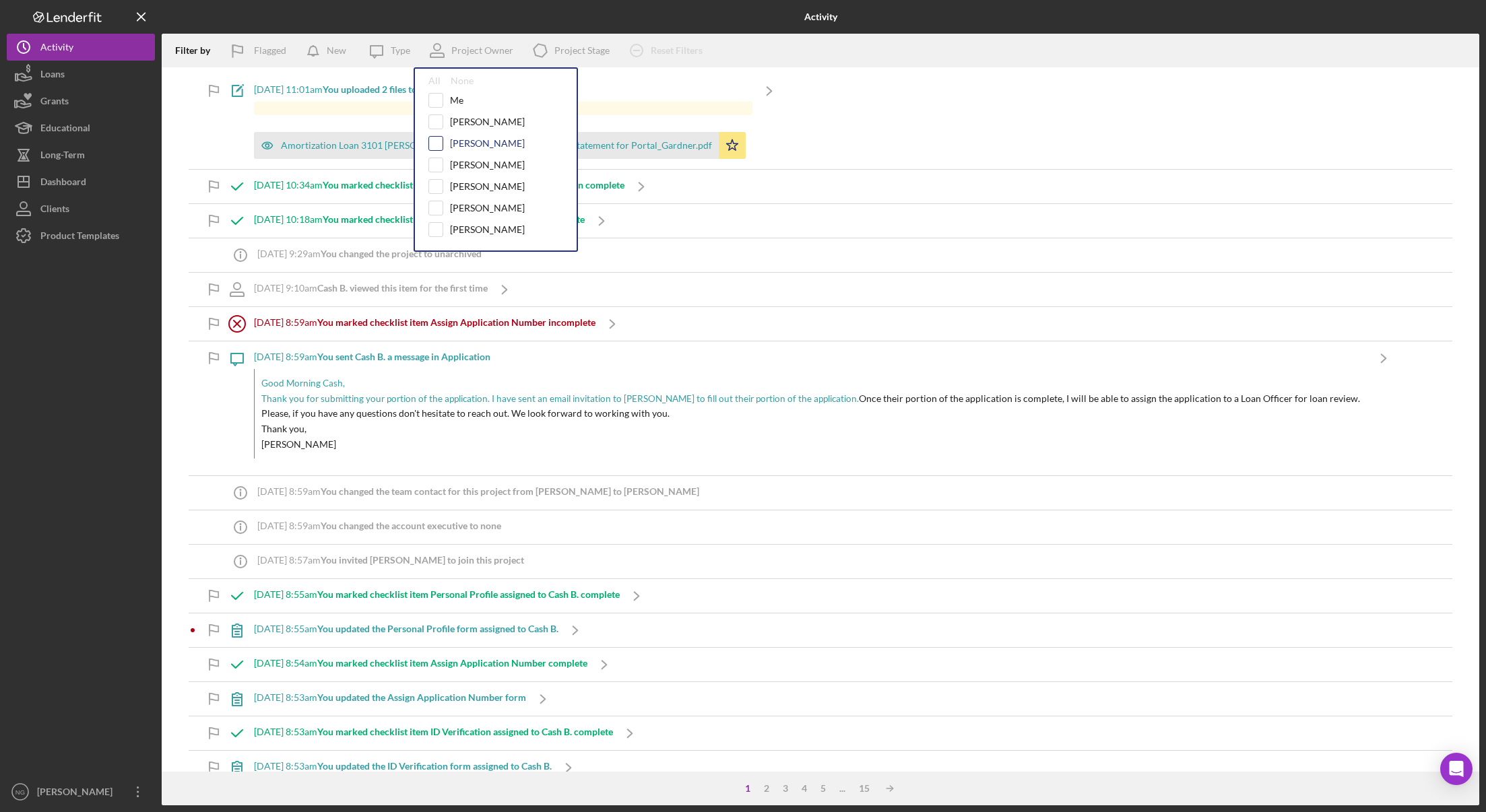
click at [435, 150] on input "checkbox" at bounding box center [436, 144] width 14 height 14
checkbox input "true"
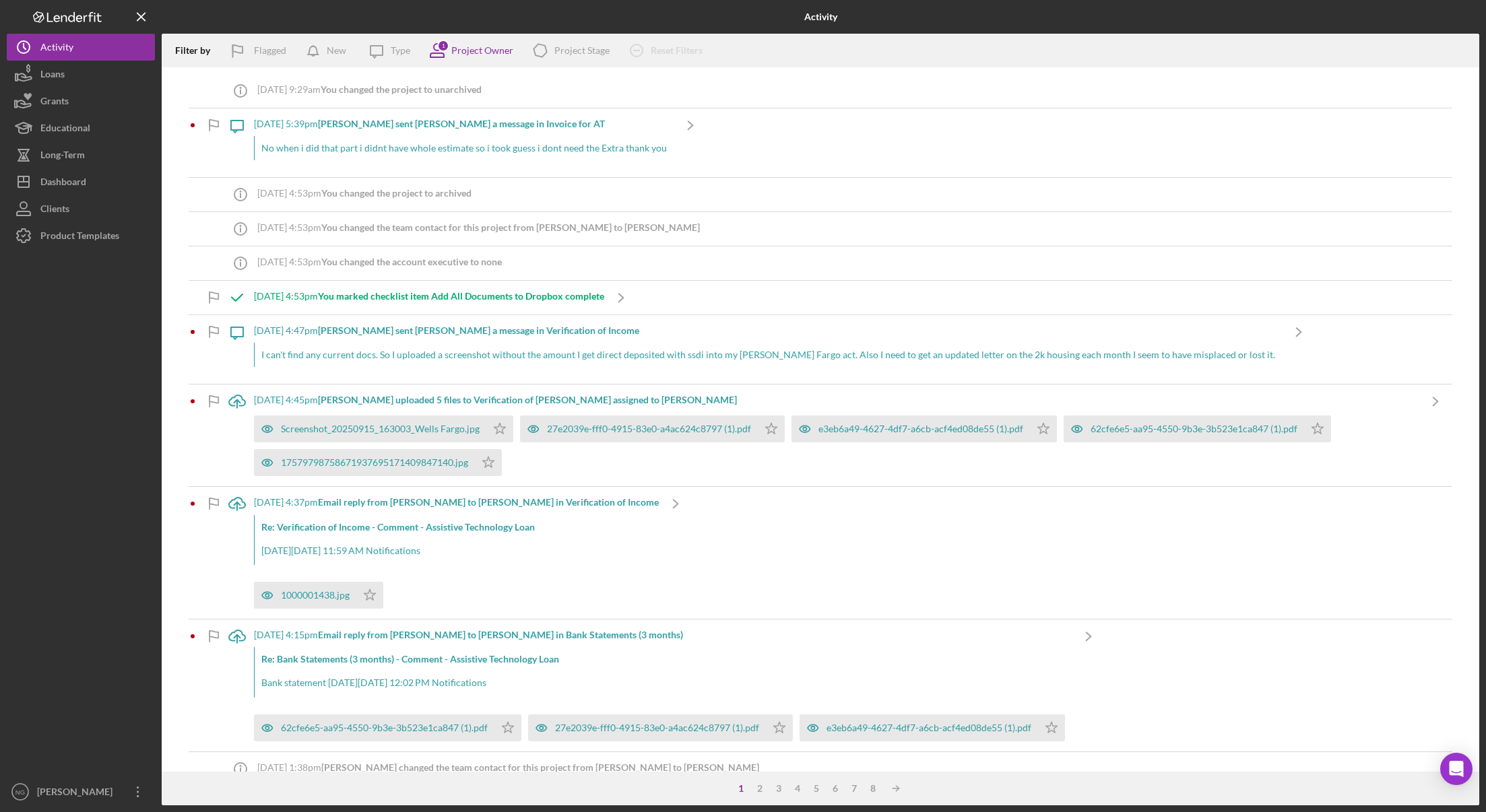
click at [185, 83] on div "Icon/Info [DATE] 9:29am You changed the project to unarchived Icon/Message [DAT…" at bounding box center [821, 419] width 1318 height 705
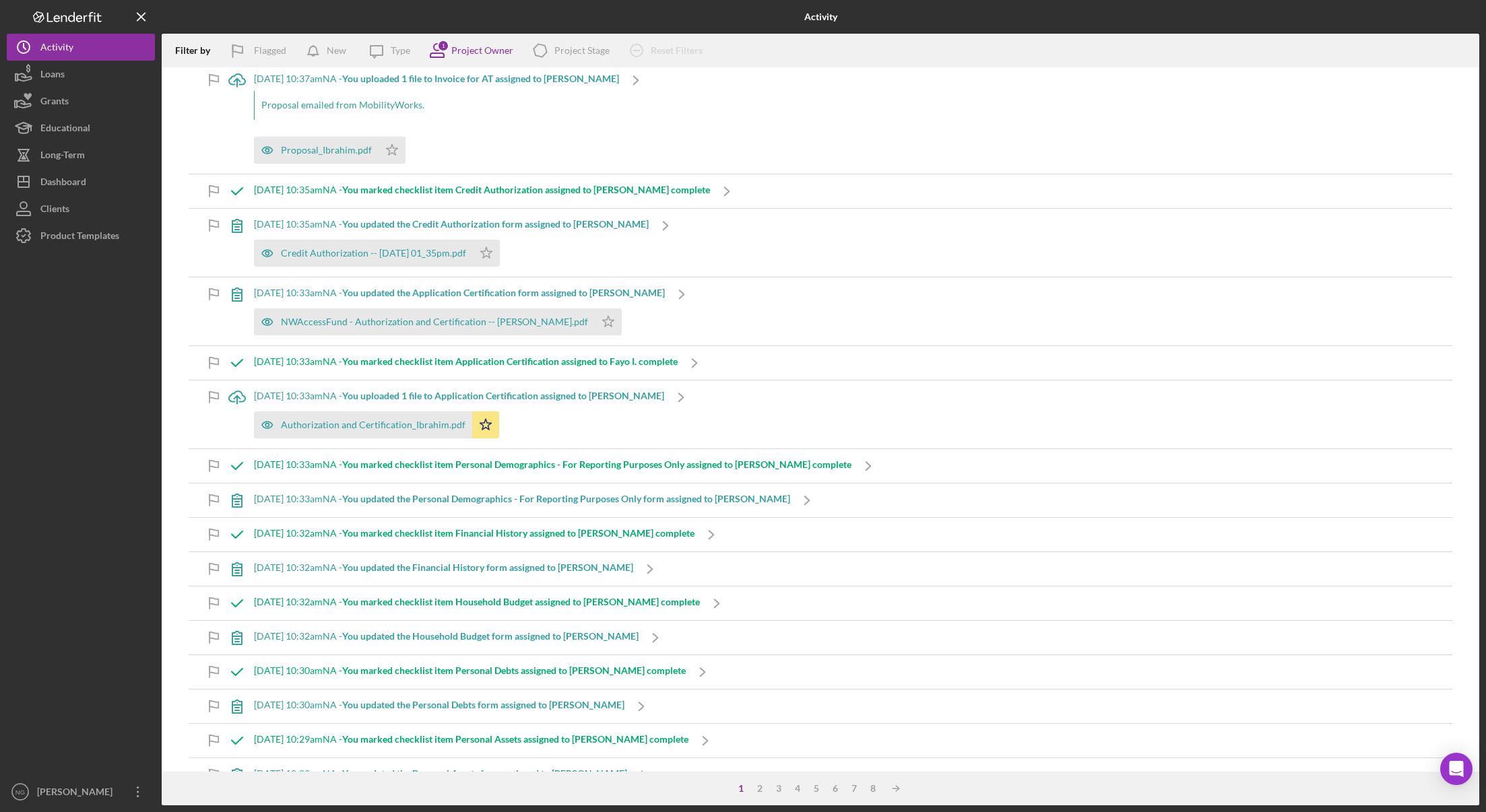
scroll to position [2223, 0]
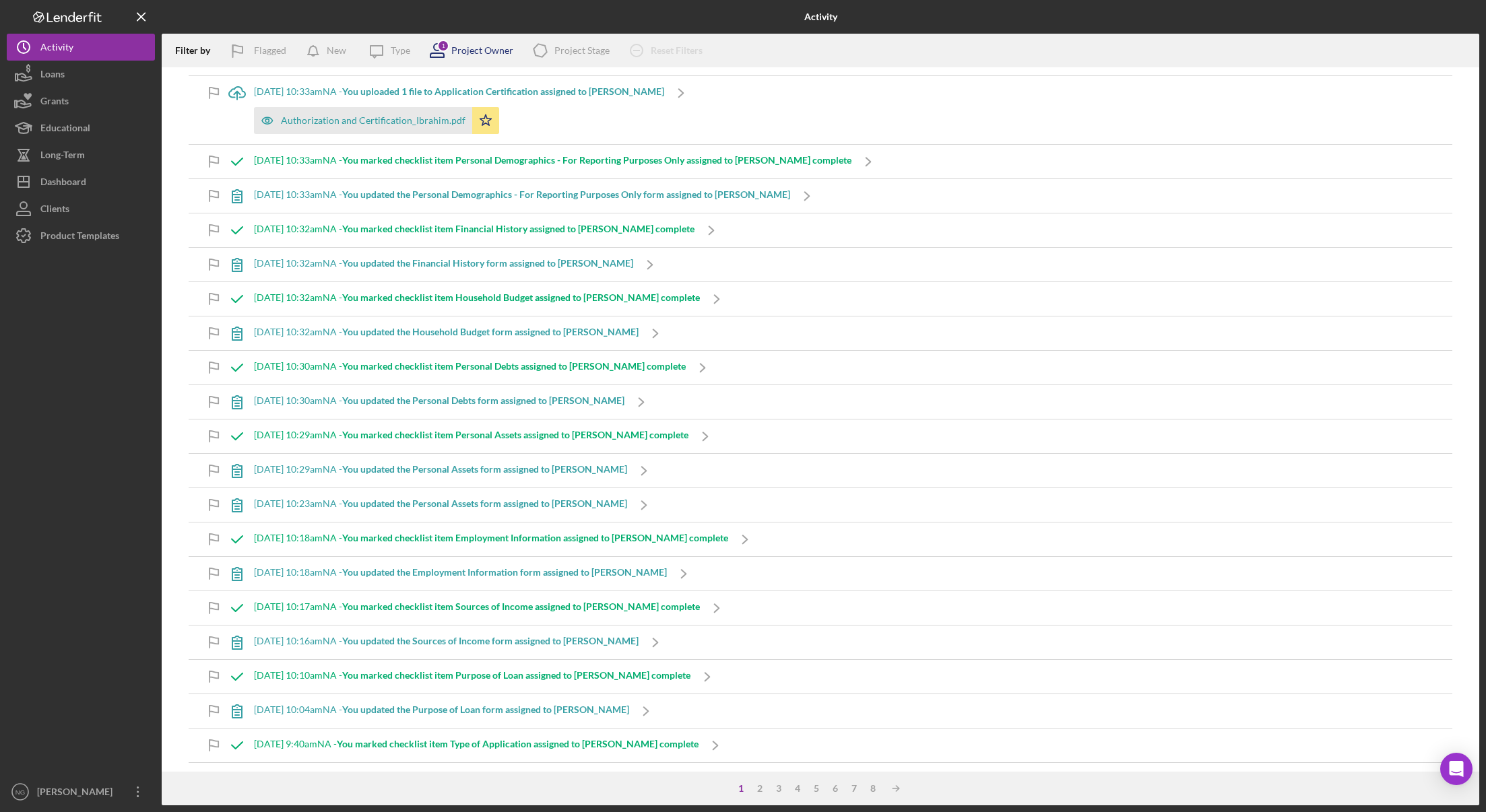
click at [450, 45] on icon at bounding box center [437, 50] width 34 height 34
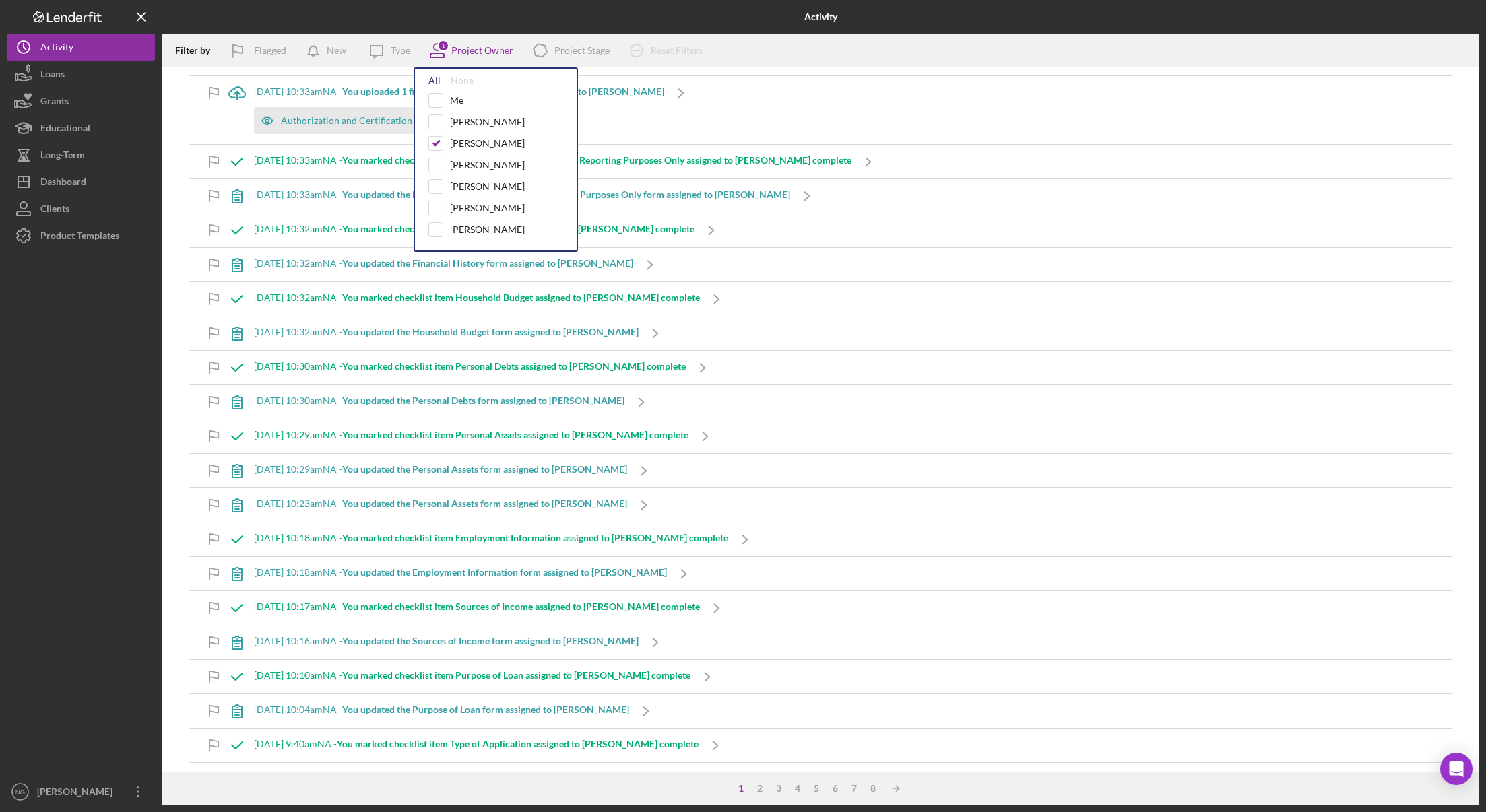
click at [434, 81] on div "All" at bounding box center [434, 80] width 12 height 10
checkbox input "true"
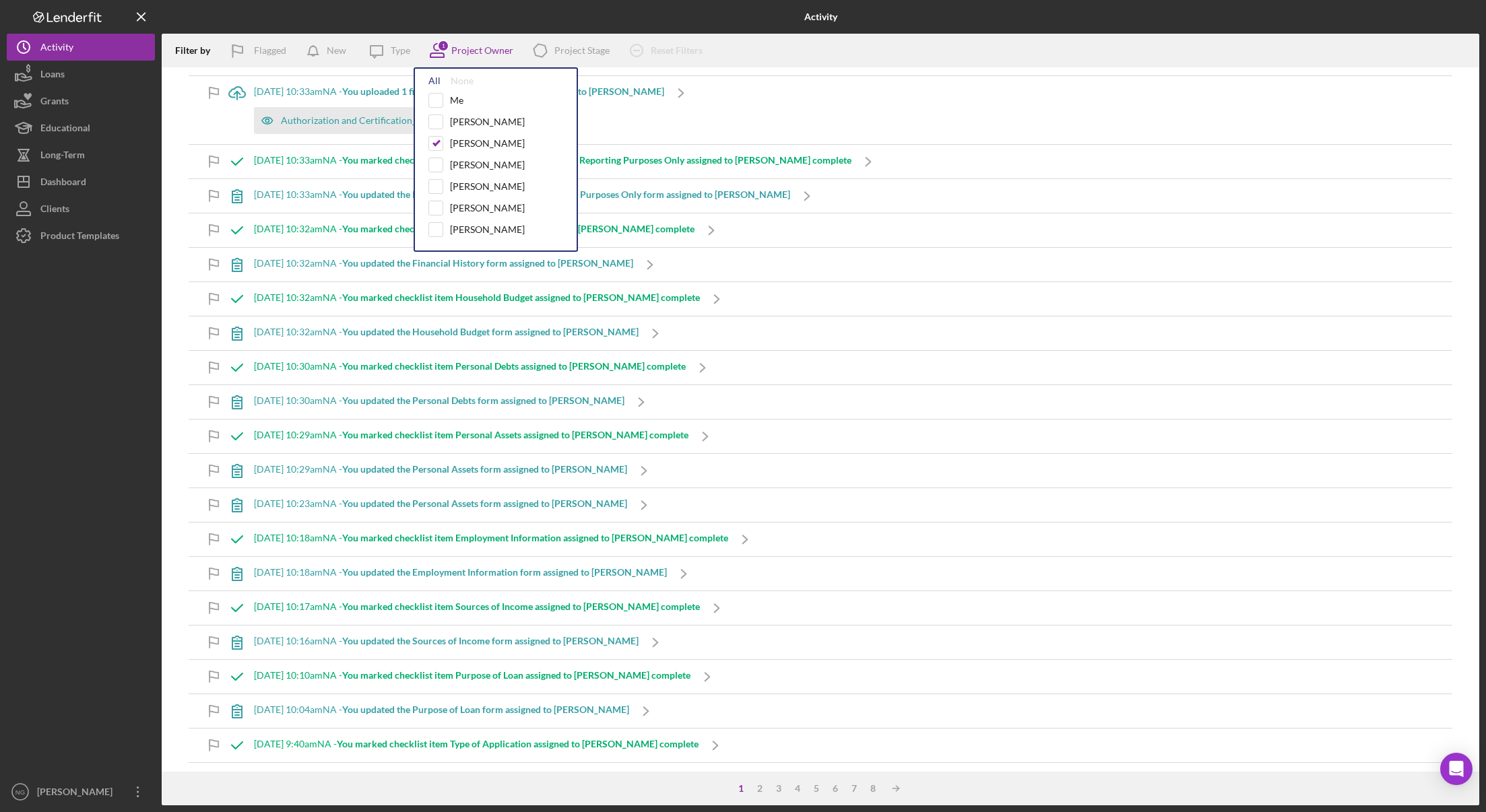
checkbox input "true"
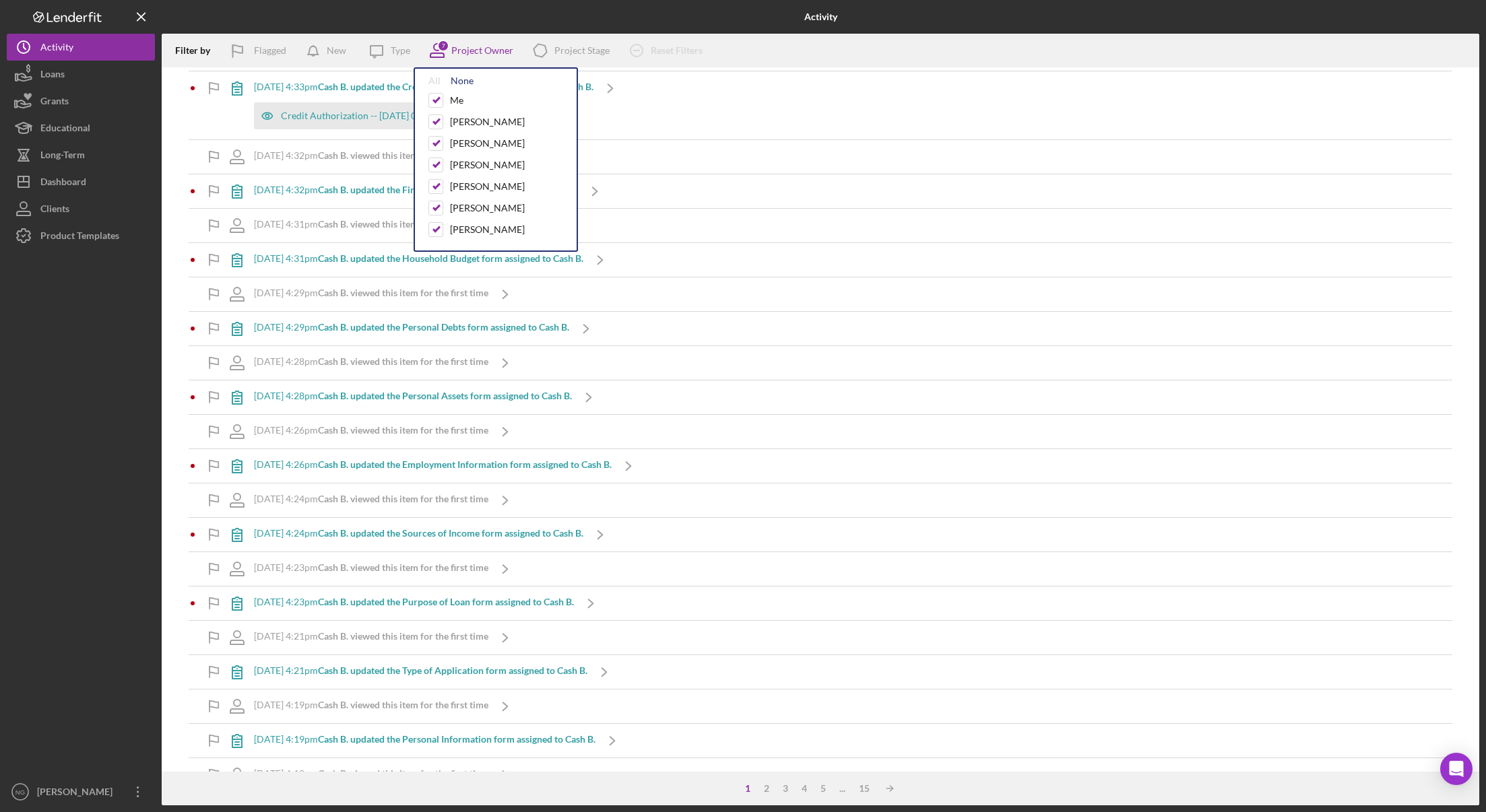
click at [472, 77] on div "None" at bounding box center [462, 80] width 22 height 10
checkbox input "false"
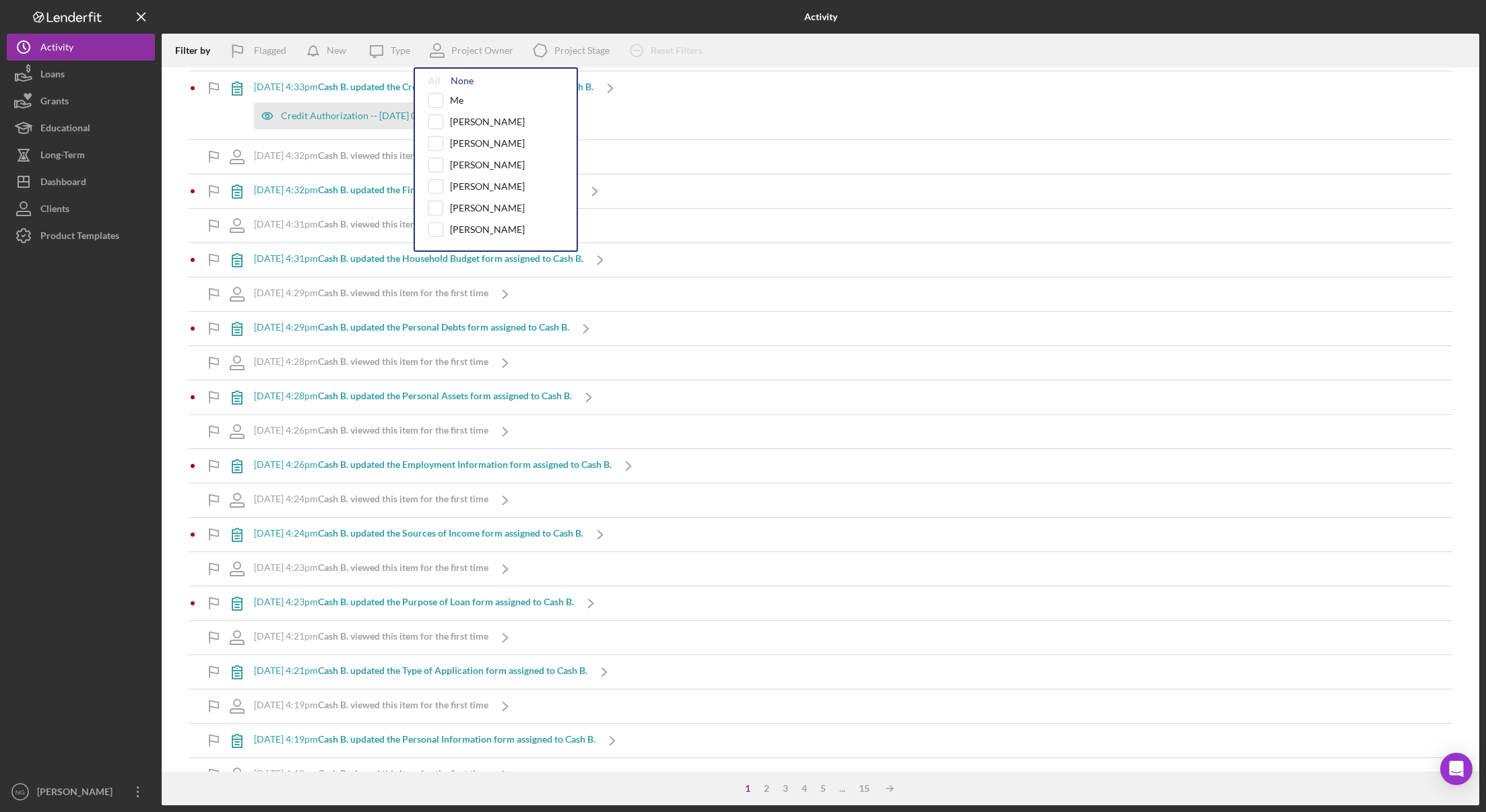
checkbox input "false"
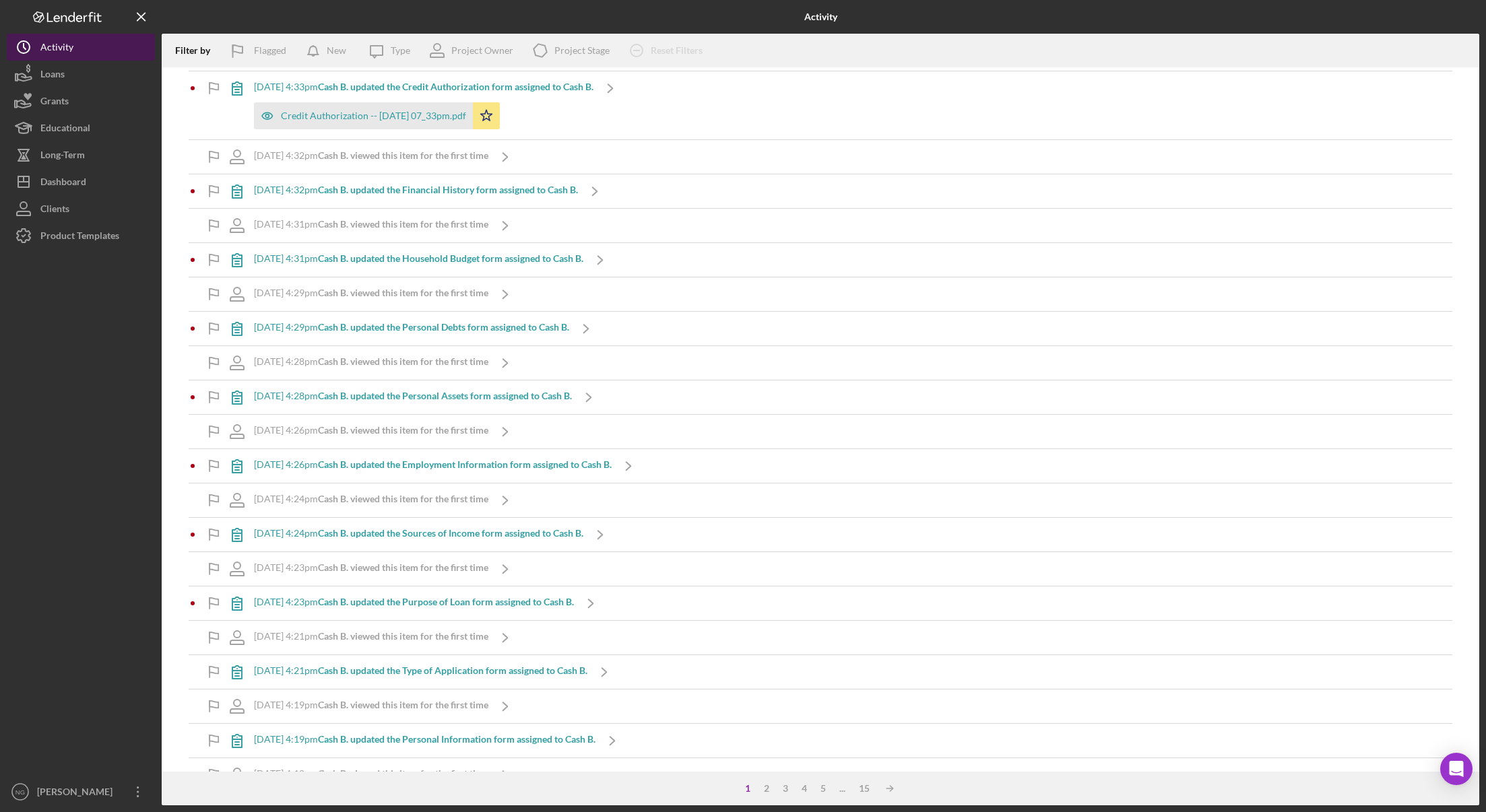
click at [99, 48] on button "Icon/History Activity" at bounding box center [80, 47] width 148 height 27
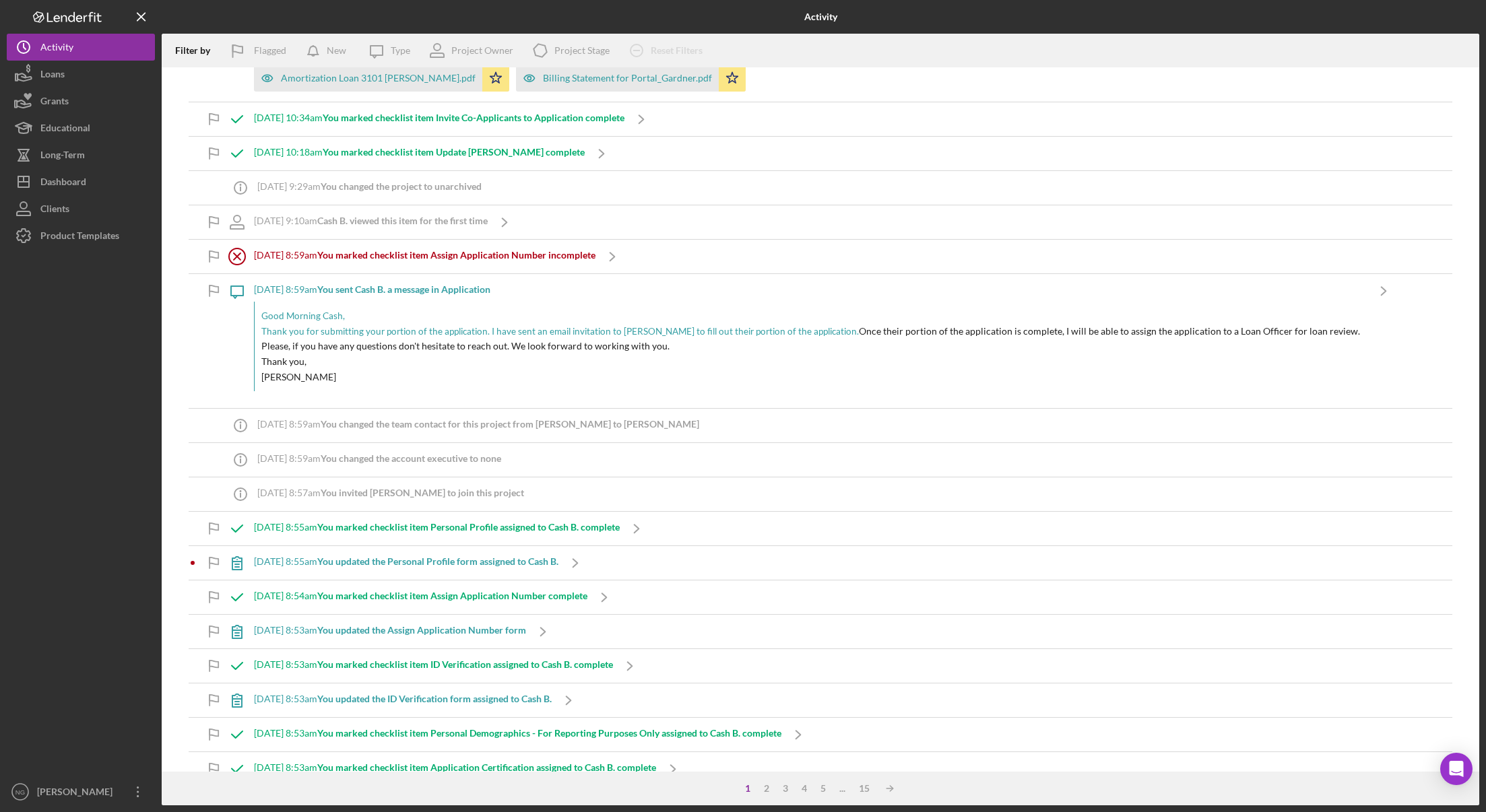
scroll to position [0, 0]
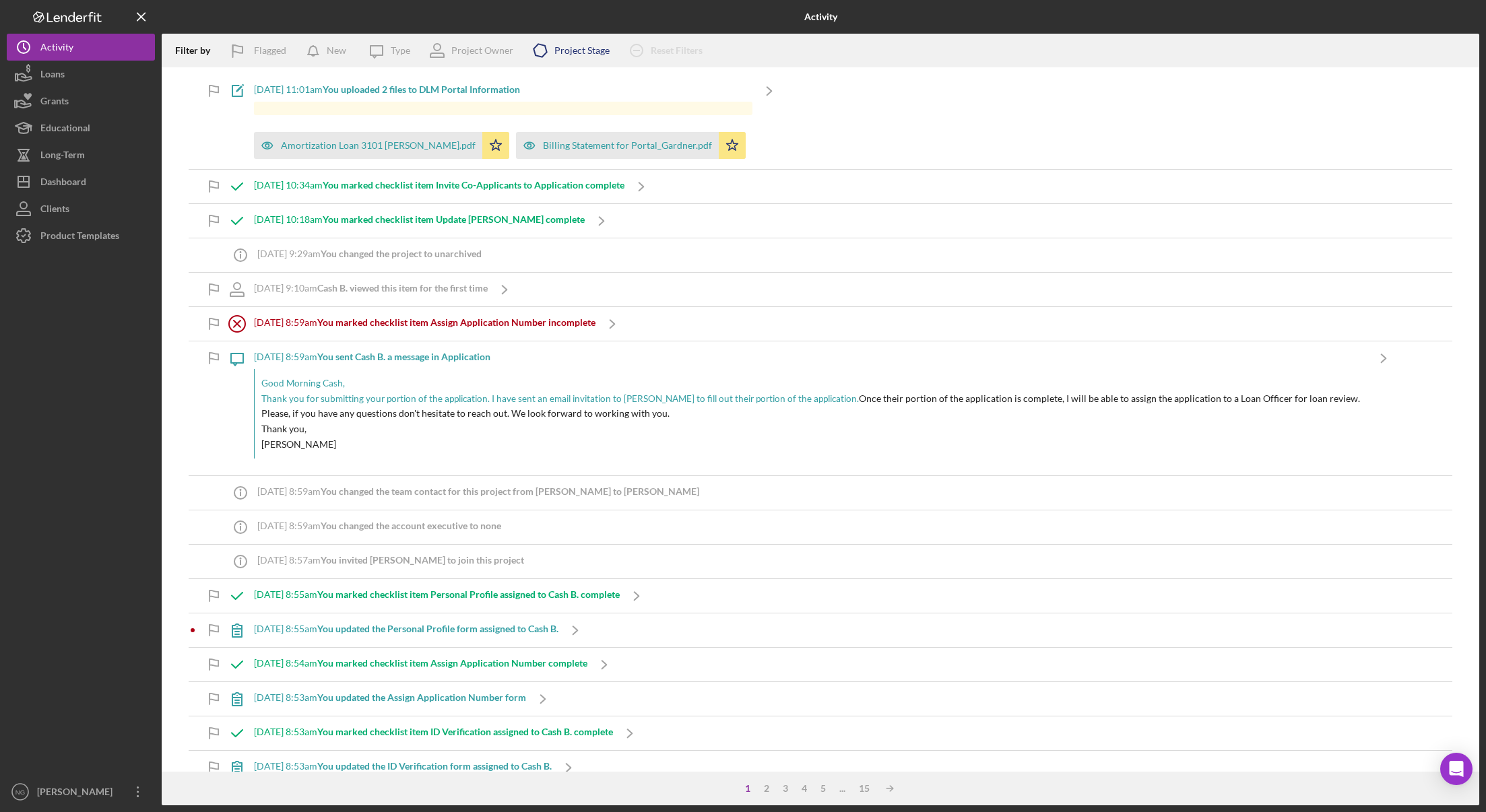
click at [586, 53] on div "Project Stage" at bounding box center [582, 50] width 55 height 10
click at [81, 188] on div "Dashboard" at bounding box center [63, 183] width 46 height 30
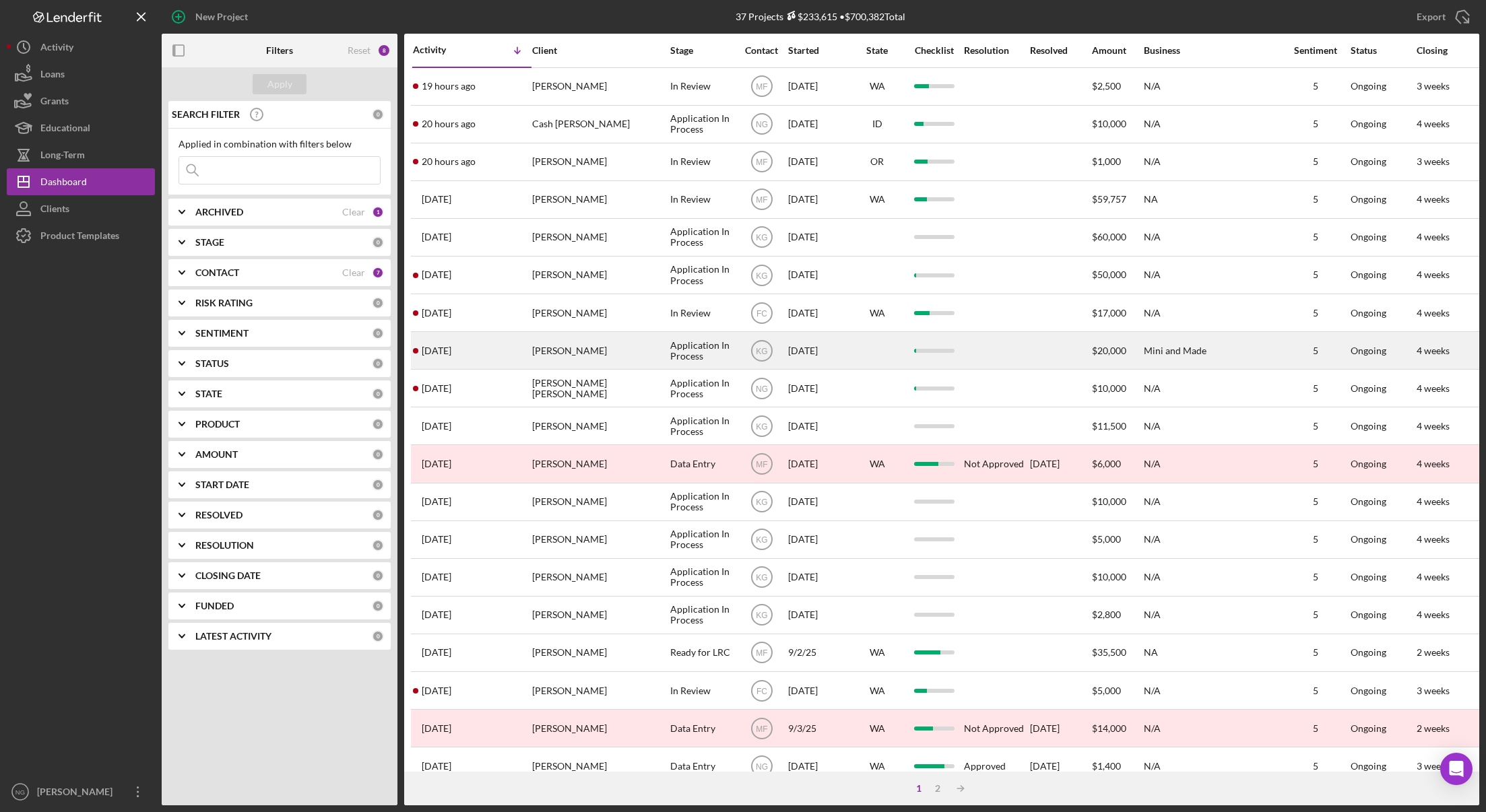
click at [618, 355] on div "[PERSON_NAME]" at bounding box center [599, 350] width 135 height 35
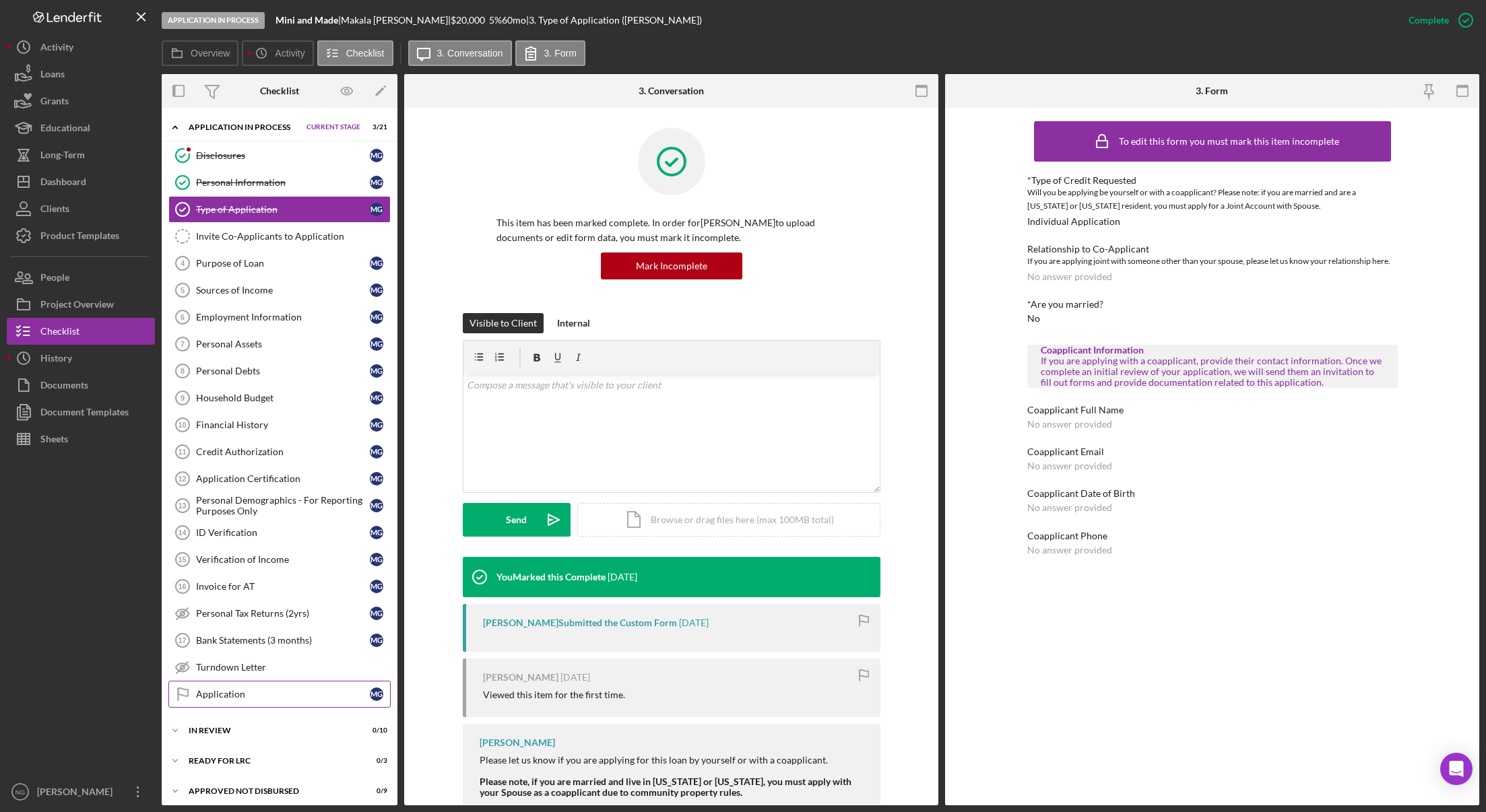
click at [218, 696] on div "Application" at bounding box center [283, 694] width 174 height 10
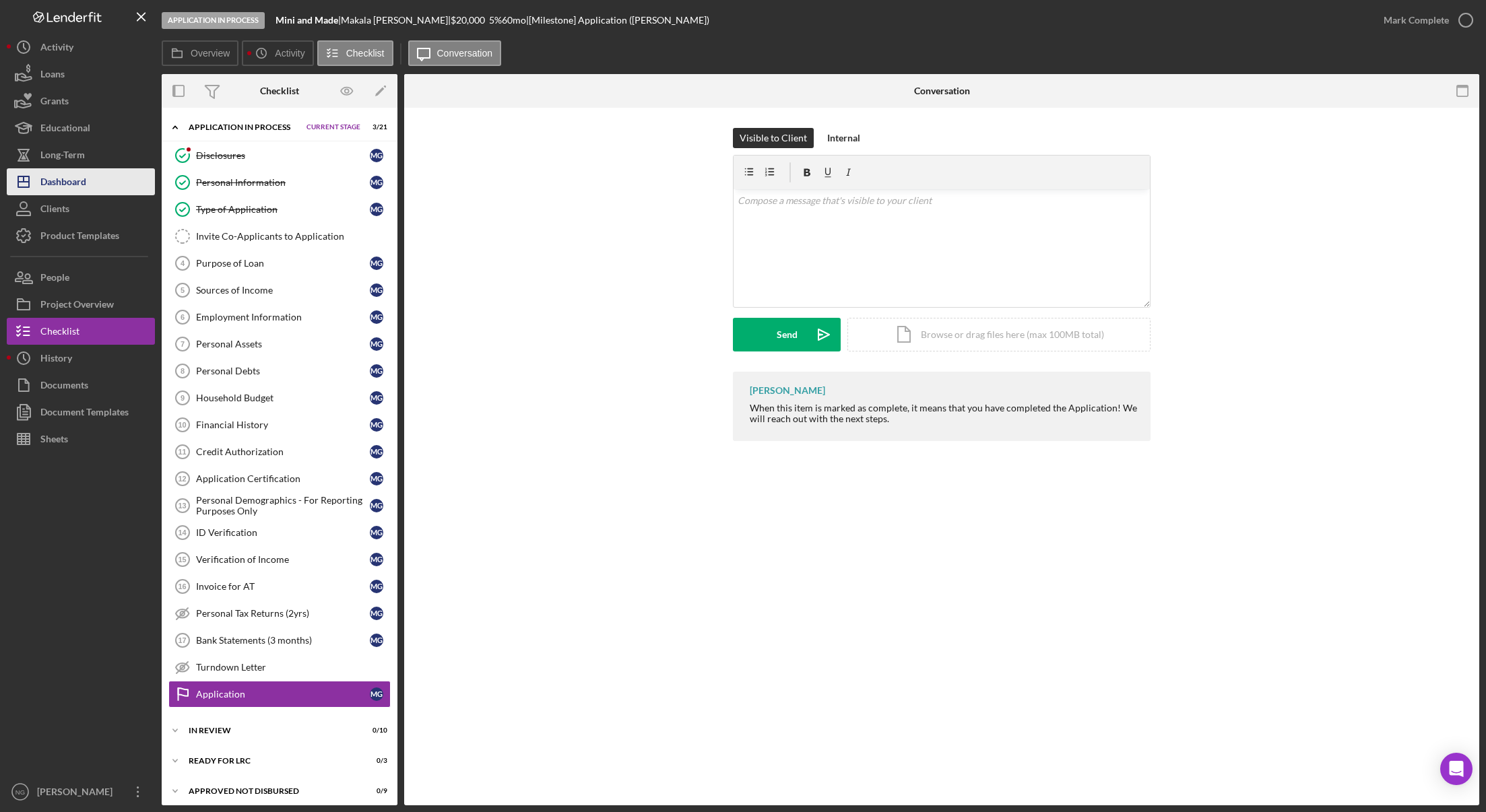
click at [100, 183] on button "Icon/Dashboard Dashboard" at bounding box center [80, 182] width 148 height 27
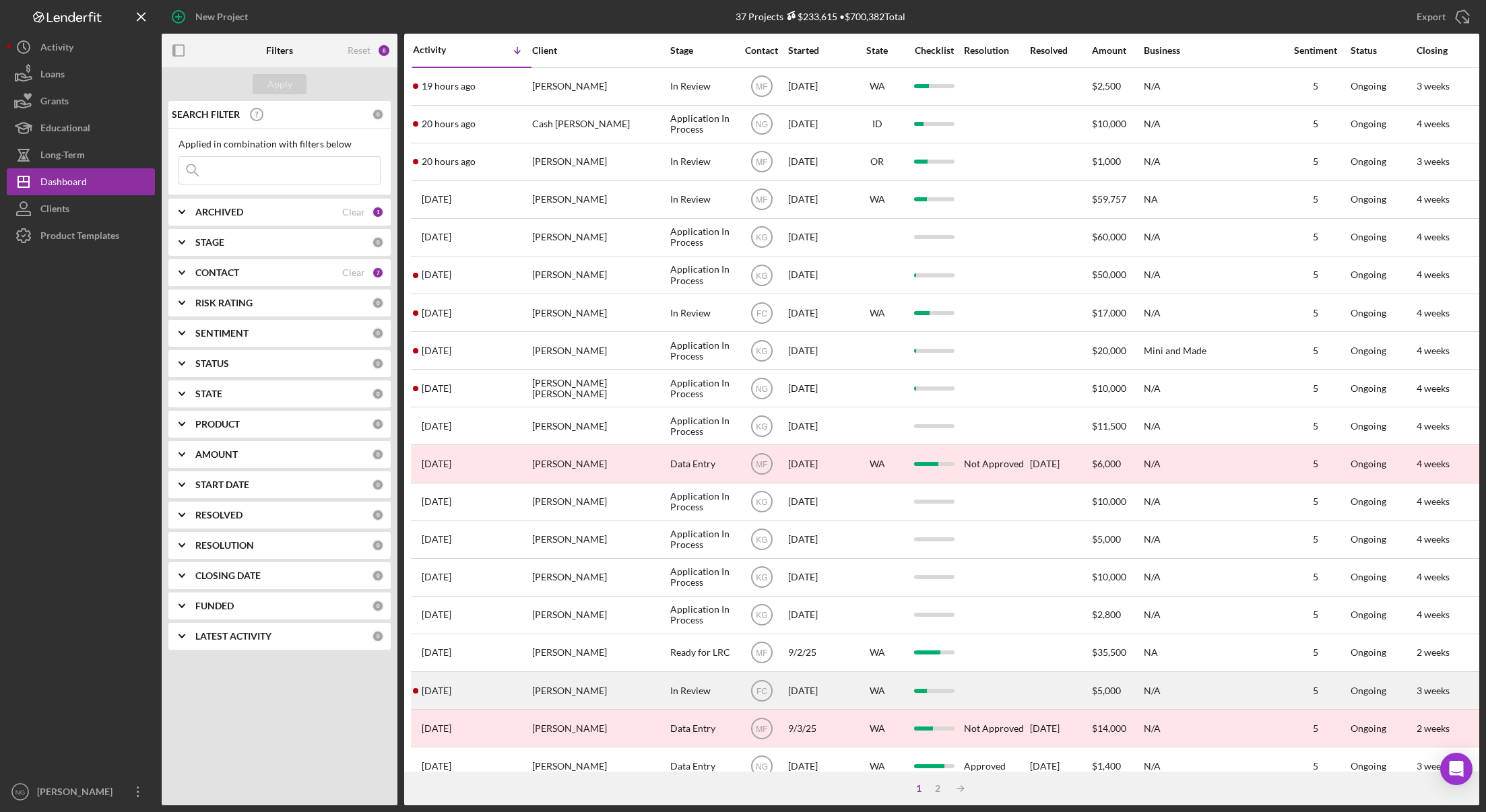
click at [514, 696] on div "[DATE] [PERSON_NAME]" at bounding box center [472, 690] width 118 height 35
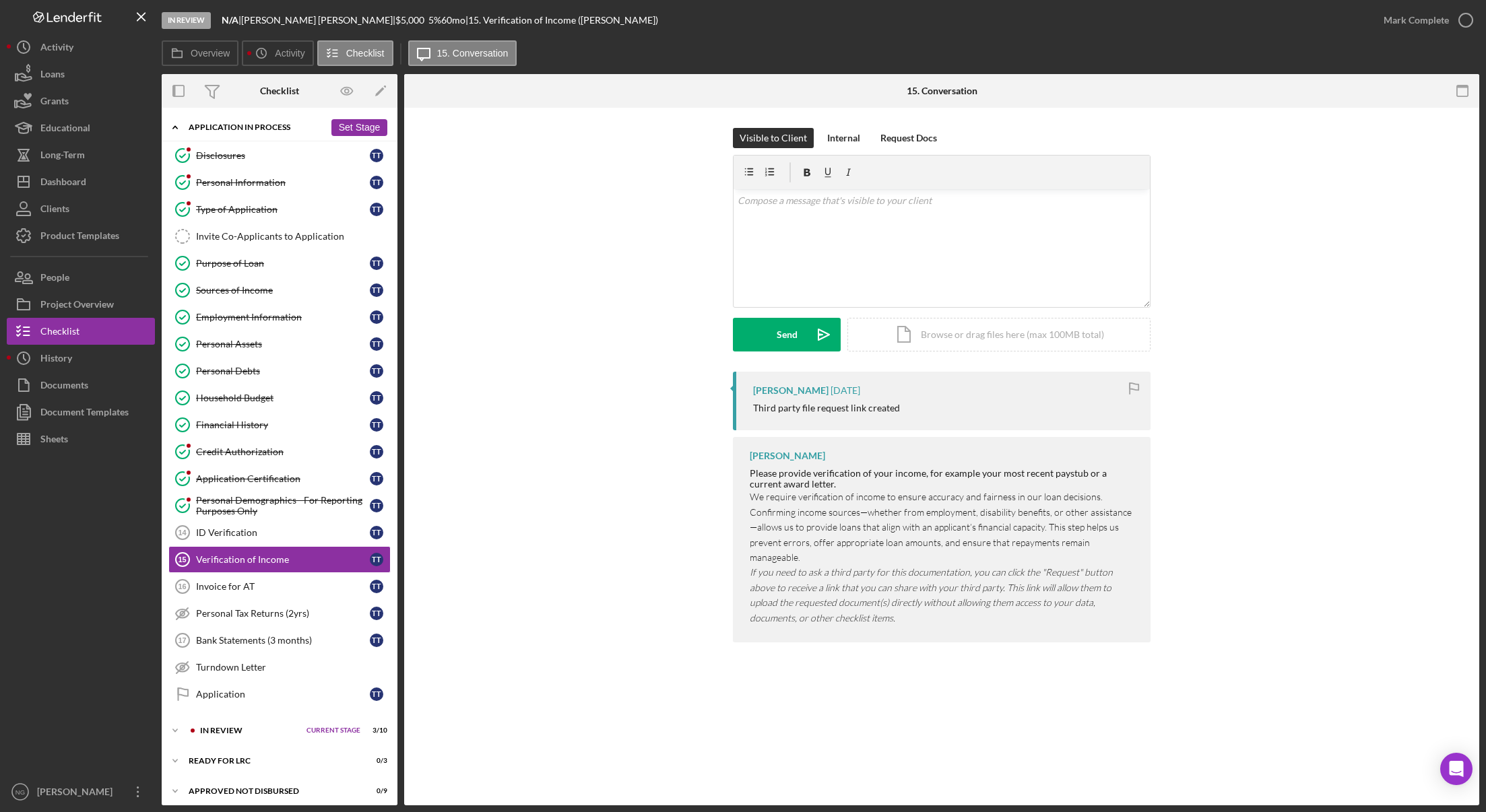
click at [272, 121] on div "Icon/Expander Application In Process 13 / 21 Set Stage" at bounding box center [279, 128] width 236 height 28
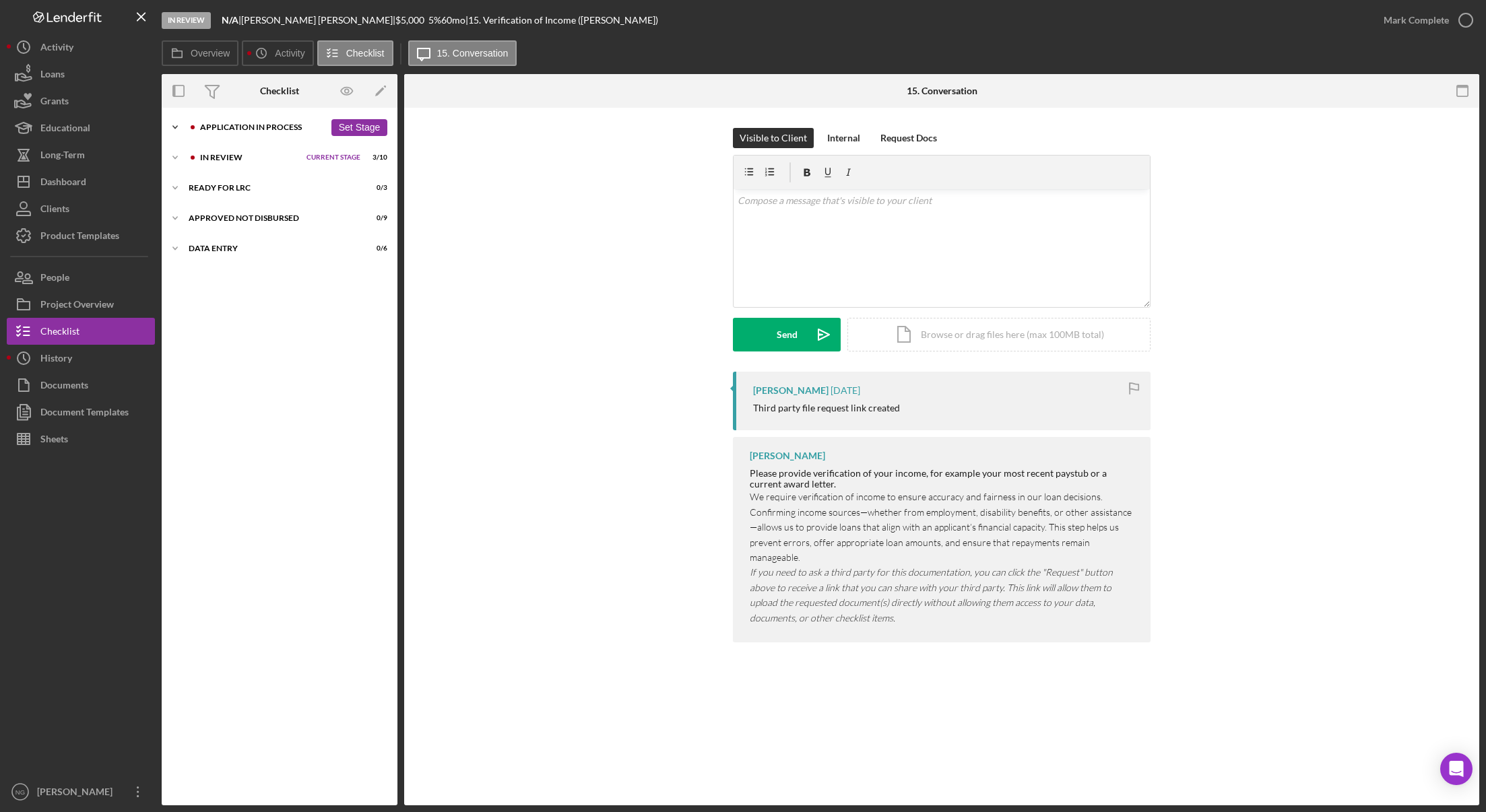
click at [272, 121] on div "Icon/Expander Application In Process 13 / 21 Set Stage" at bounding box center [279, 127] width 236 height 27
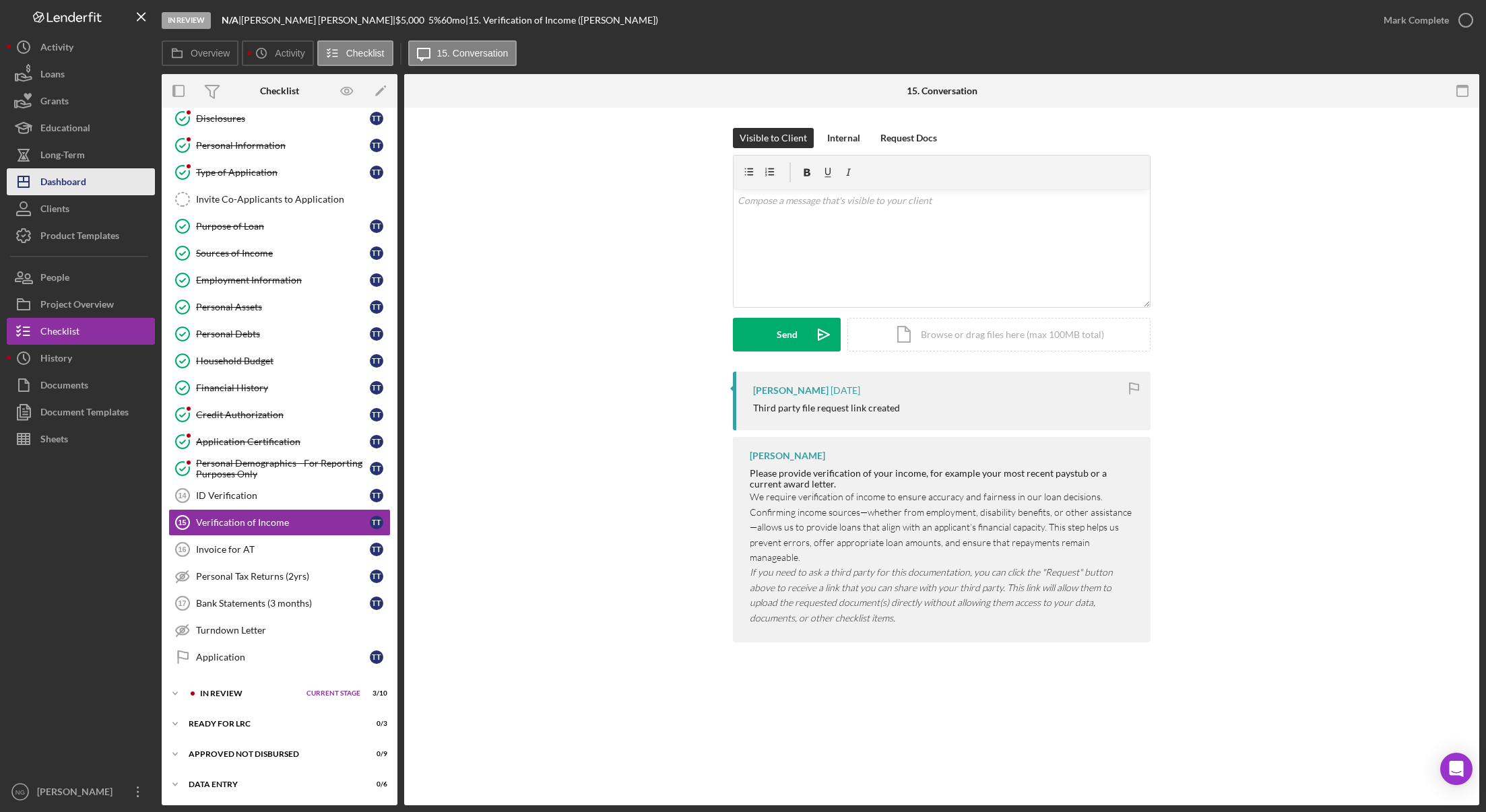
click at [83, 184] on div "Dashboard" at bounding box center [63, 183] width 46 height 30
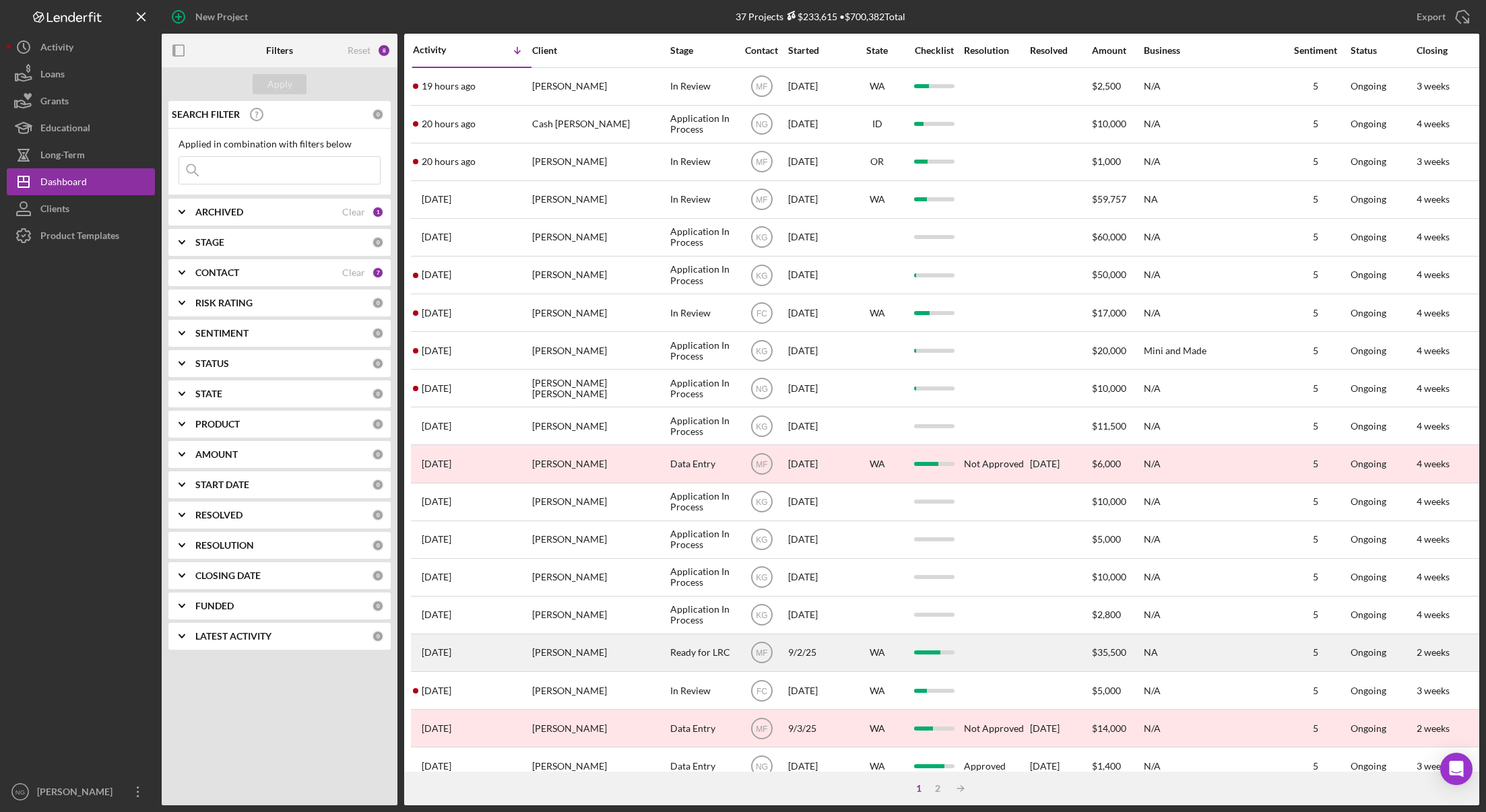
click at [570, 661] on div "[PERSON_NAME]" at bounding box center [599, 653] width 135 height 35
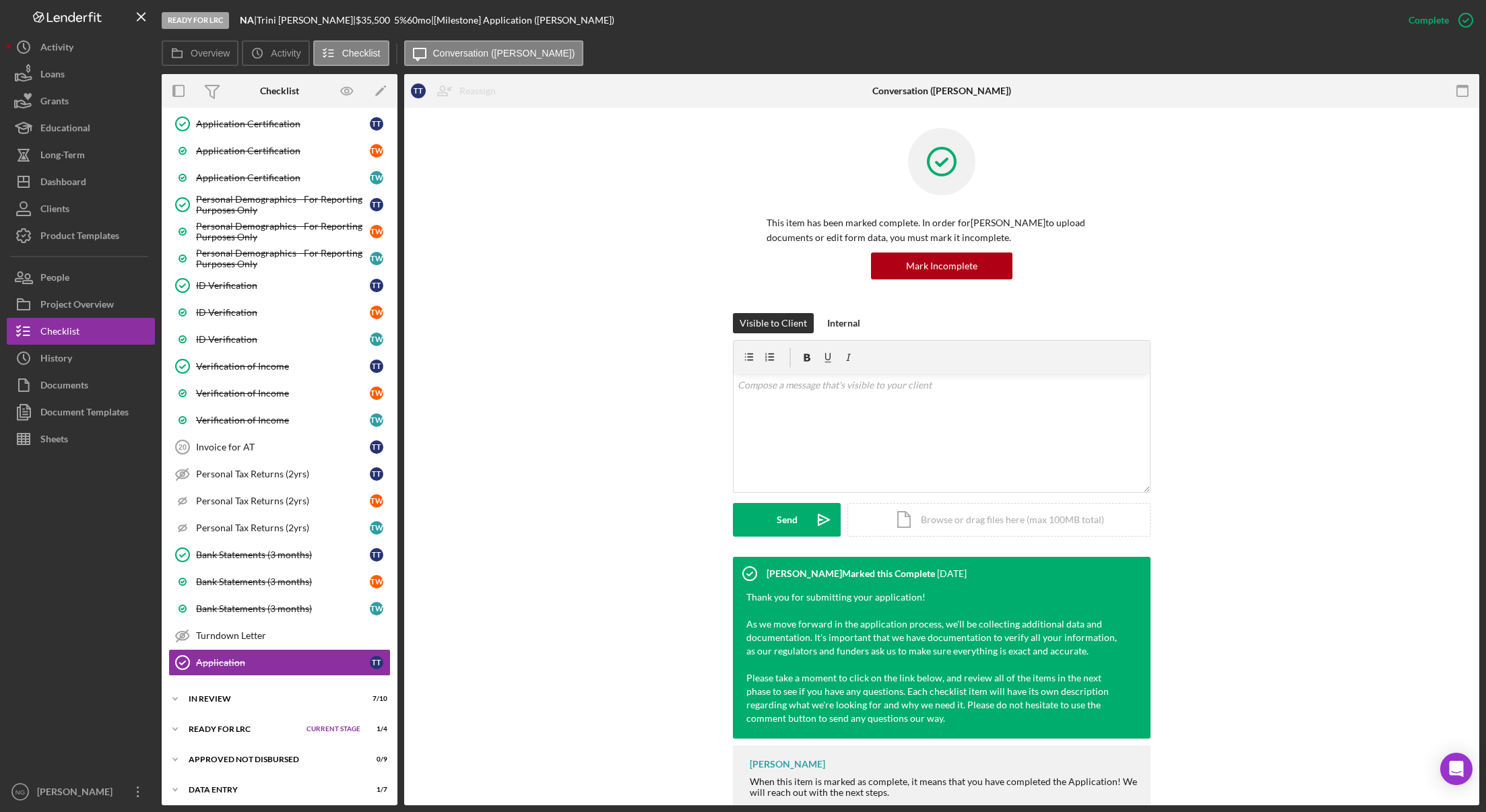
scroll to position [873, 0]
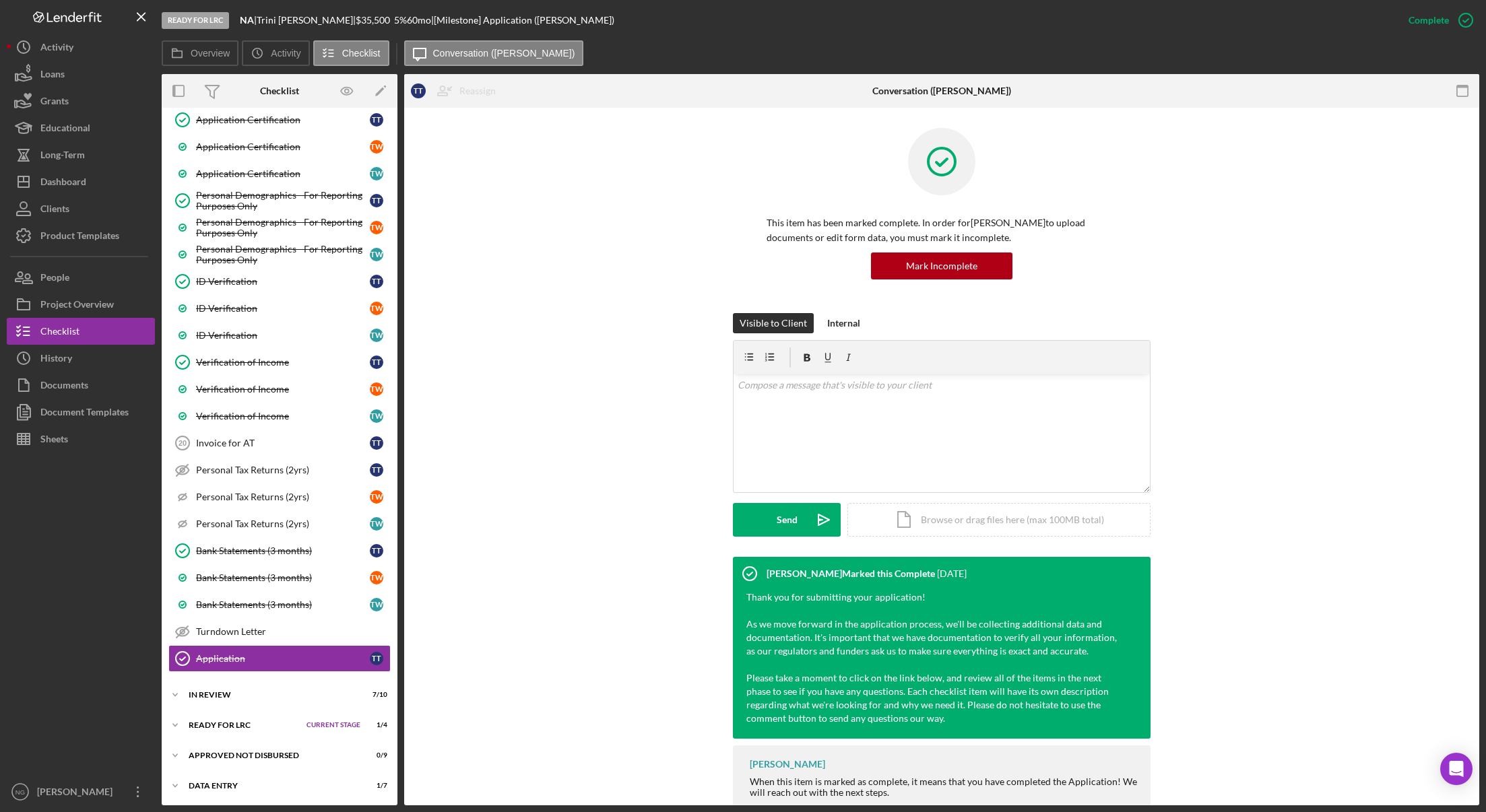
click at [119, 675] on div at bounding box center [80, 615] width 148 height 326
click at [74, 180] on div "Dashboard" at bounding box center [63, 183] width 46 height 30
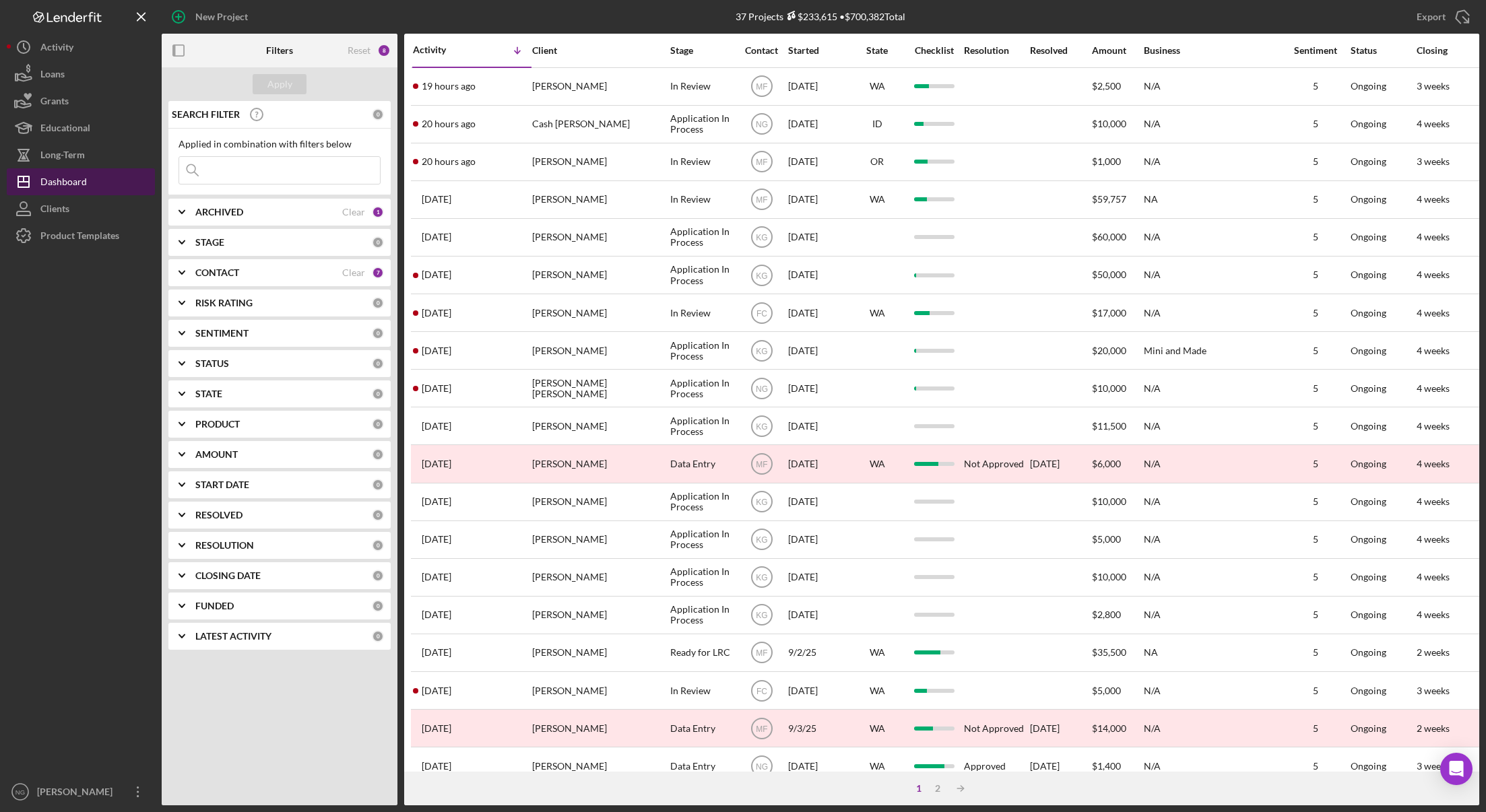
click at [91, 183] on button "Icon/Dashboard Dashboard" at bounding box center [80, 182] width 148 height 27
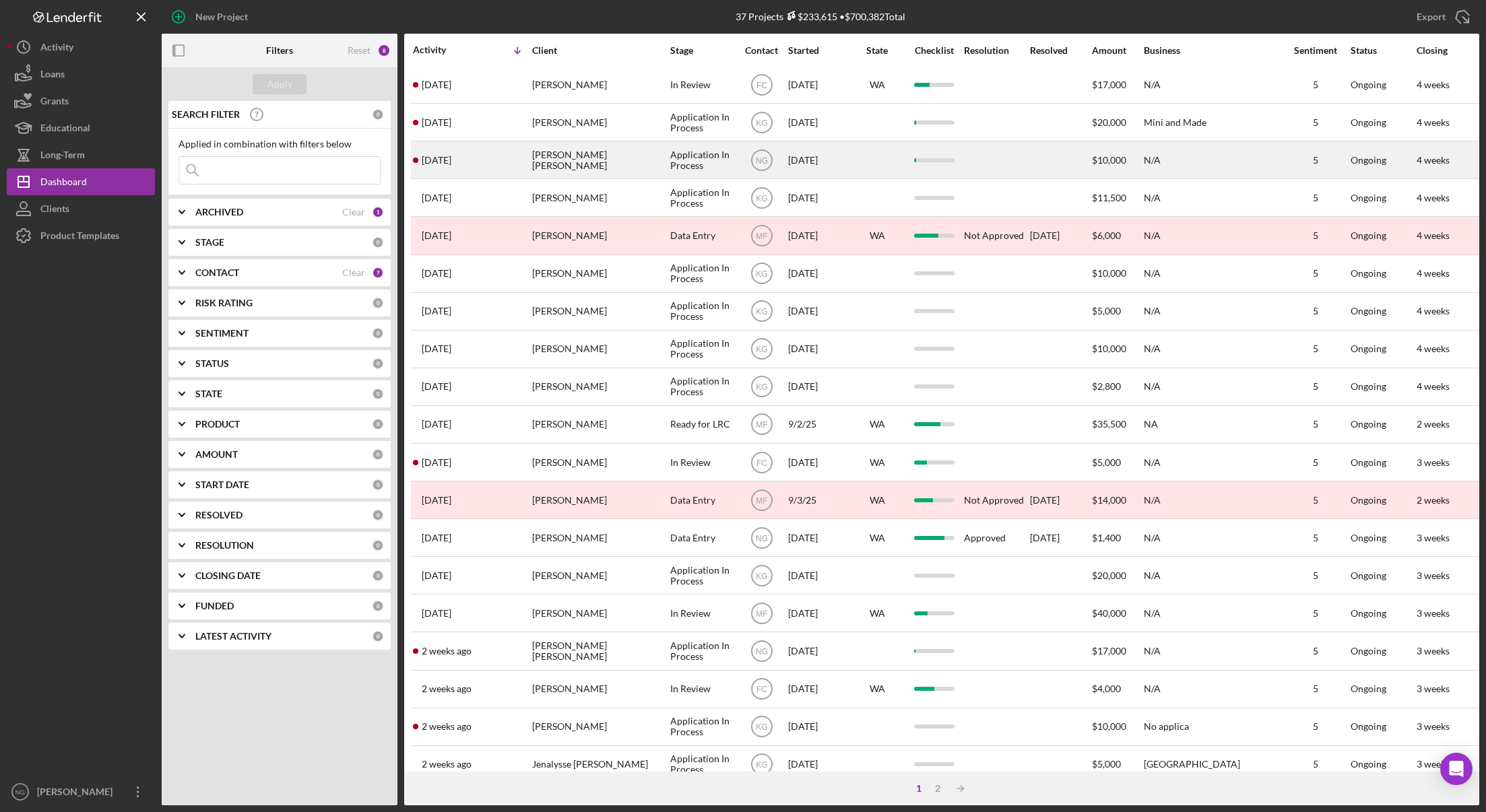
scroll to position [258, 0]
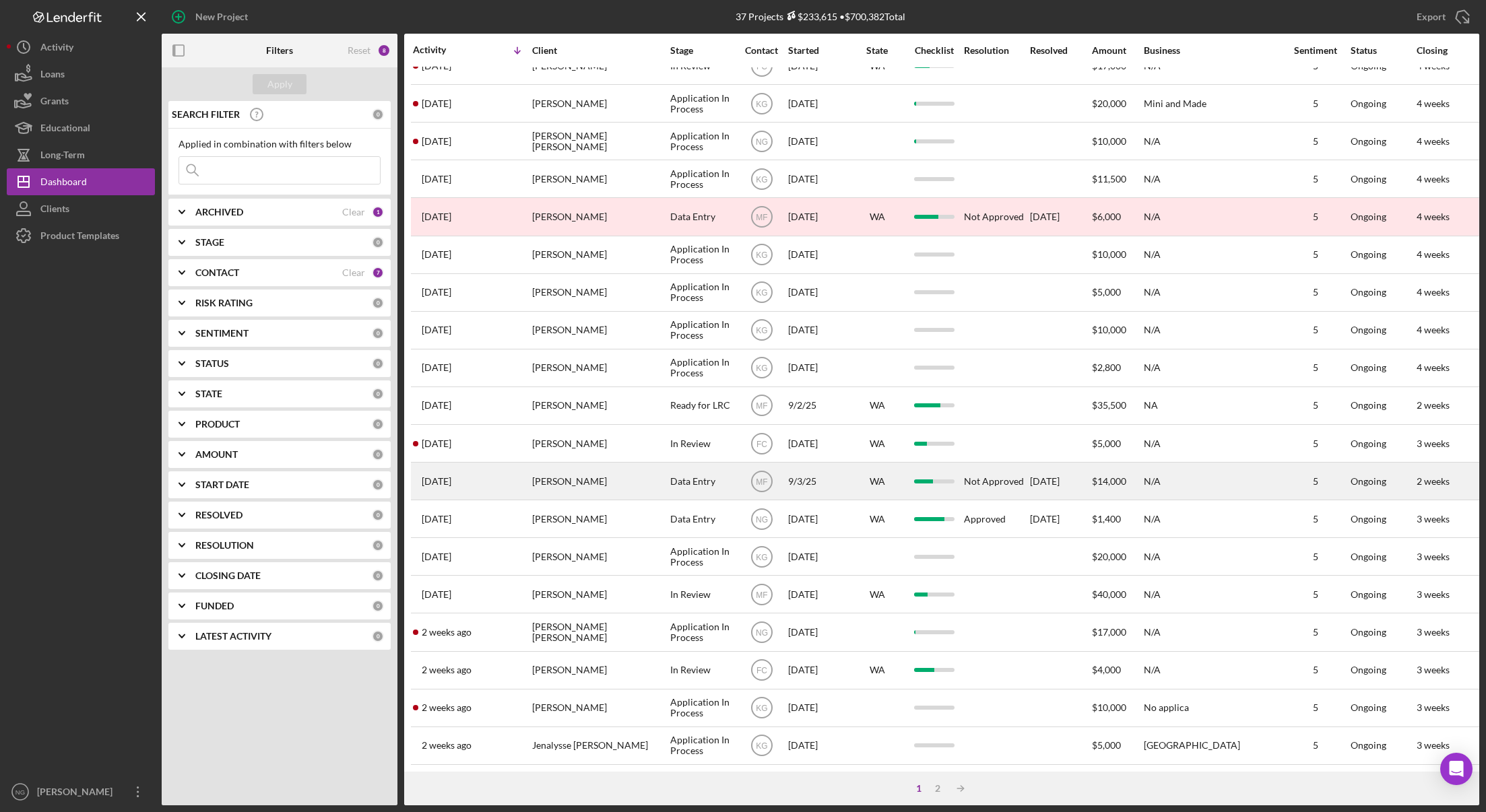
click at [569, 470] on div "[PERSON_NAME]" at bounding box center [599, 481] width 135 height 35
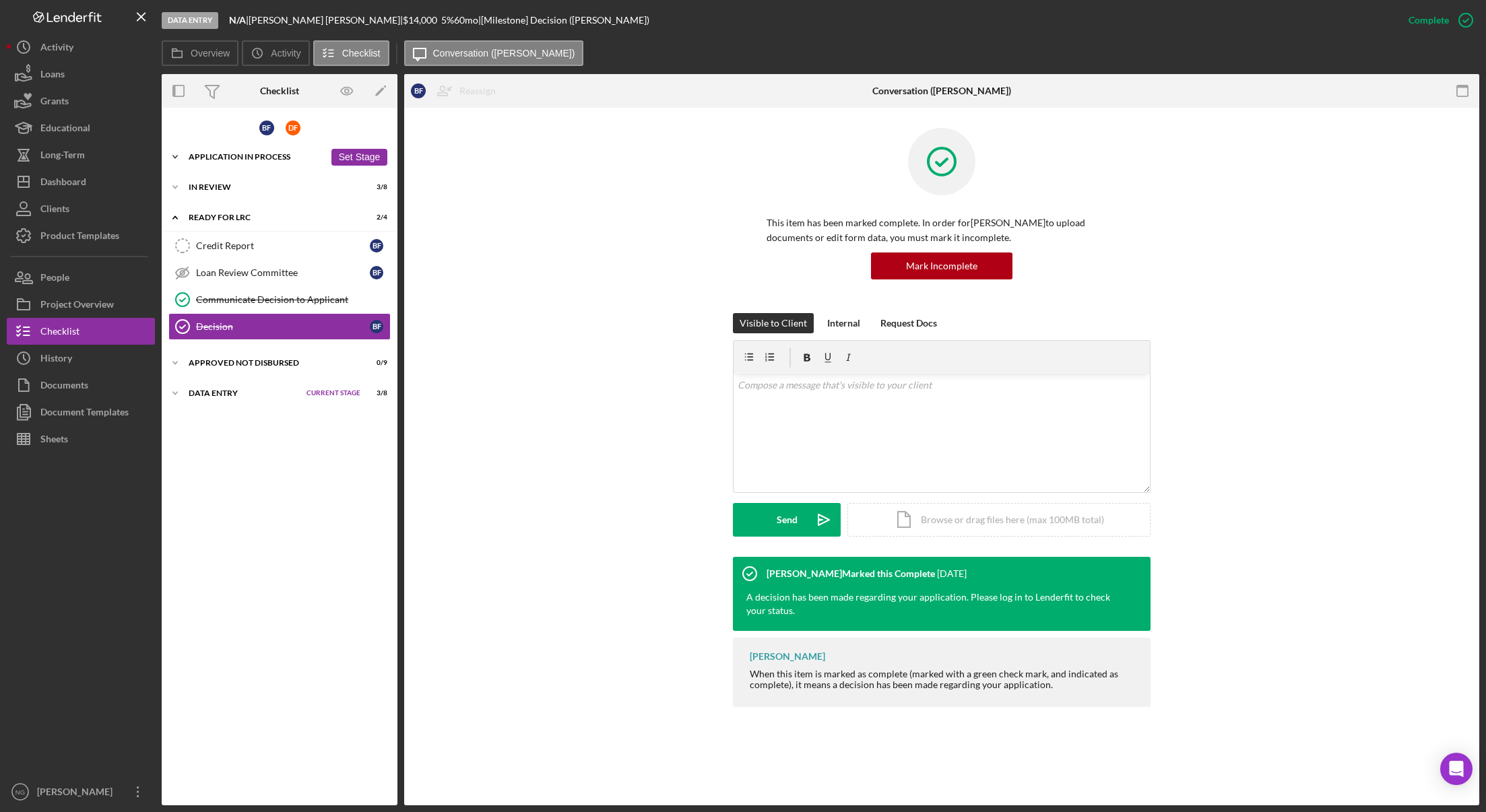
click at [224, 157] on div "Application In Process" at bounding box center [256, 157] width 136 height 8
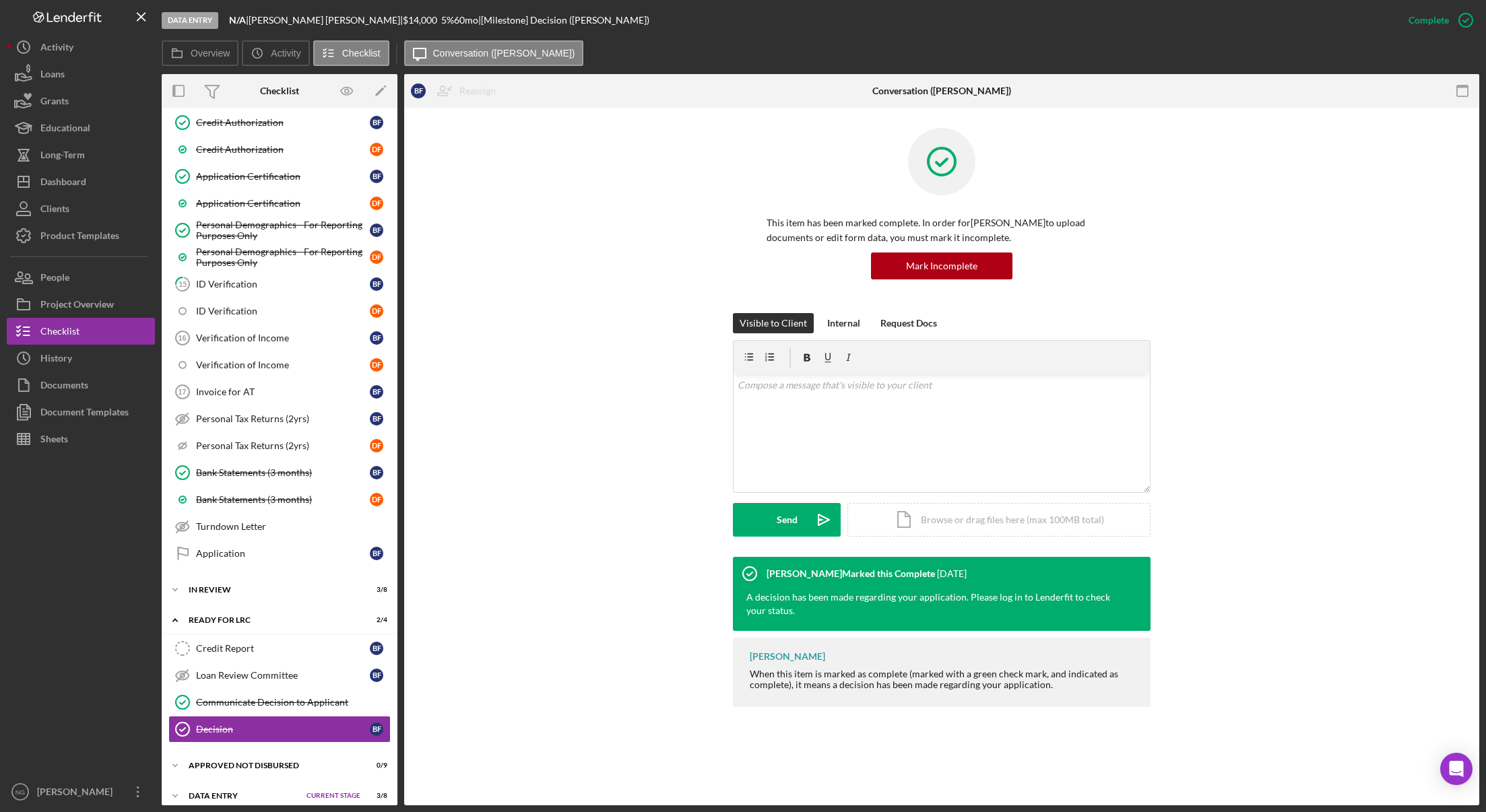
scroll to position [586, 0]
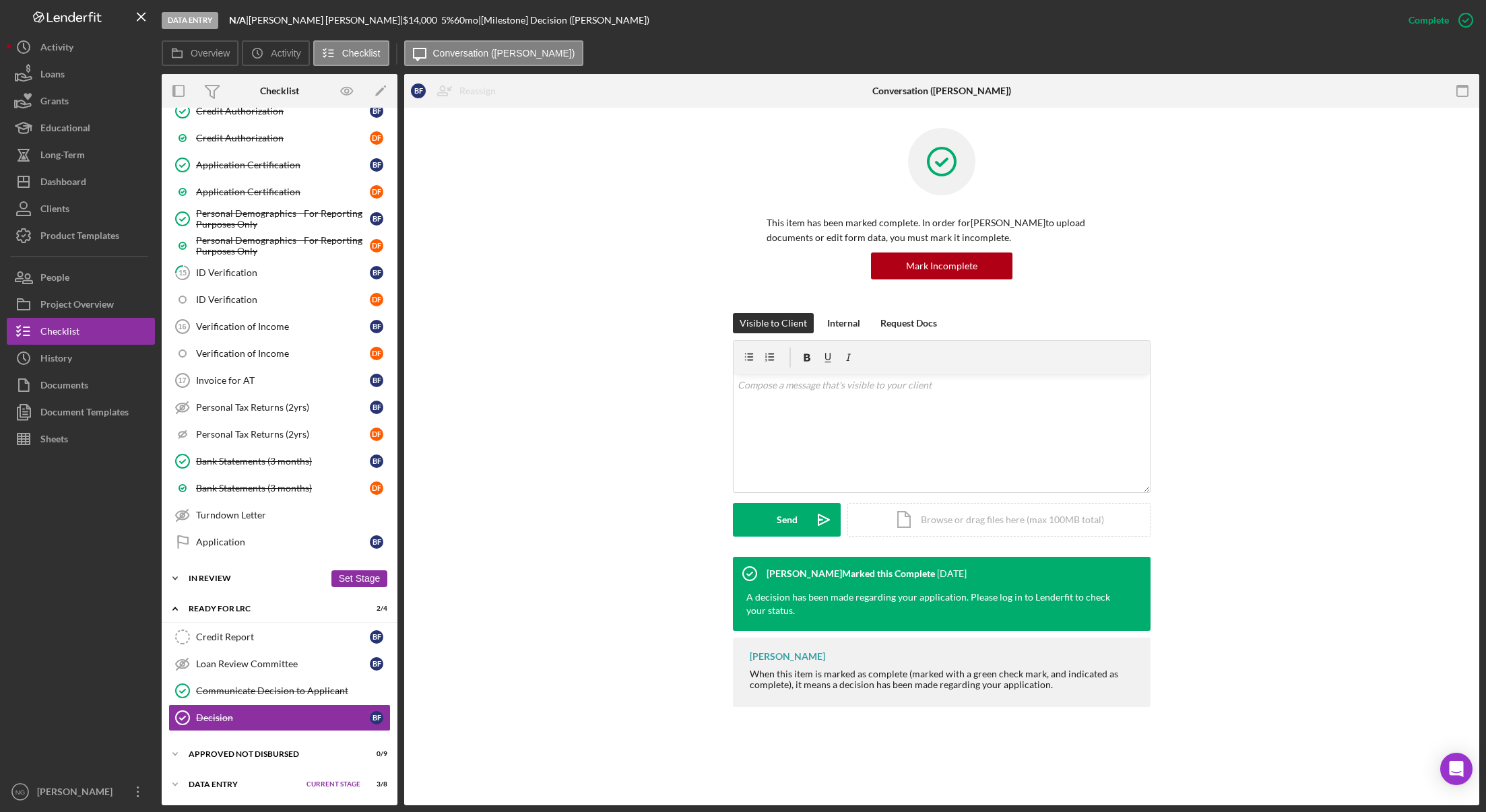
click at [218, 570] on div "Icon/Expander In Review 3 / 8 Set Stage" at bounding box center [279, 579] width 236 height 27
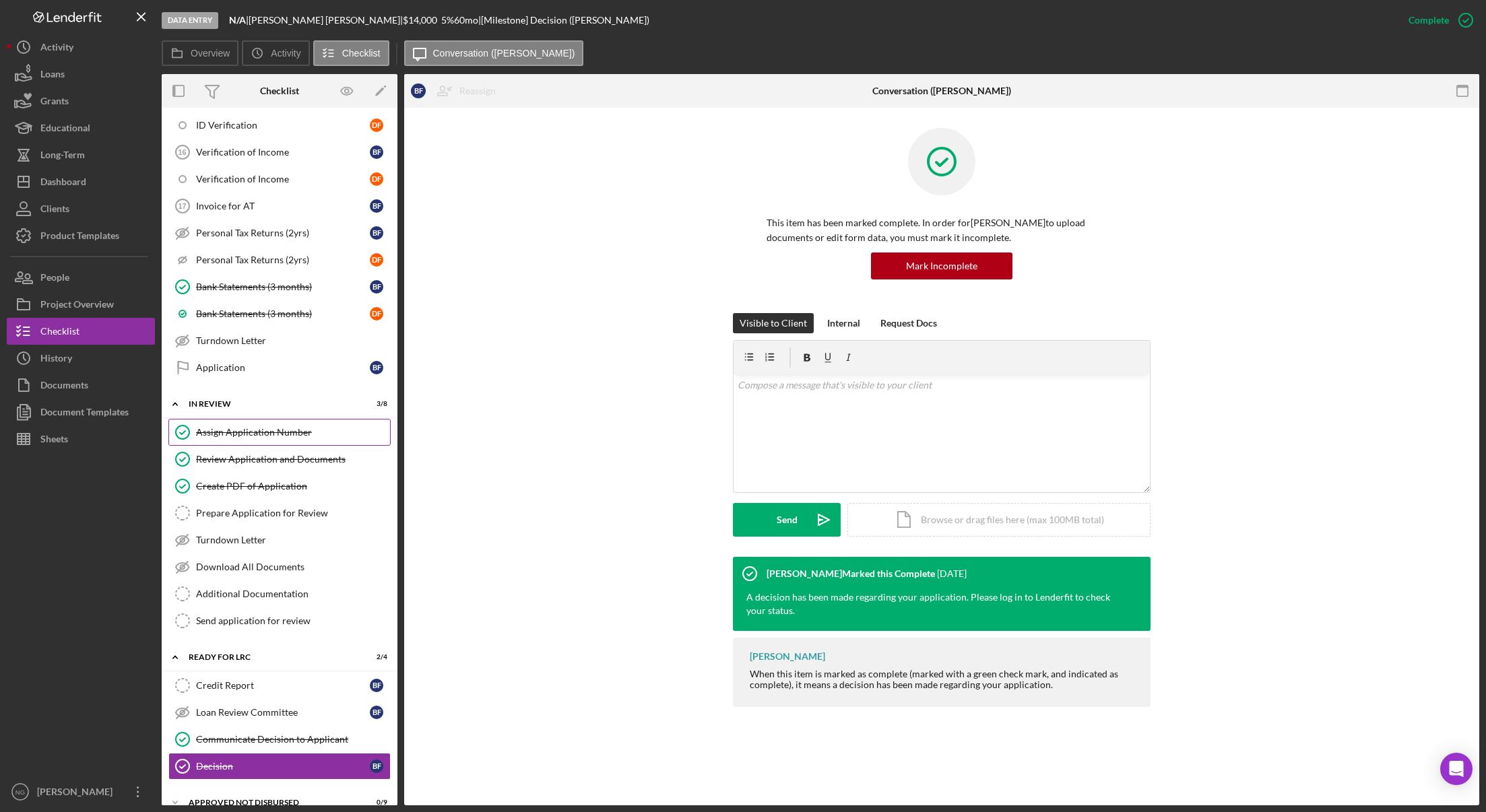
scroll to position [809, 0]
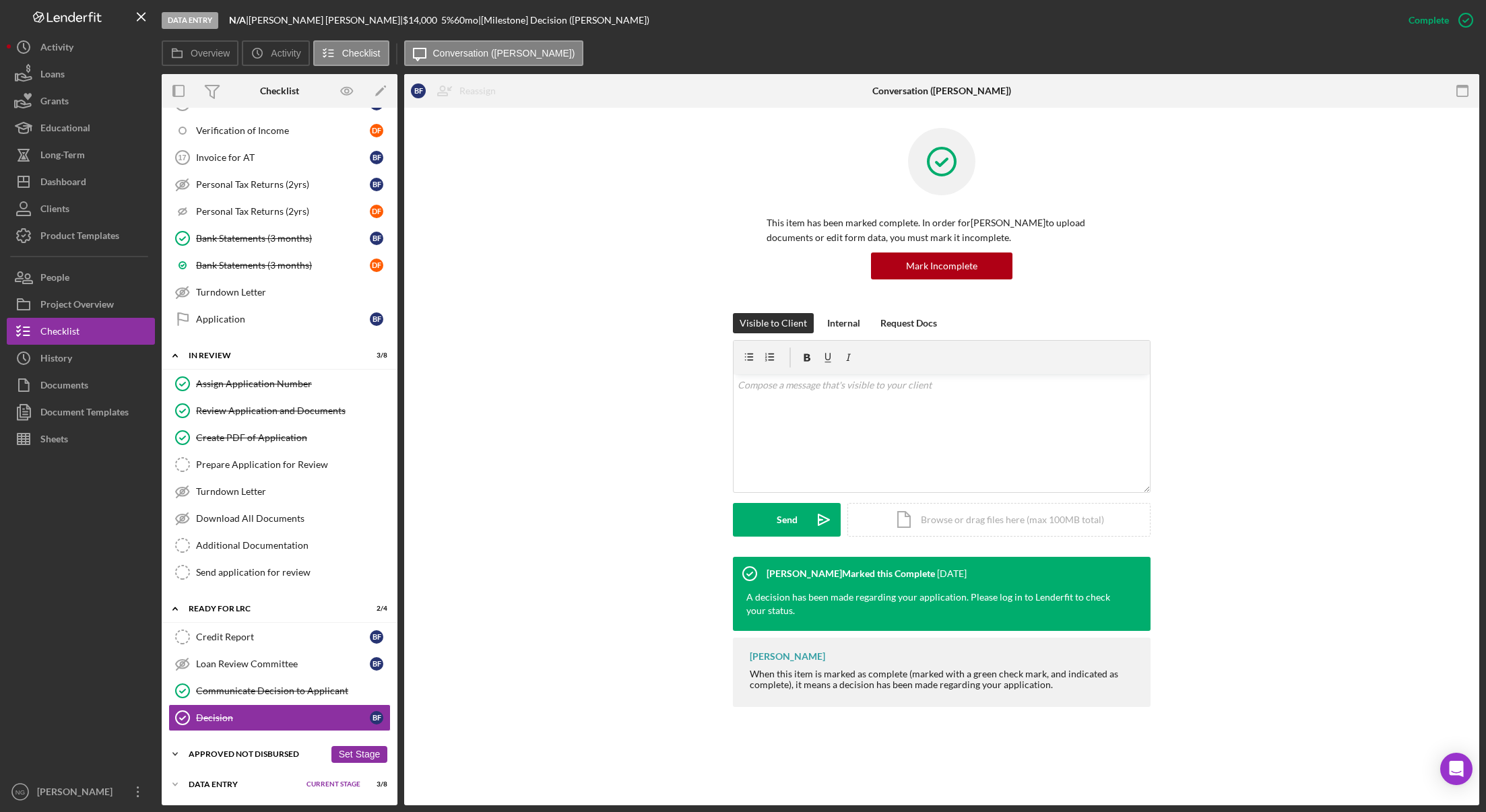
click at [240, 753] on div "Approved Not Disbursed" at bounding box center [256, 754] width 136 height 8
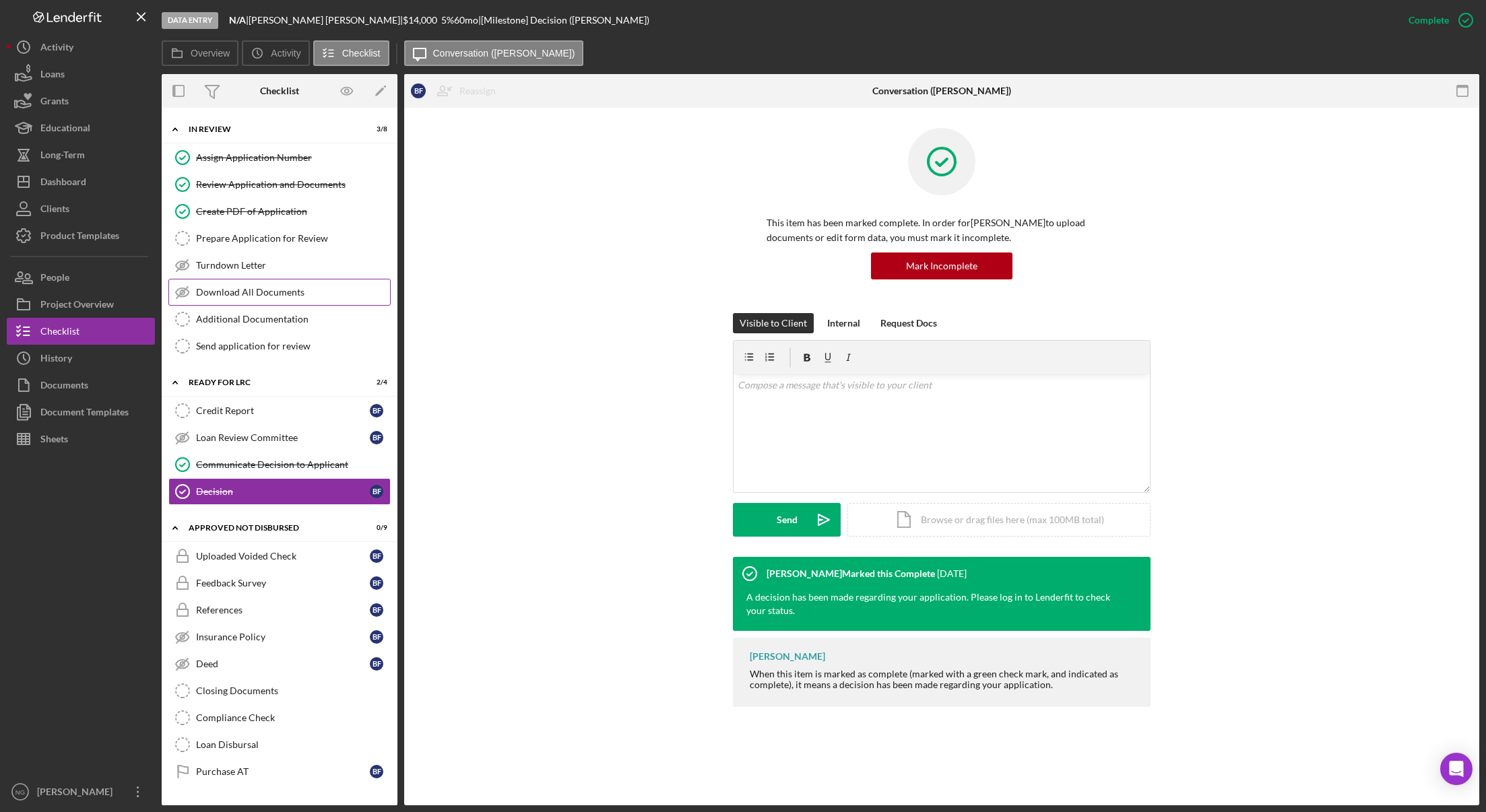
scroll to position [1059, 0]
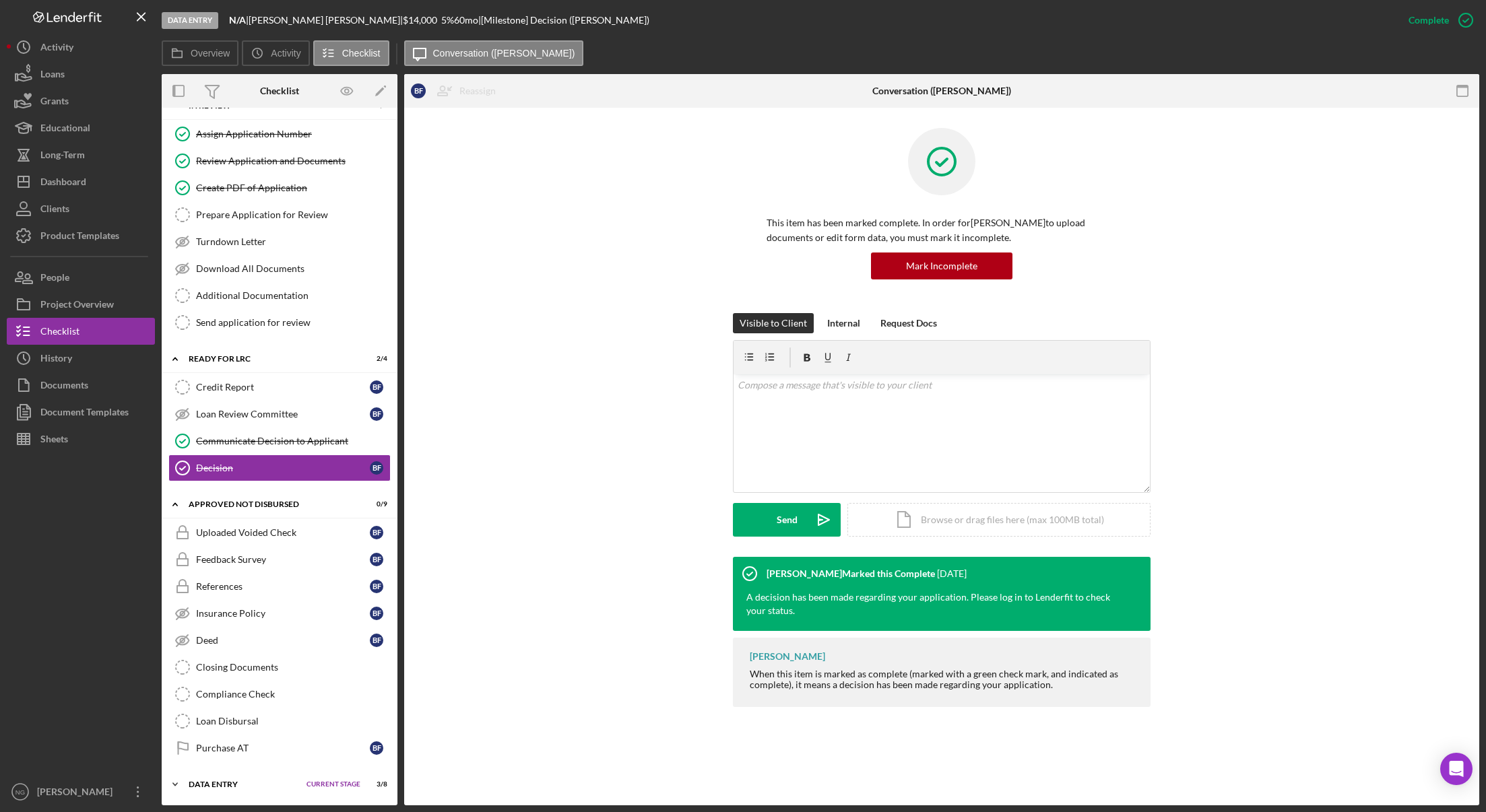
click at [247, 784] on div "Data Entry" at bounding box center [244, 784] width 112 height 8
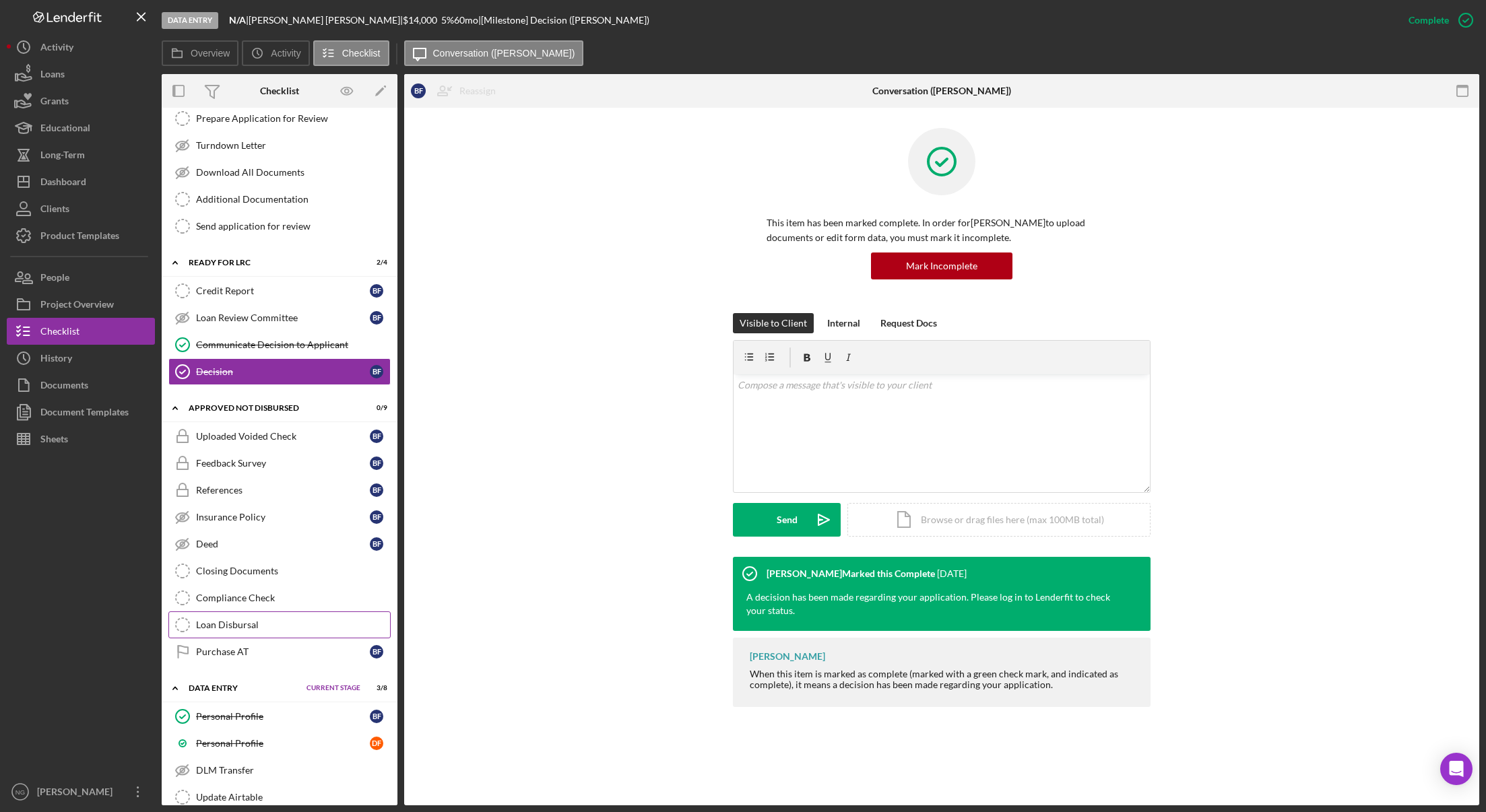
scroll to position [1080, 0]
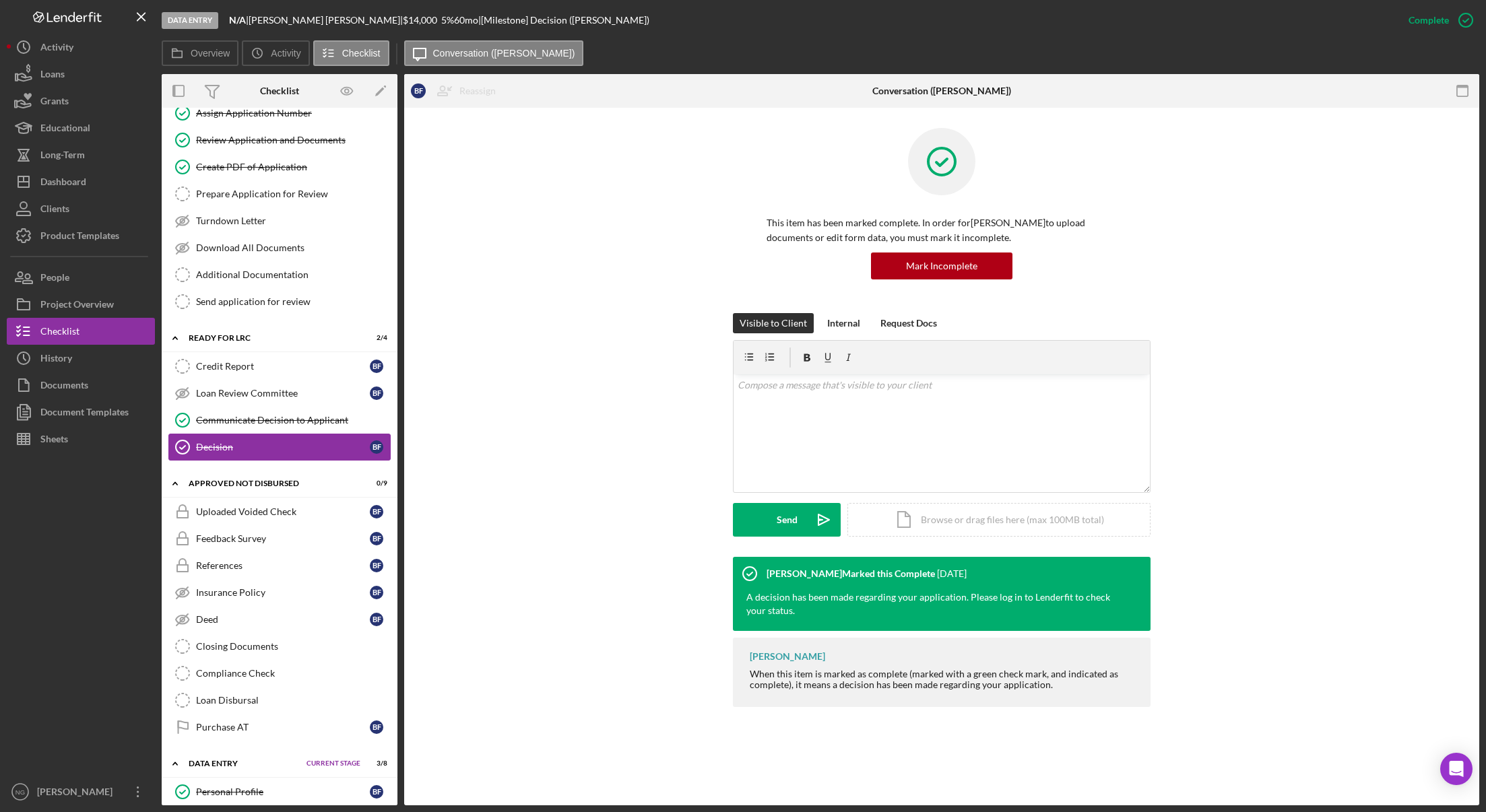
click at [295, 449] on div "Decision" at bounding box center [283, 447] width 174 height 10
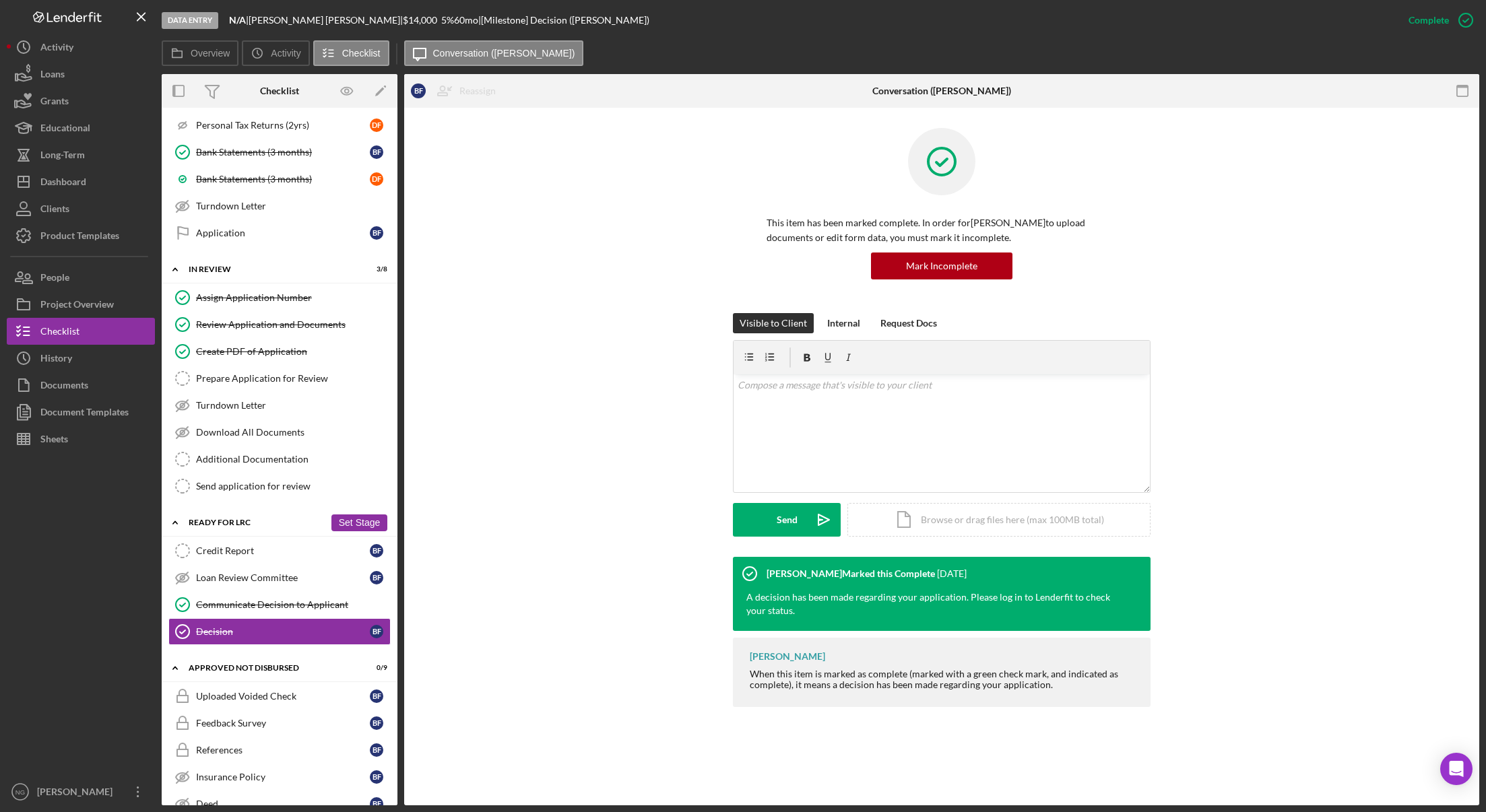
scroll to position [878, 0]
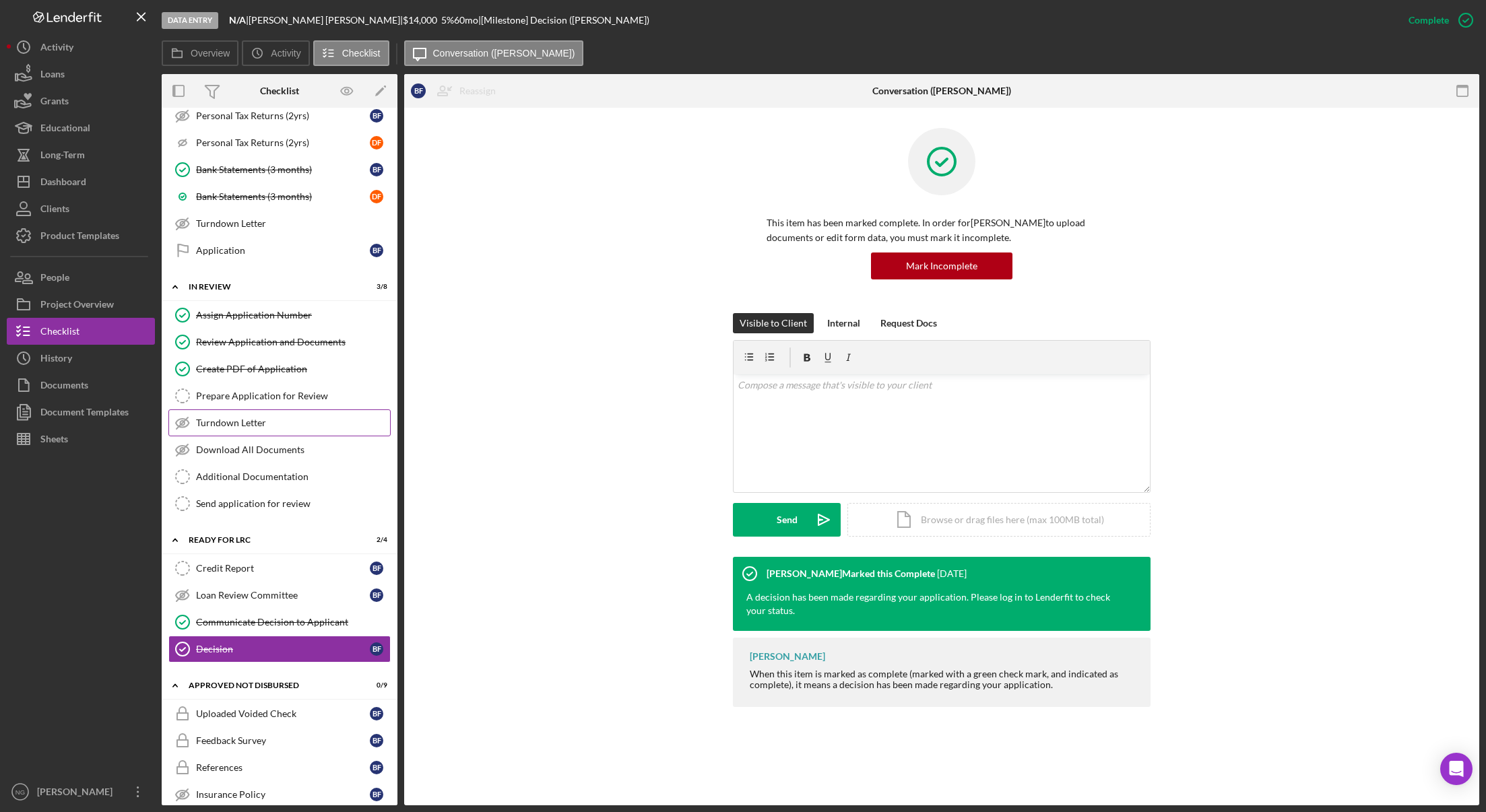
click at [298, 426] on div "Turndown Letter" at bounding box center [293, 423] width 194 height 10
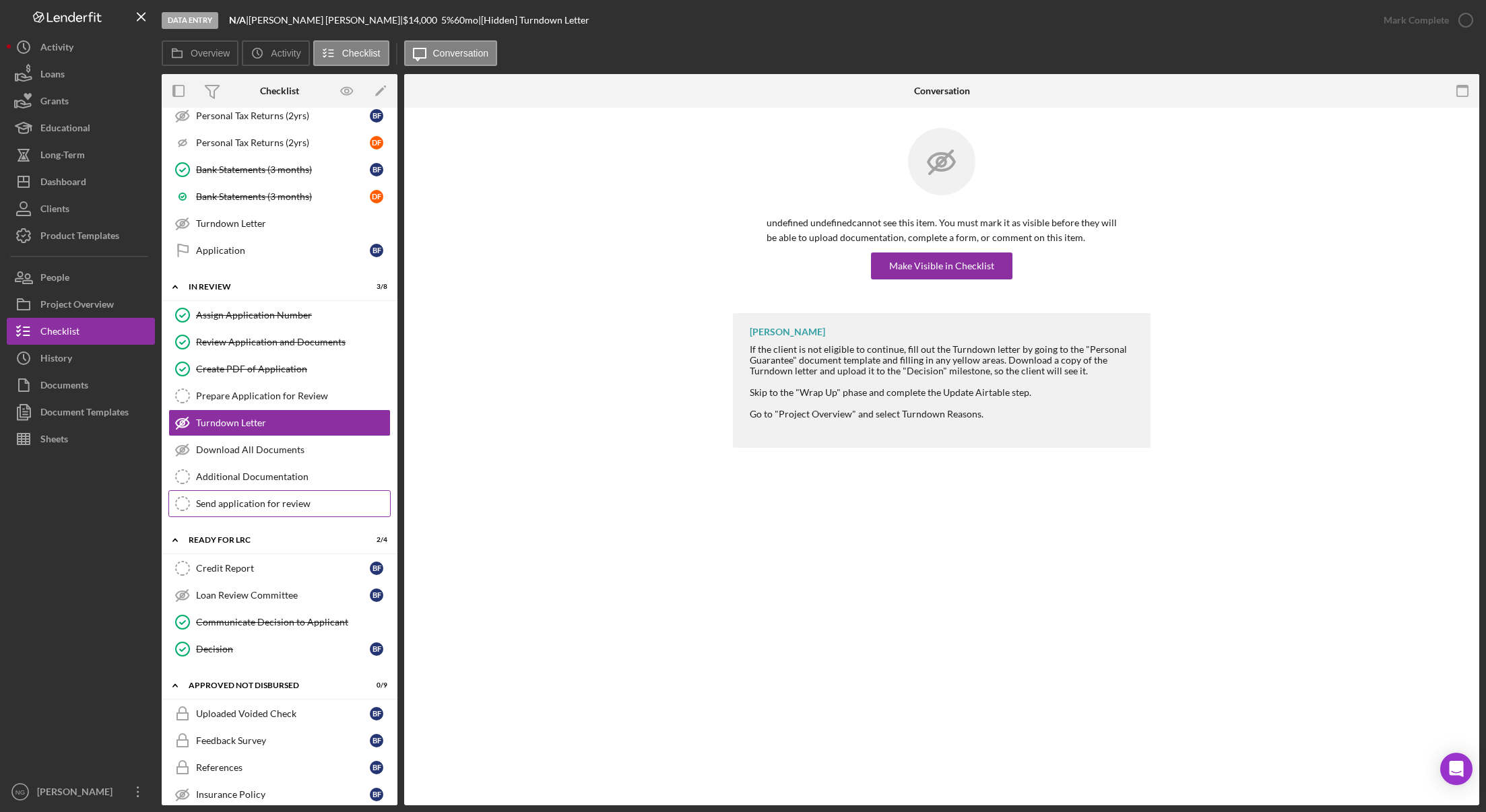
click at [291, 503] on div "Send application for review" at bounding box center [293, 503] width 194 height 10
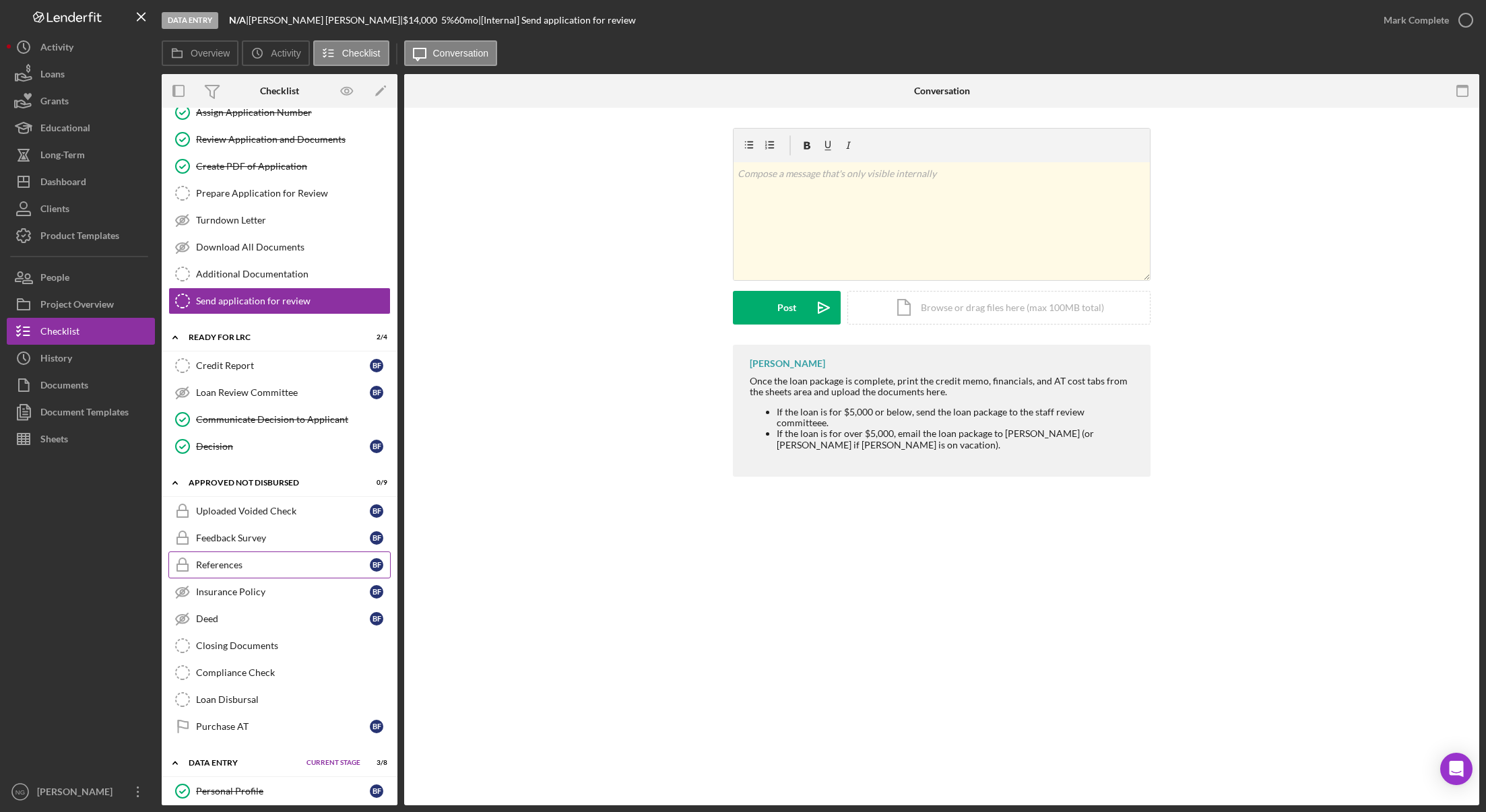
scroll to position [1080, 0]
click at [285, 419] on div "Communicate Decision to Applicant" at bounding box center [293, 420] width 194 height 10
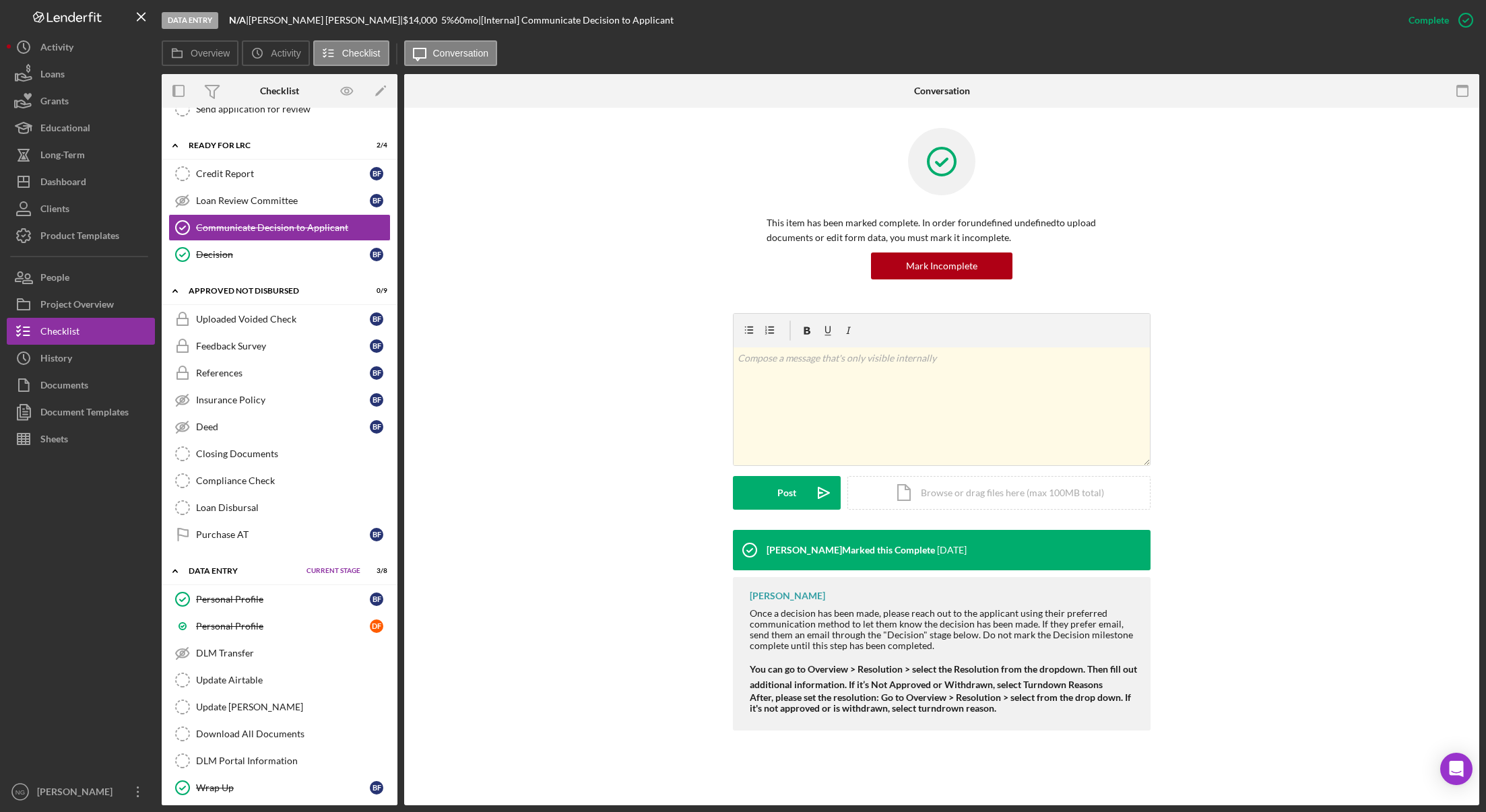
scroll to position [1282, 0]
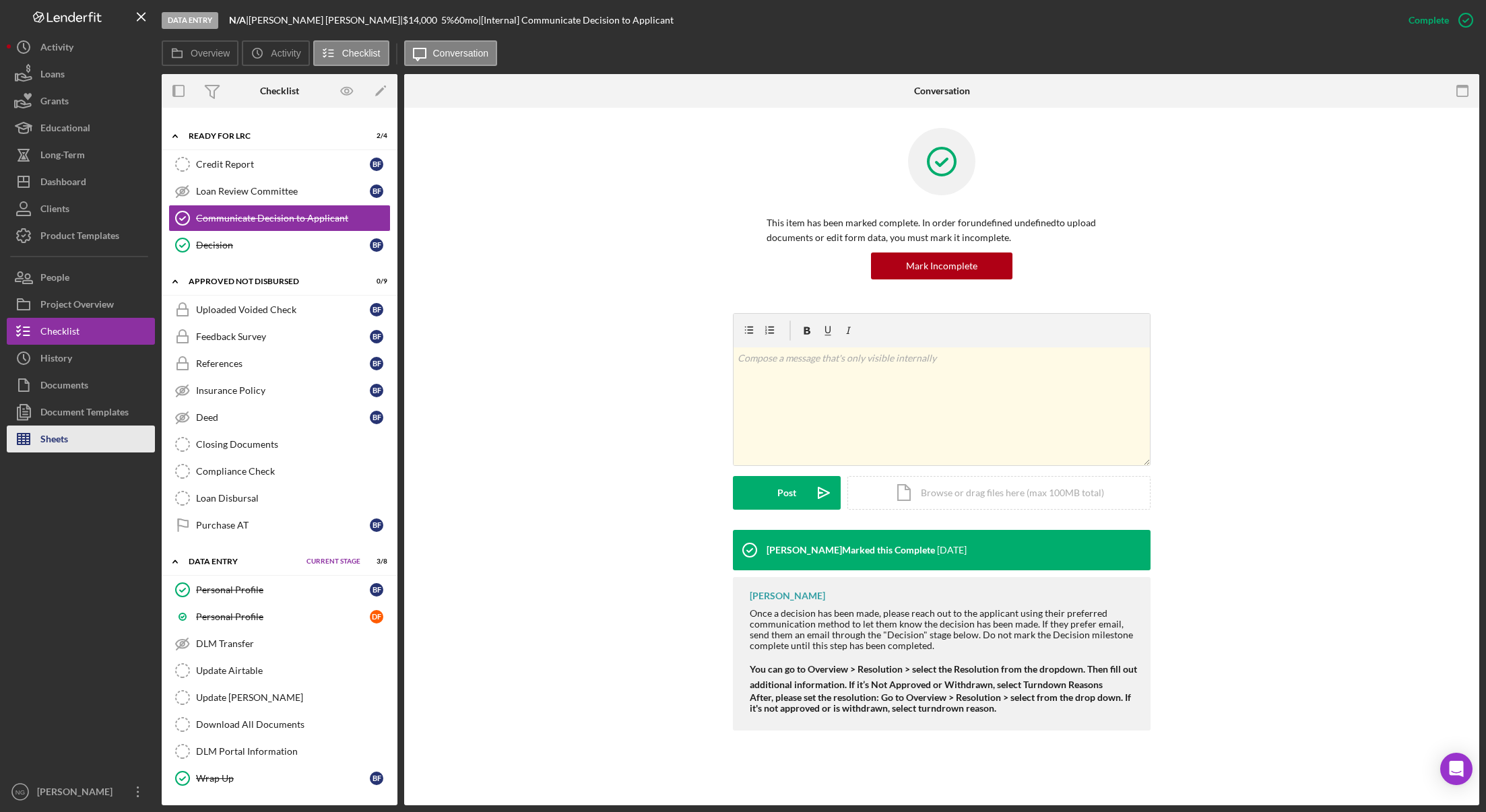
click at [66, 432] on div "Sheets" at bounding box center [54, 440] width 28 height 30
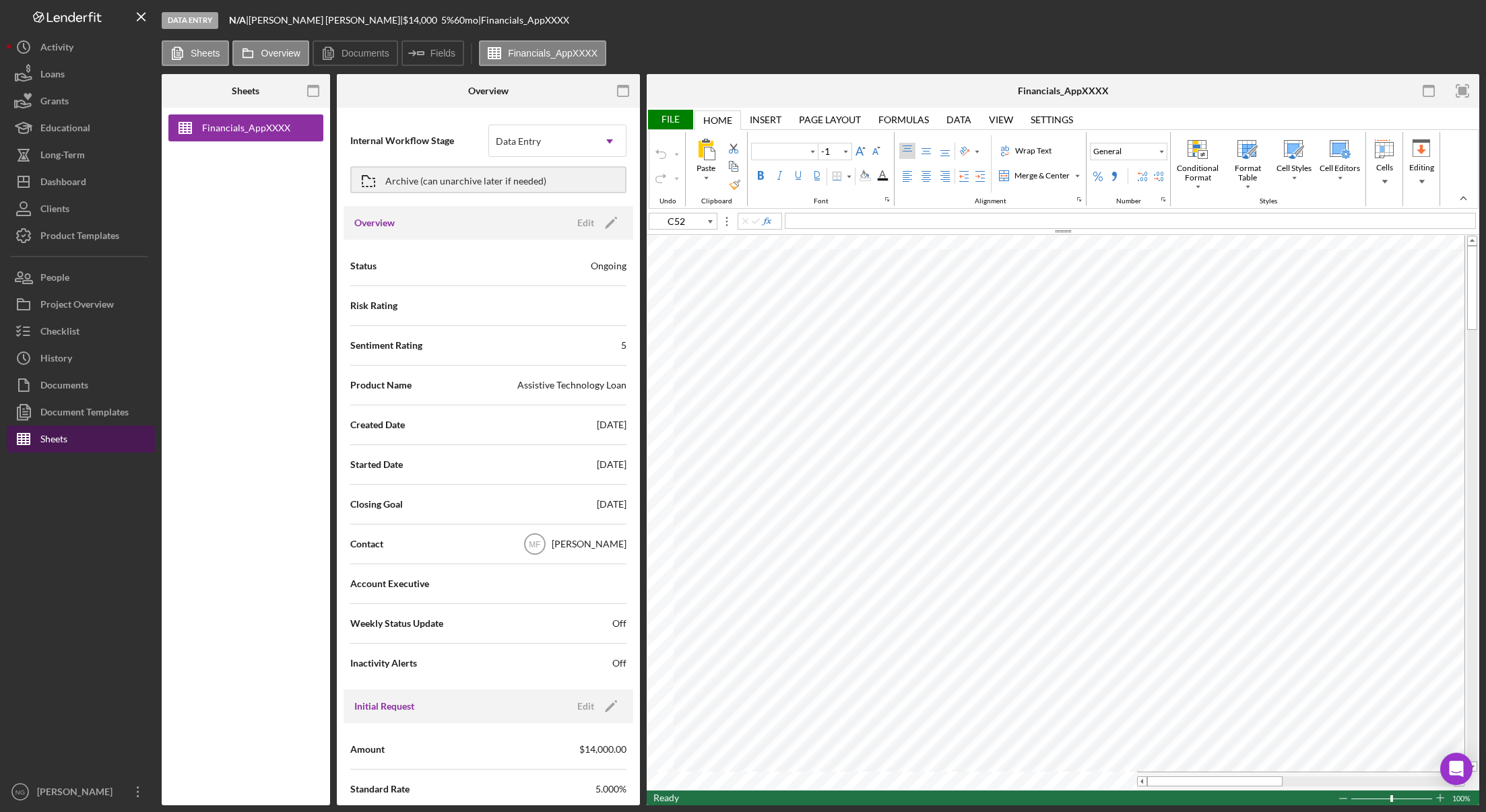
type input "Arial"
type input "11"
click at [264, 52] on label "Overview" at bounding box center [280, 53] width 39 height 10
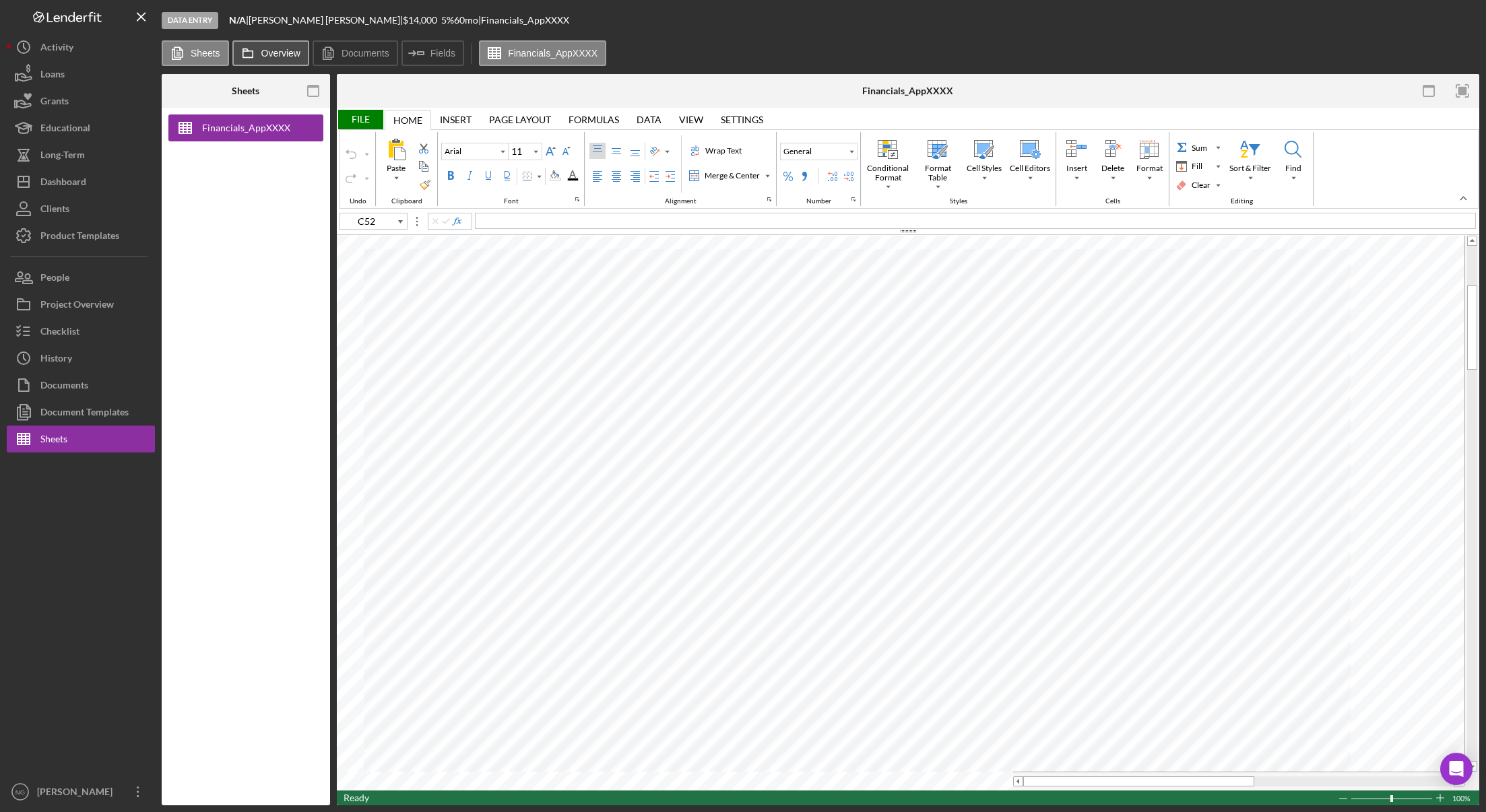
click at [270, 47] on button "Overview" at bounding box center [271, 54] width 77 height 26
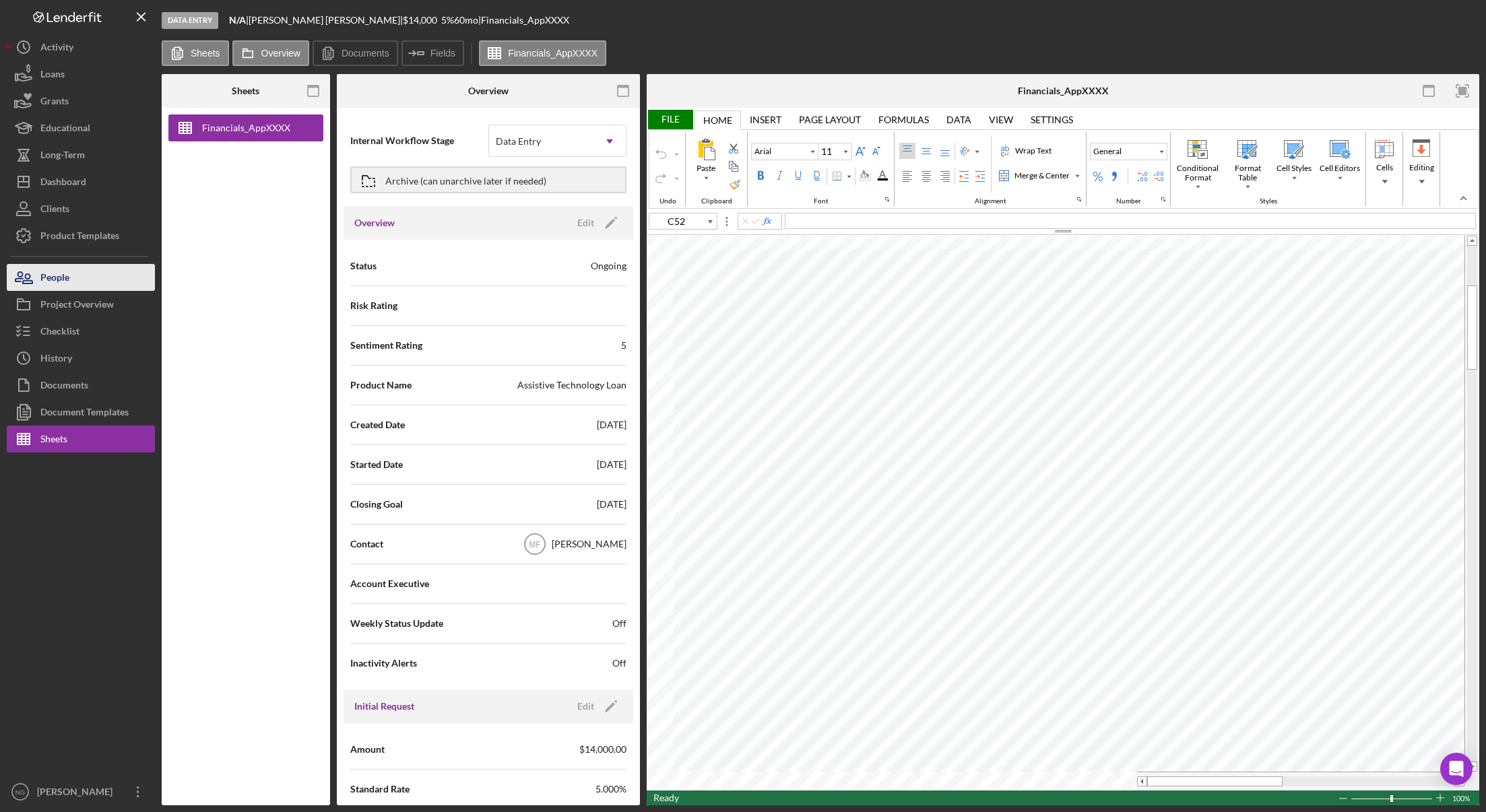
click at [85, 276] on button "People" at bounding box center [80, 277] width 148 height 27
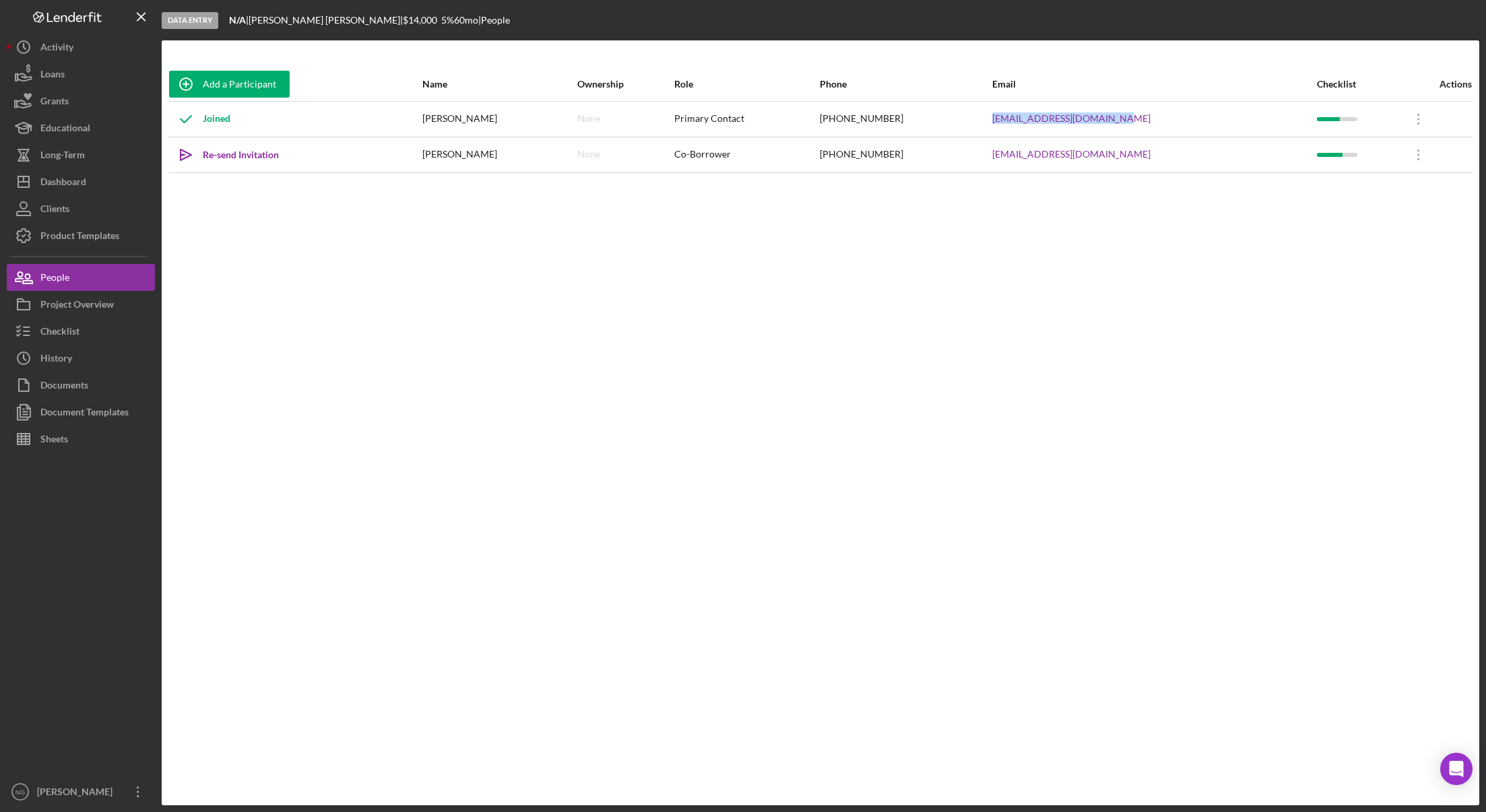
drag, startPoint x: 1176, startPoint y: 120, endPoint x: 1017, endPoint y: 124, distance: 159.1
click at [1017, 124] on tr "Joined [PERSON_NAME] None Primary Contact [PHONE_NUMBER] [EMAIL_ADDRESS][DOMAIN…" at bounding box center [821, 118] width 1304 height 35
copy tr "[EMAIL_ADDRESS][DOMAIN_NAME]"
click at [79, 339] on div "Checklist" at bounding box center [60, 333] width 39 height 30
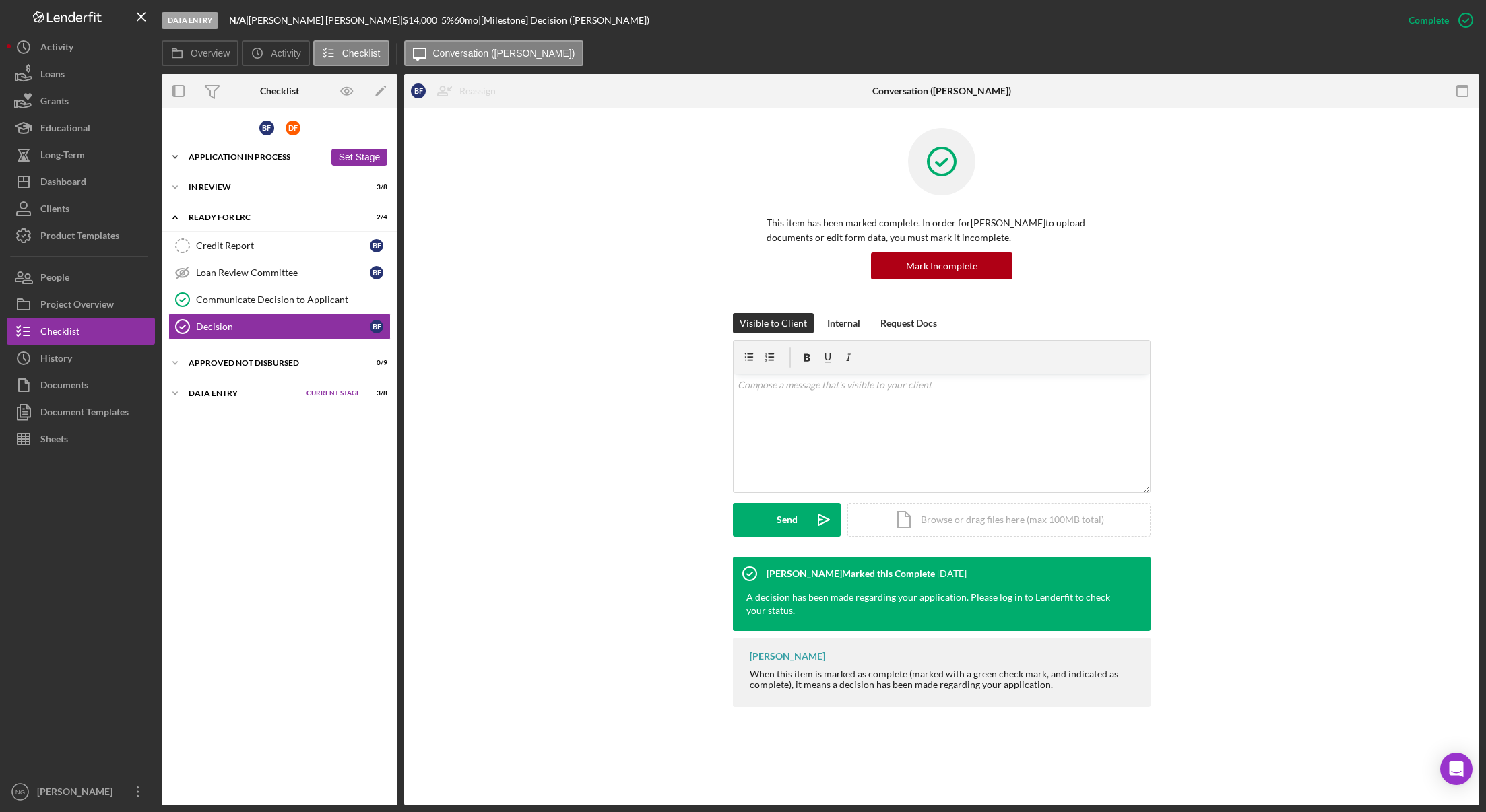
click at [239, 156] on div "Application In Process" at bounding box center [256, 157] width 136 height 8
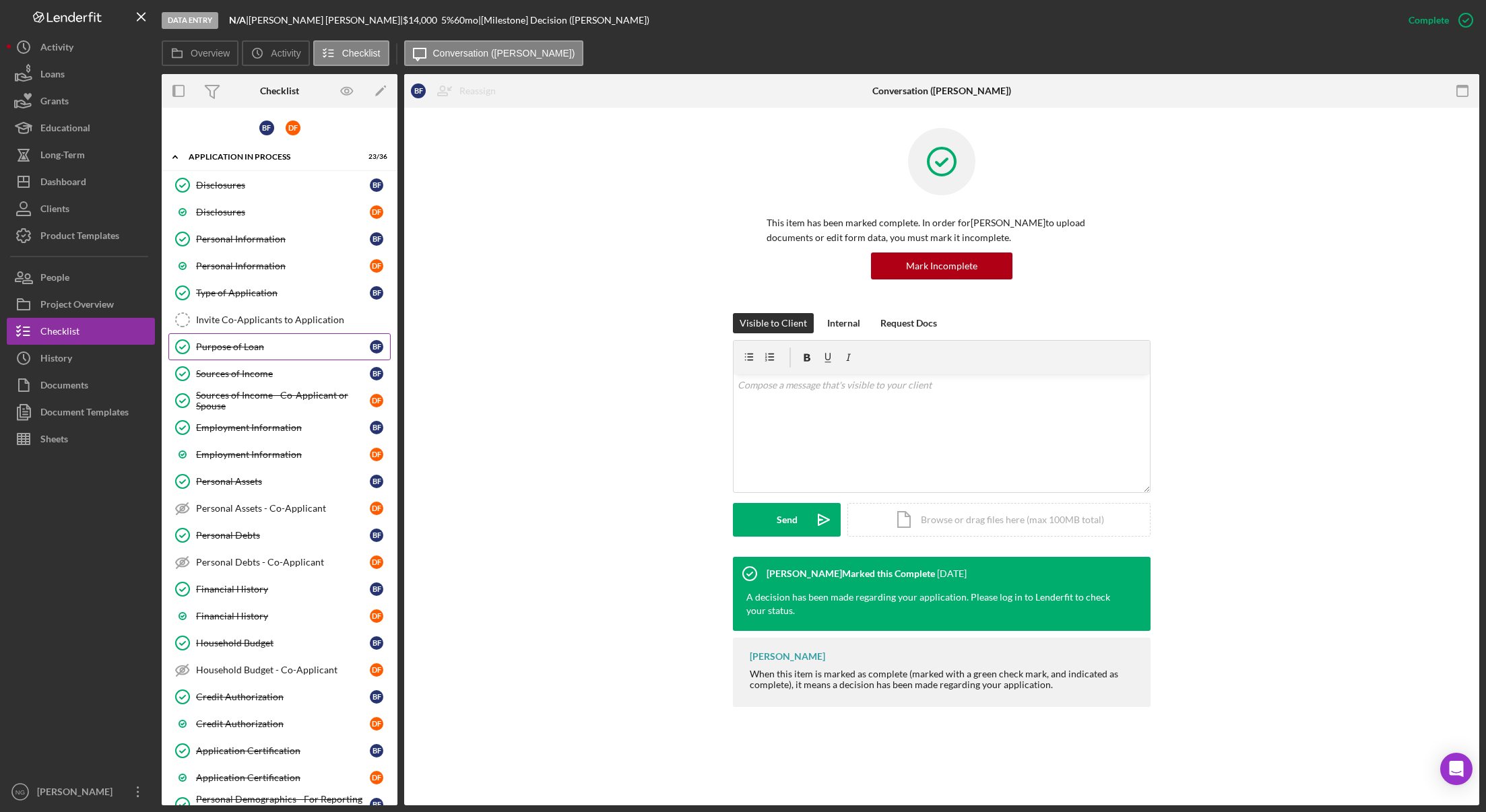
click at [242, 353] on link "Purpose of Loan Purpose of Loan B F" at bounding box center [279, 347] width 222 height 27
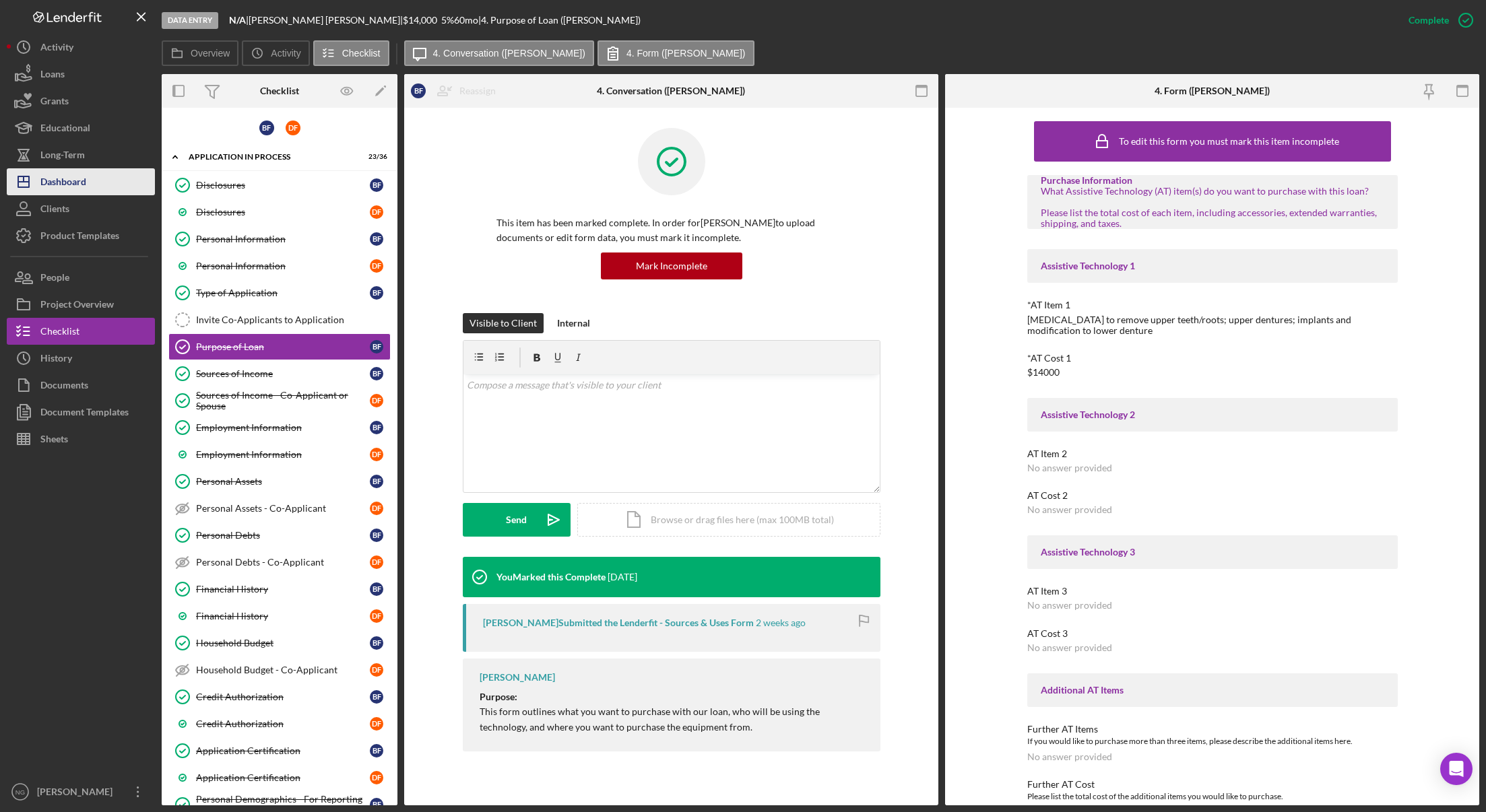
click at [70, 171] on div "Dashboard" at bounding box center [63, 183] width 46 height 30
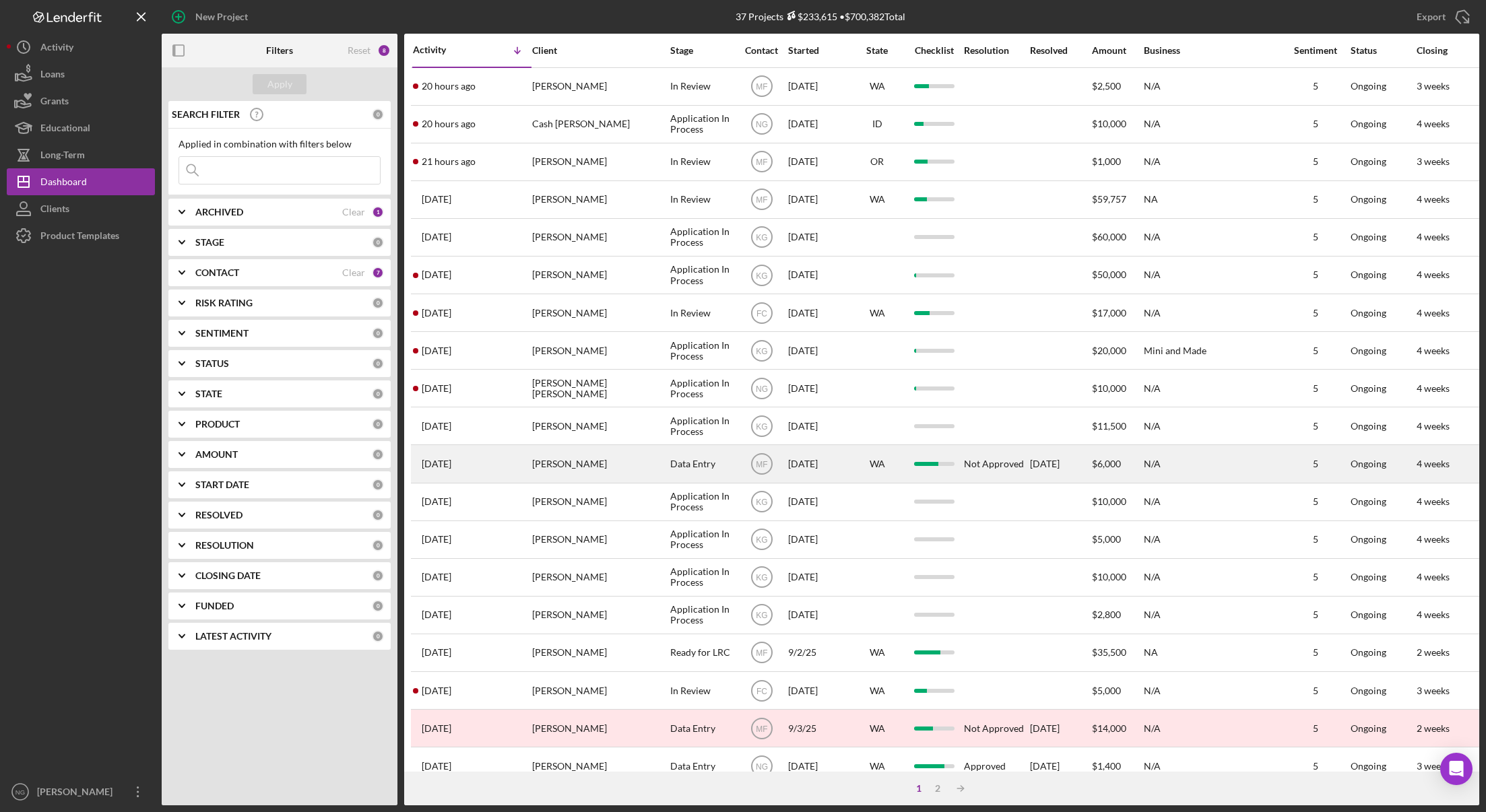
click at [639, 468] on div "[PERSON_NAME]" at bounding box center [599, 464] width 135 height 35
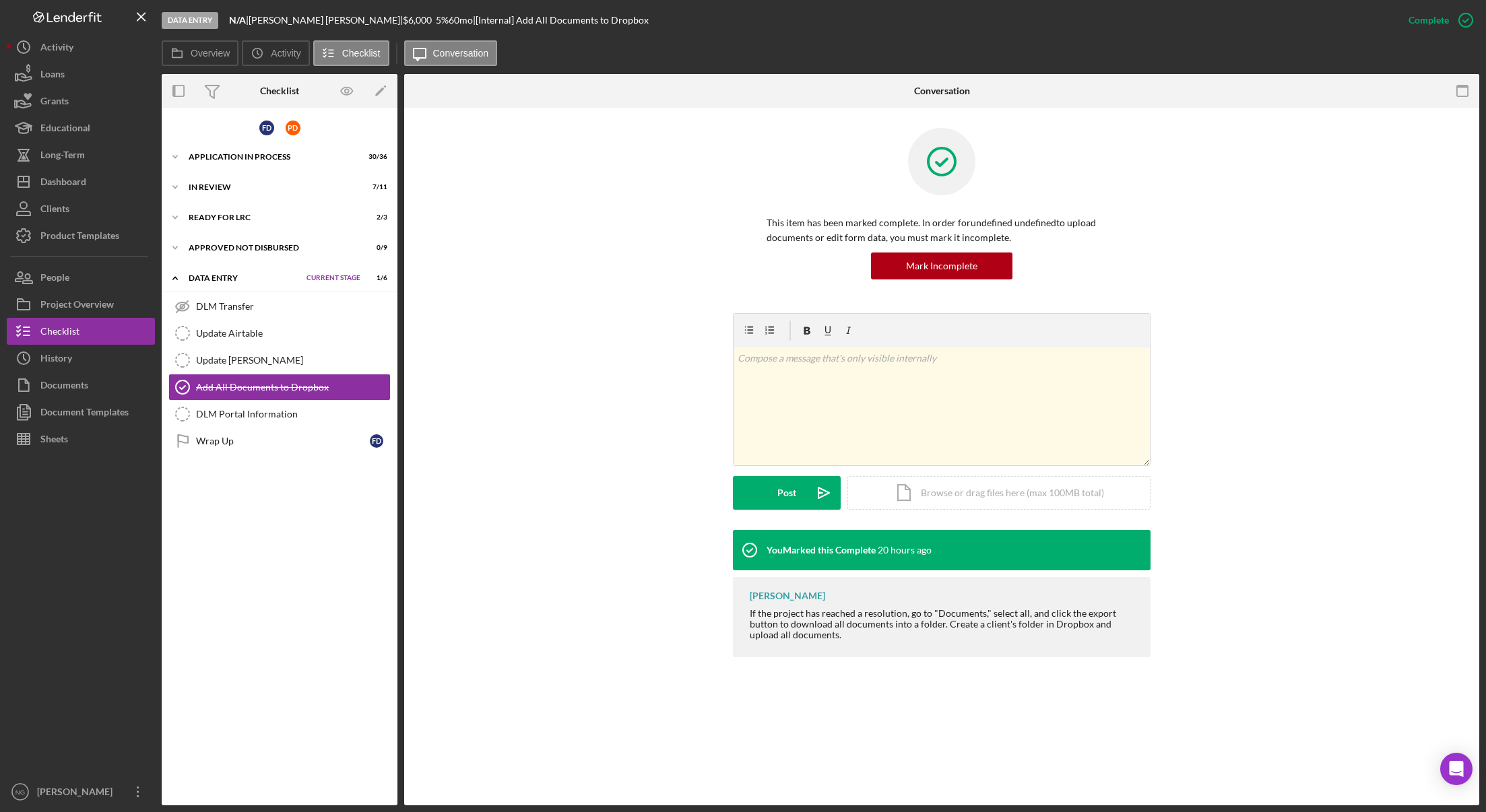
click at [217, 140] on div "F D P D" at bounding box center [279, 127] width 236 height 26
click at [215, 153] on div "Application In Process" at bounding box center [256, 157] width 136 height 8
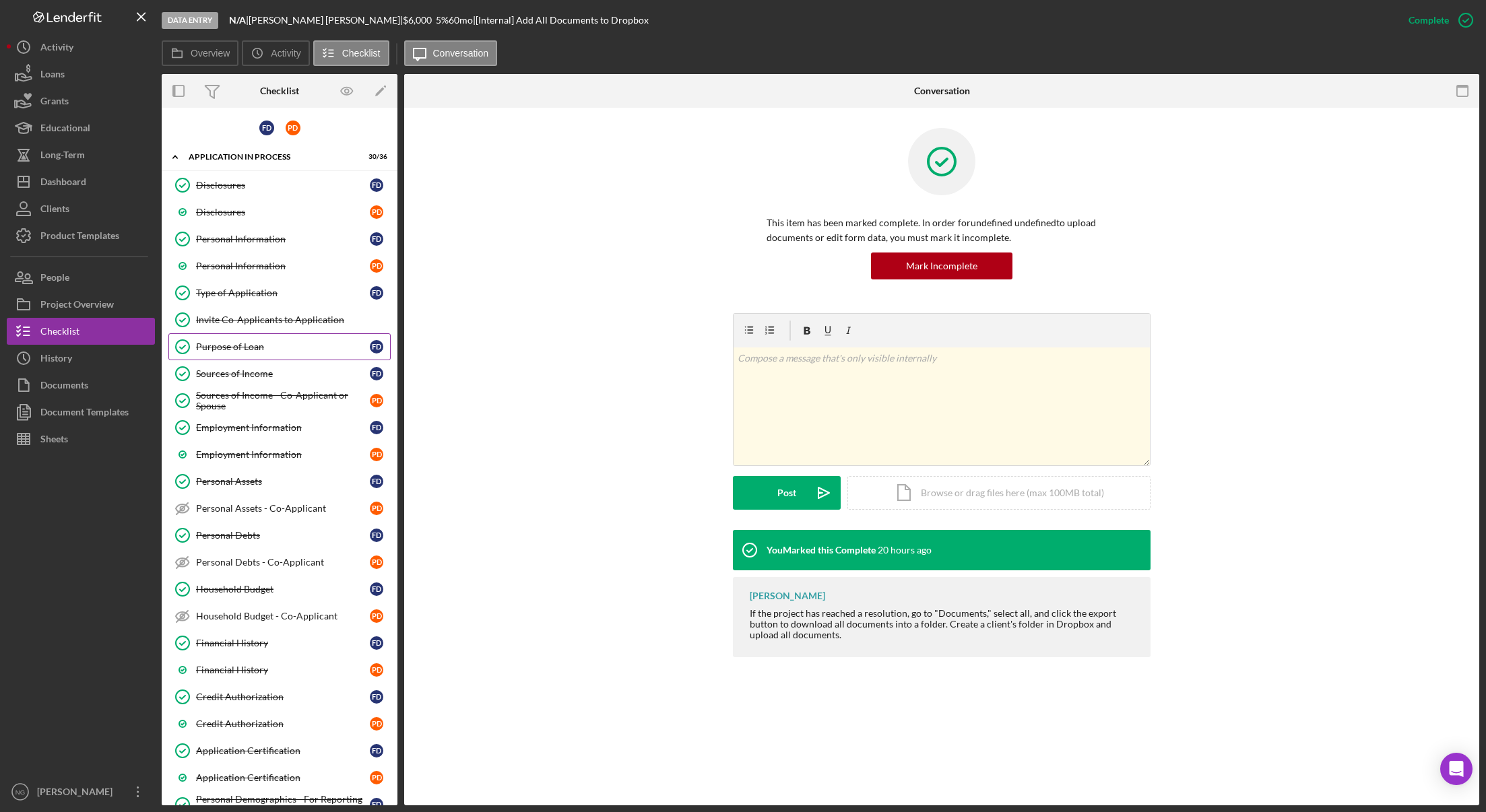
click at [240, 351] on div "Purpose of Loan" at bounding box center [283, 347] width 174 height 10
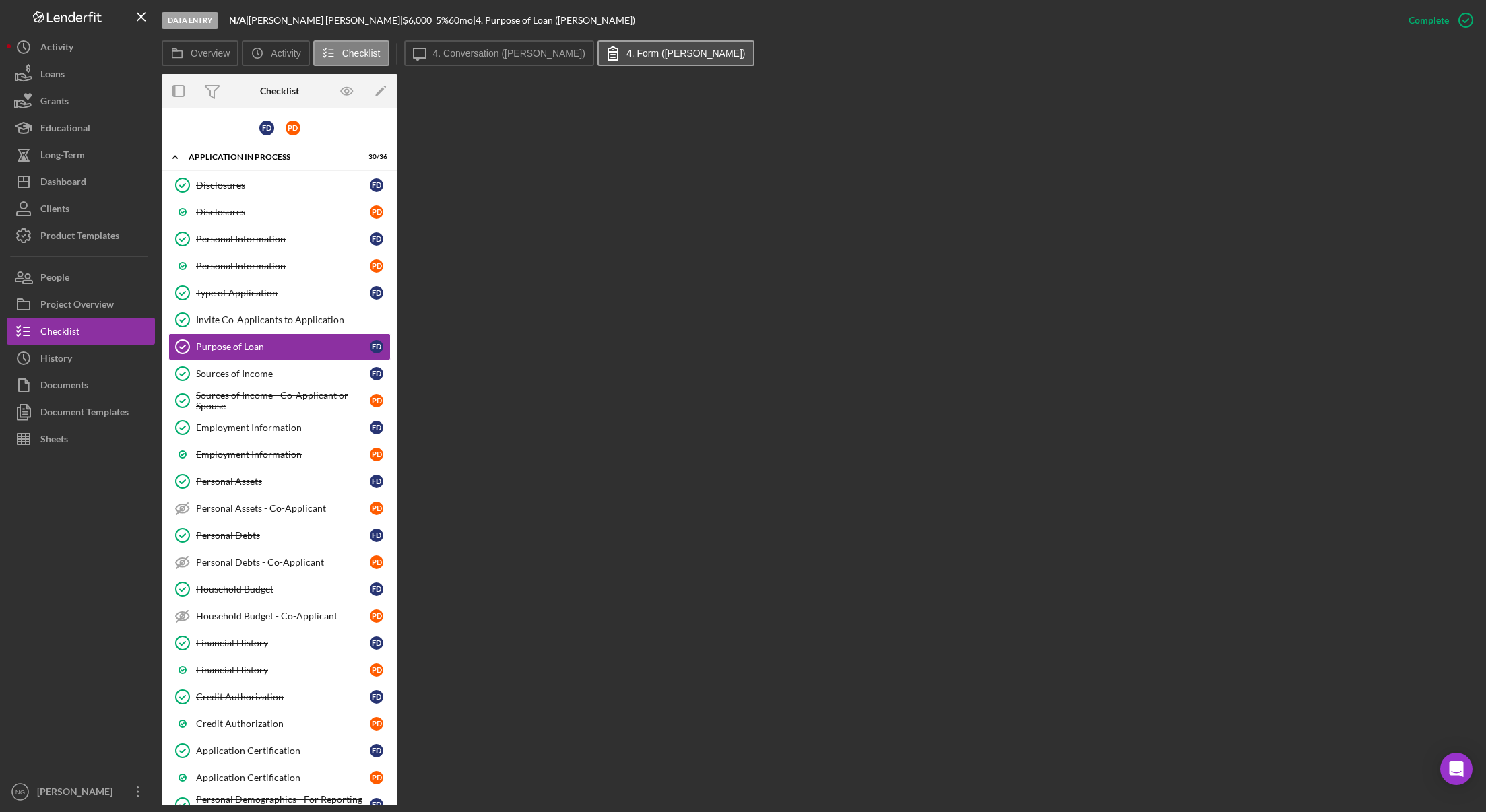
click at [626, 50] on label "4. Form ([PERSON_NAME])" at bounding box center [686, 53] width 119 height 10
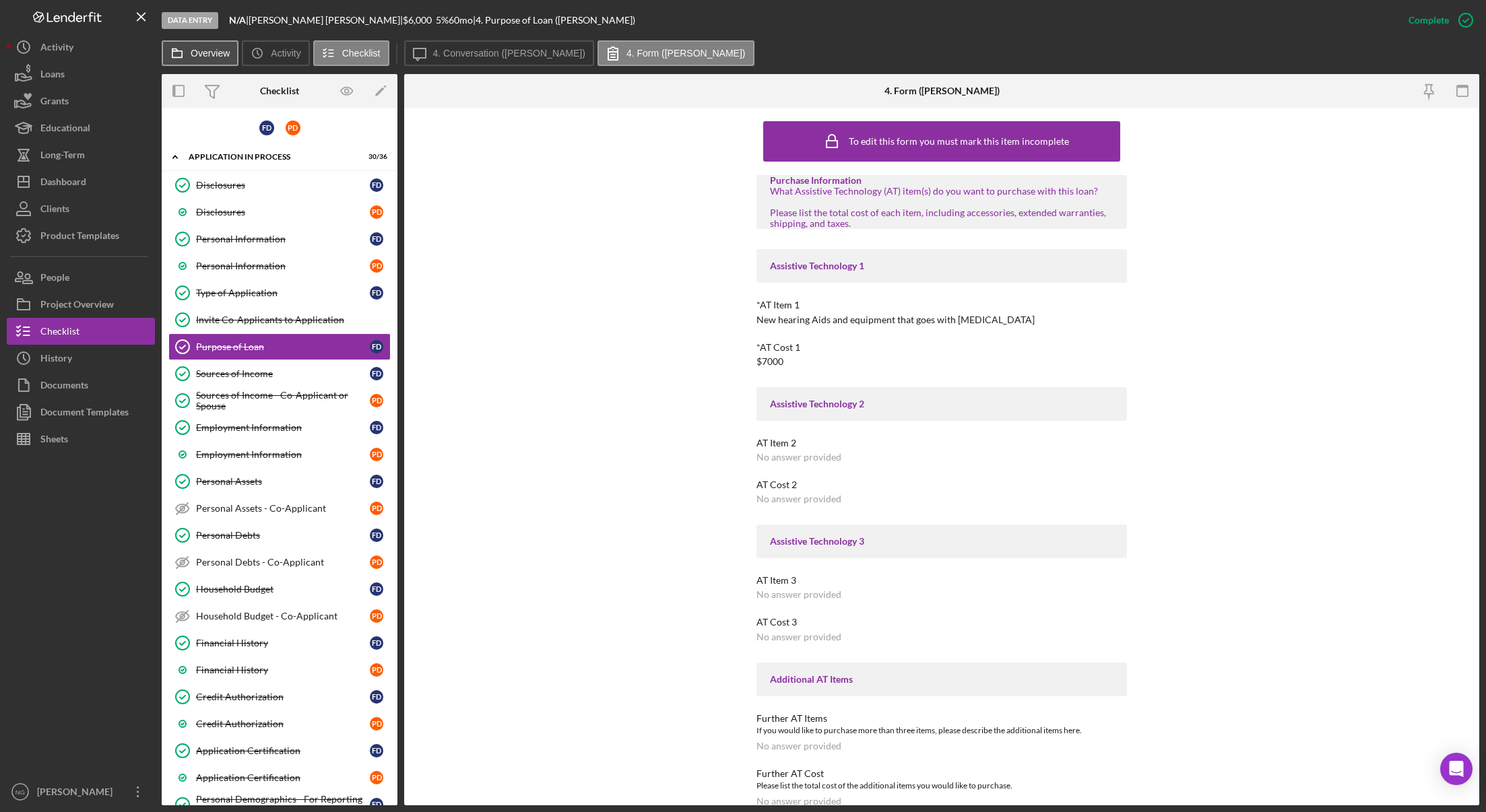
click at [208, 65] on button "Overview" at bounding box center [200, 54] width 77 height 26
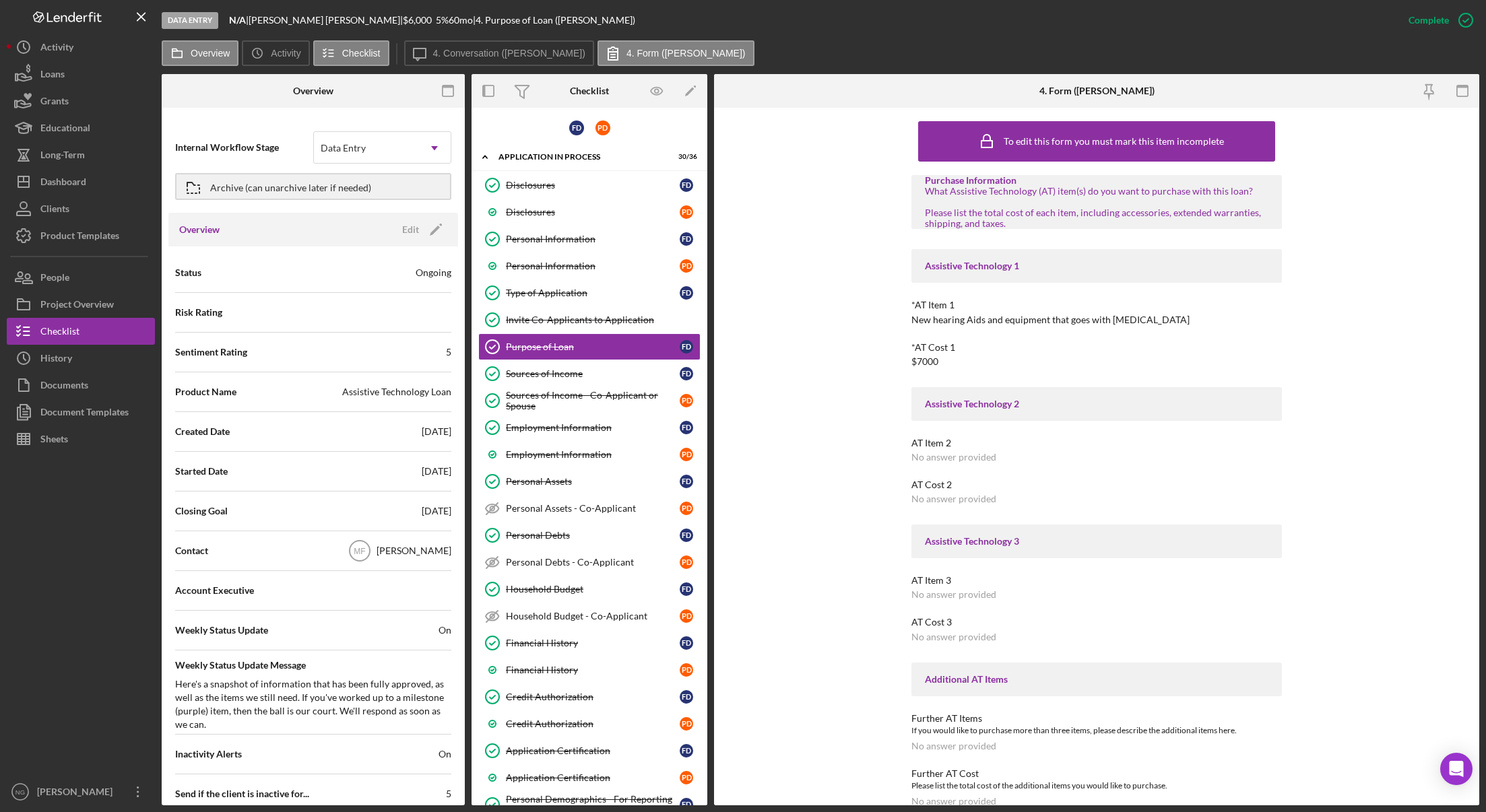
scroll to position [1391, 0]
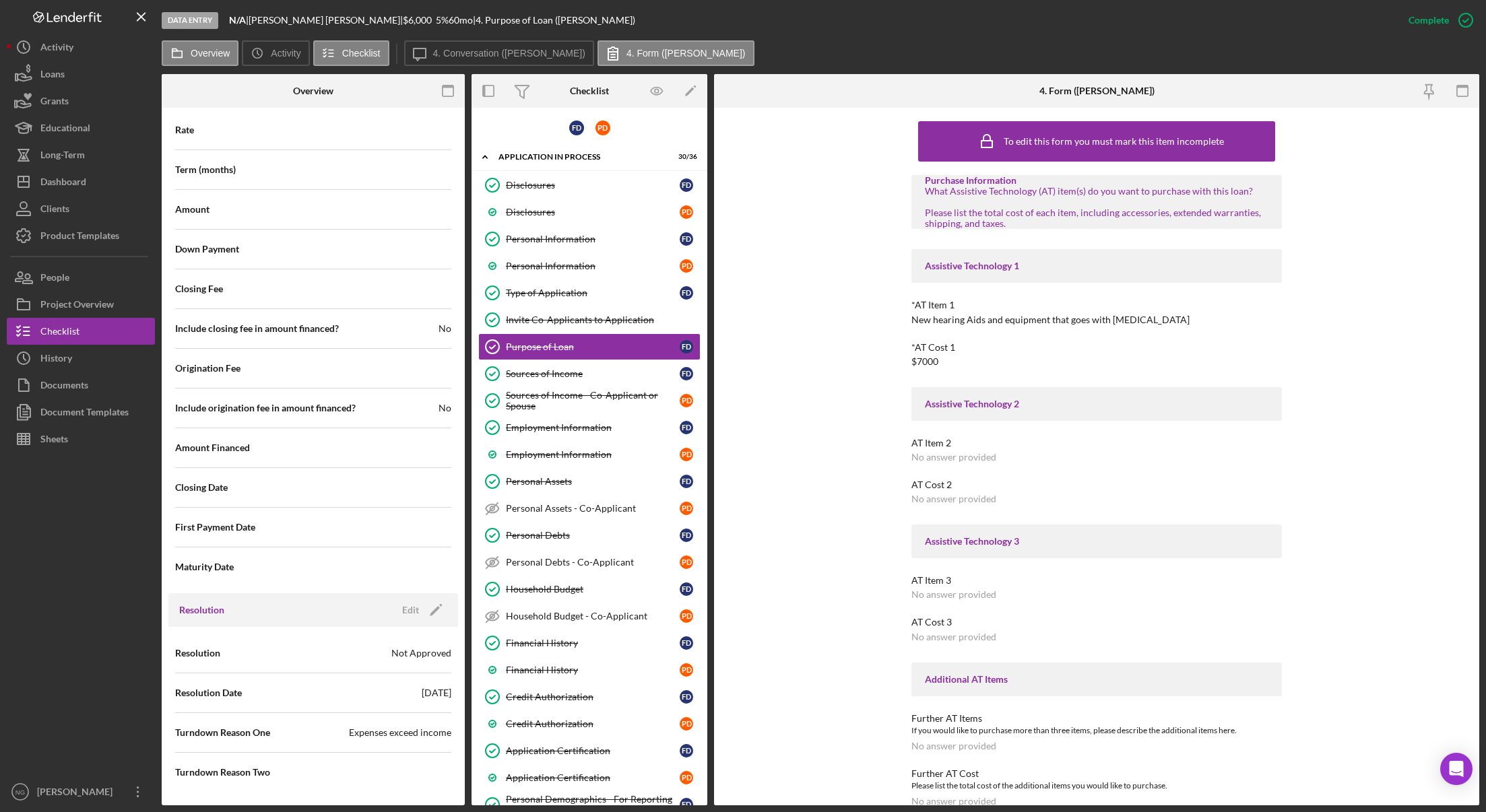
click at [798, 666] on div "To edit this form you must mark this item incomplete Purchase Information What …" at bounding box center [1097, 457] width 765 height 698
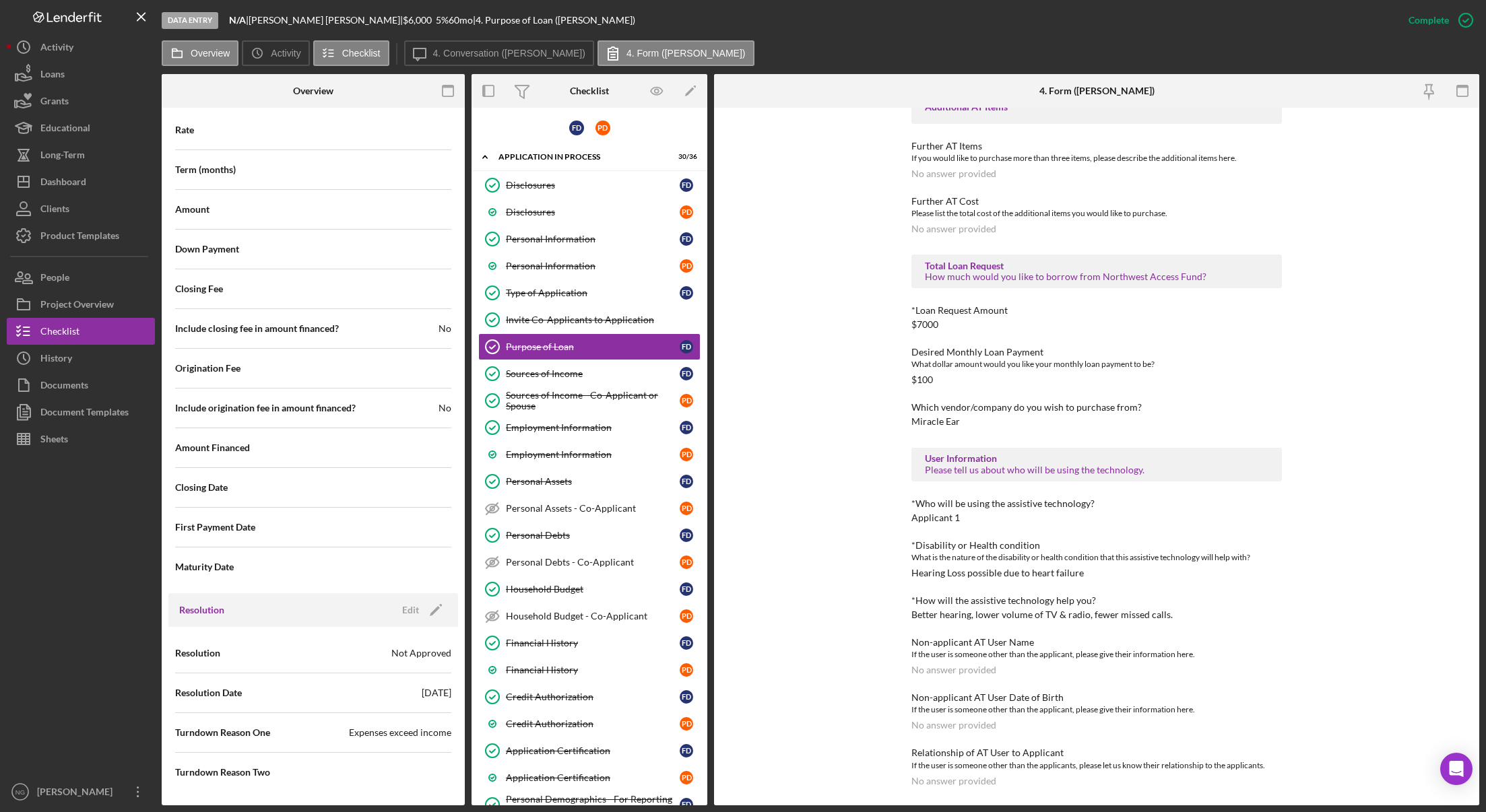
scroll to position [574, 0]
drag, startPoint x: 630, startPoint y: 196, endPoint x: 629, endPoint y: 202, distance: 6.1
click at [630, 196] on link "Disclosures Disclosures F D" at bounding box center [589, 185] width 222 height 27
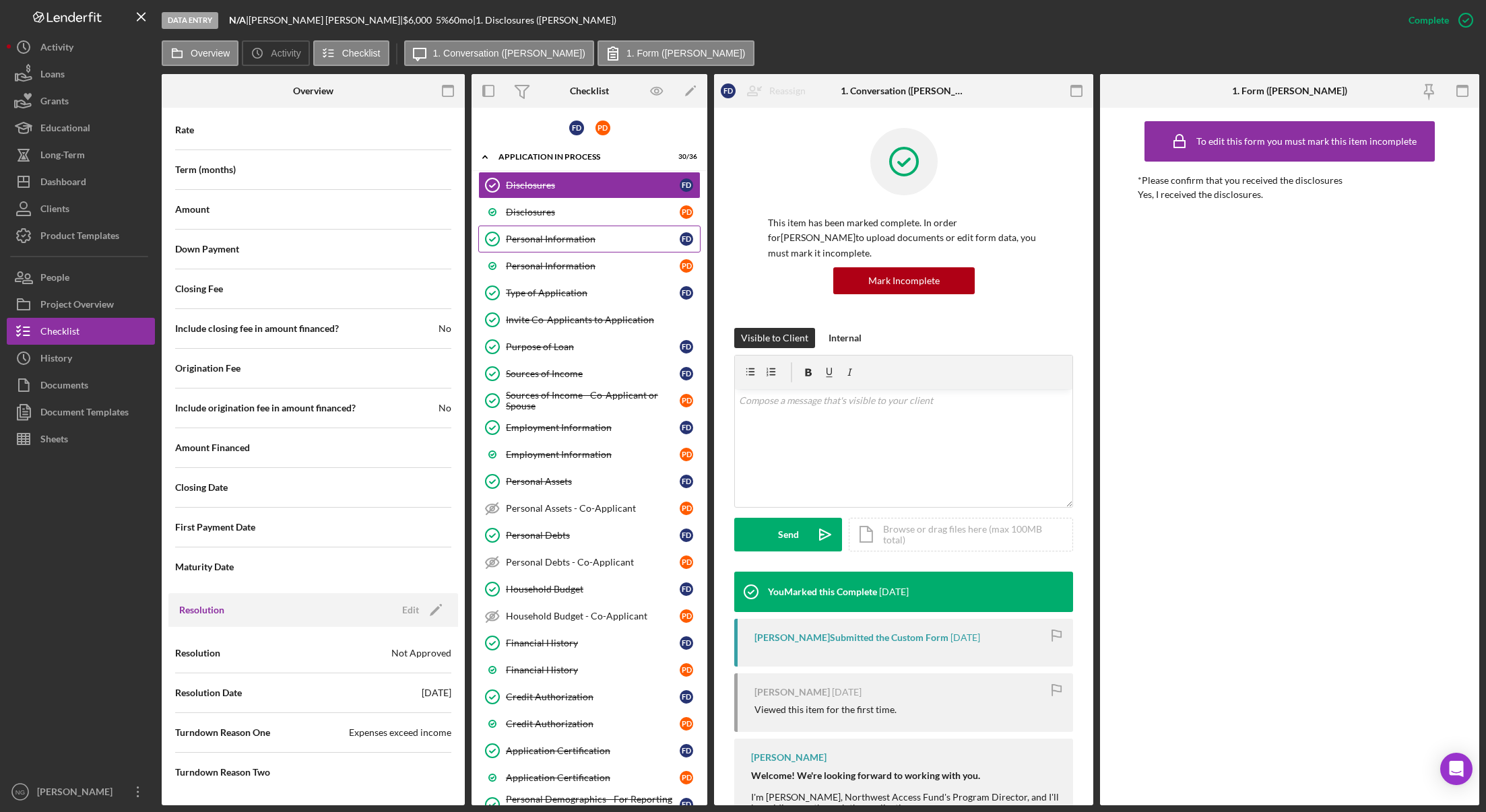
click at [624, 246] on link "Personal Information Personal Information F D" at bounding box center [589, 239] width 222 height 27
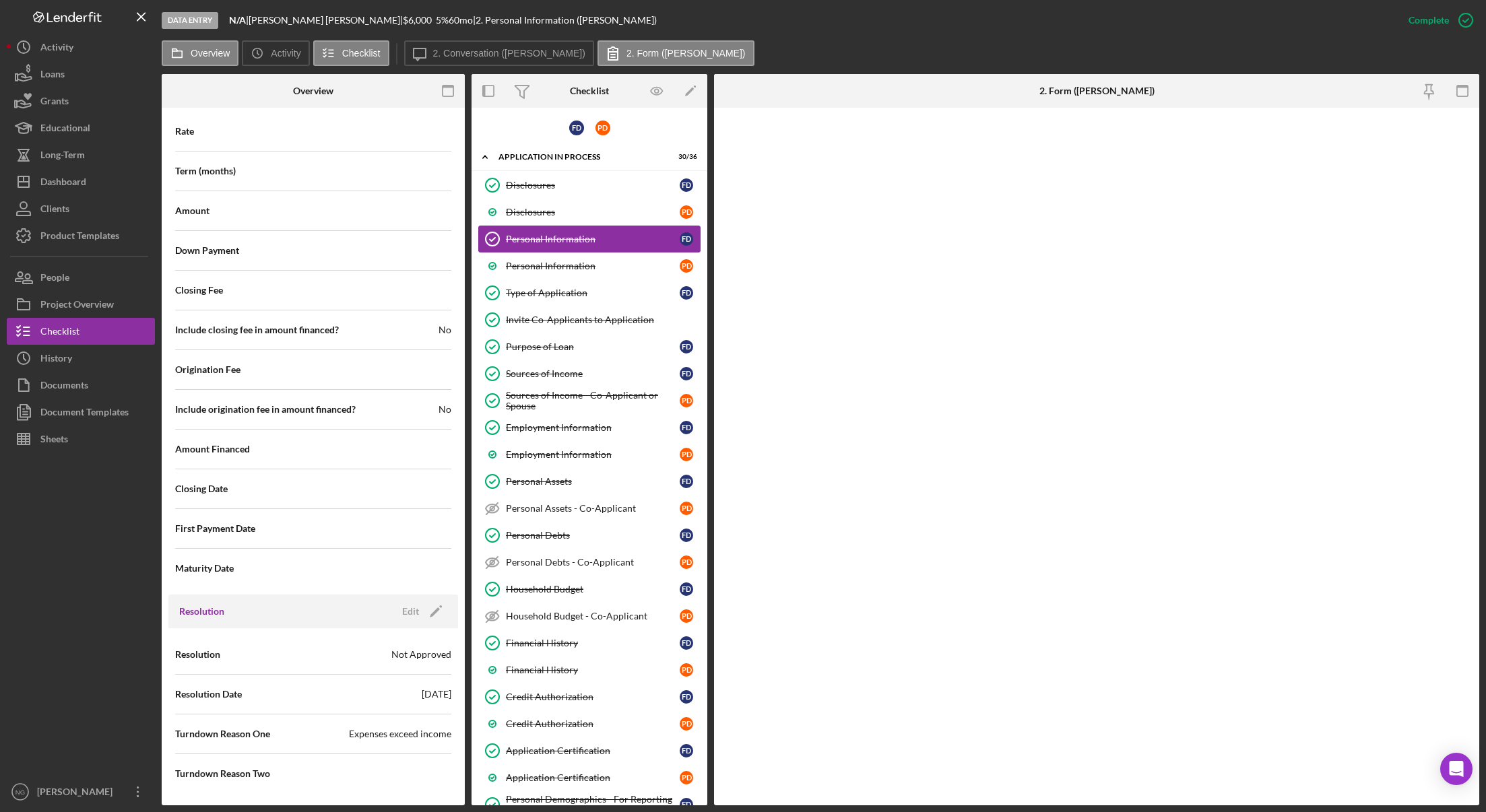
scroll to position [1391, 0]
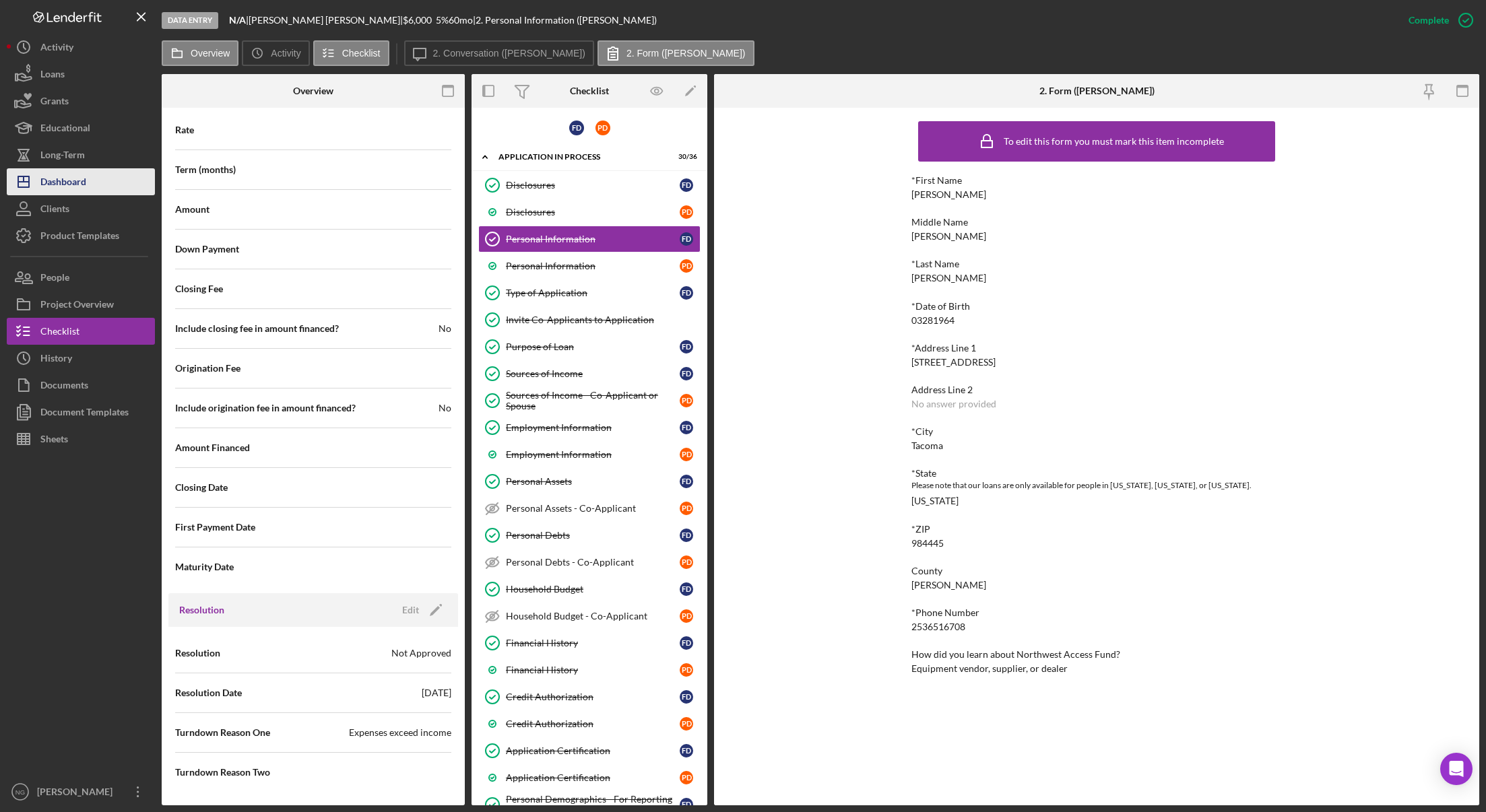
click at [92, 188] on button "Icon/Dashboard Dashboard" at bounding box center [80, 182] width 148 height 27
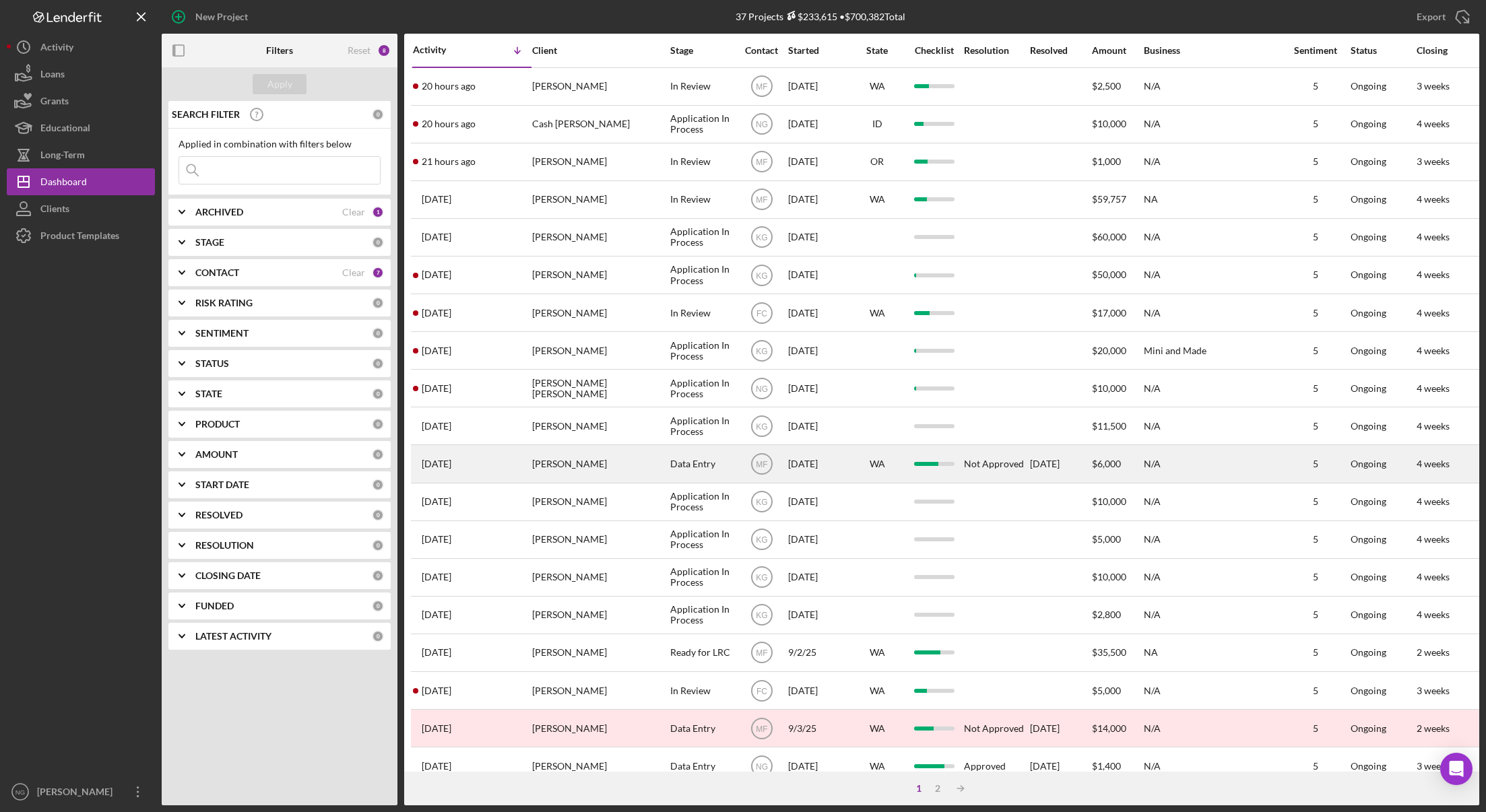
click at [626, 465] on div "[PERSON_NAME]" at bounding box center [599, 464] width 135 height 35
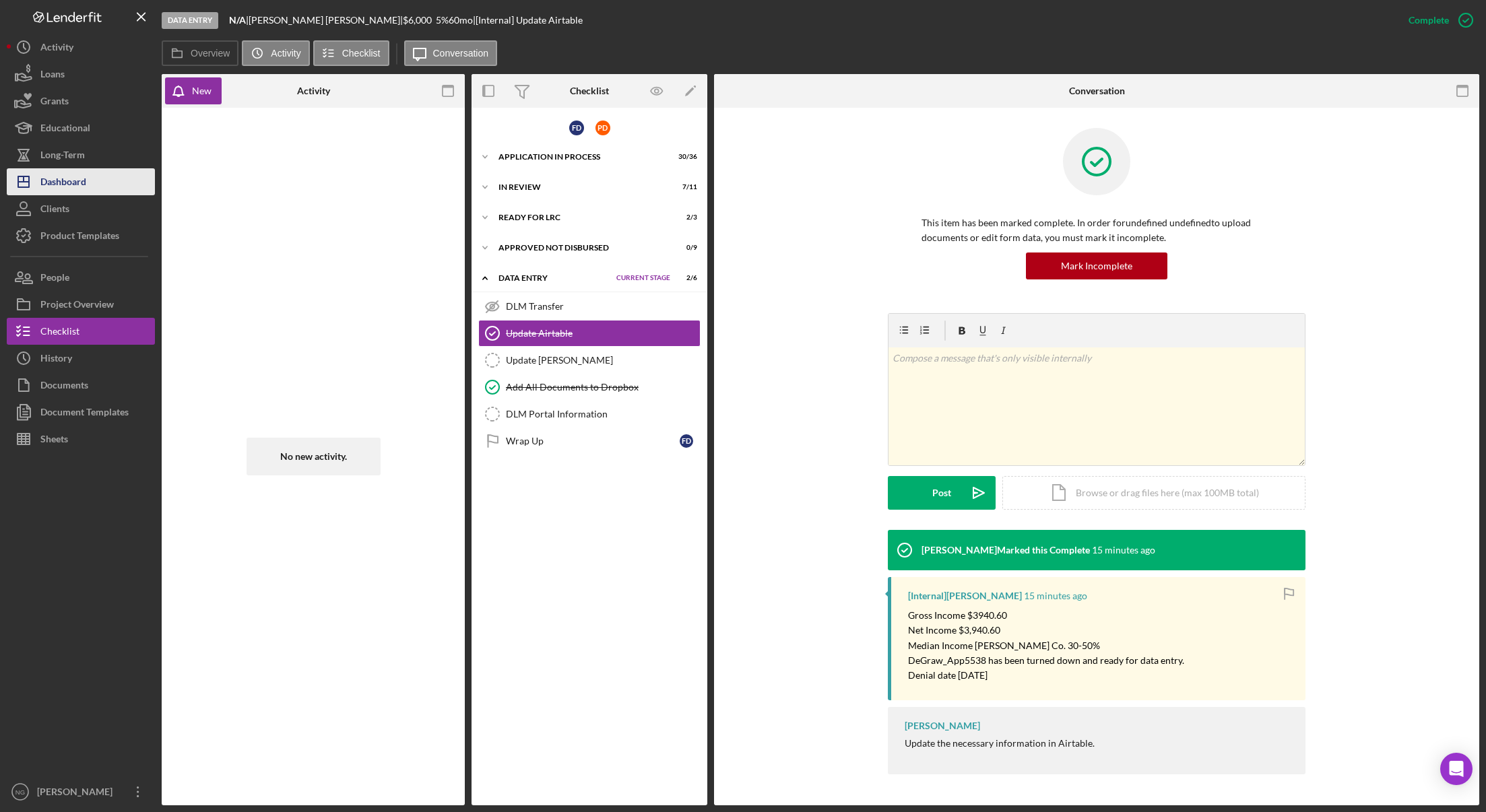
click at [66, 182] on div "Dashboard" at bounding box center [63, 183] width 46 height 30
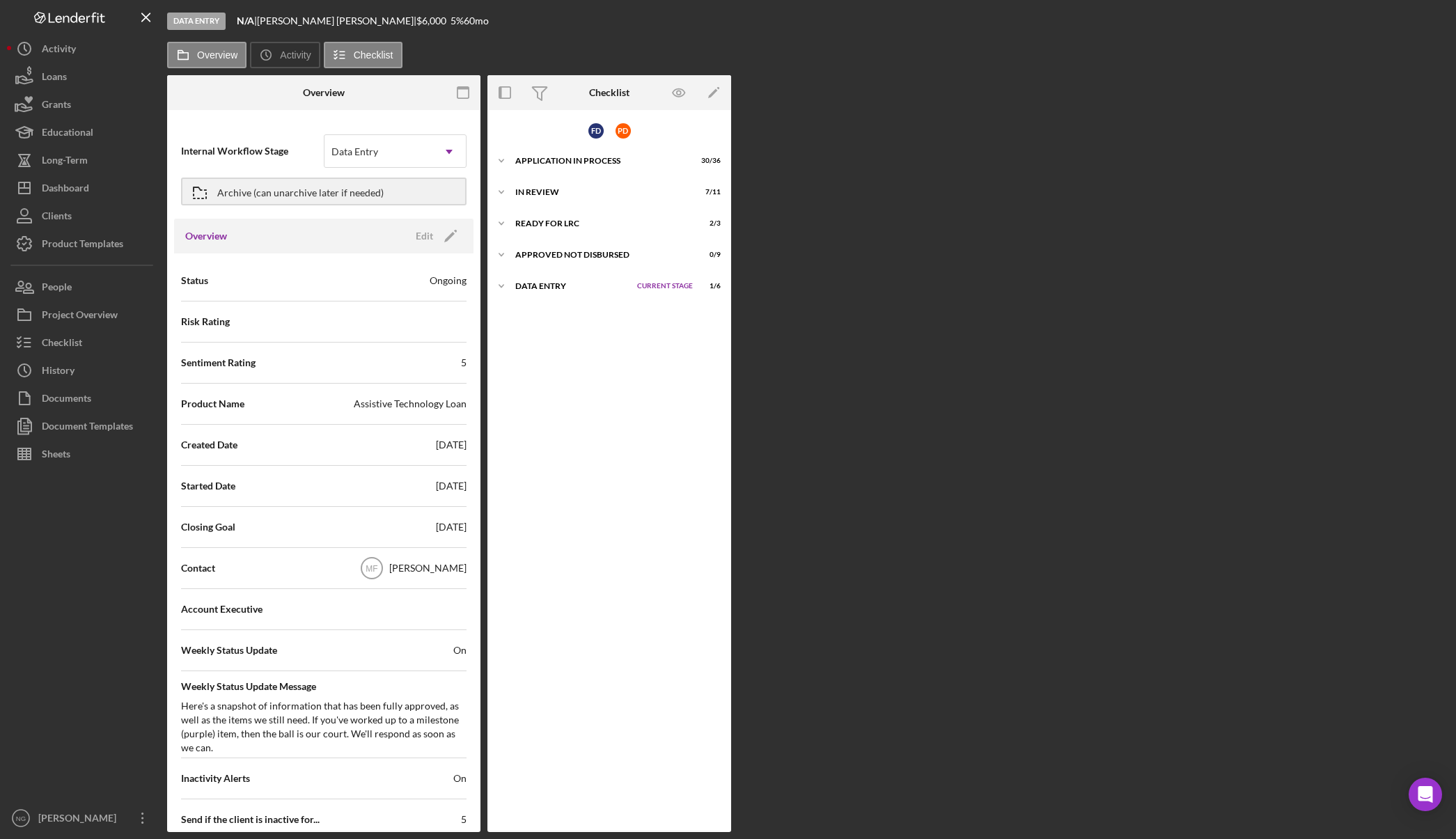
click at [1085, 67] on div "Overview Icon/History Activity Checklist" at bounding box center [808, 55] width 1282 height 27
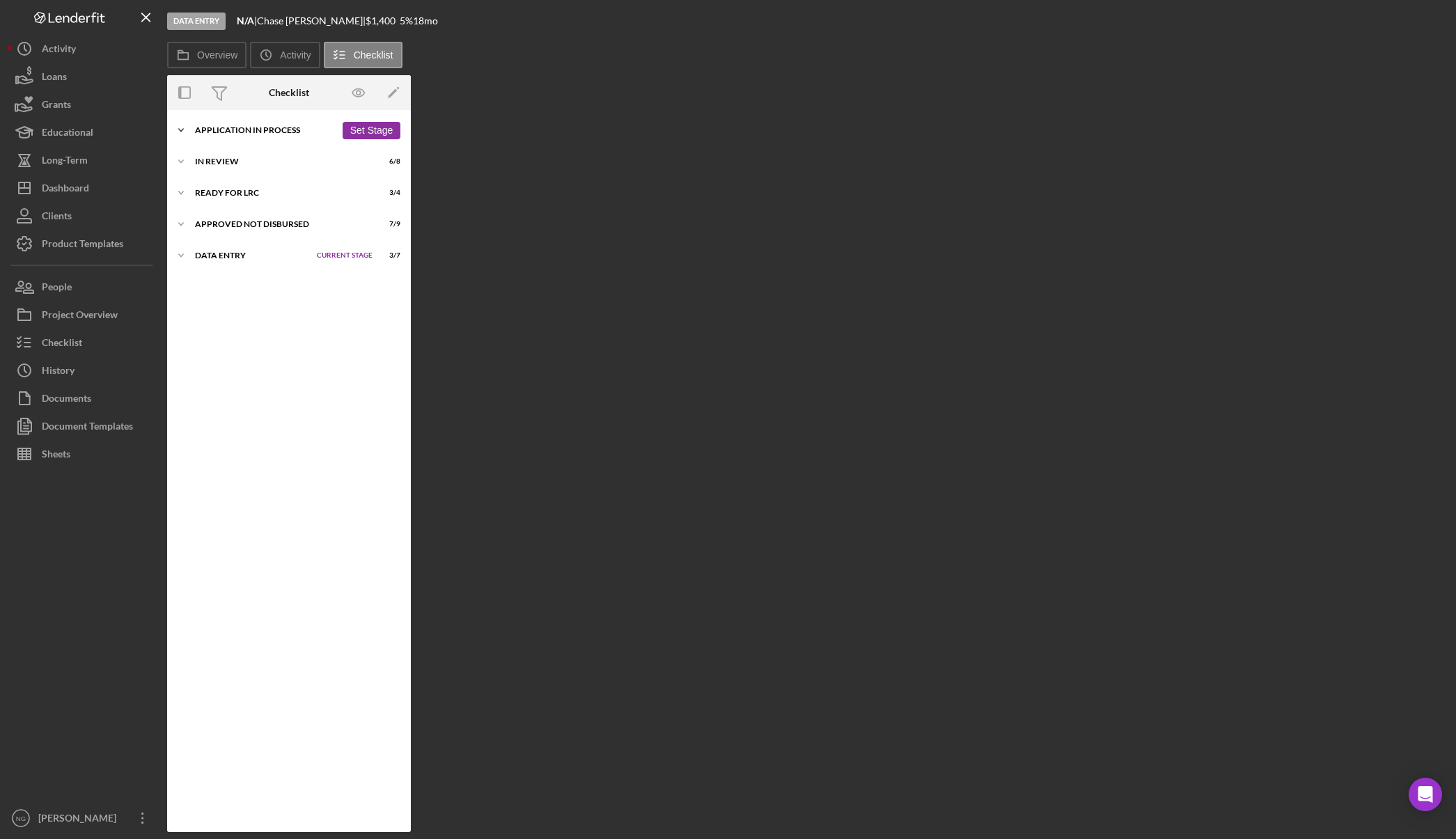
click at [265, 129] on div "Application In Process" at bounding box center [265, 130] width 140 height 8
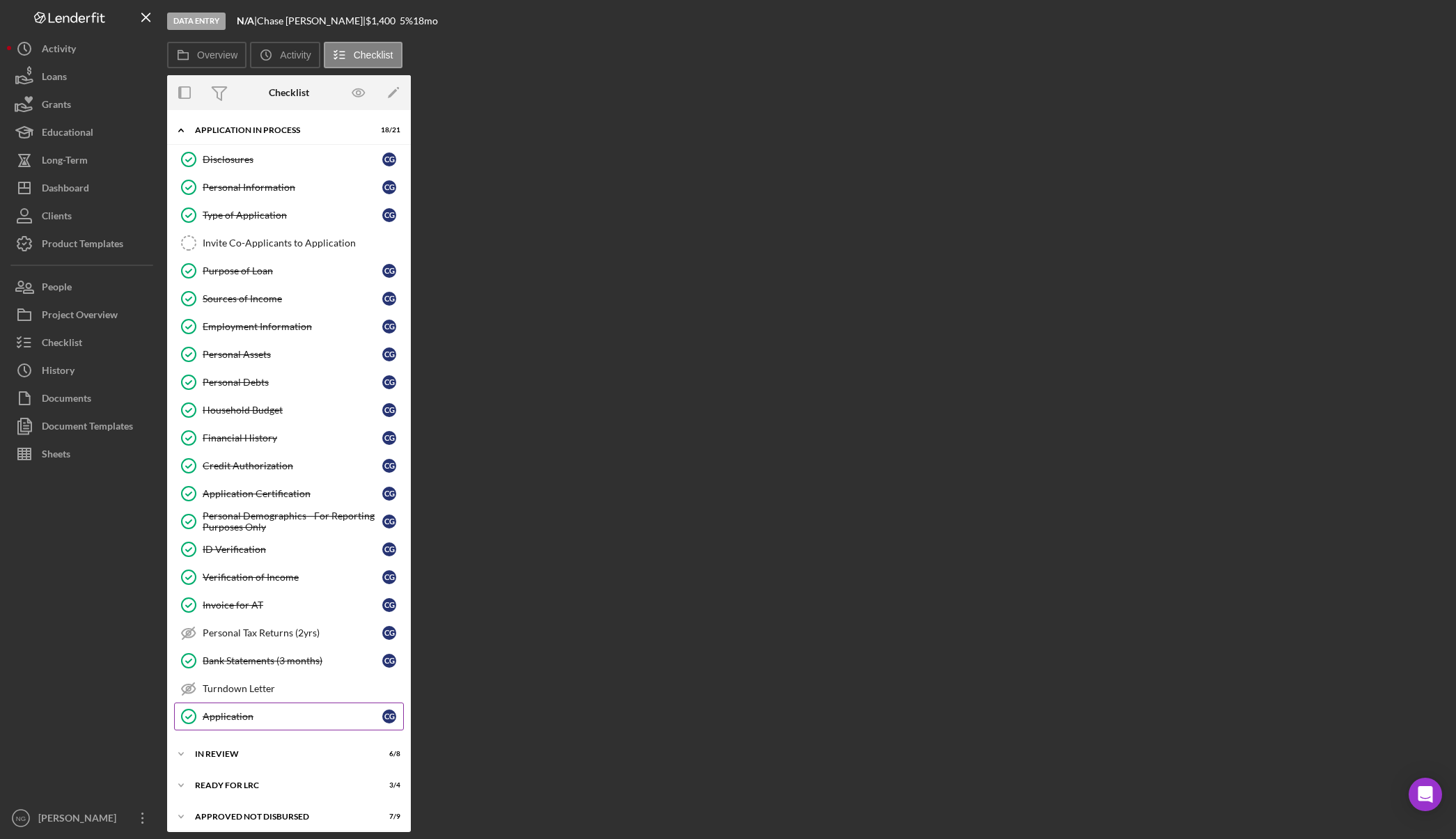
scroll to position [38, 0]
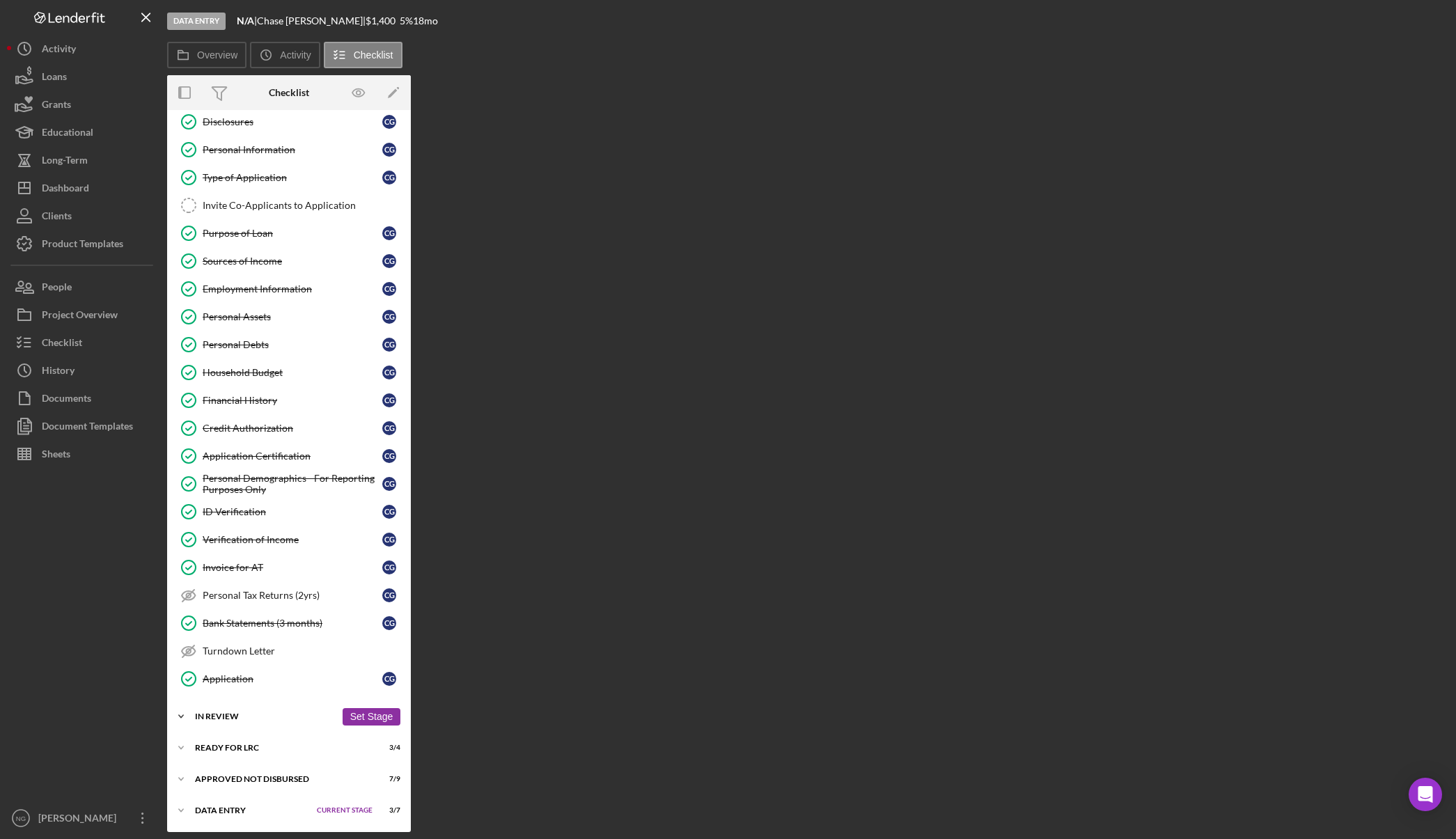
click at [241, 718] on div "In Review" at bounding box center [265, 716] width 140 height 8
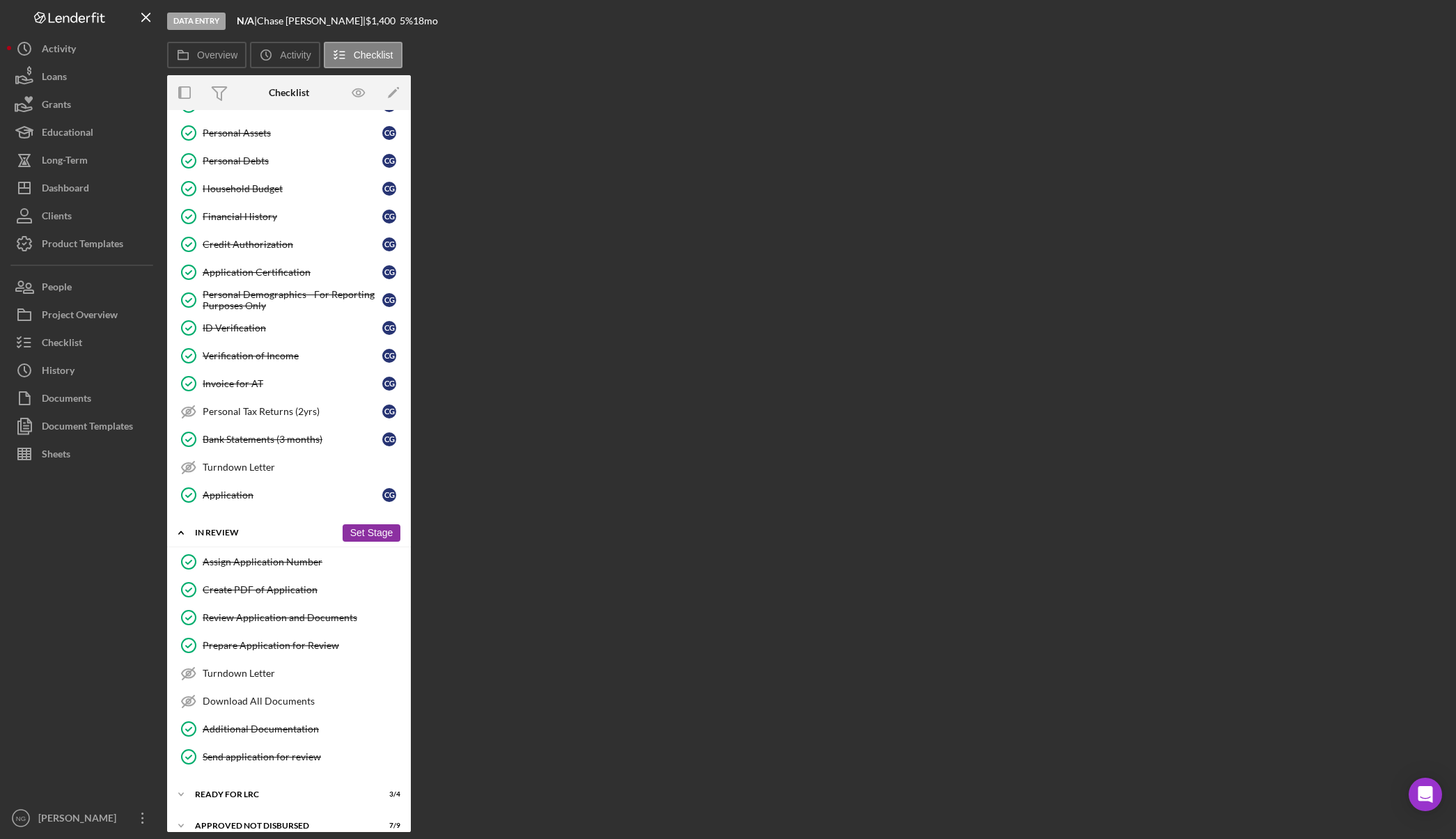
scroll to position [268, 0]
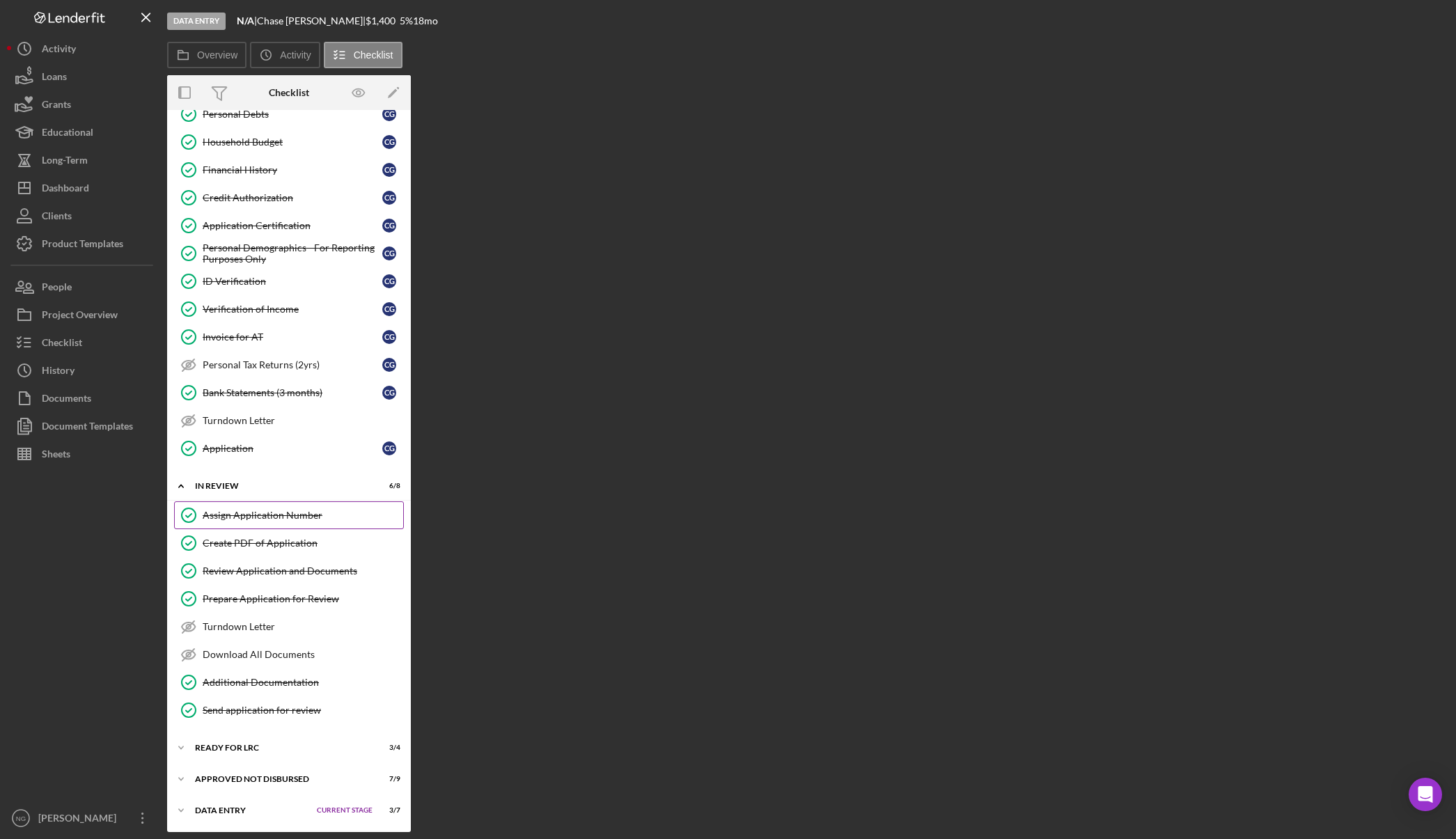
click at [266, 520] on div "Assign Application Number" at bounding box center [303, 515] width 200 height 11
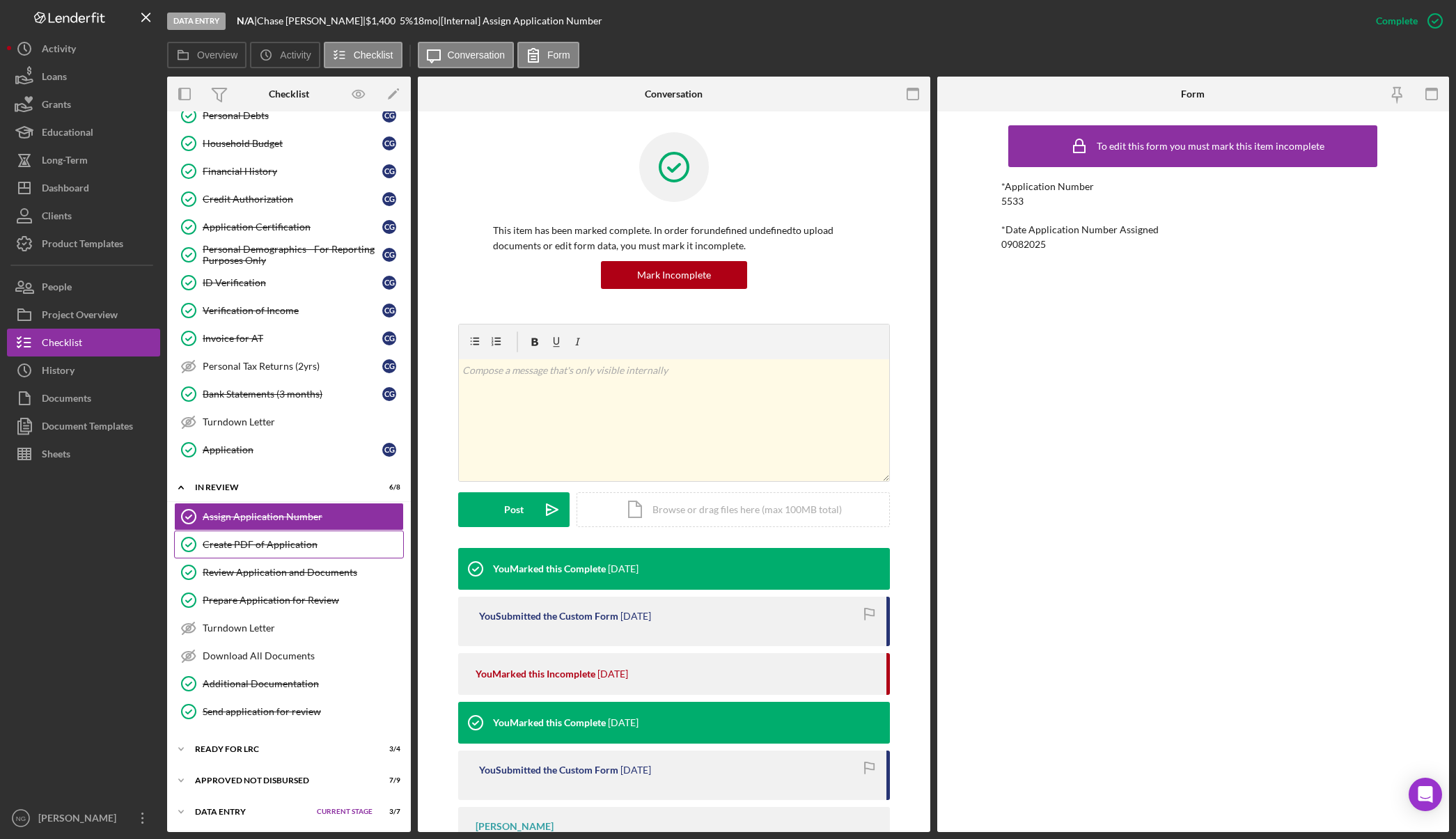
click at [270, 546] on div "Create PDF of Application" at bounding box center [303, 544] width 200 height 11
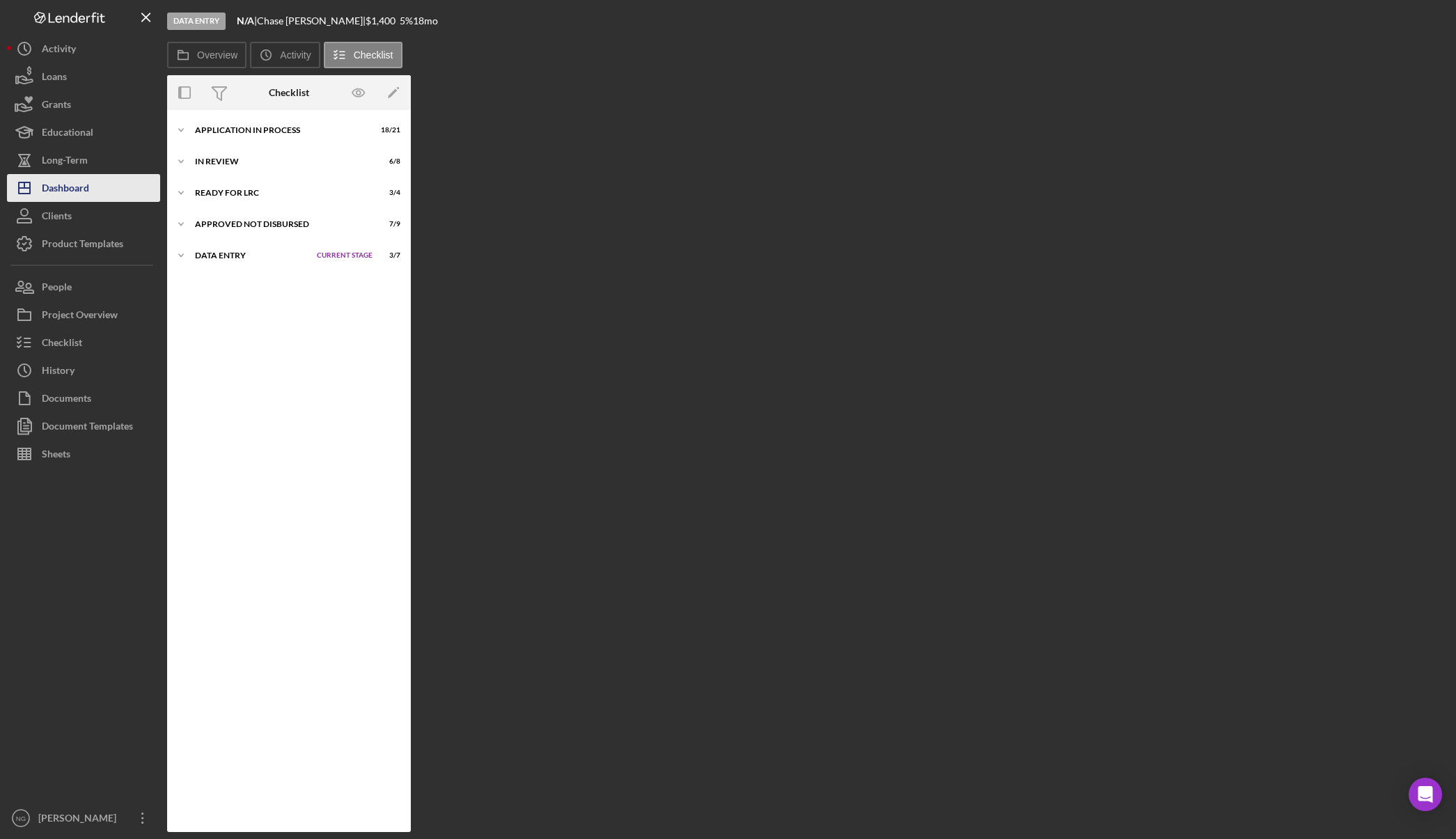
click at [64, 188] on div "Dashboard" at bounding box center [65, 189] width 47 height 31
click at [282, 256] on div "Data Entry" at bounding box center [252, 255] width 115 height 8
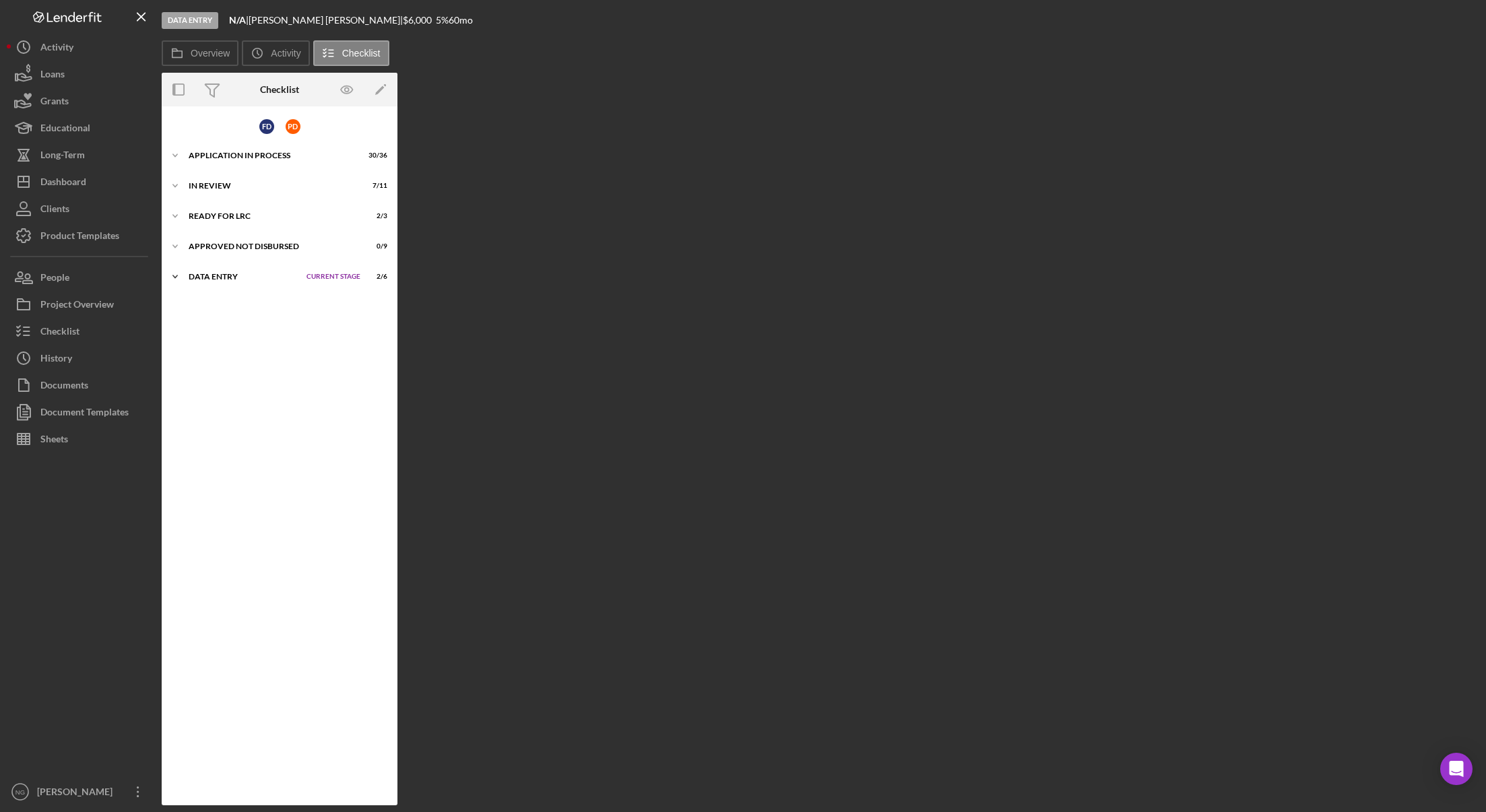
click at [220, 279] on div "Data Entry" at bounding box center [244, 276] width 112 height 8
click at [243, 332] on div "Update Airtable" at bounding box center [293, 332] width 194 height 10
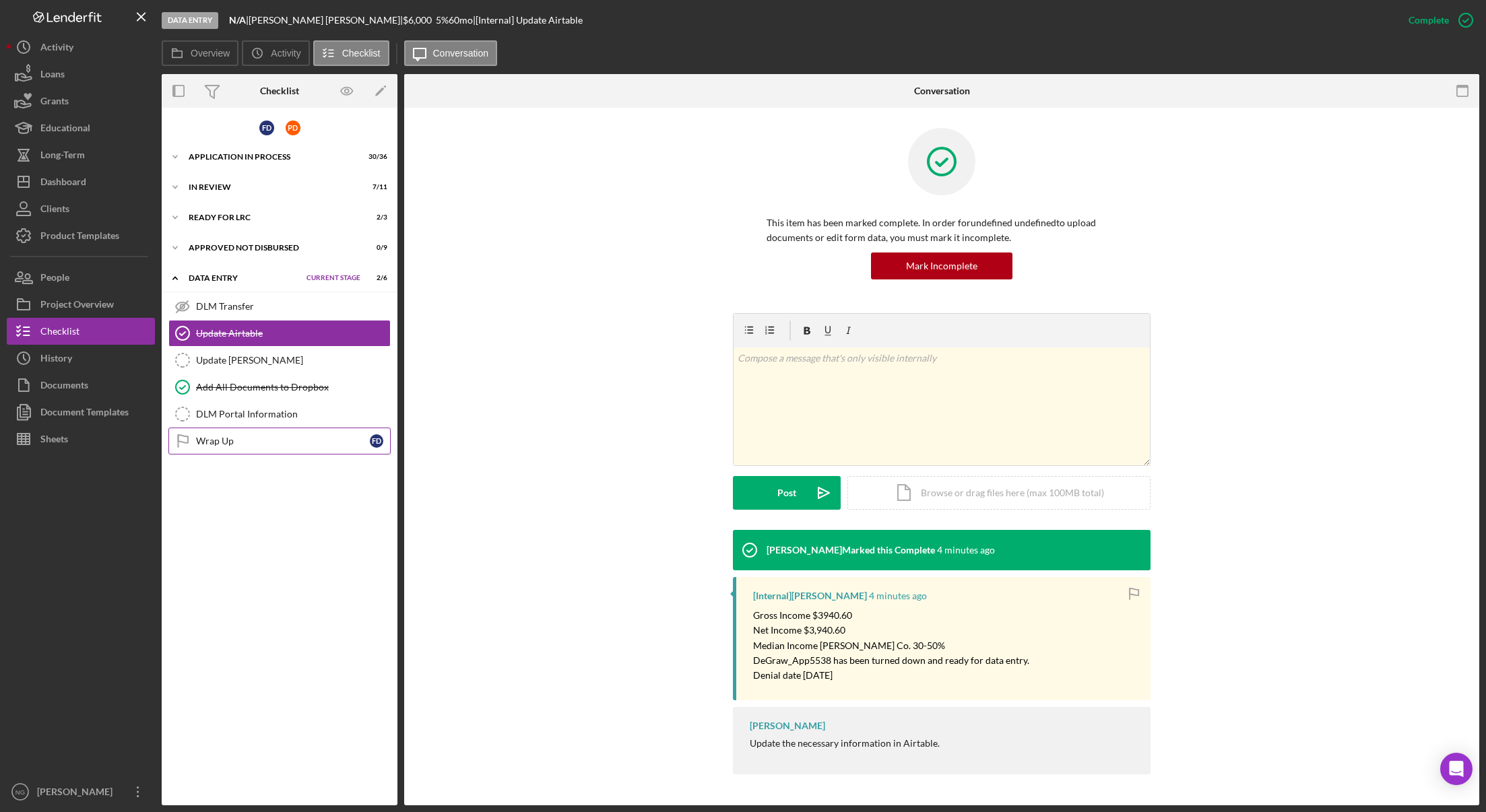
click at [238, 440] on div "Wrap Up" at bounding box center [283, 441] width 174 height 10
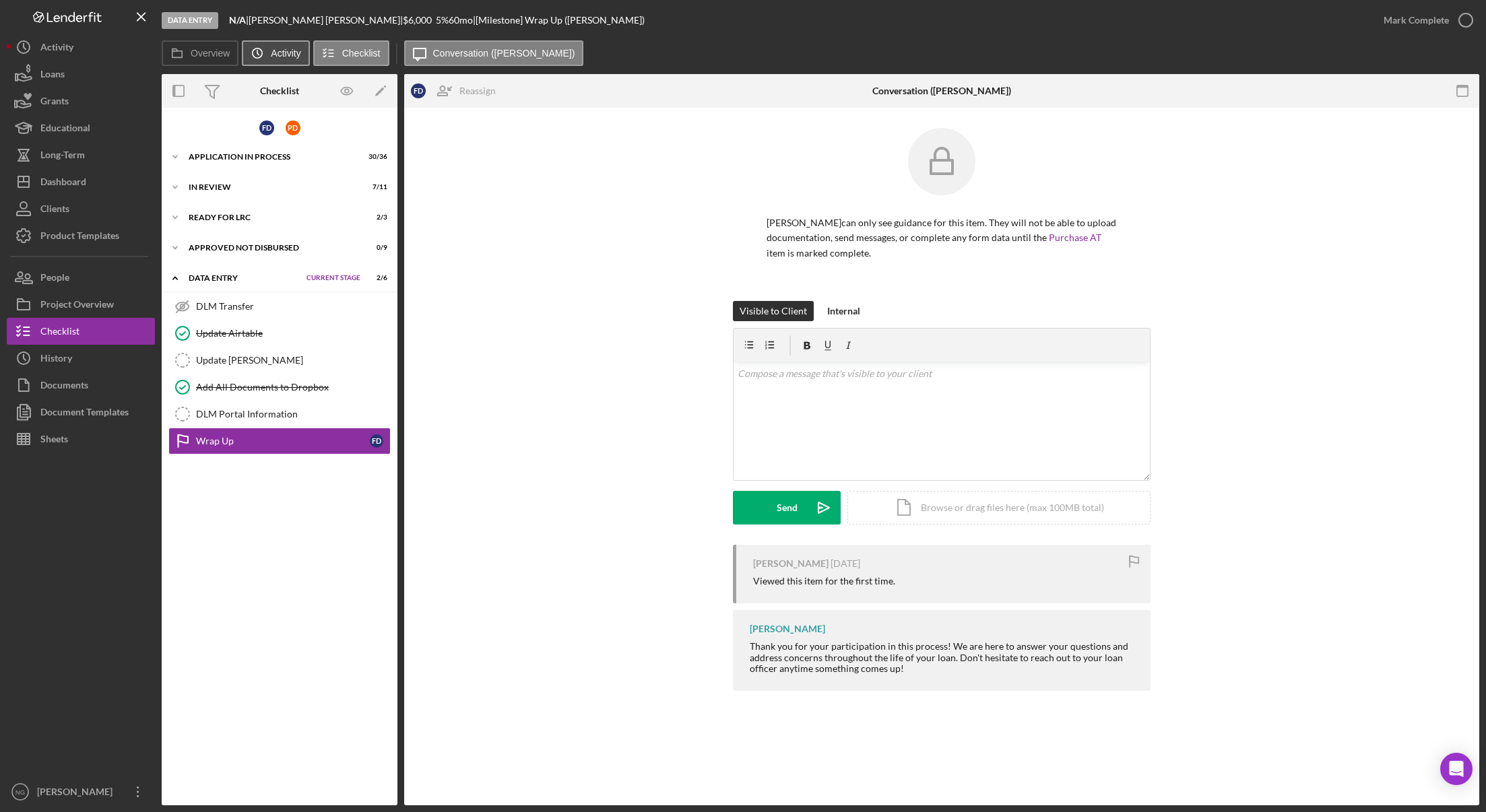
click at [267, 52] on icon "Icon/History" at bounding box center [257, 53] width 27 height 27
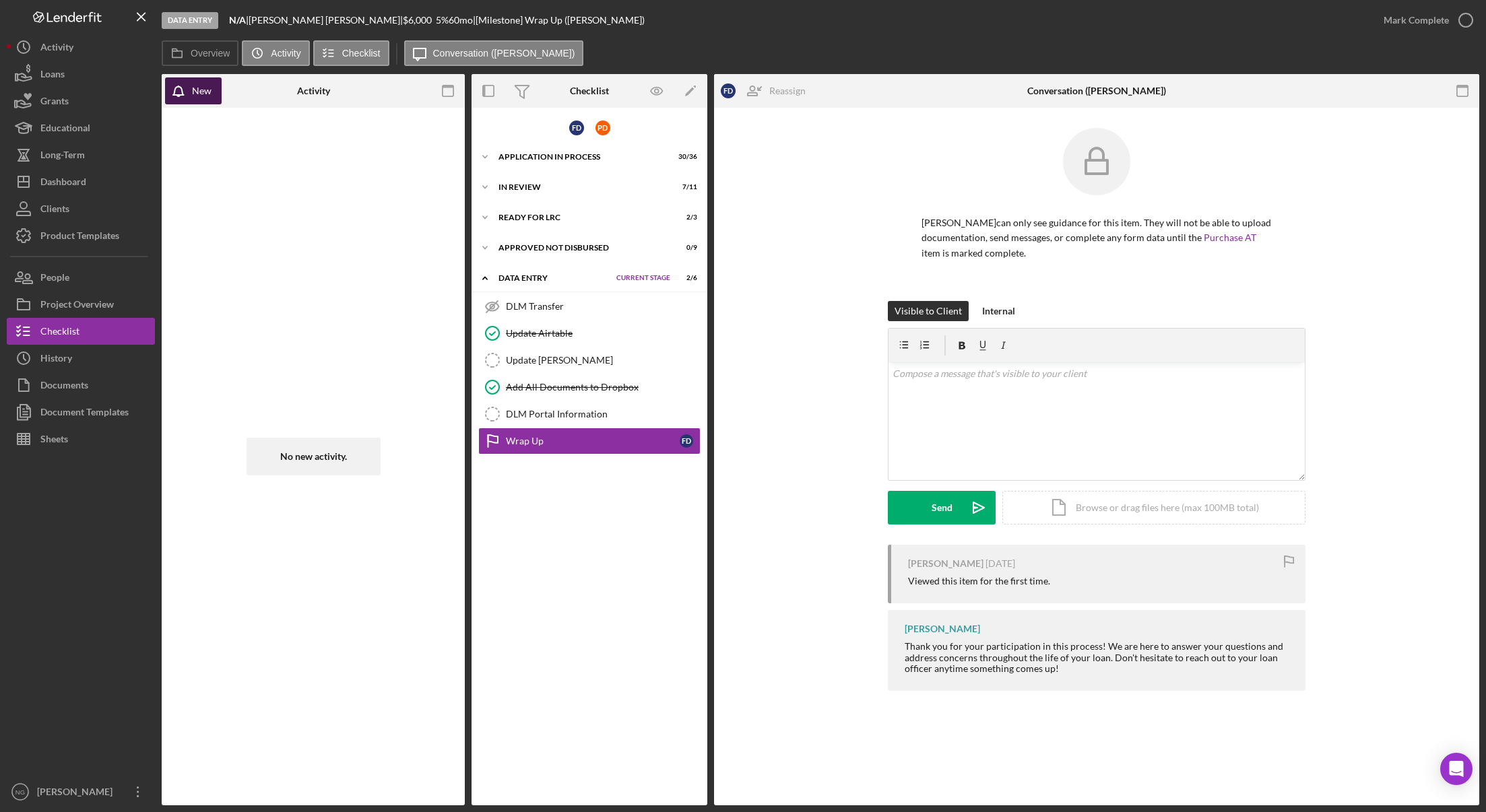
click at [209, 96] on div "New" at bounding box center [202, 91] width 20 height 27
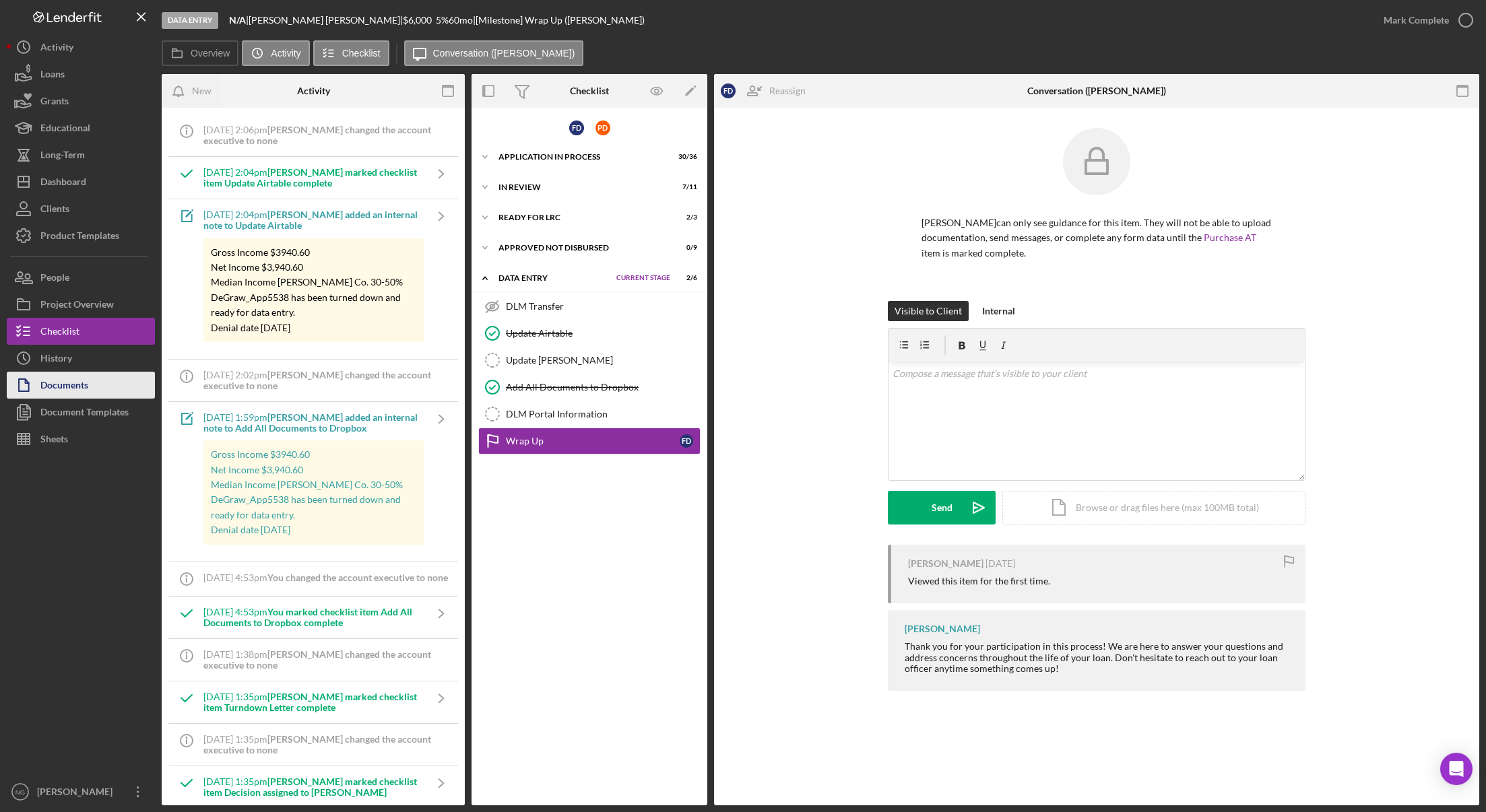
click at [66, 387] on div "Documents" at bounding box center [64, 387] width 48 height 30
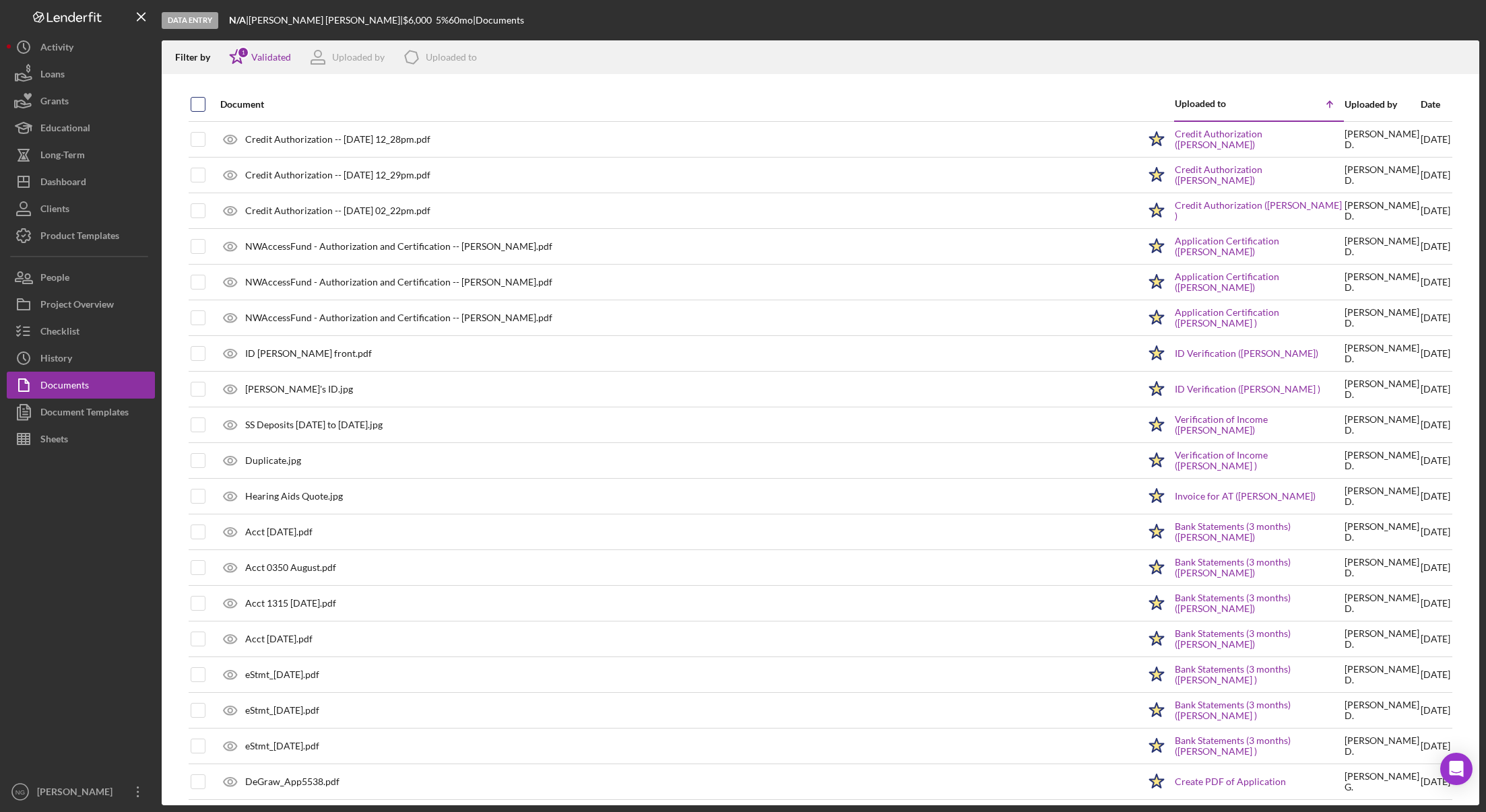
click at [202, 105] on input "checkbox" at bounding box center [198, 105] width 14 height 14
checkbox input "true"
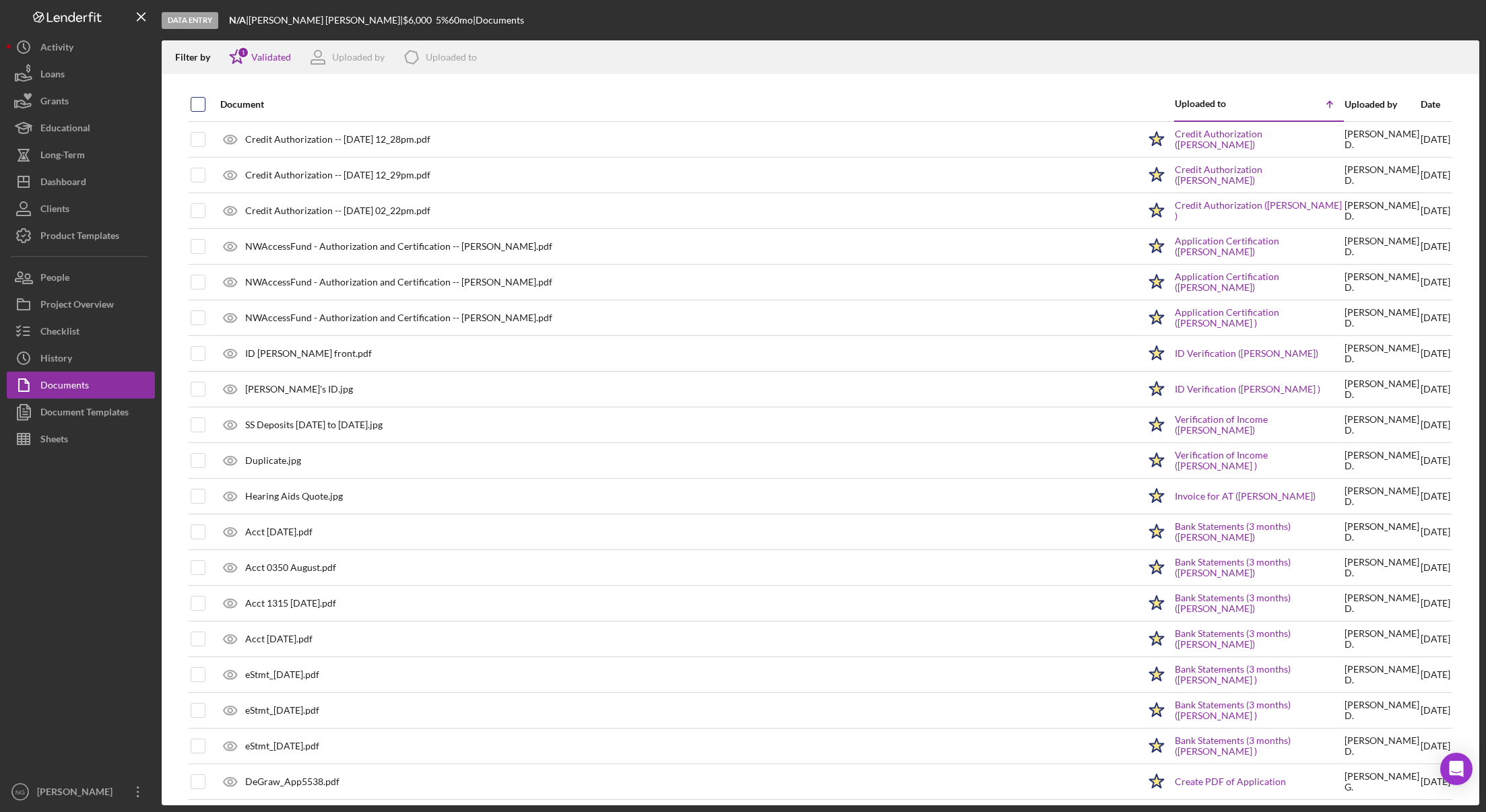
checkbox input "true"
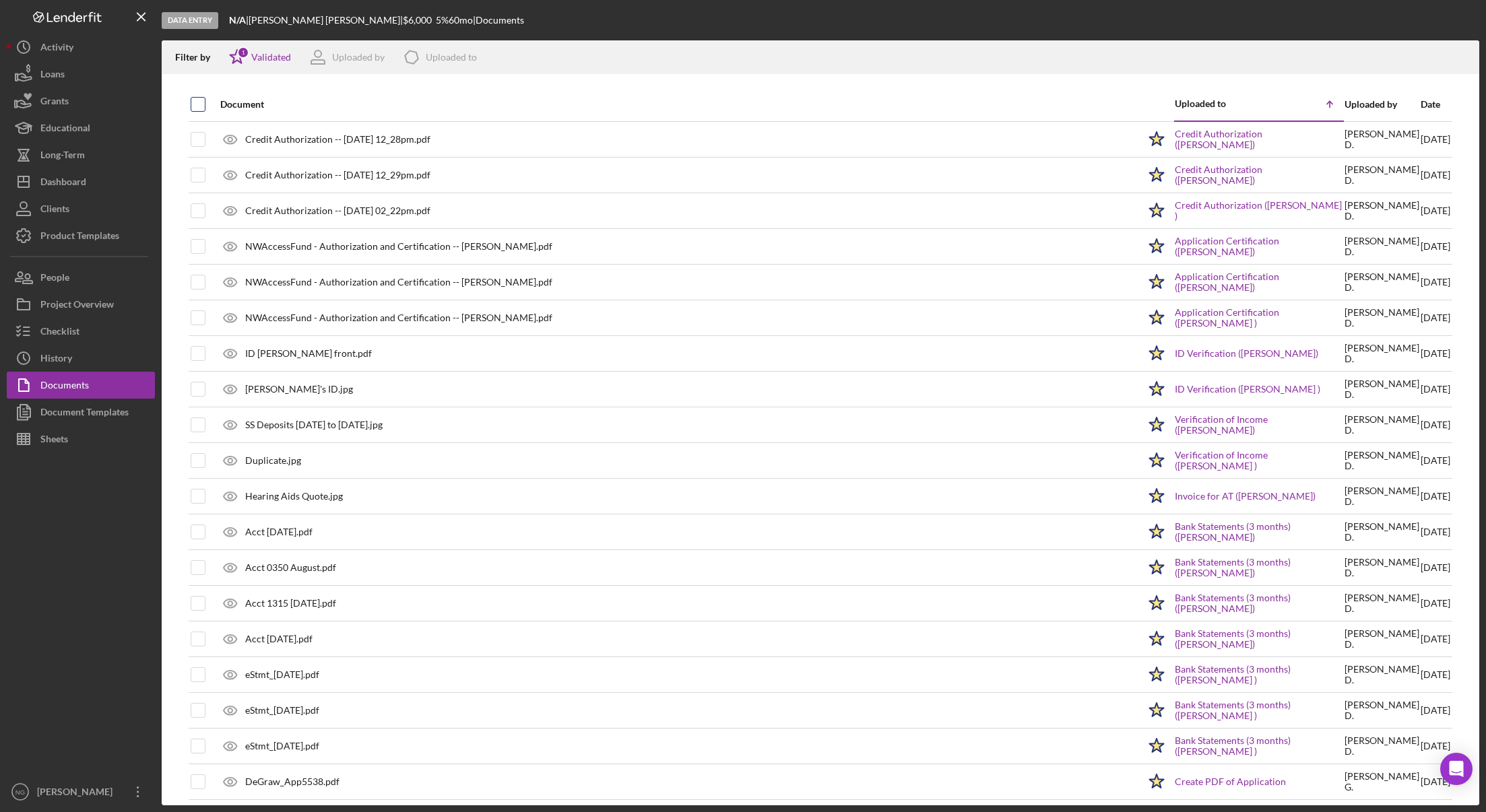
checkbox input "true"
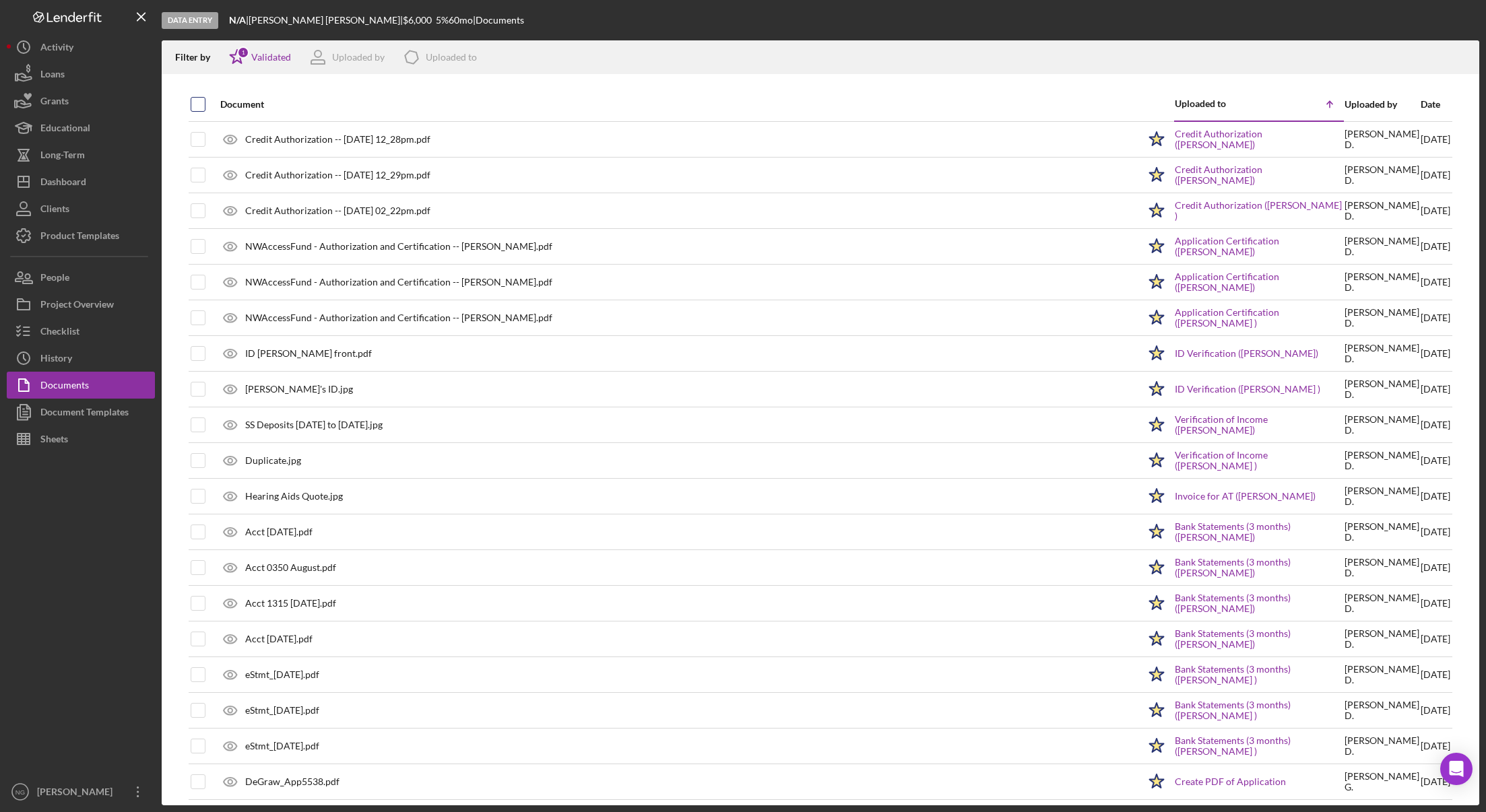
checkbox input "true"
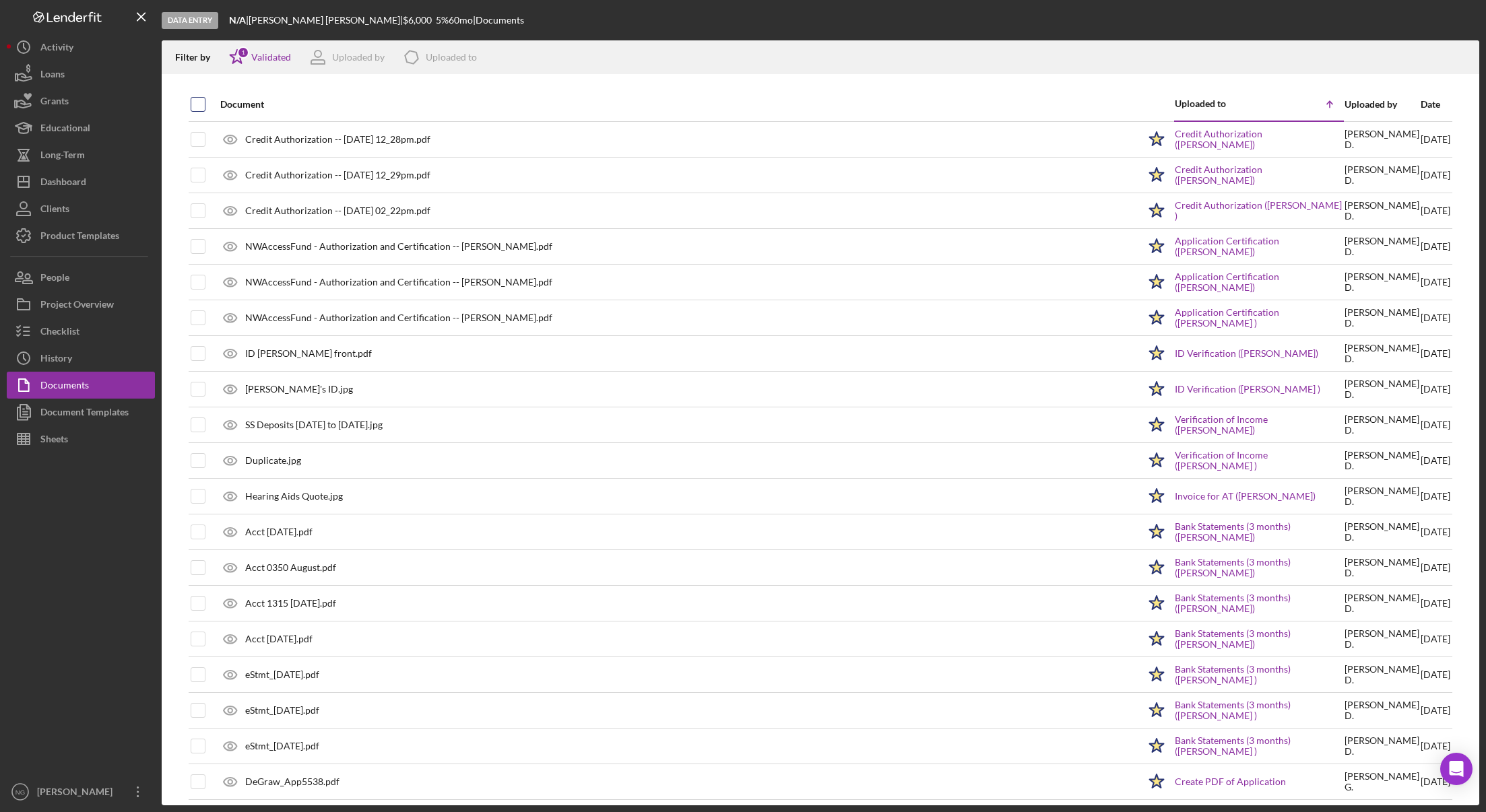
checkbox input "true"
click at [1464, 59] on icon "button" at bounding box center [1462, 54] width 11 height 8
click at [78, 530] on div at bounding box center [80, 615] width 148 height 326
click at [62, 183] on div "Dashboard" at bounding box center [63, 183] width 46 height 30
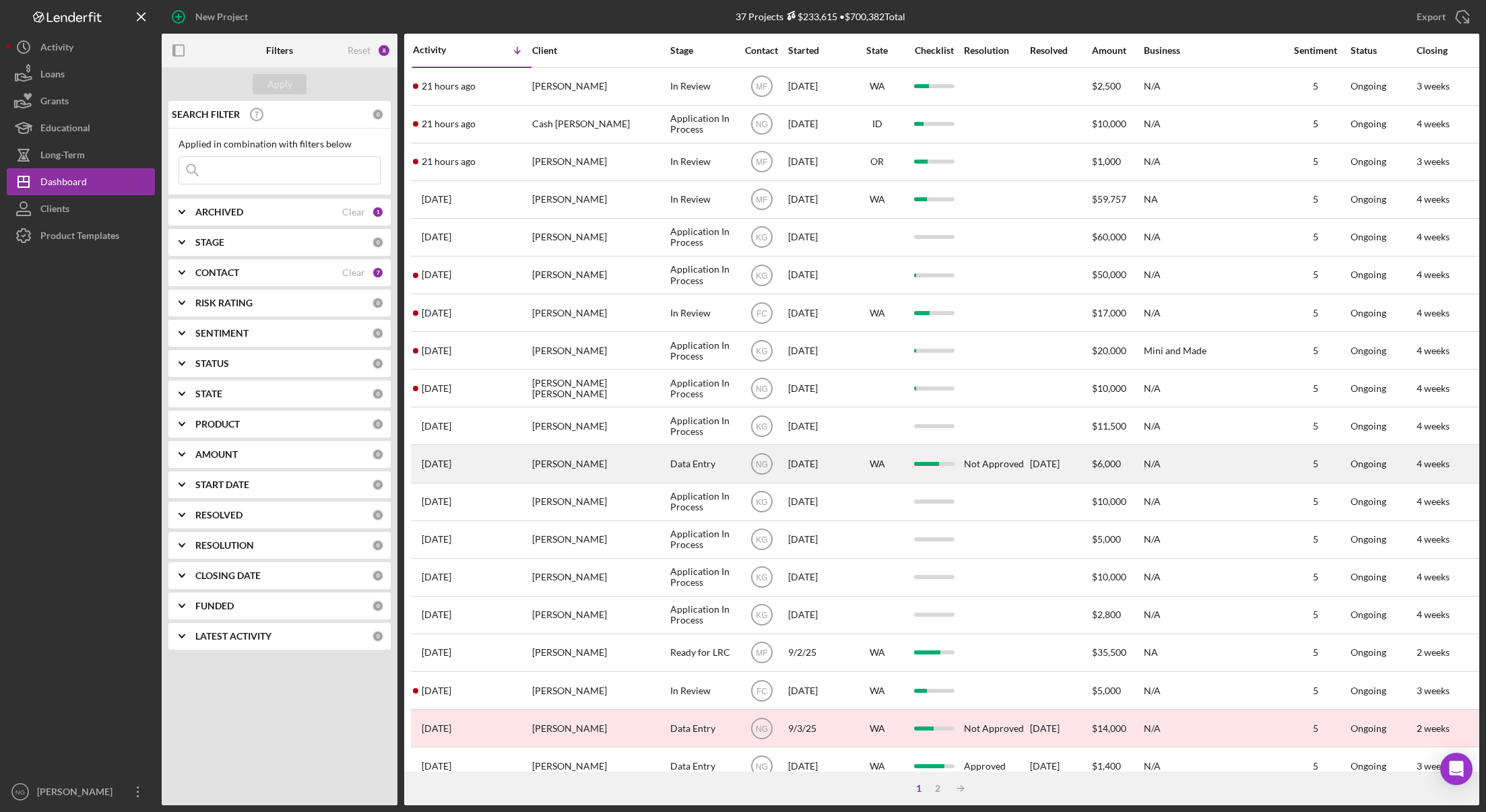
click at [568, 458] on div "[PERSON_NAME]" at bounding box center [599, 464] width 135 height 35
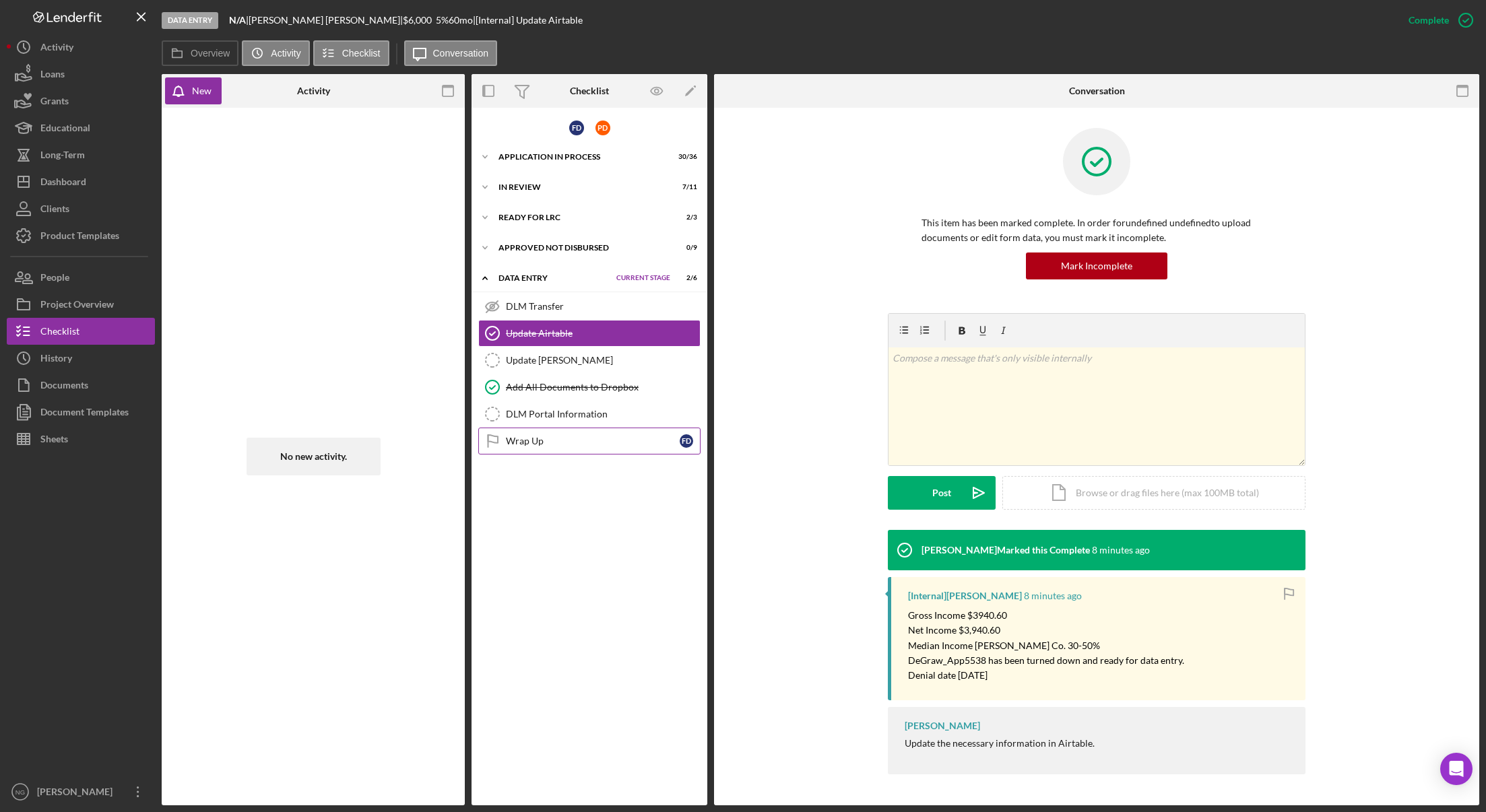
click at [517, 440] on div "Wrap Up" at bounding box center [592, 441] width 174 height 10
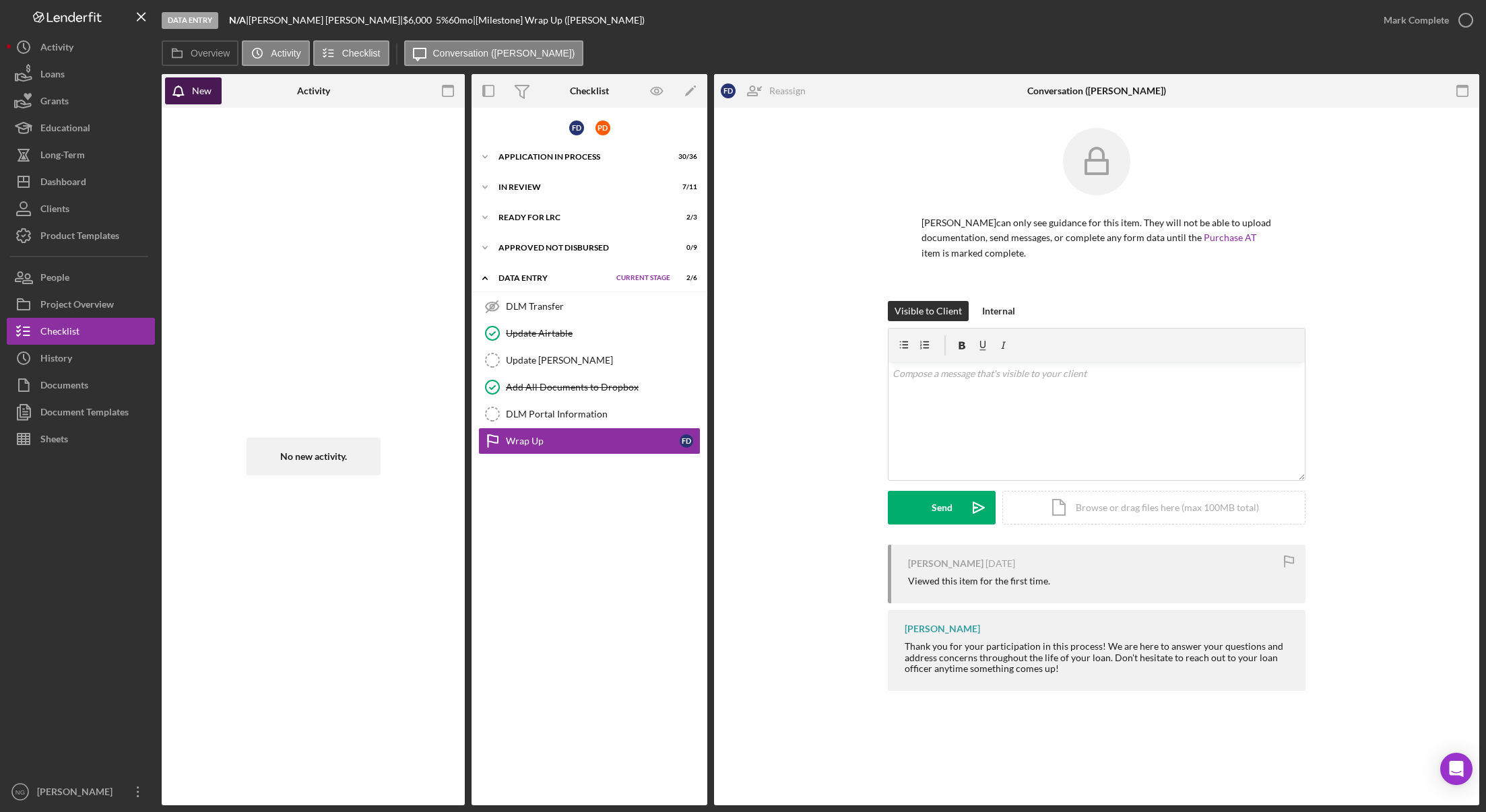
click at [210, 98] on div "New" at bounding box center [202, 91] width 20 height 27
